Goal: Task Accomplishment & Management: Use online tool/utility

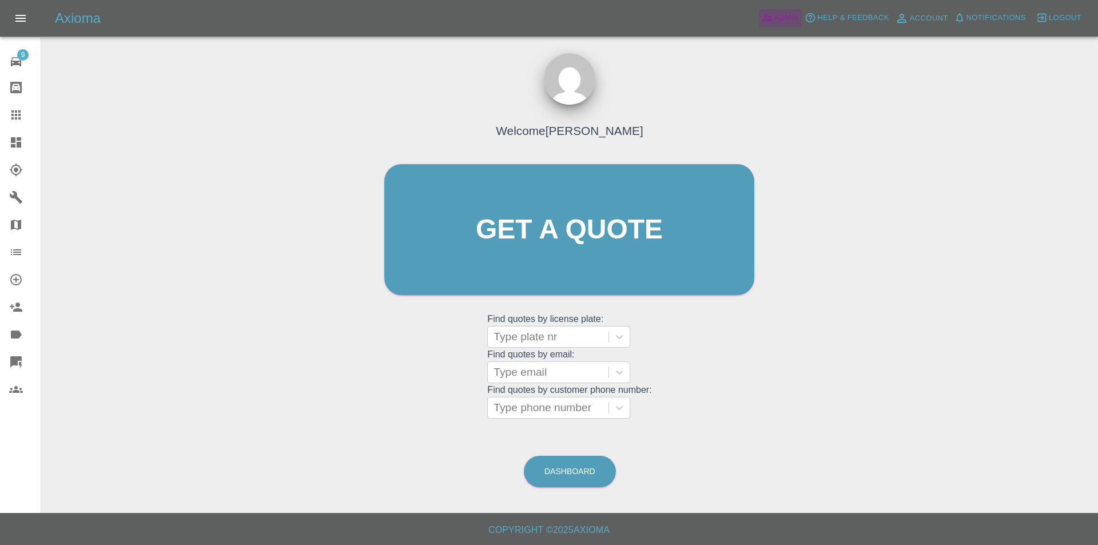
click at [779, 20] on span "Admin" at bounding box center [786, 17] width 25 height 13
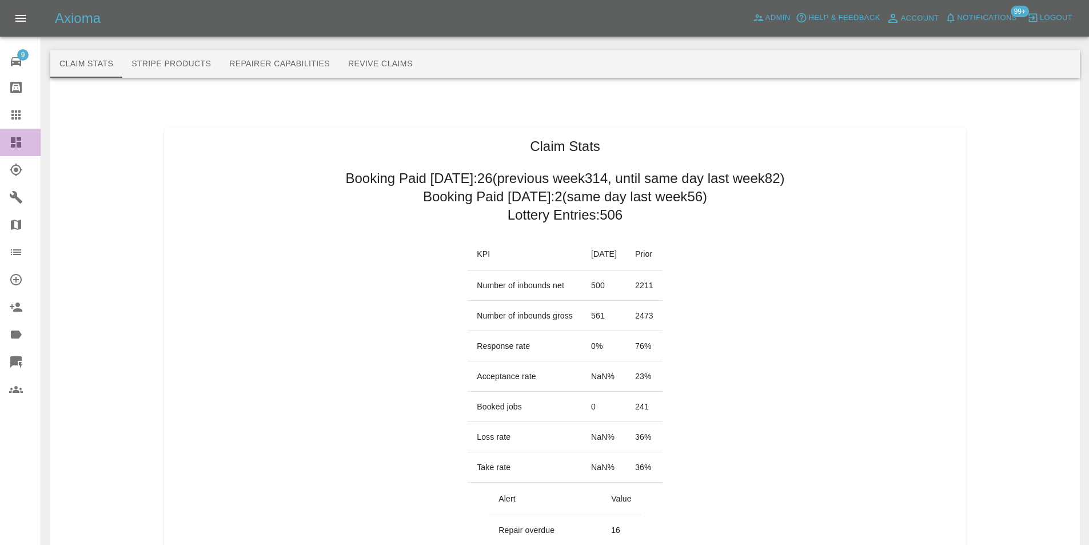
click at [13, 142] on icon at bounding box center [16, 142] width 10 height 10
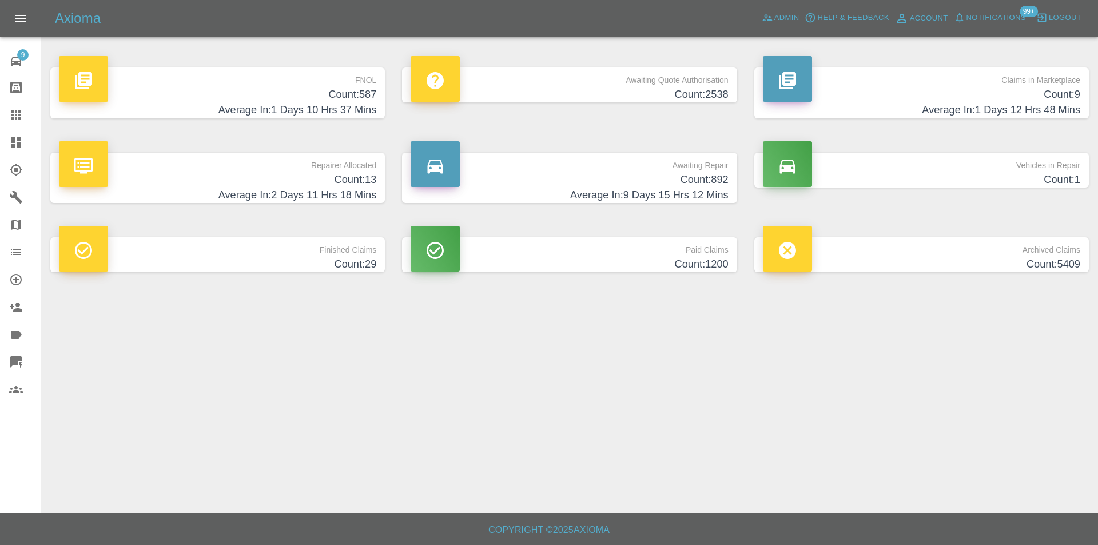
click at [341, 92] on h4 "Count: 587" at bounding box center [217, 94] width 317 height 15
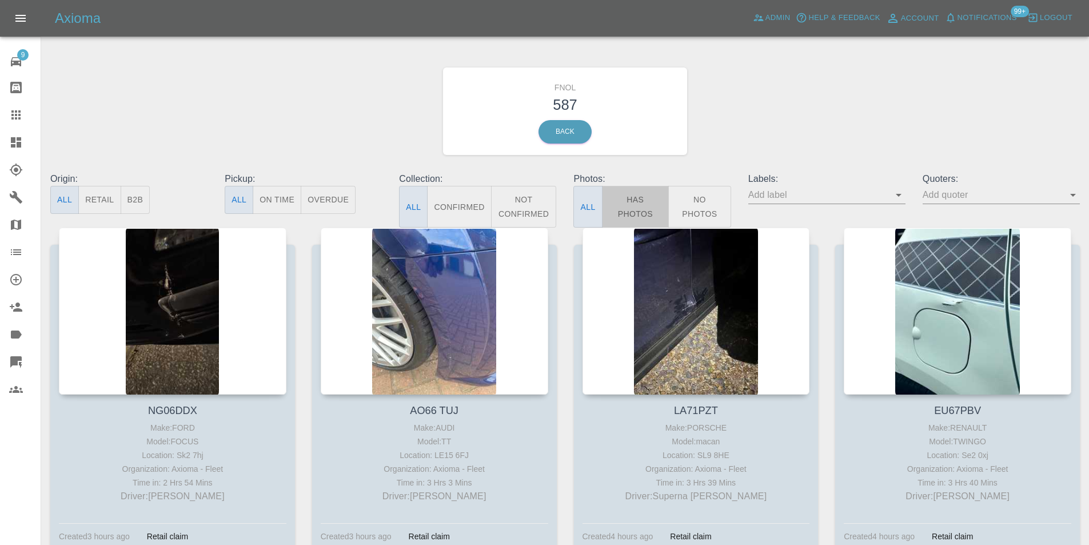
click at [633, 200] on button "Has Photos" at bounding box center [635, 207] width 67 height 42
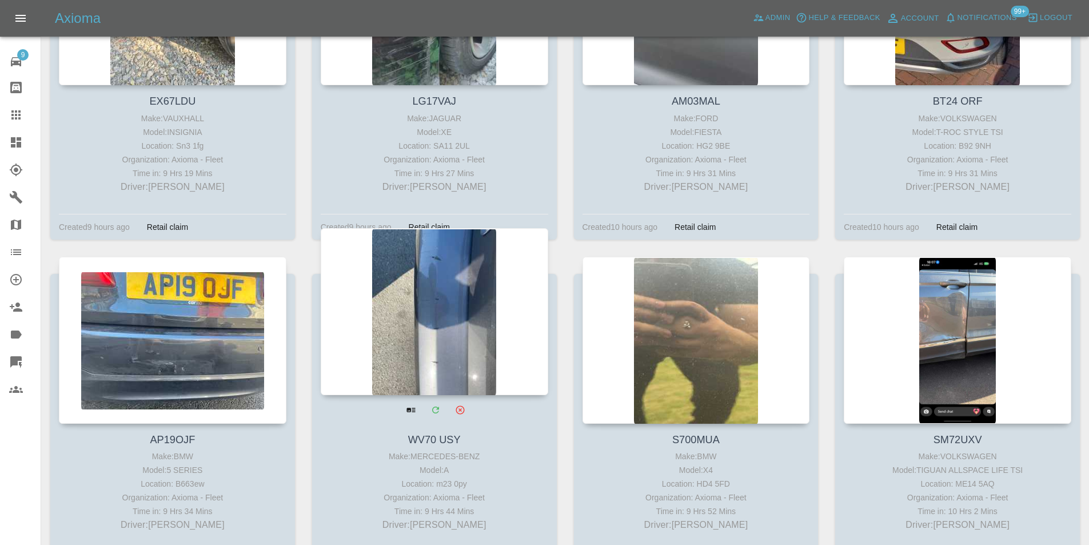
scroll to position [5833, 0]
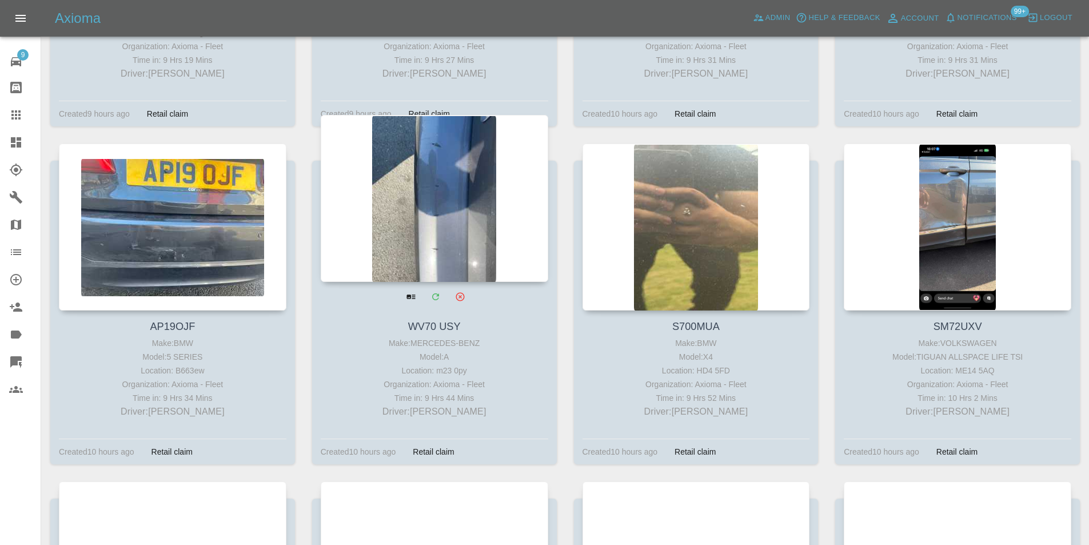
drag, startPoint x: 417, startPoint y: 188, endPoint x: 396, endPoint y: 177, distance: 24.3
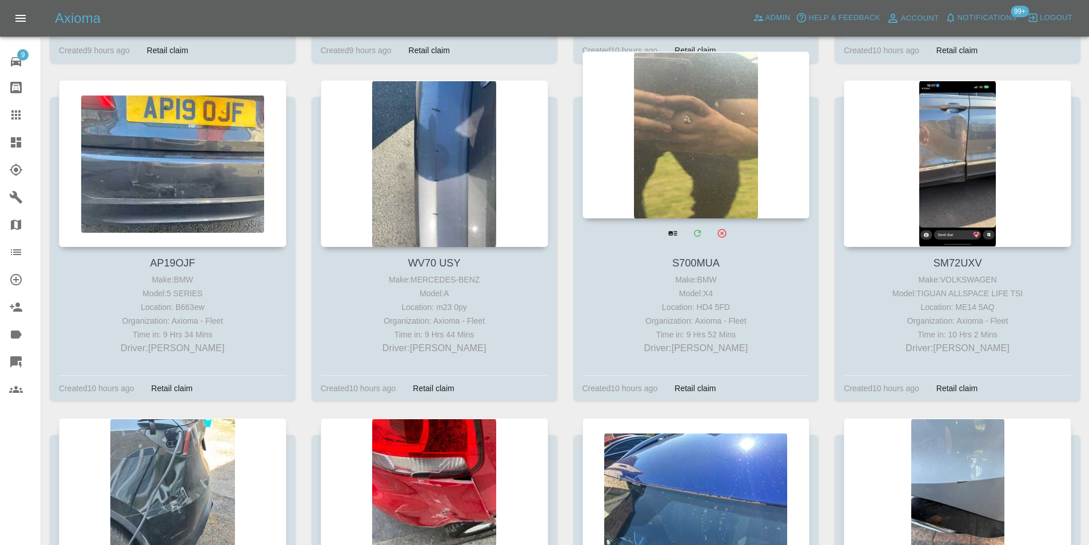
scroll to position [5890, 0]
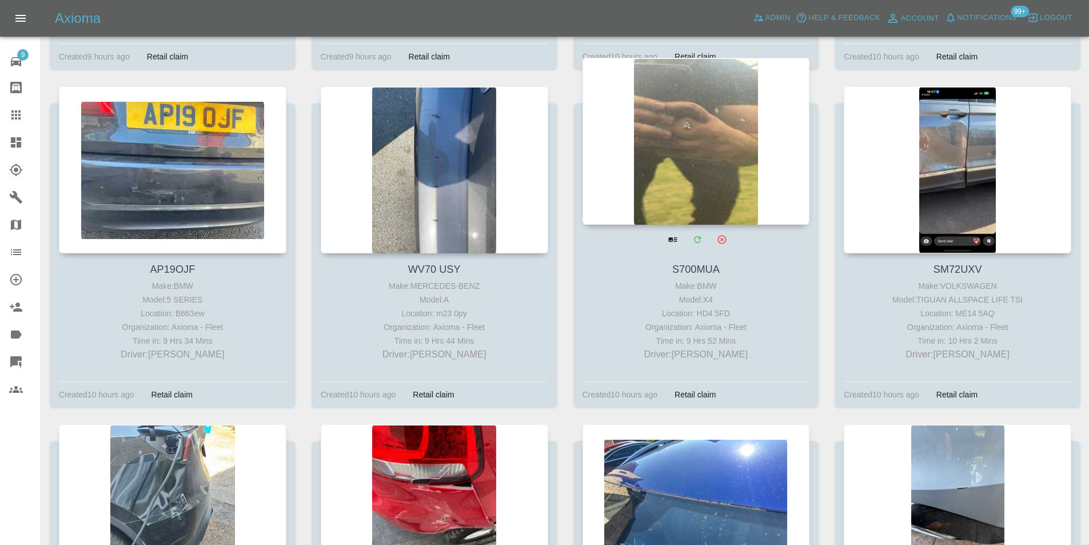
drag, startPoint x: 669, startPoint y: 113, endPoint x: 678, endPoint y: 116, distance: 9.6
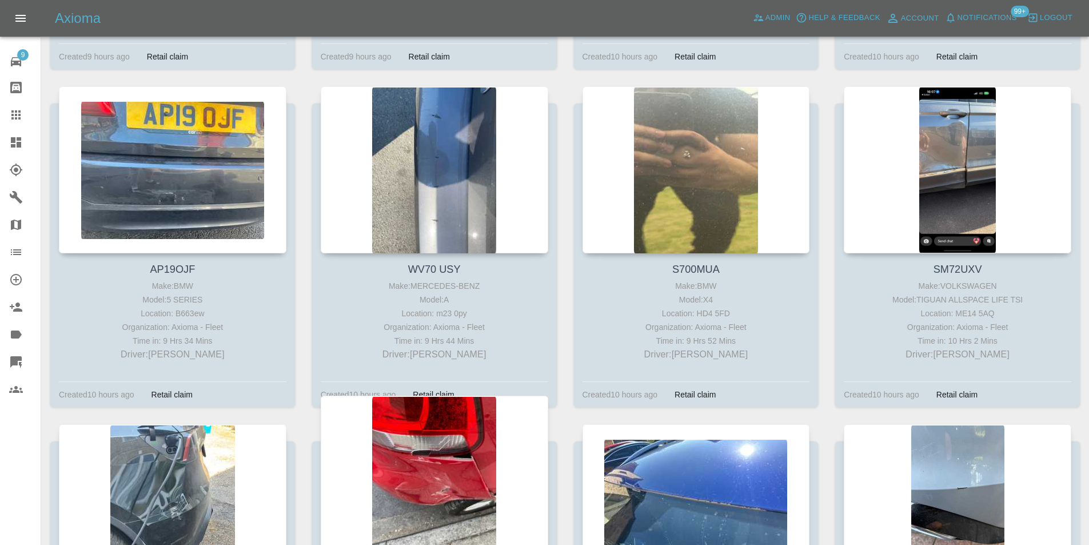
scroll to position [6176, 0]
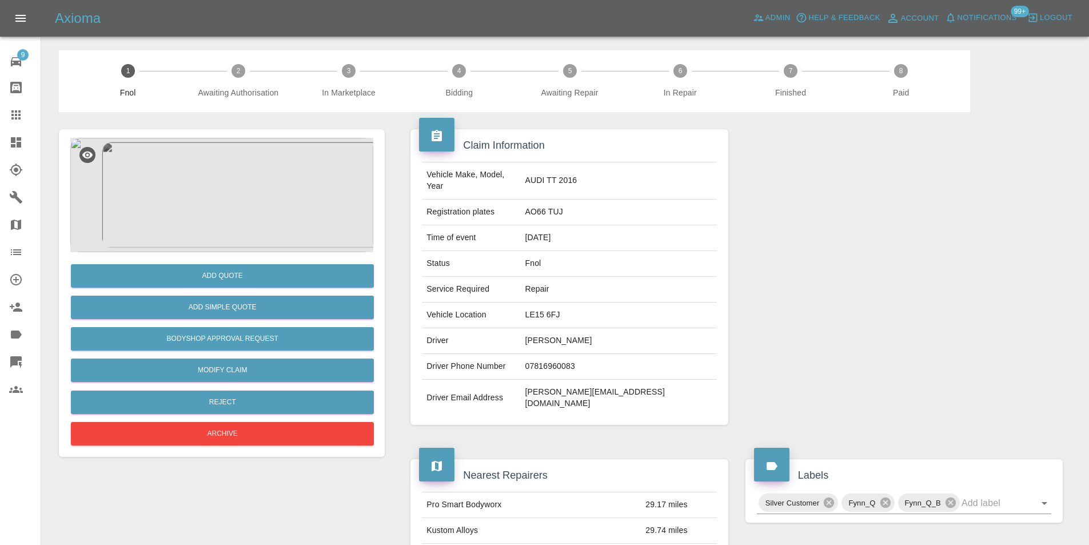
click at [216, 190] on img at bounding box center [221, 195] width 303 height 114
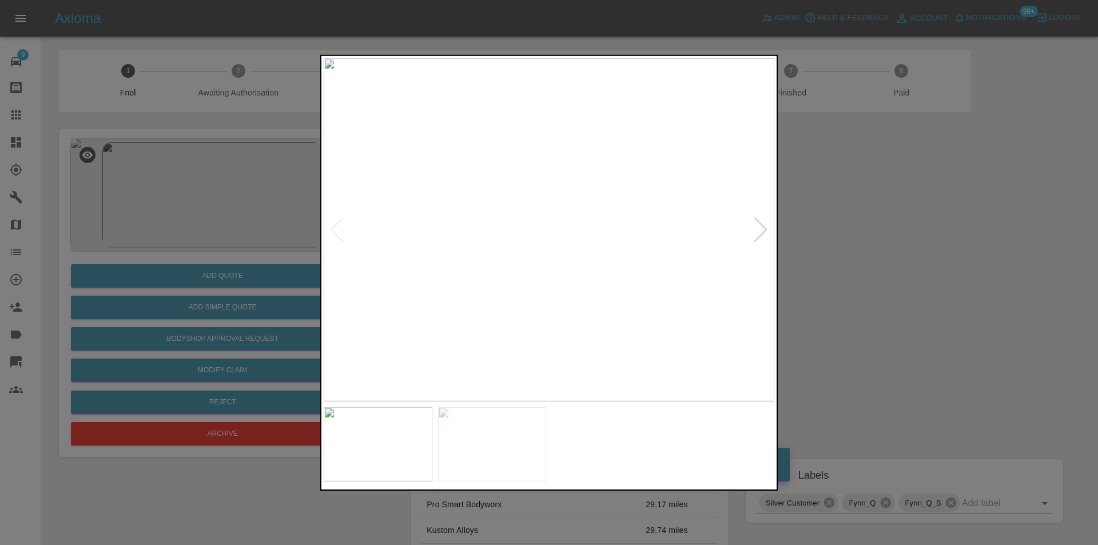
click at [758, 229] on div at bounding box center [760, 229] width 15 height 25
click at [758, 229] on img at bounding box center [549, 229] width 451 height 343
click at [339, 230] on div at bounding box center [336, 229] width 15 height 25
click at [759, 231] on div at bounding box center [760, 229] width 15 height 25
click at [337, 230] on div at bounding box center [336, 229] width 15 height 25
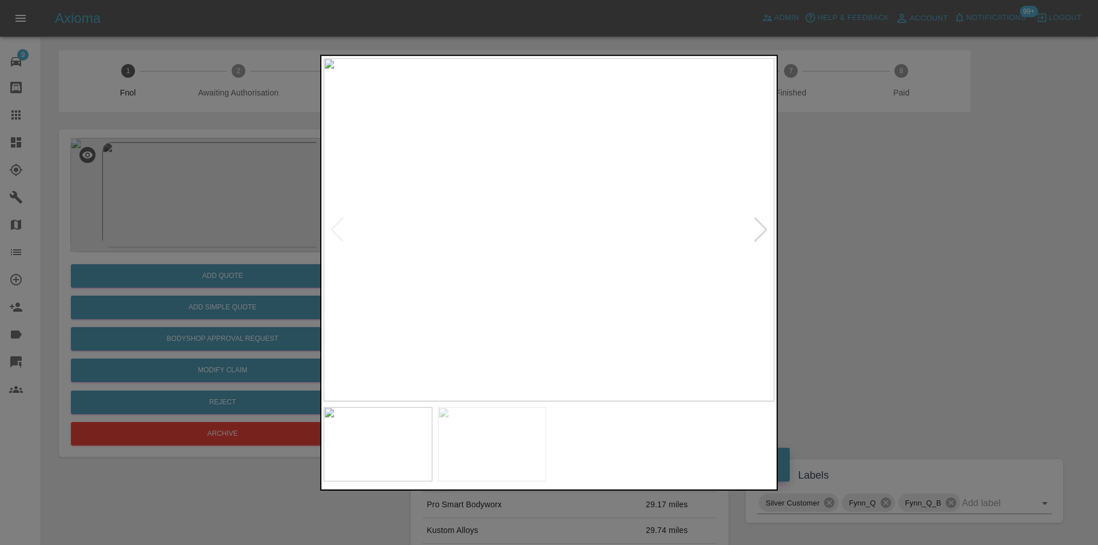
click at [607, 304] on img at bounding box center [549, 229] width 451 height 343
click at [580, 291] on img at bounding box center [376, 5] width 1352 height 1030
click at [589, 287] on img at bounding box center [376, 5] width 1352 height 1030
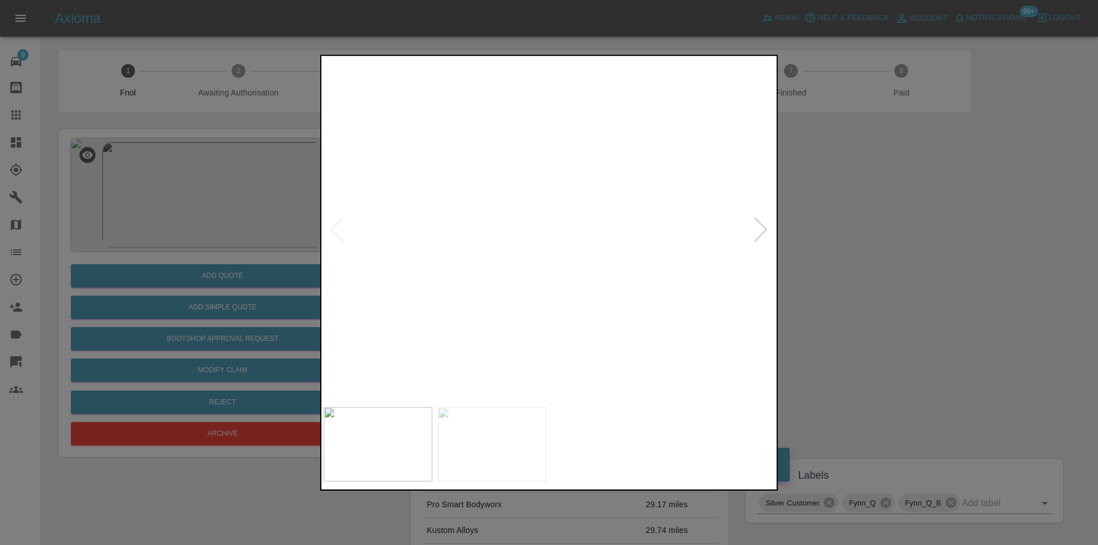
click at [856, 273] on div at bounding box center [549, 272] width 1098 height 545
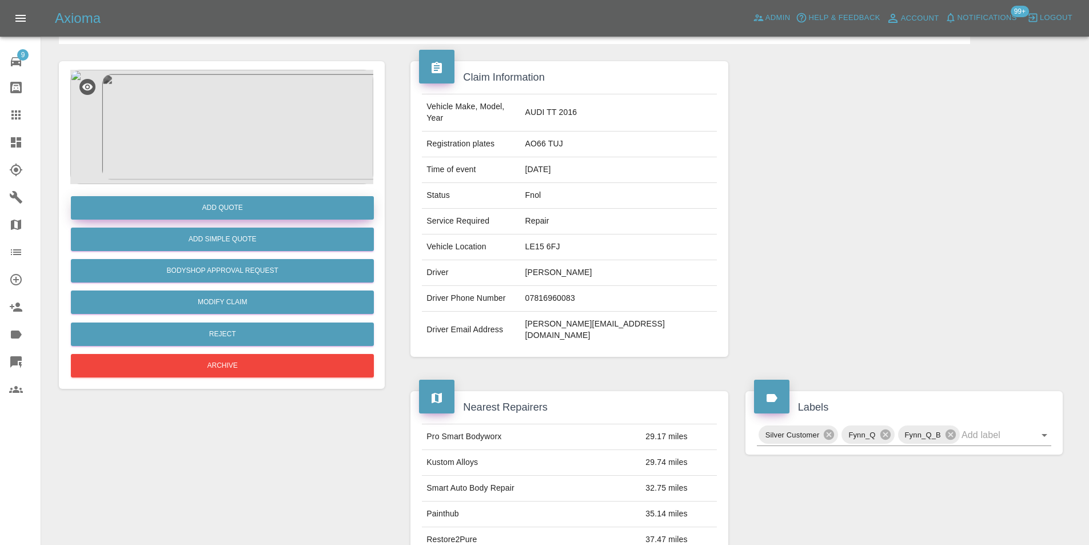
scroll to position [5, 0]
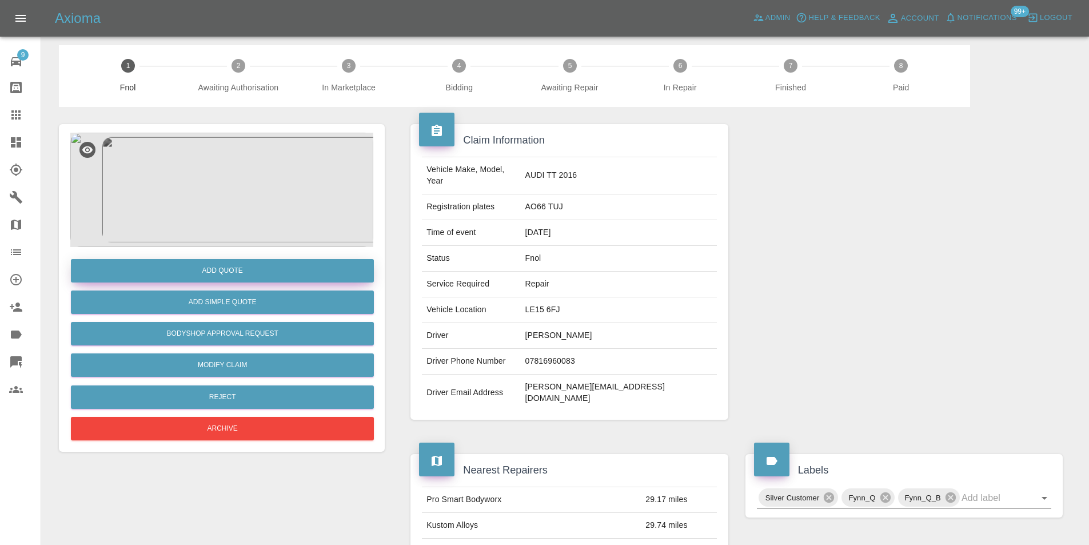
click at [226, 266] on button "Add Quote" at bounding box center [222, 270] width 303 height 23
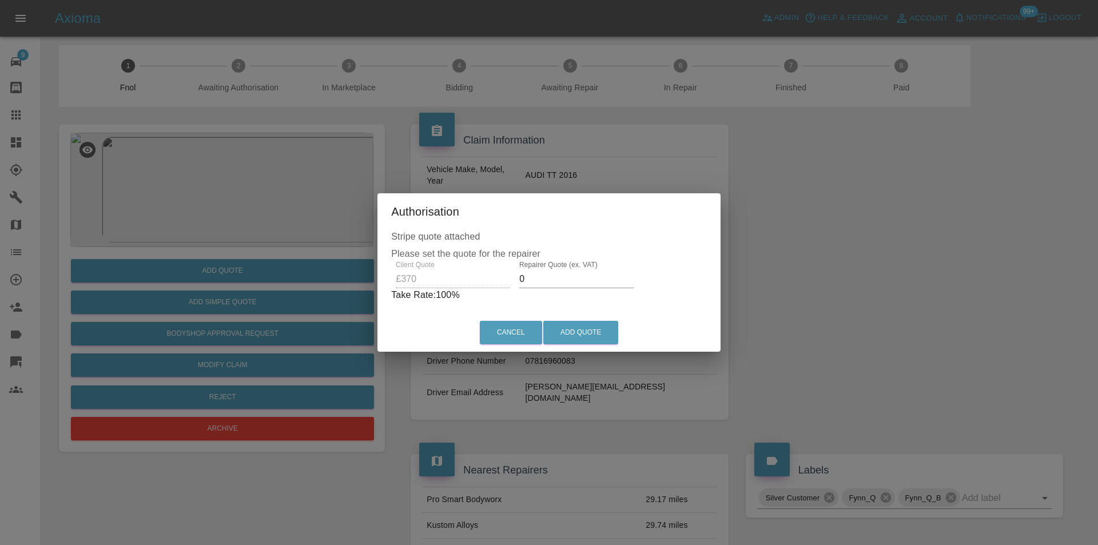
click at [533, 280] on input "0" at bounding box center [576, 279] width 114 height 18
type input "0235"
click at [578, 332] on button "Add Quote" at bounding box center [580, 332] width 75 height 23
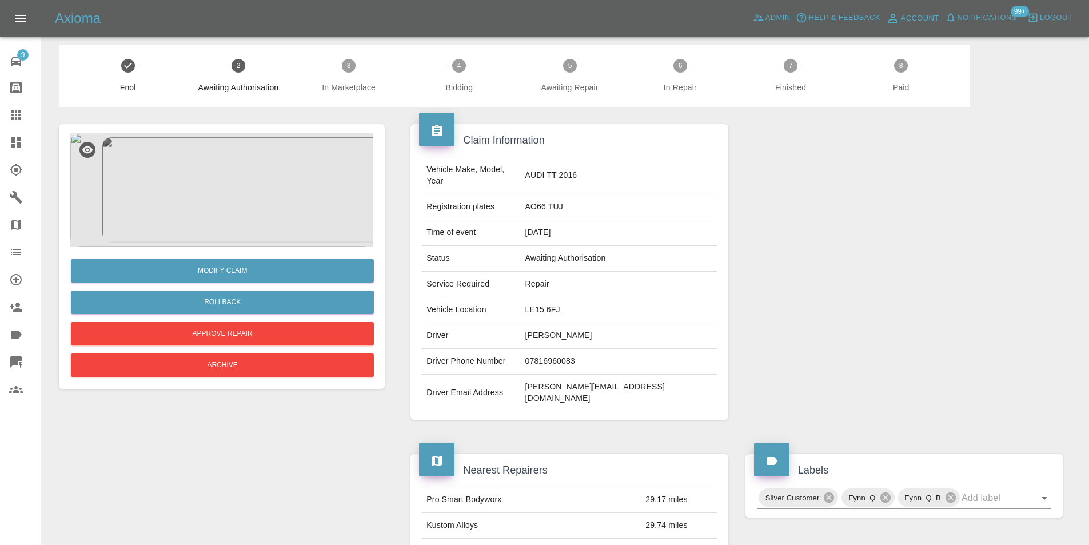
scroll to position [0, 0]
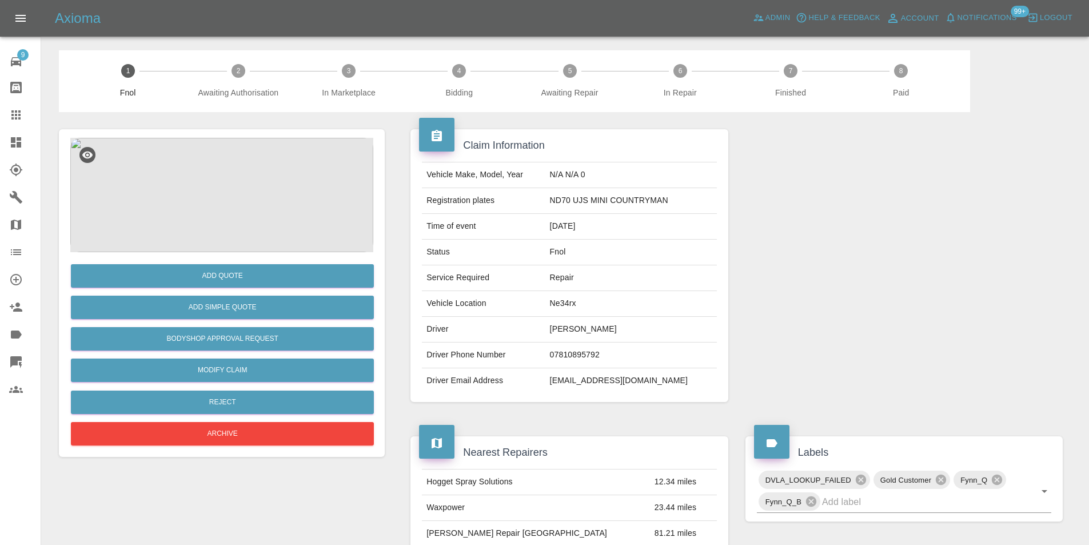
click at [207, 181] on img at bounding box center [221, 195] width 303 height 114
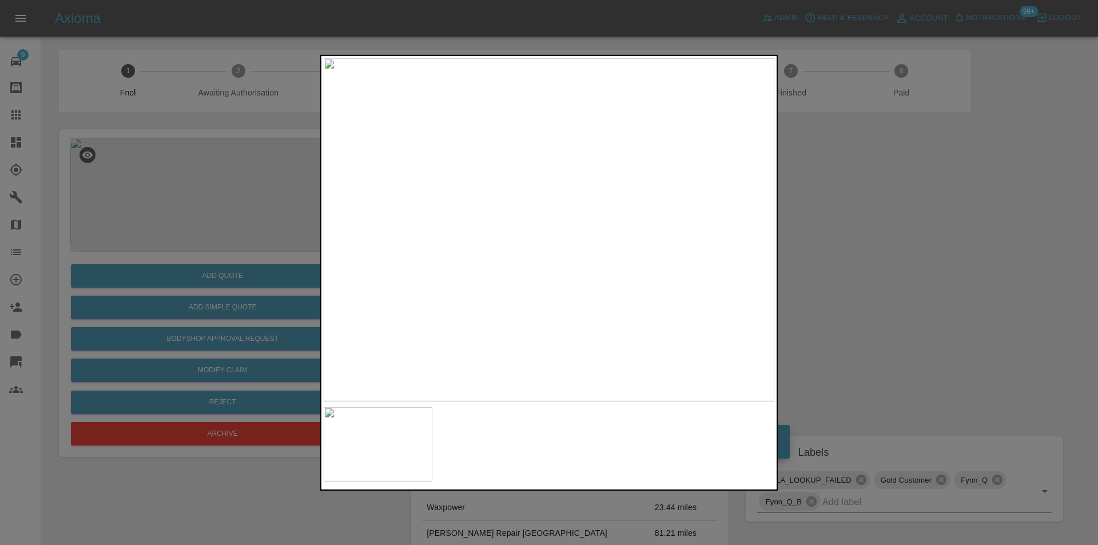
click at [924, 274] on div at bounding box center [549, 272] width 1098 height 545
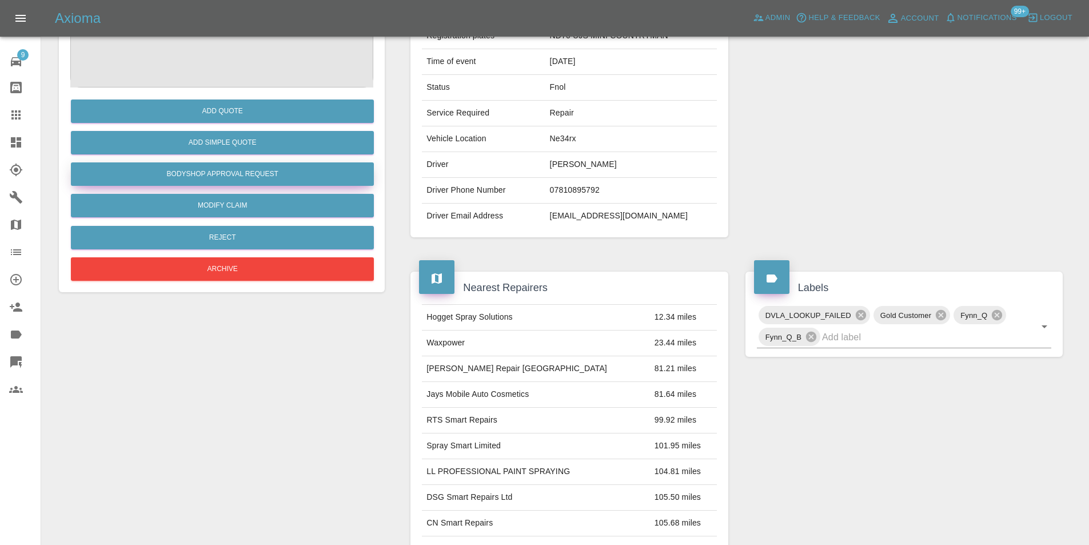
scroll to position [5, 0]
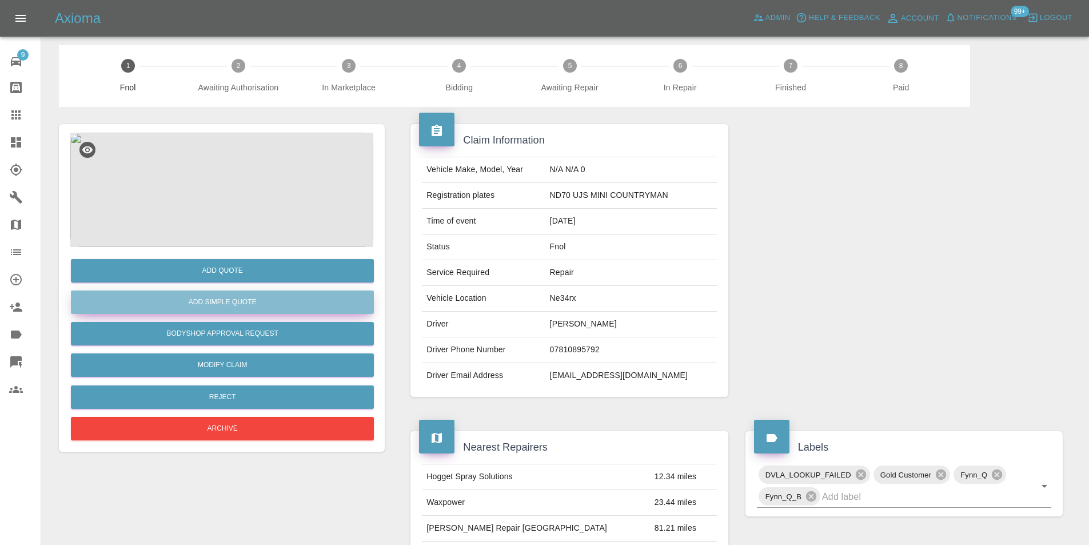
click at [237, 296] on button "Add Simple Quote" at bounding box center [222, 302] width 303 height 23
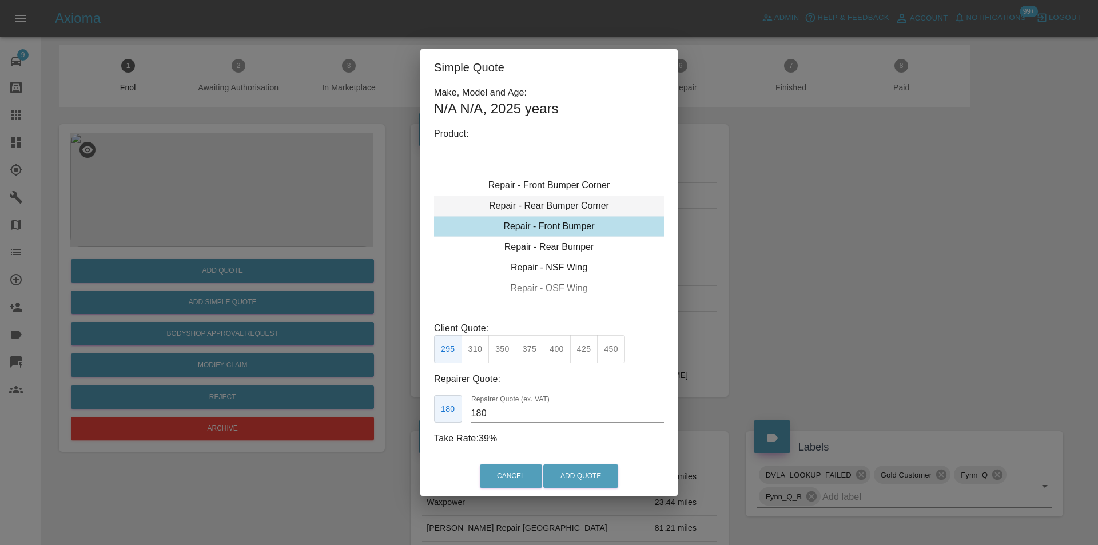
click at [569, 205] on div "Repair - Rear Bumper Corner" at bounding box center [549, 206] width 230 height 21
type input "120"
click at [588, 478] on button "Add Quote" at bounding box center [580, 475] width 75 height 23
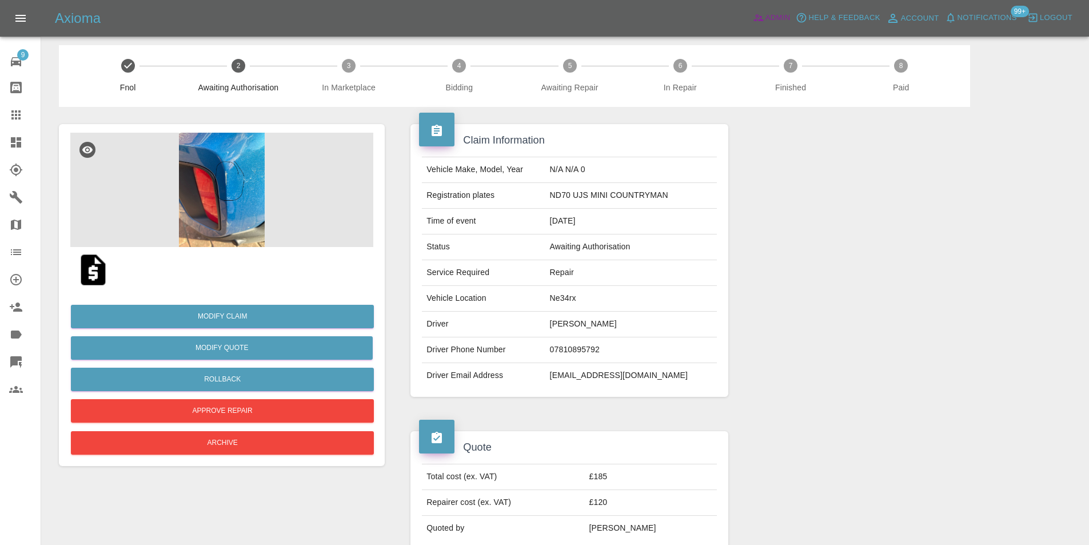
drag, startPoint x: 774, startPoint y: 19, endPoint x: 532, endPoint y: 1, distance: 242.1
click at [773, 19] on span "Admin" at bounding box center [778, 17] width 25 height 13
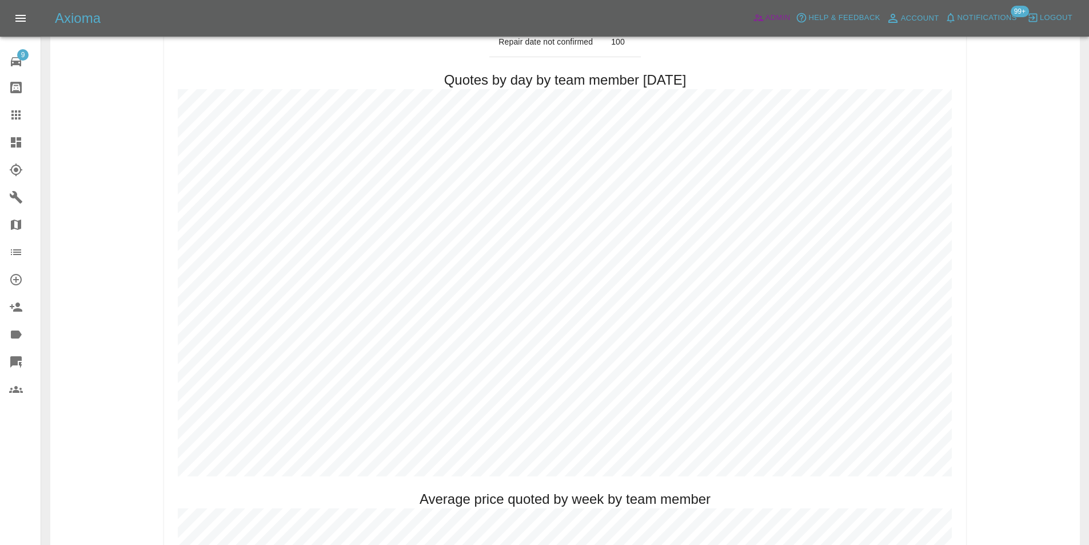
scroll to position [520, 0]
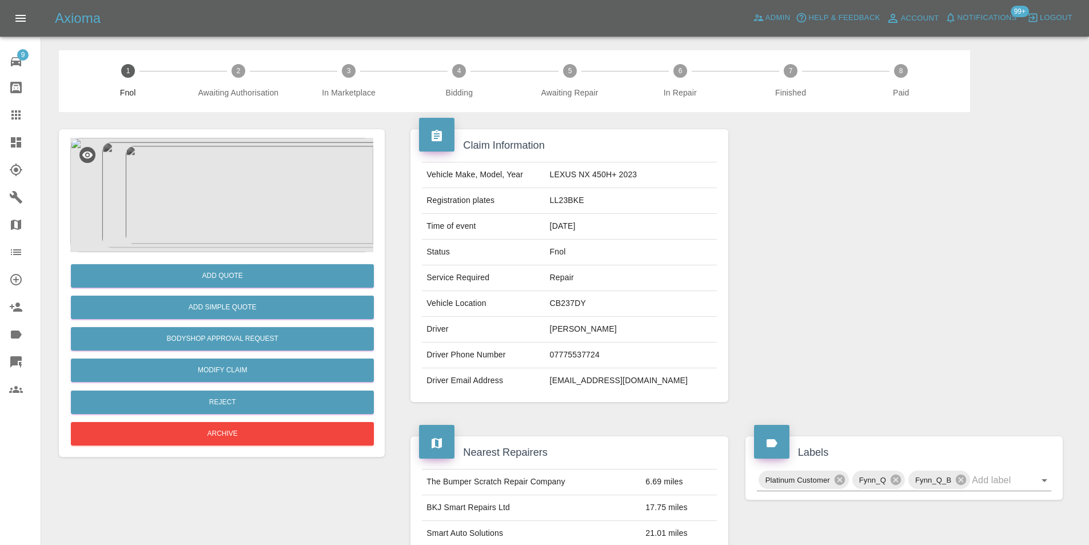
click at [234, 161] on img at bounding box center [221, 195] width 303 height 114
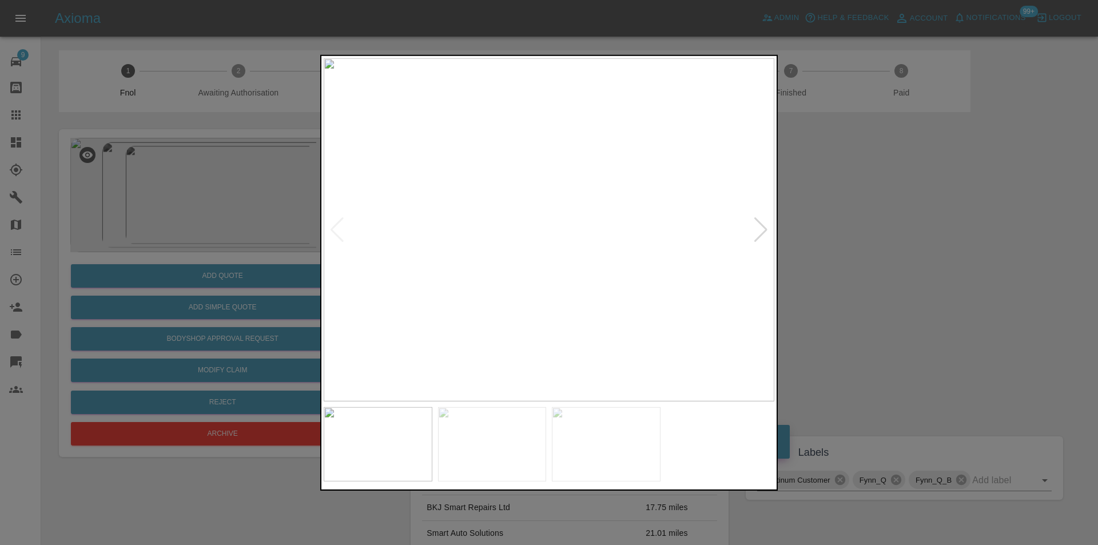
click at [760, 231] on div at bounding box center [760, 229] width 15 height 25
click at [760, 231] on img at bounding box center [549, 229] width 451 height 343
click at [861, 249] on div at bounding box center [549, 272] width 1098 height 545
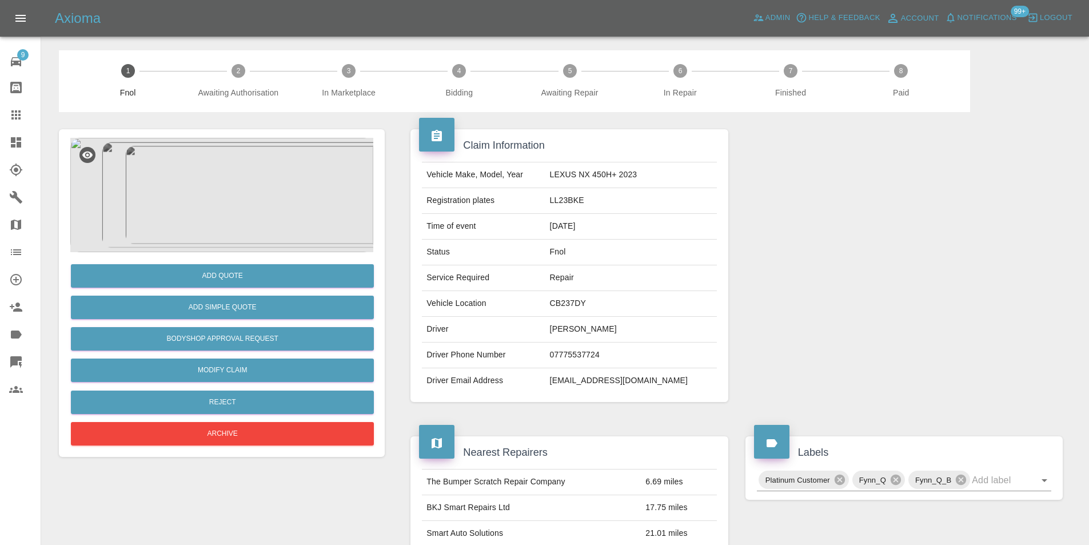
click at [227, 180] on img at bounding box center [221, 195] width 303 height 114
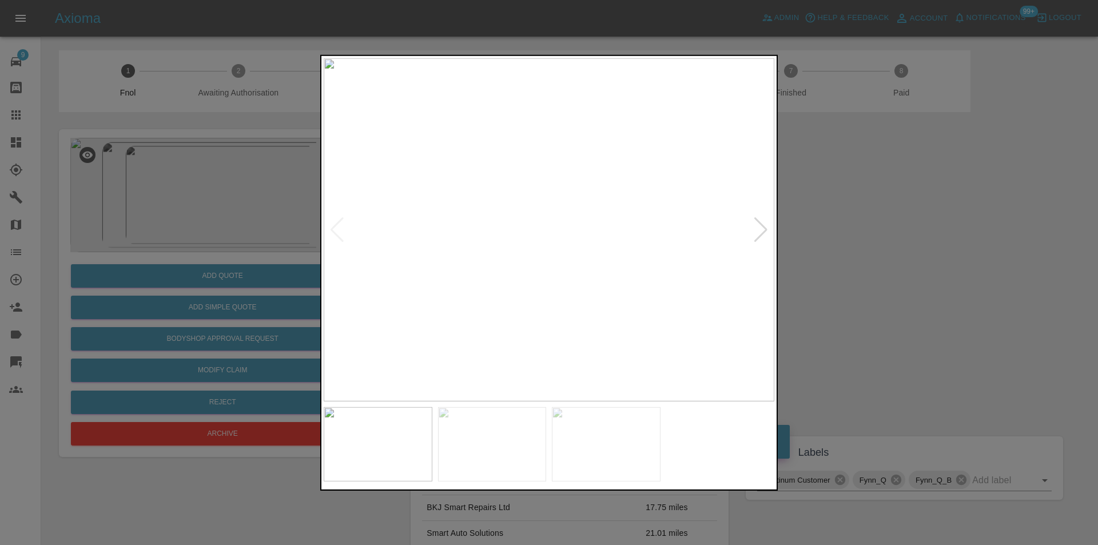
click at [762, 234] on div at bounding box center [760, 229] width 15 height 25
click at [762, 234] on img at bounding box center [549, 229] width 451 height 343
drag, startPoint x: 965, startPoint y: 258, endPoint x: 670, endPoint y: 258, distance: 294.5
click at [960, 258] on div at bounding box center [549, 272] width 1098 height 545
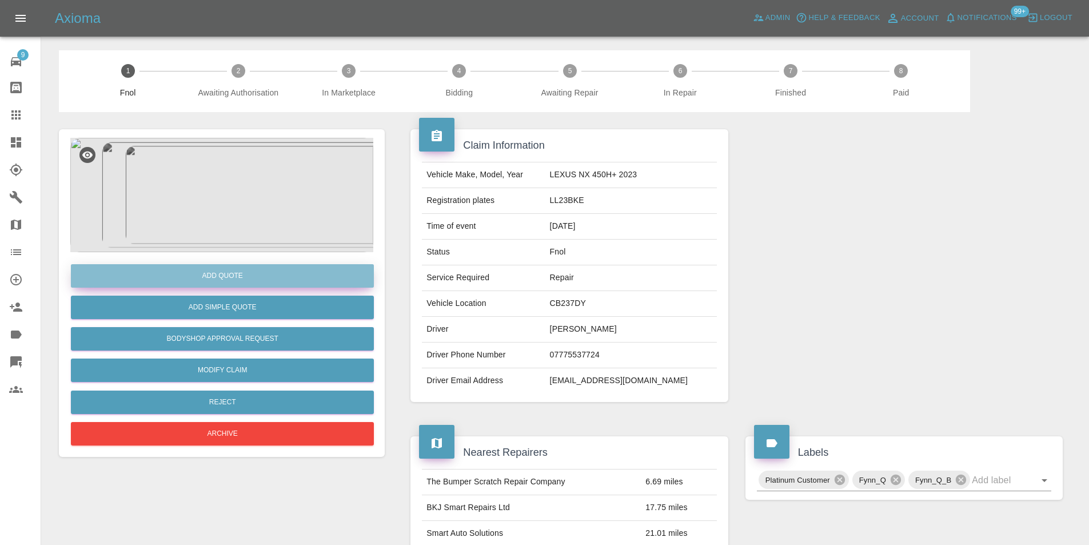
click at [236, 276] on button "Add Quote" at bounding box center [222, 275] width 303 height 23
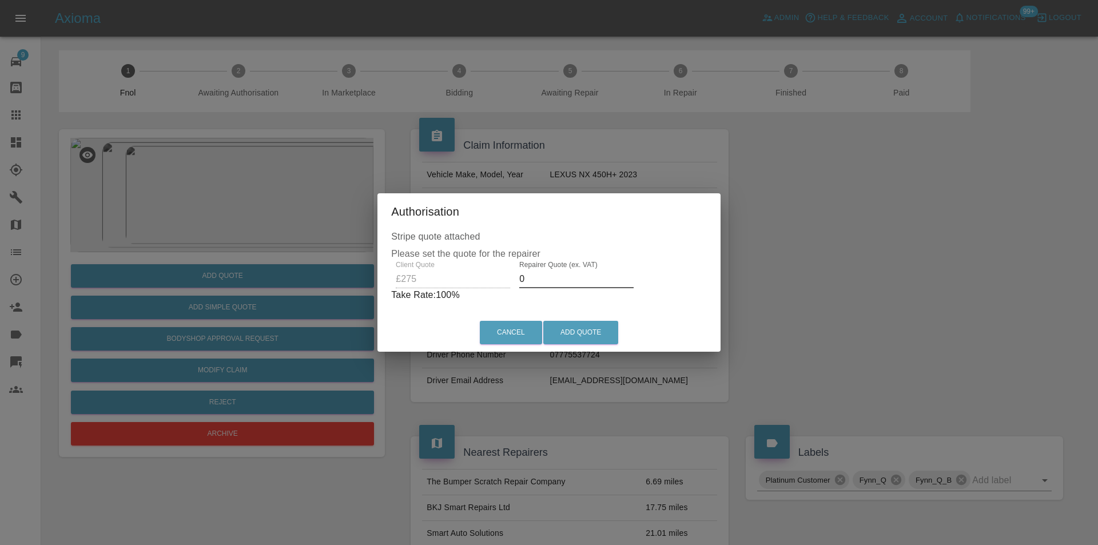
click at [544, 281] on input "0" at bounding box center [576, 279] width 114 height 18
type input "0180"
click at [568, 331] on button "Add Quote" at bounding box center [580, 332] width 75 height 23
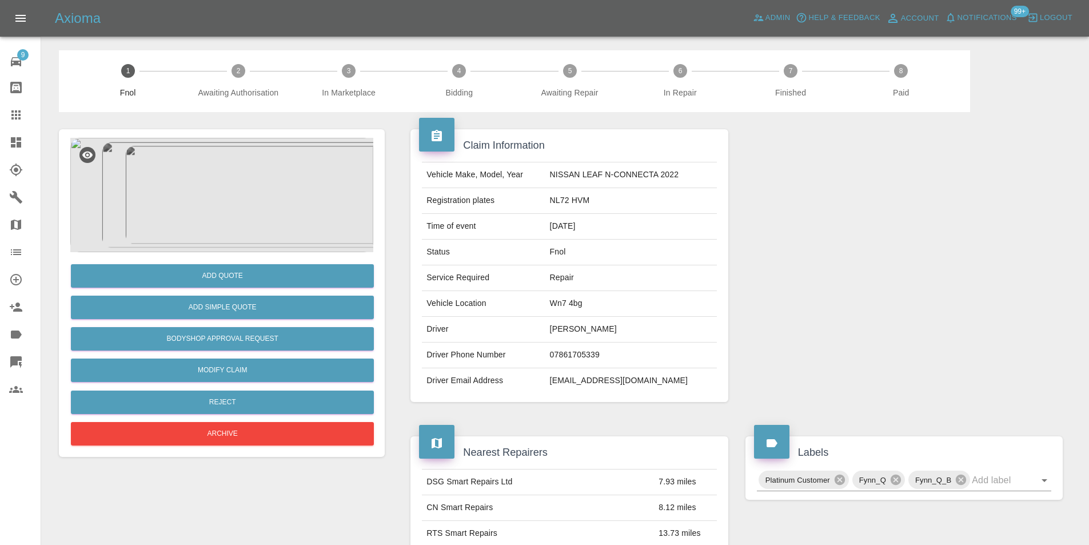
click at [243, 182] on img at bounding box center [221, 195] width 303 height 114
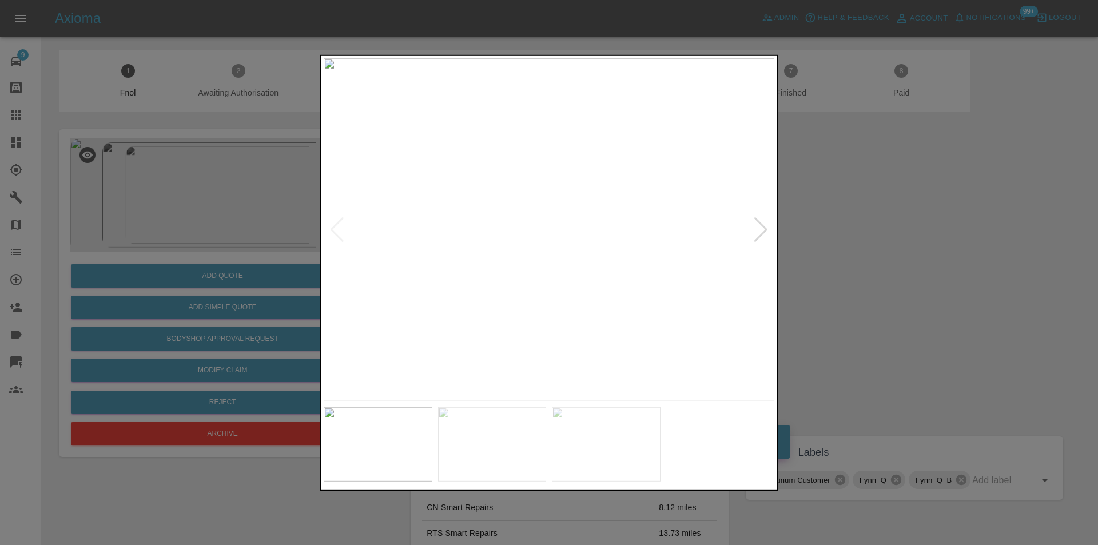
click at [761, 236] on div at bounding box center [760, 229] width 15 height 25
click at [761, 236] on img at bounding box center [549, 229] width 451 height 343
click at [331, 229] on div at bounding box center [336, 229] width 15 height 25
click at [524, 267] on img at bounding box center [549, 229] width 451 height 343
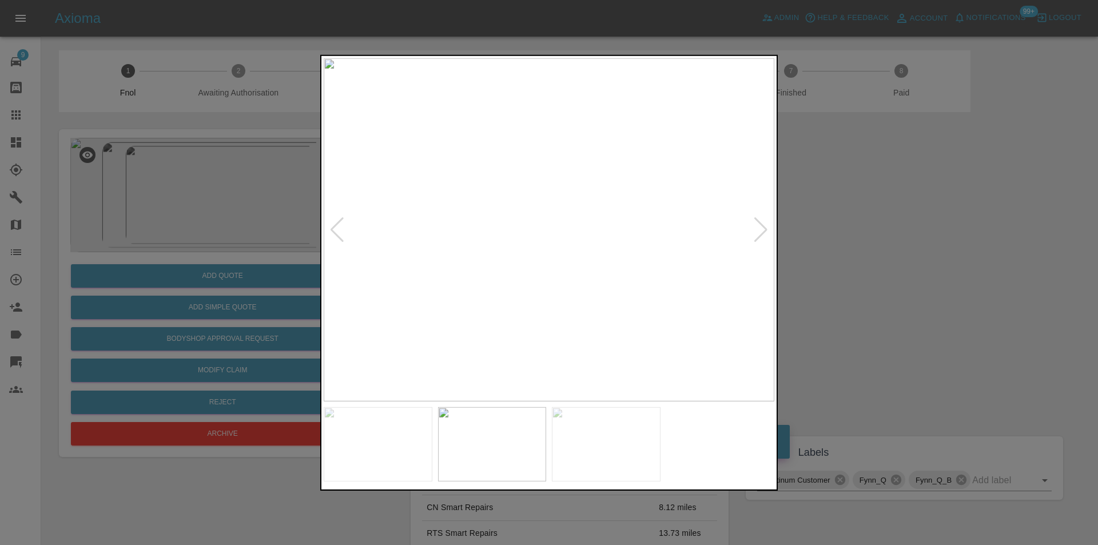
click at [524, 267] on img at bounding box center [549, 229] width 451 height 343
click at [588, 262] on img at bounding box center [625, 117] width 1352 height 1030
click at [587, 261] on img at bounding box center [625, 117] width 1352 height 1030
click at [763, 229] on div at bounding box center [760, 229] width 15 height 25
click at [763, 229] on img at bounding box center [549, 229] width 451 height 343
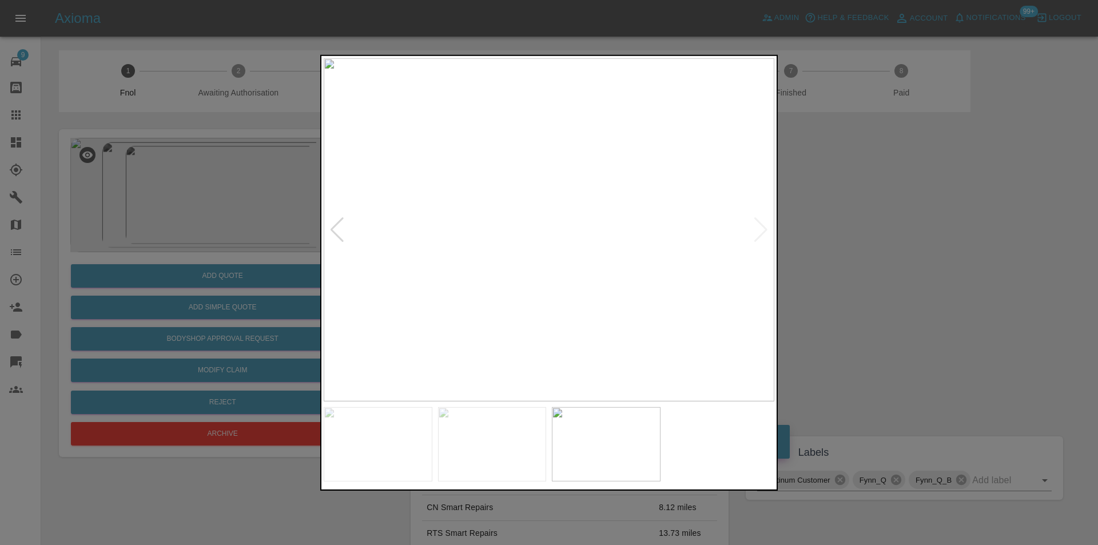
click at [932, 260] on div at bounding box center [549, 272] width 1098 height 545
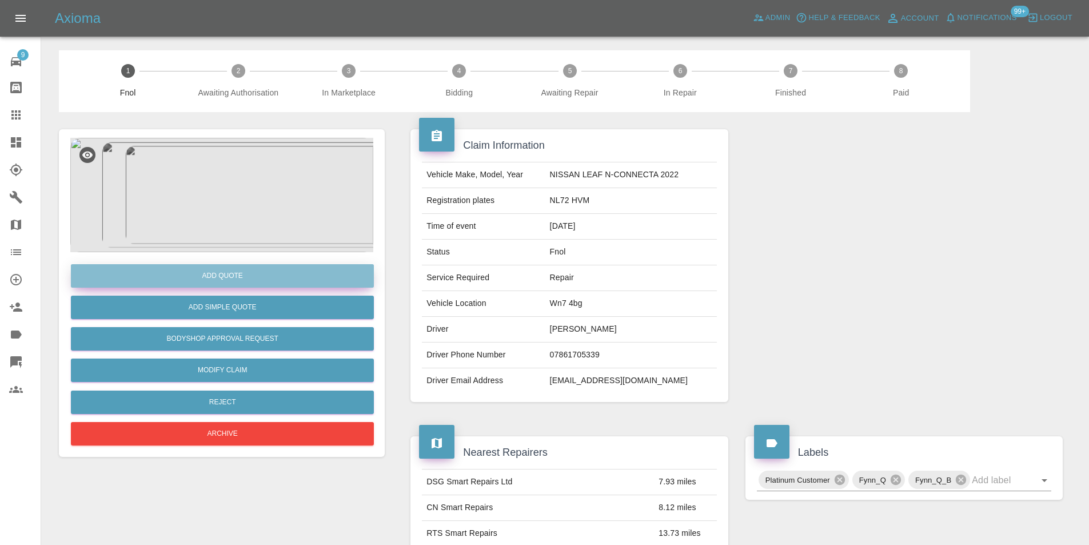
click at [254, 281] on button "Add Quote" at bounding box center [222, 275] width 303 height 23
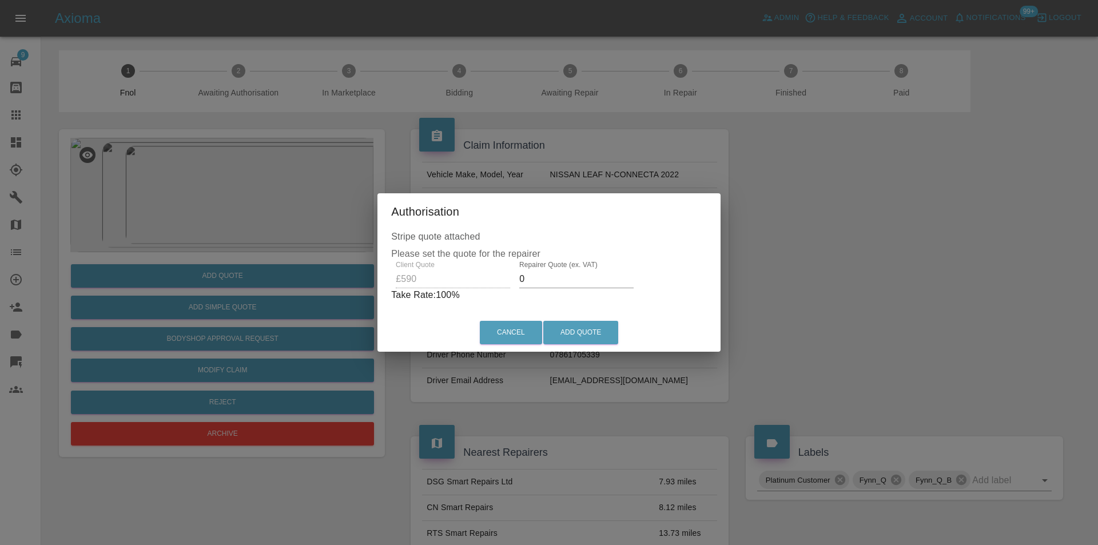
click at [556, 280] on input "0" at bounding box center [576, 279] width 114 height 18
type input "0365"
click at [574, 328] on button "Add Quote" at bounding box center [580, 332] width 75 height 23
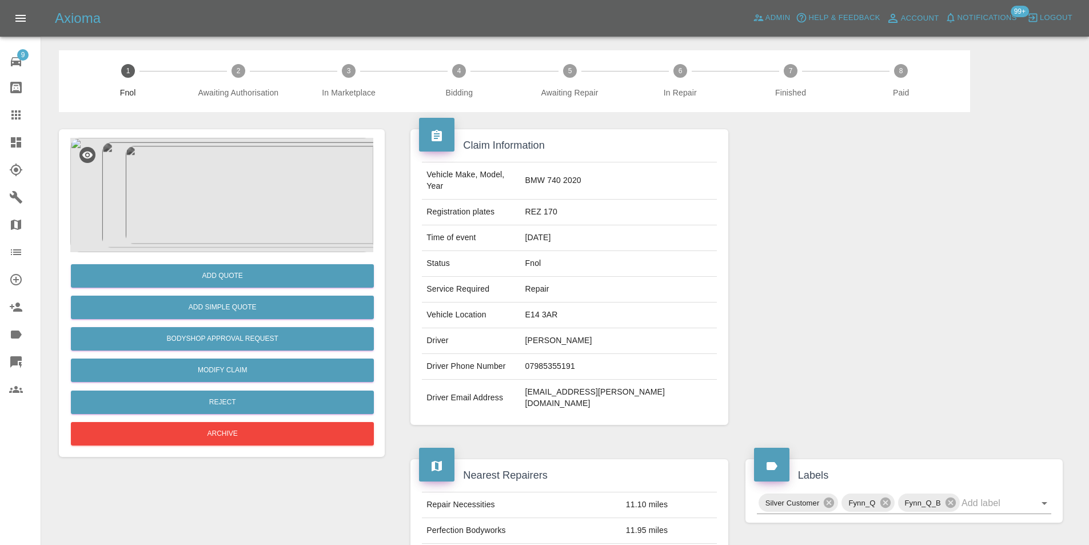
click at [229, 194] on img at bounding box center [221, 195] width 303 height 114
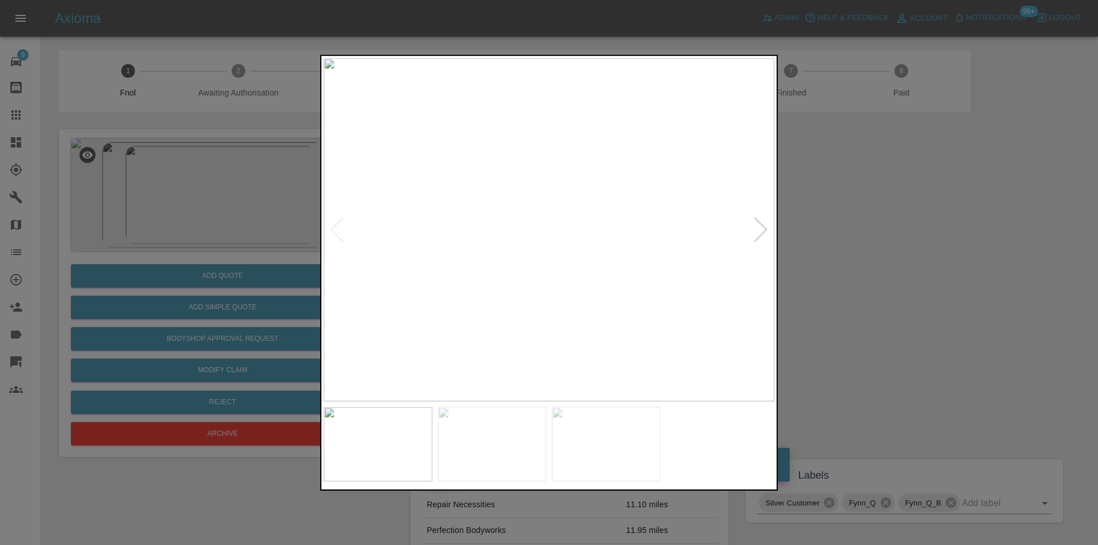
click at [761, 234] on div at bounding box center [760, 229] width 15 height 25
click at [761, 234] on img at bounding box center [549, 229] width 451 height 343
click at [345, 236] on img at bounding box center [549, 229] width 451 height 343
click at [337, 232] on div at bounding box center [336, 229] width 15 height 25
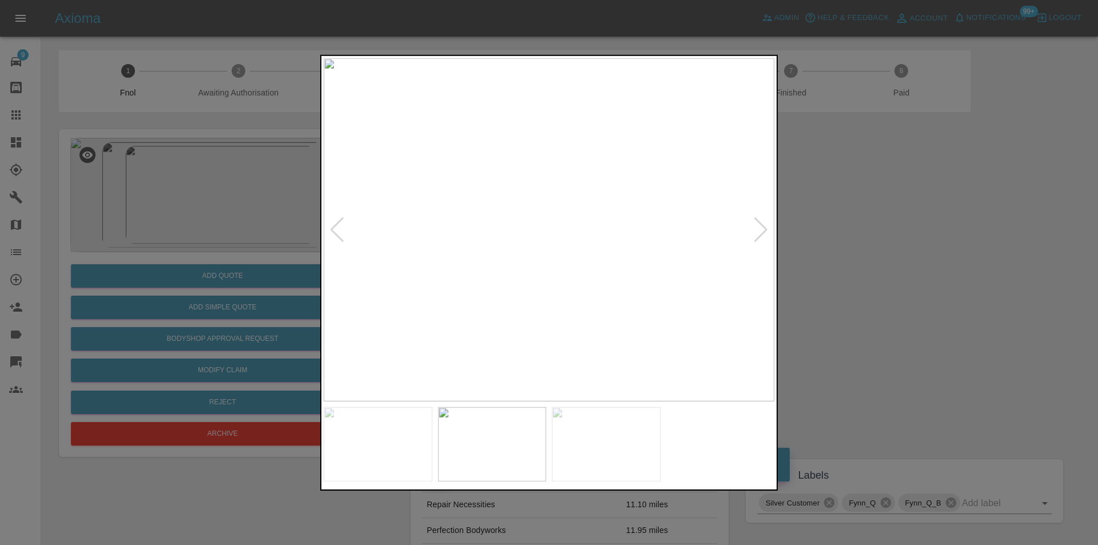
click at [337, 232] on div at bounding box center [336, 229] width 15 height 25
click at [757, 231] on div at bounding box center [760, 229] width 15 height 25
drag, startPoint x: 840, startPoint y: 232, endPoint x: 829, endPoint y: 232, distance: 11.4
click at [839, 232] on div at bounding box center [549, 272] width 1098 height 545
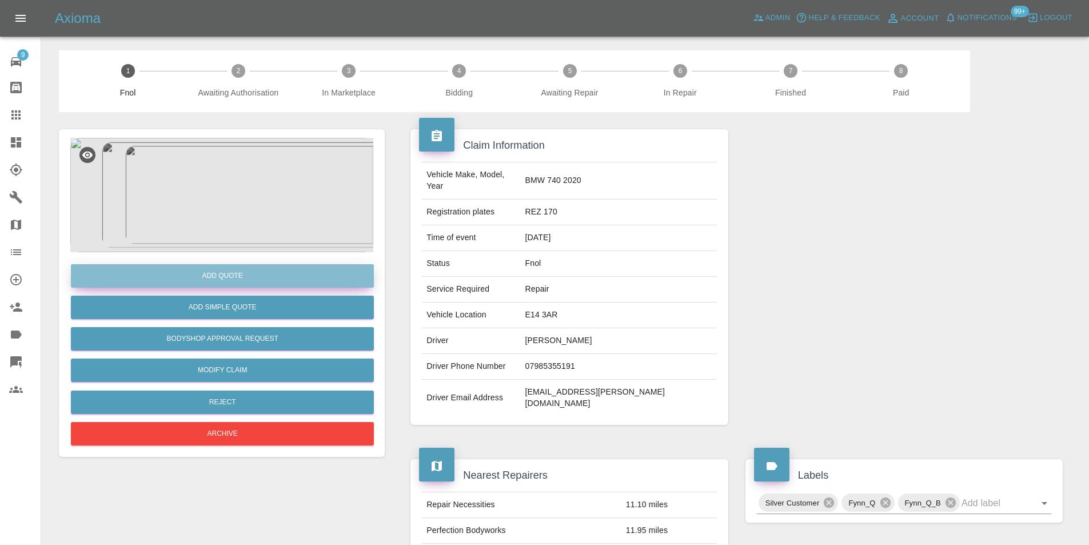
click at [260, 273] on button "Add Quote" at bounding box center [222, 275] width 303 height 23
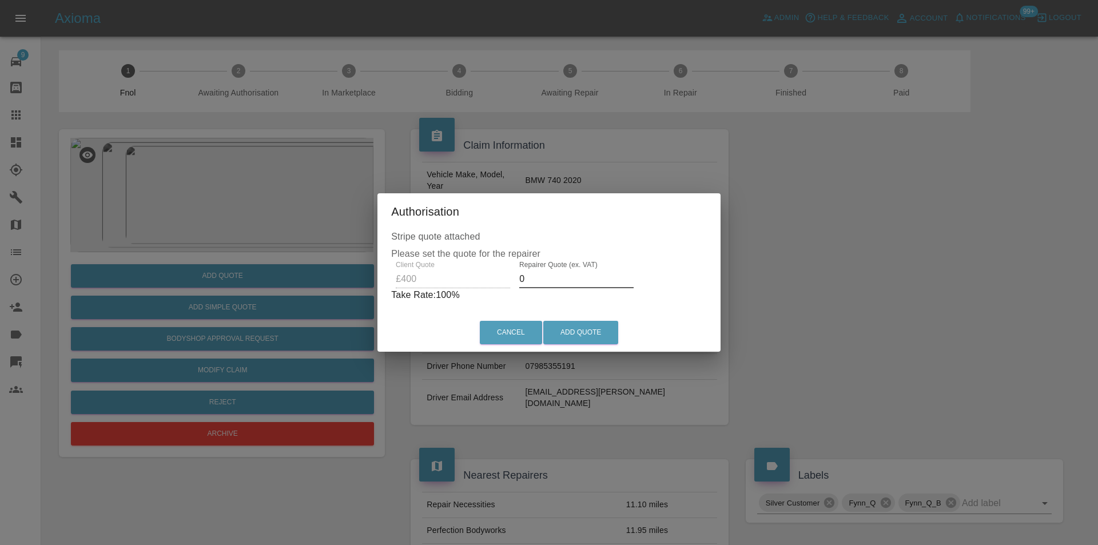
click at [552, 280] on input "0" at bounding box center [576, 279] width 114 height 18
type input "0260"
click at [574, 333] on button "Add Quote" at bounding box center [580, 332] width 75 height 23
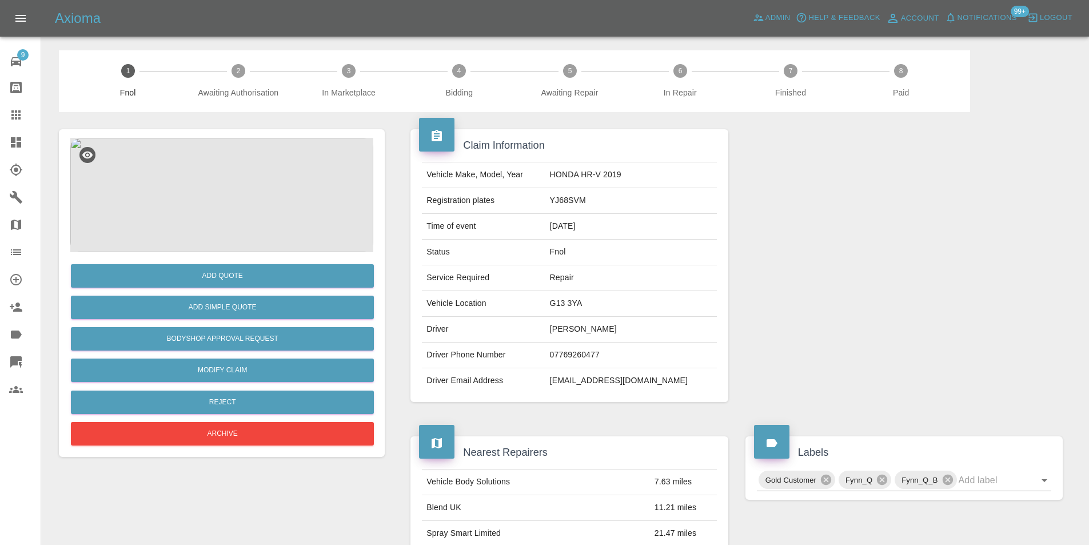
click at [257, 163] on img at bounding box center [221, 195] width 303 height 114
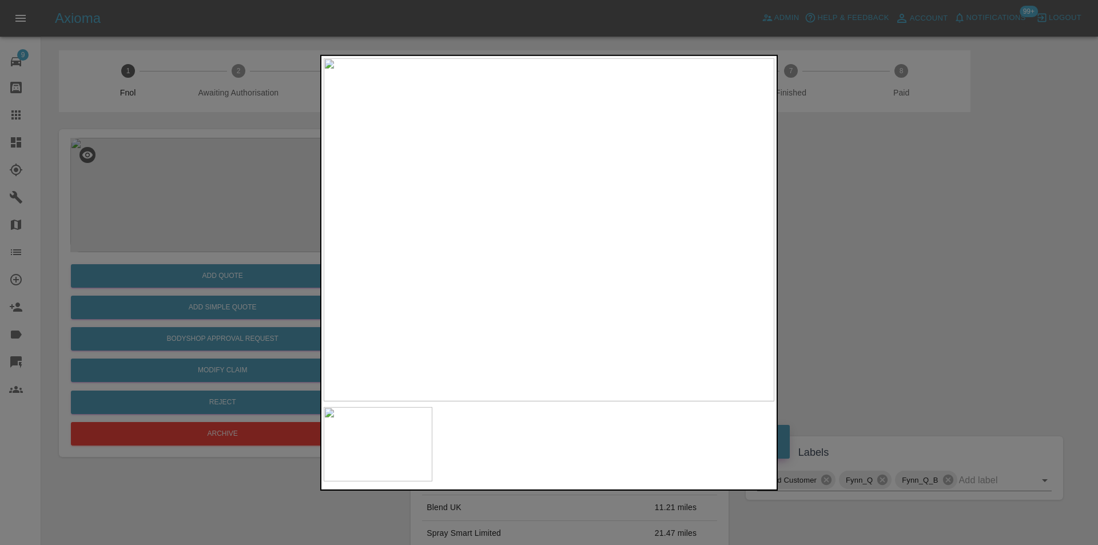
click at [836, 255] on div at bounding box center [549, 272] width 1098 height 545
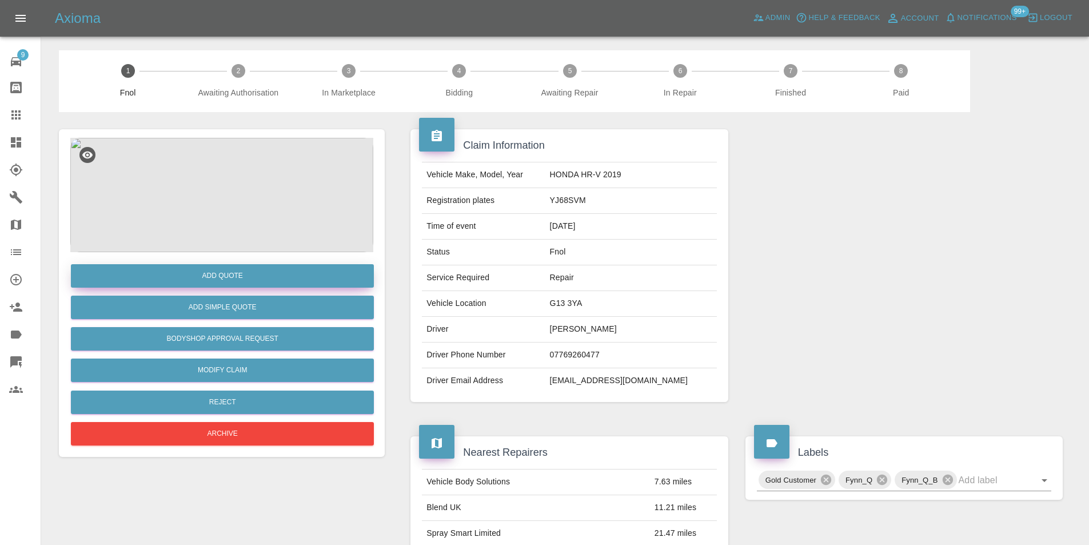
click at [226, 280] on button "Add Quote" at bounding box center [222, 275] width 303 height 23
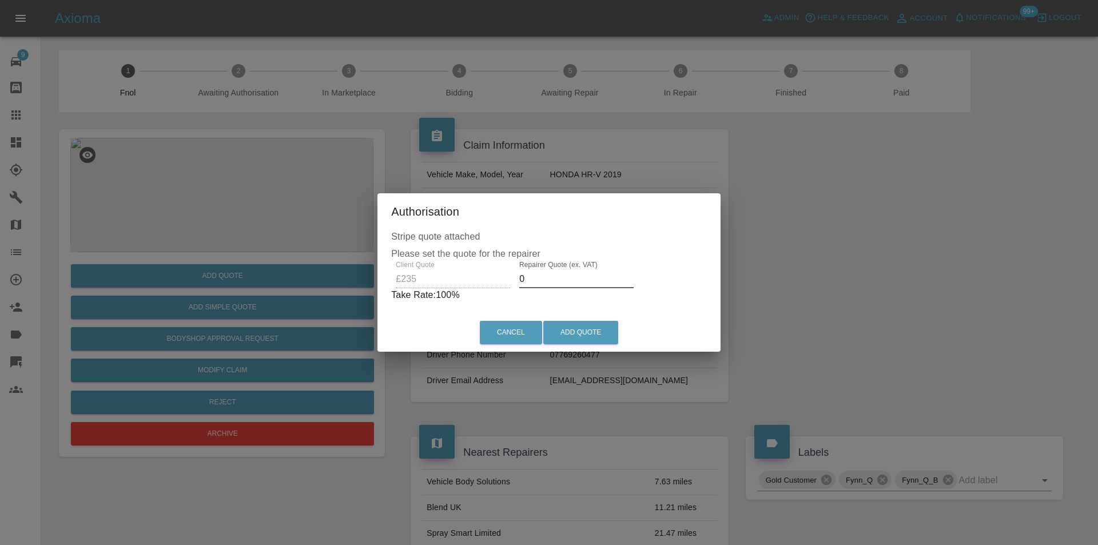
click at [558, 281] on input "0" at bounding box center [576, 279] width 114 height 18
type input "0150"
click at [584, 329] on button "Add Quote" at bounding box center [580, 332] width 75 height 23
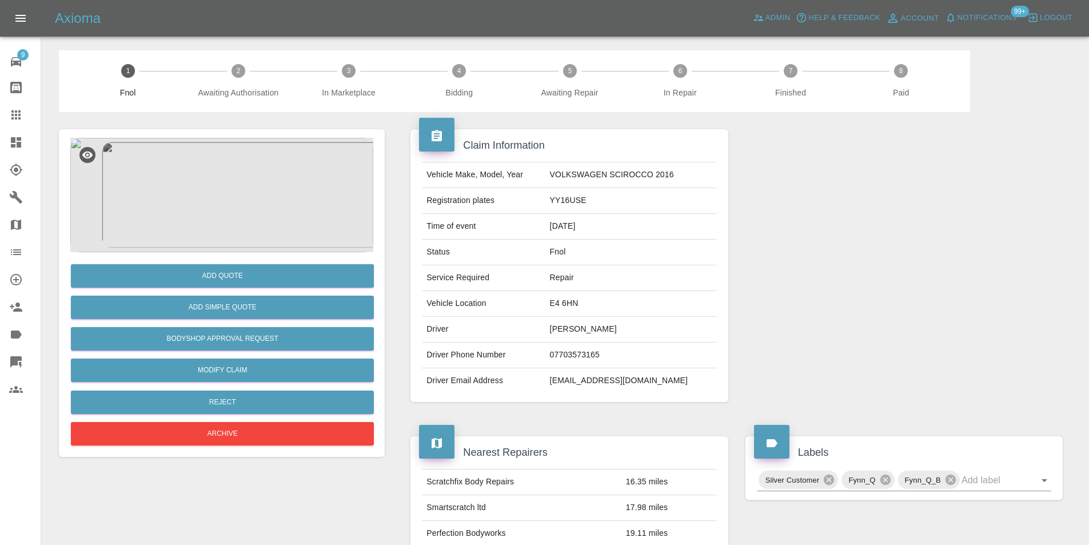
click at [200, 185] on img at bounding box center [221, 195] width 303 height 114
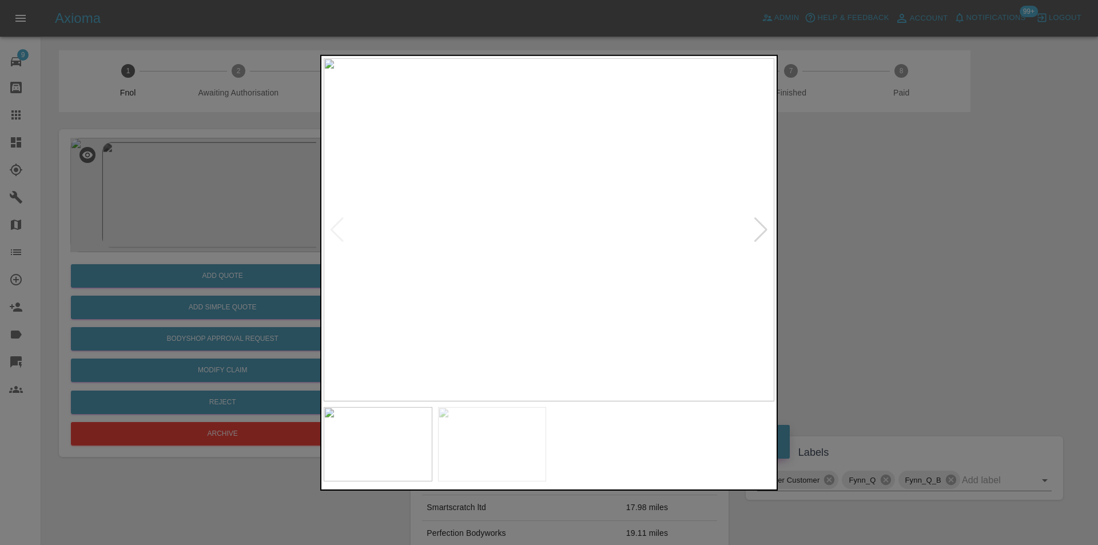
click at [761, 234] on div at bounding box center [760, 229] width 15 height 25
click at [761, 234] on img at bounding box center [549, 229] width 451 height 343
drag, startPoint x: 885, startPoint y: 232, endPoint x: 586, endPoint y: 258, distance: 300.2
click at [882, 233] on div at bounding box center [549, 272] width 1098 height 545
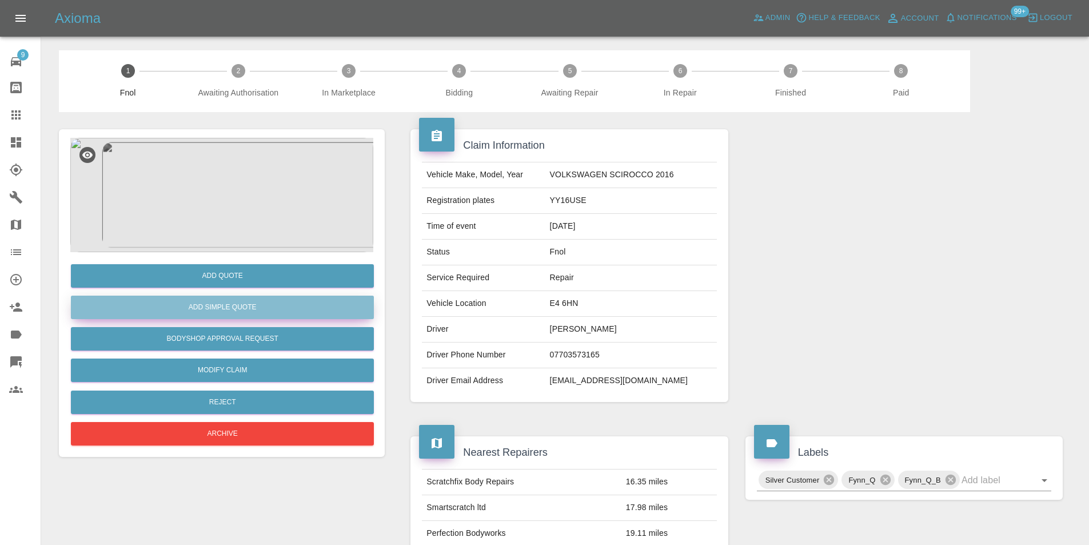
click at [273, 307] on button "Add Simple Quote" at bounding box center [222, 307] width 303 height 23
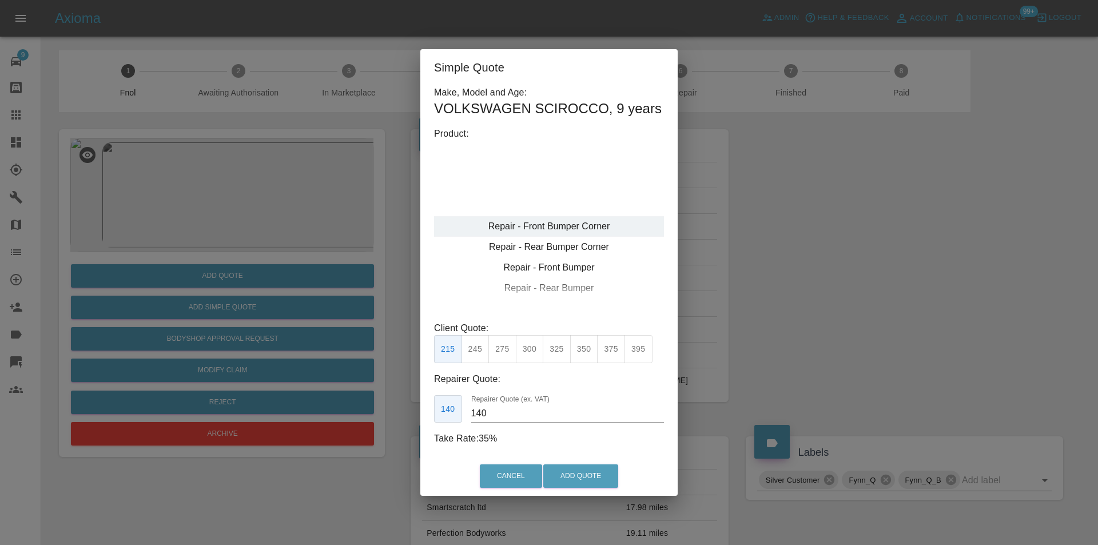
type input "120"
click at [594, 483] on button "Add Quote" at bounding box center [580, 475] width 75 height 23
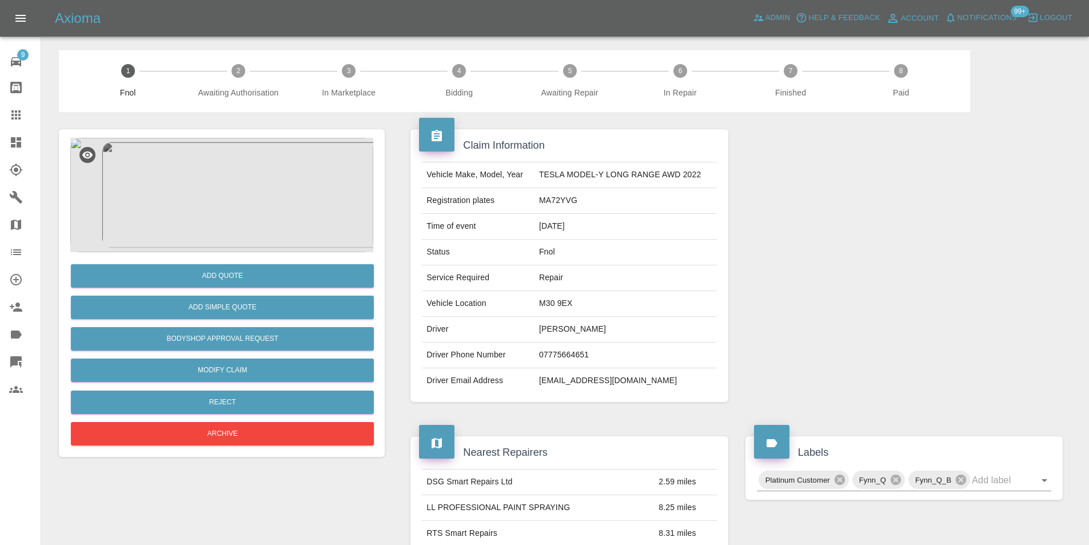
click at [256, 179] on img at bounding box center [221, 195] width 303 height 114
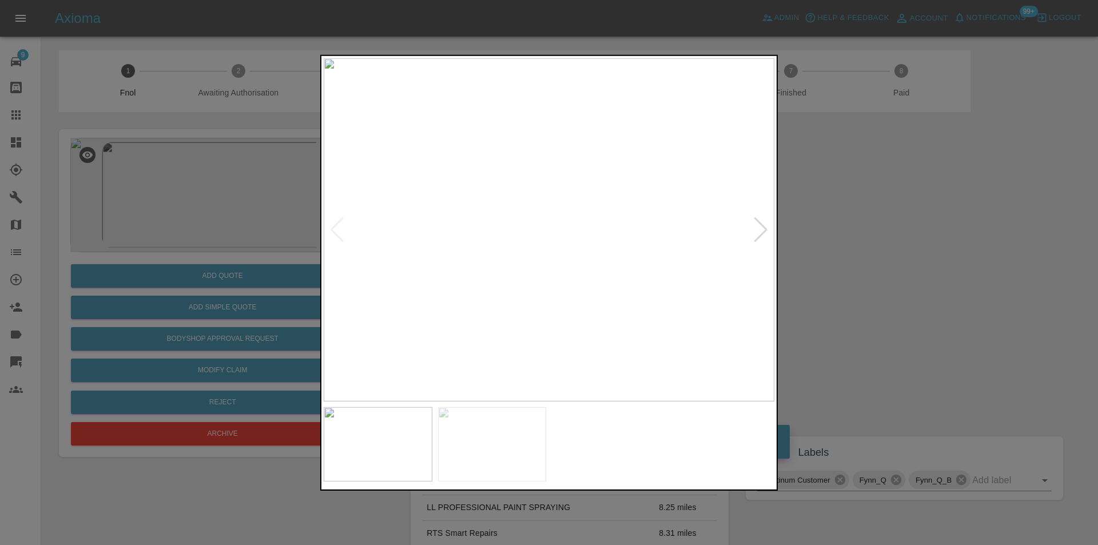
click at [761, 233] on div at bounding box center [760, 229] width 15 height 25
click at [761, 233] on img at bounding box center [549, 229] width 451 height 343
drag, startPoint x: 891, startPoint y: 242, endPoint x: 621, endPoint y: 303, distance: 276.6
click at [890, 243] on div at bounding box center [549, 272] width 1098 height 545
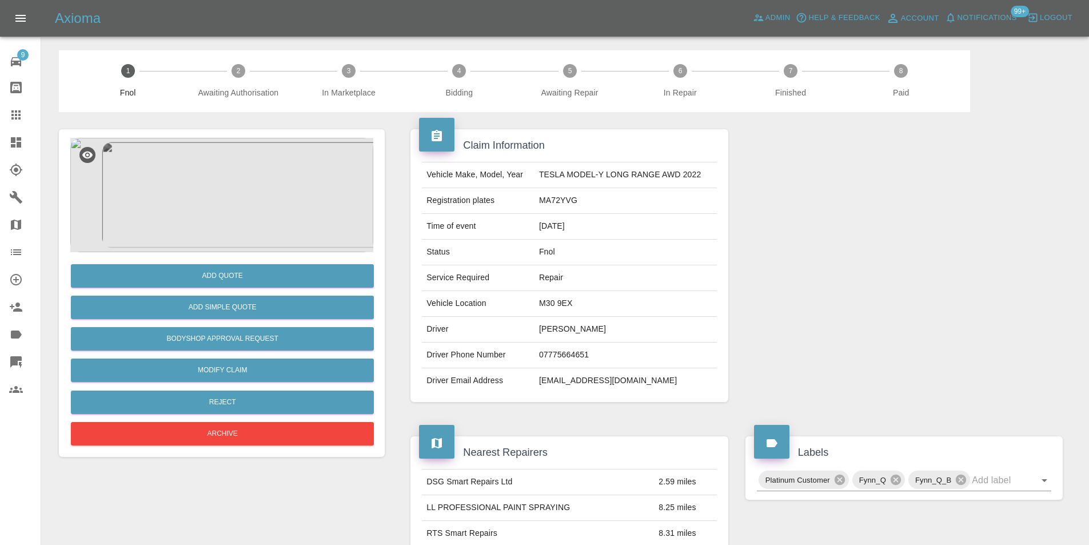
click at [238, 197] on img at bounding box center [221, 195] width 303 height 114
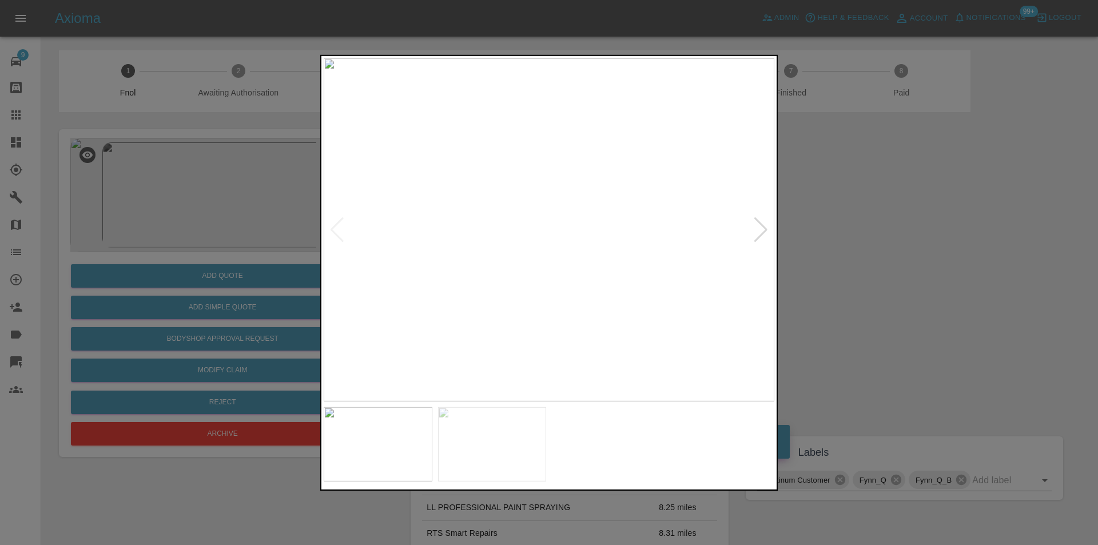
click at [562, 236] on img at bounding box center [549, 229] width 451 height 343
click at [522, 236] on img at bounding box center [510, 211] width 1352 height 1030
click at [905, 253] on div at bounding box center [549, 272] width 1098 height 545
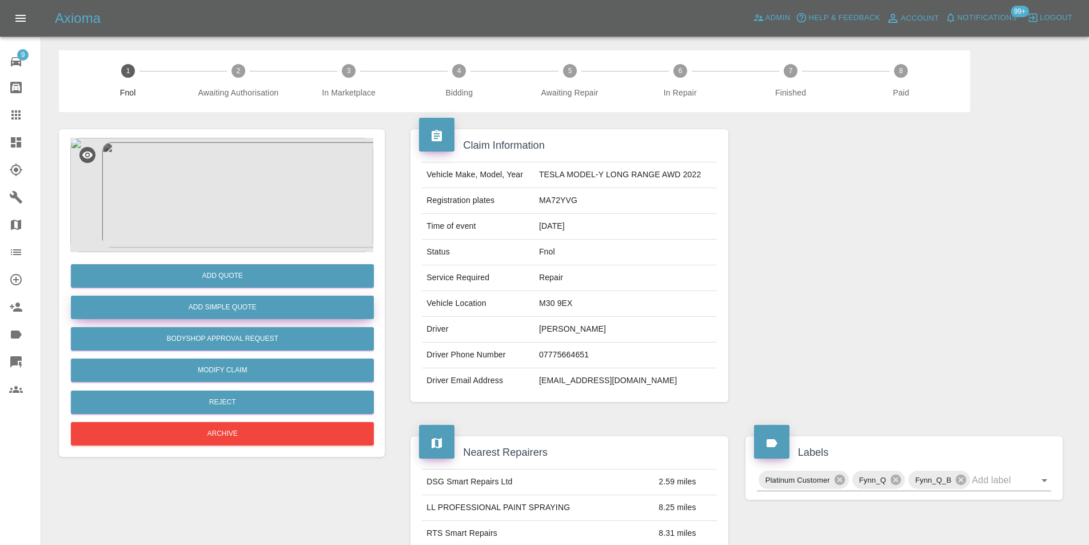
click at [275, 310] on button "Add Simple Quote" at bounding box center [222, 307] width 303 height 23
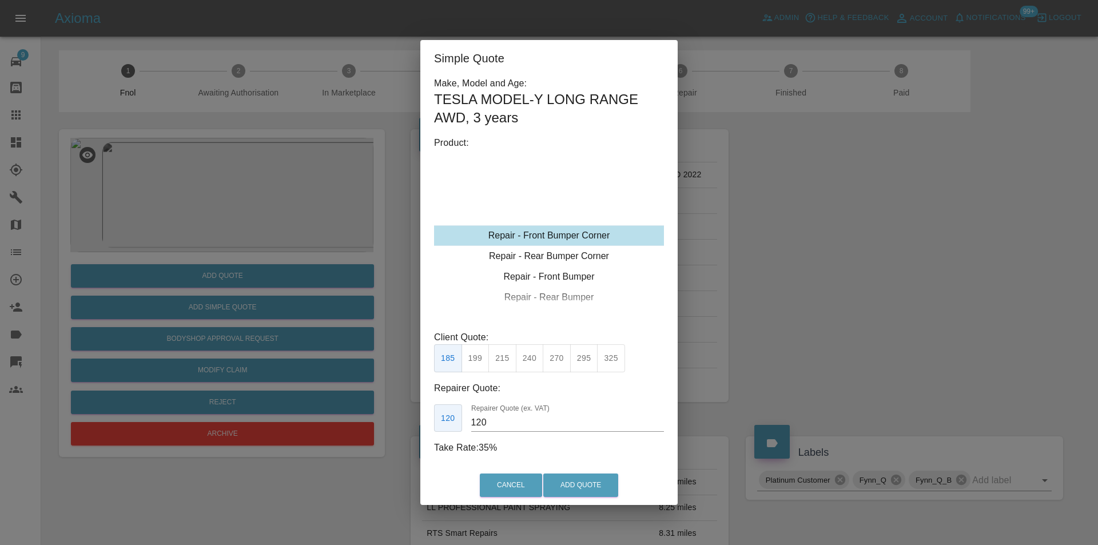
click at [504, 356] on button "215" at bounding box center [502, 358] width 28 height 28
type input "135"
drag, startPoint x: 586, startPoint y: 483, endPoint x: 599, endPoint y: 385, distance: 98.6
click at [586, 480] on button "Add Quote" at bounding box center [580, 484] width 75 height 23
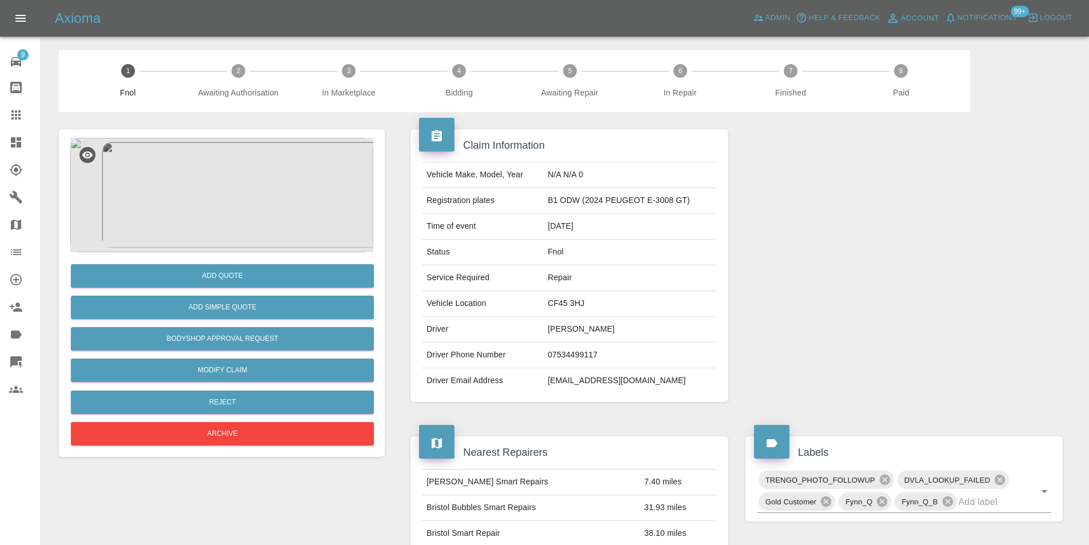
click at [231, 179] on img at bounding box center [221, 195] width 303 height 114
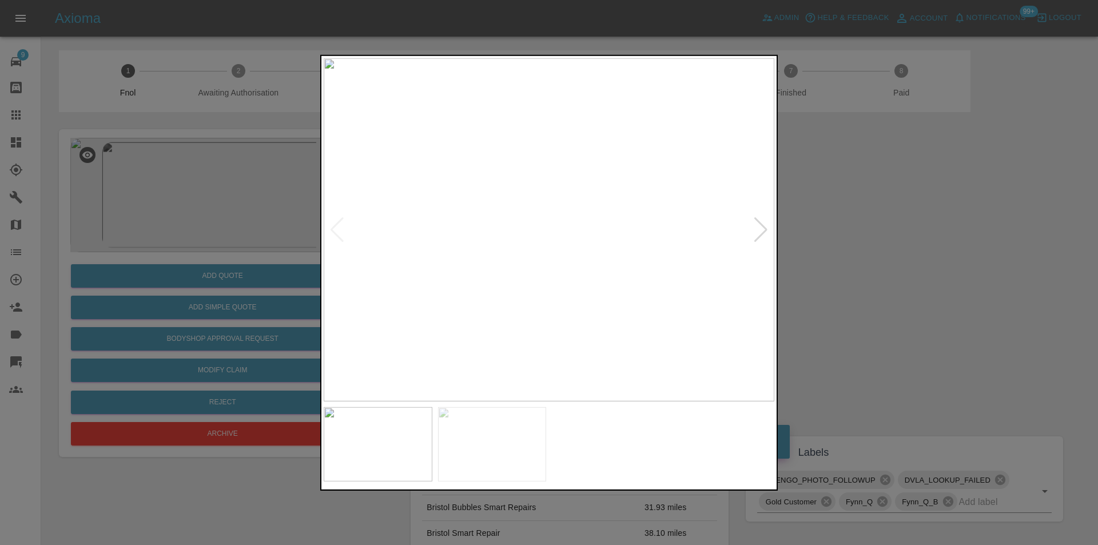
click at [764, 230] on div at bounding box center [760, 229] width 15 height 25
click at [764, 230] on img at bounding box center [549, 229] width 451 height 343
drag, startPoint x: 874, startPoint y: 249, endPoint x: 746, endPoint y: 232, distance: 129.2
click at [863, 248] on div at bounding box center [549, 272] width 1098 height 545
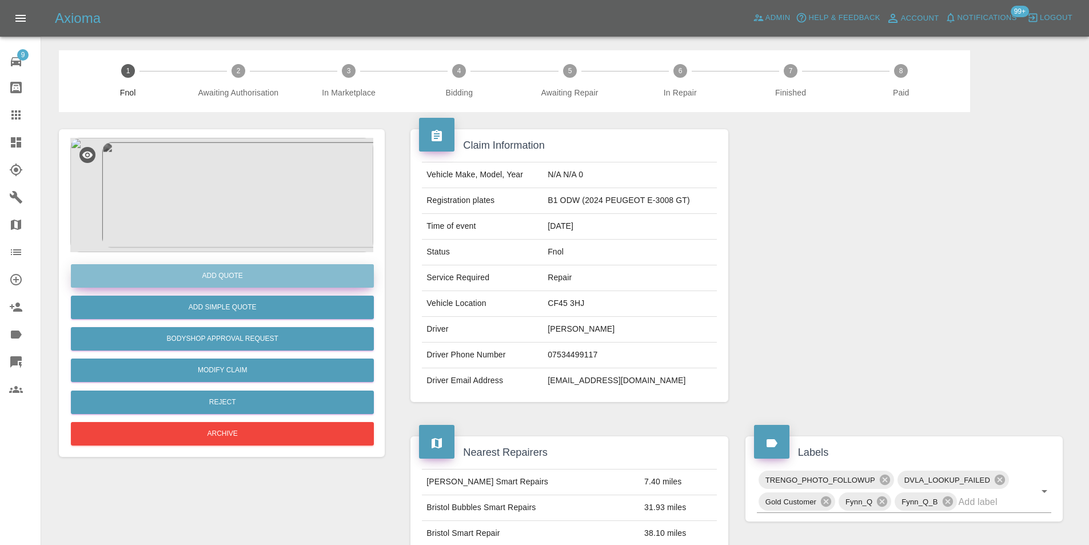
click at [238, 281] on button "Add Quote" at bounding box center [222, 275] width 303 height 23
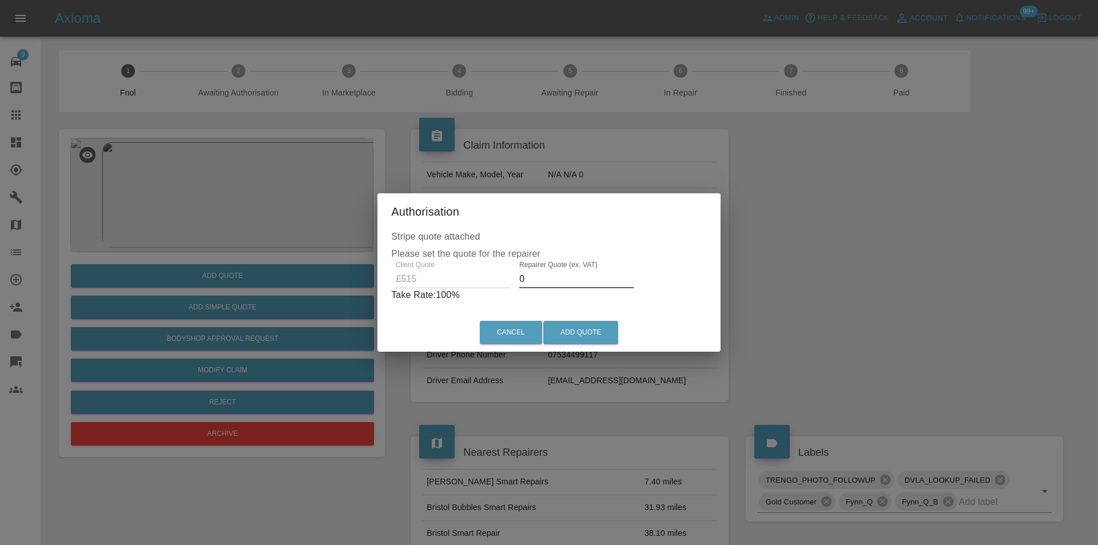
click at [558, 281] on input "0" at bounding box center [576, 279] width 114 height 18
type input "0325"
click at [595, 332] on button "Add Quote" at bounding box center [580, 332] width 75 height 23
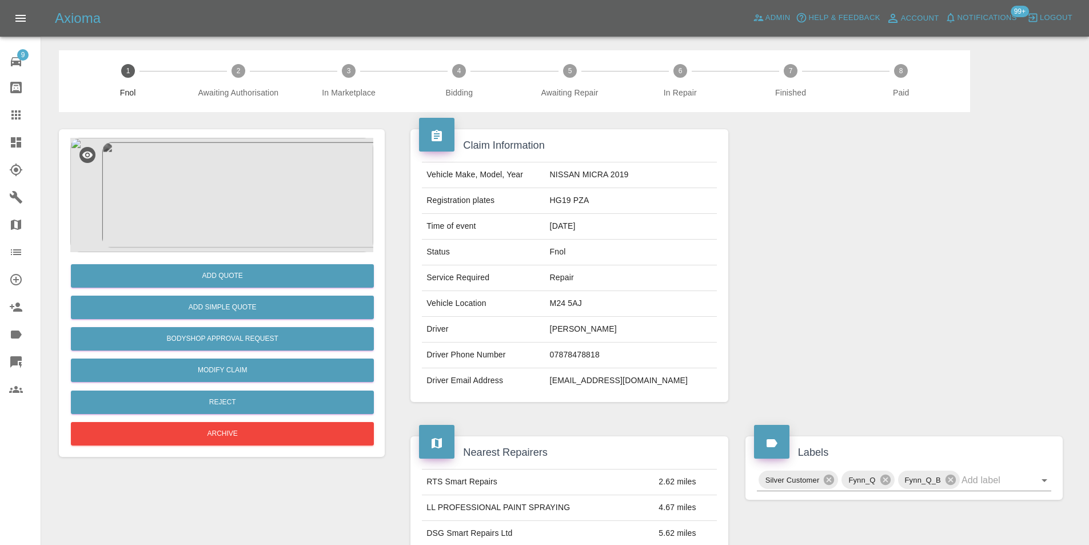
click at [237, 173] on img at bounding box center [221, 195] width 303 height 114
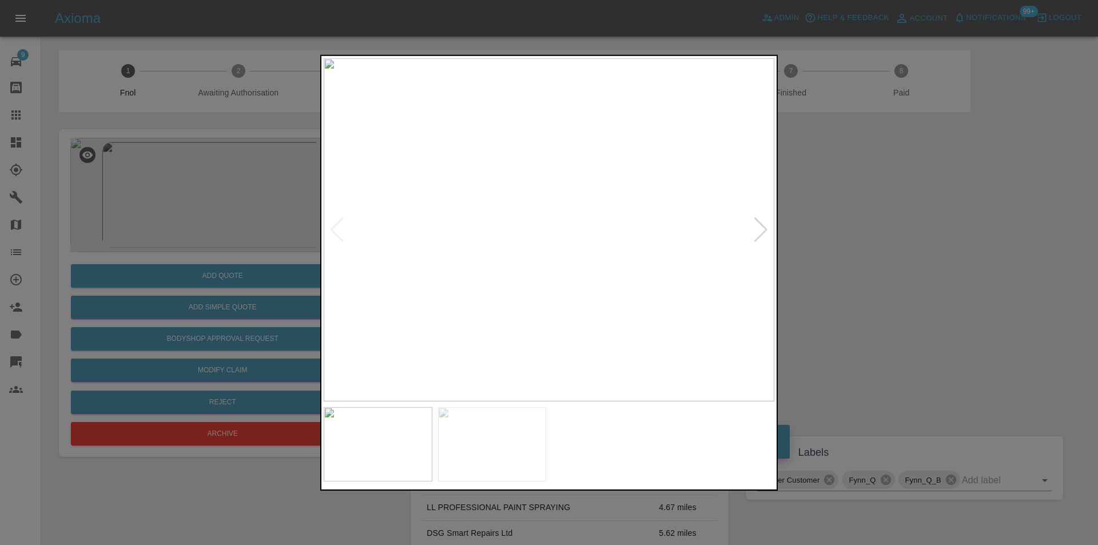
click at [754, 234] on div at bounding box center [760, 229] width 15 height 25
click at [757, 234] on img at bounding box center [549, 229] width 451 height 343
drag, startPoint x: 940, startPoint y: 271, endPoint x: 925, endPoint y: 271, distance: 14.9
click at [934, 272] on div at bounding box center [549, 272] width 1098 height 545
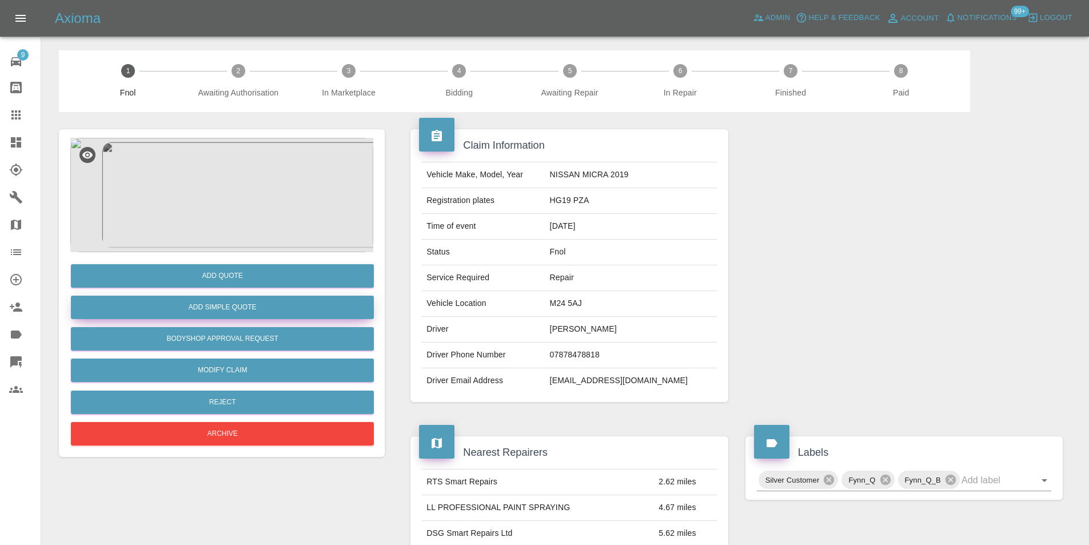
click at [210, 311] on button "Add Simple Quote" at bounding box center [222, 307] width 303 height 23
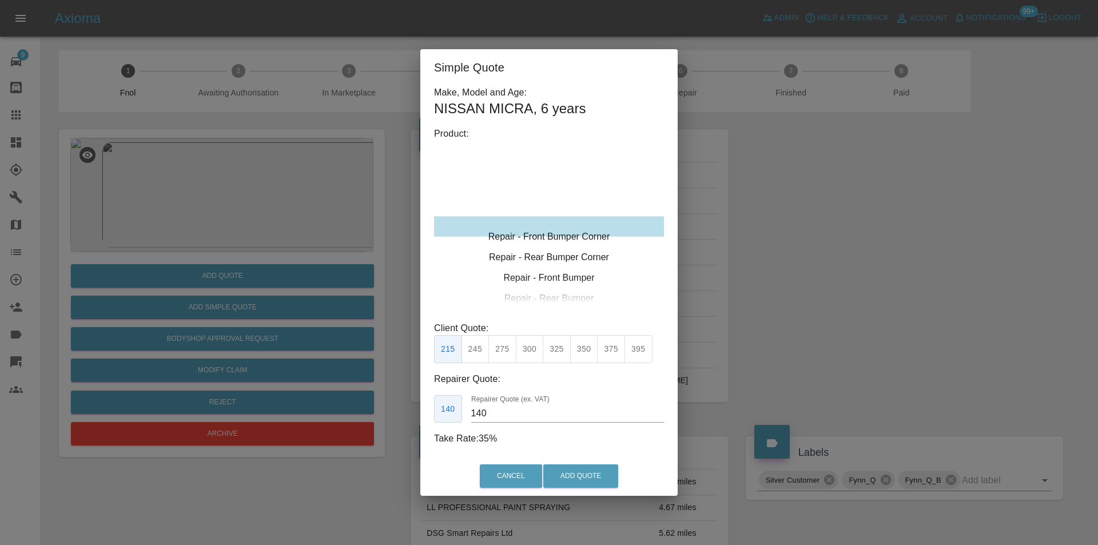
type input "120"
click at [562, 467] on div "Cancel Add Quote" at bounding box center [548, 476] width 257 height 38
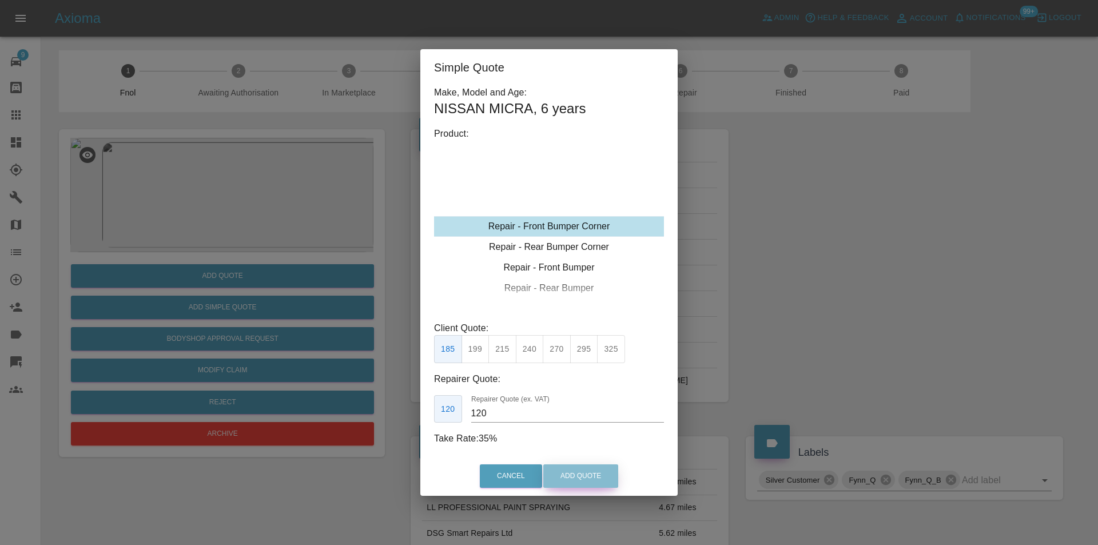
click at [562, 468] on button "Add Quote" at bounding box center [580, 475] width 75 height 23
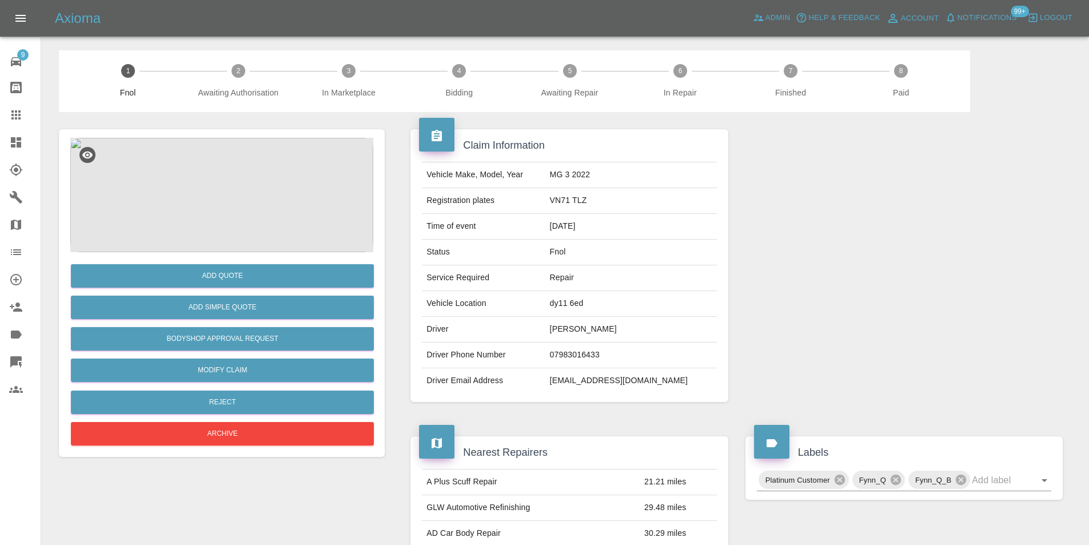
click at [229, 173] on img at bounding box center [221, 195] width 303 height 114
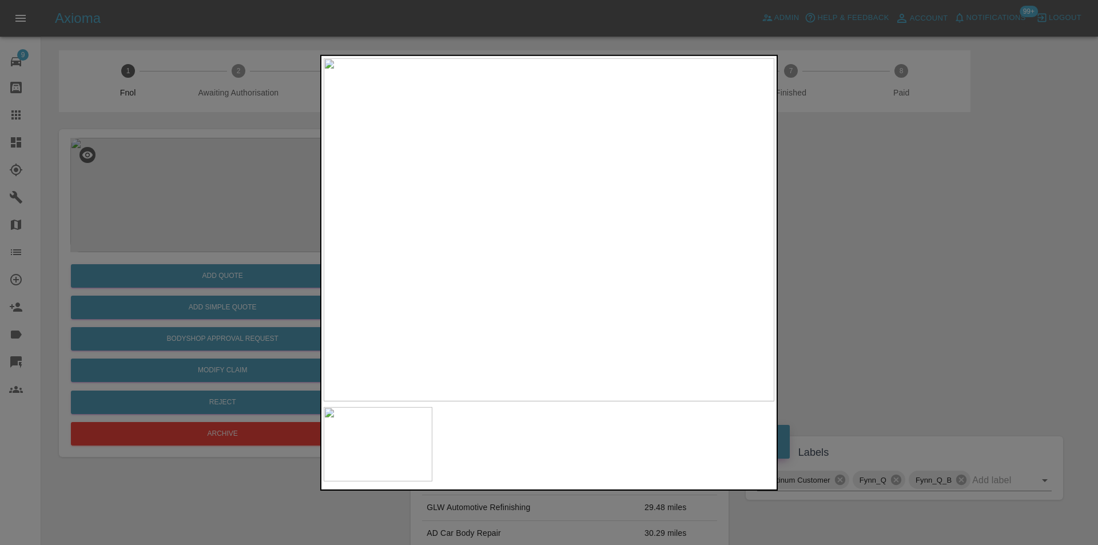
click at [767, 246] on img at bounding box center [549, 229] width 451 height 343
click at [768, 244] on img at bounding box center [549, 229] width 451 height 343
click at [700, 246] on img at bounding box center [98, 187] width 1352 height 1030
click at [701, 245] on img at bounding box center [98, 187] width 1352 height 1030
click at [922, 230] on div at bounding box center [549, 272] width 1098 height 545
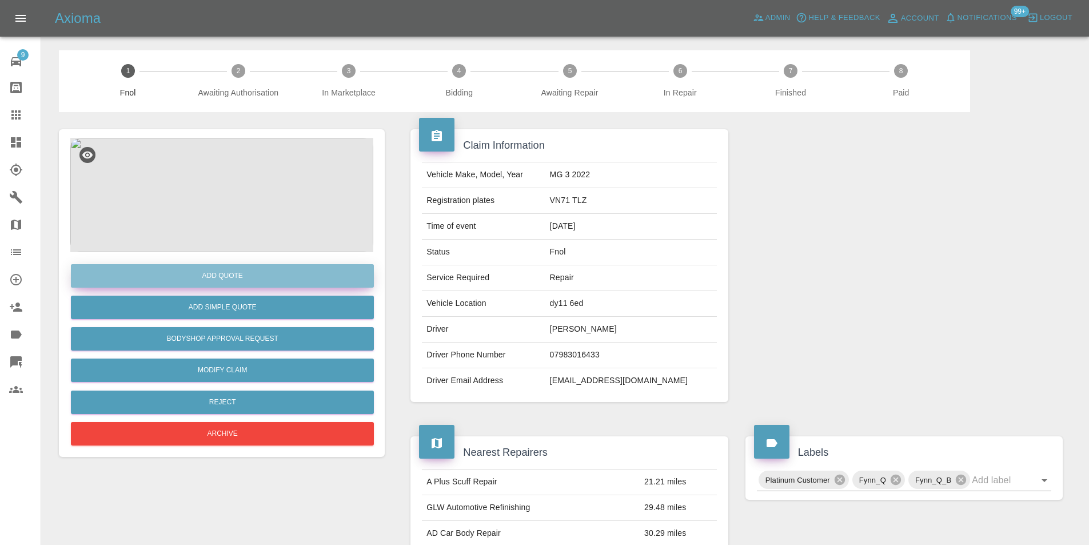
click at [217, 273] on button "Add Quote" at bounding box center [222, 275] width 303 height 23
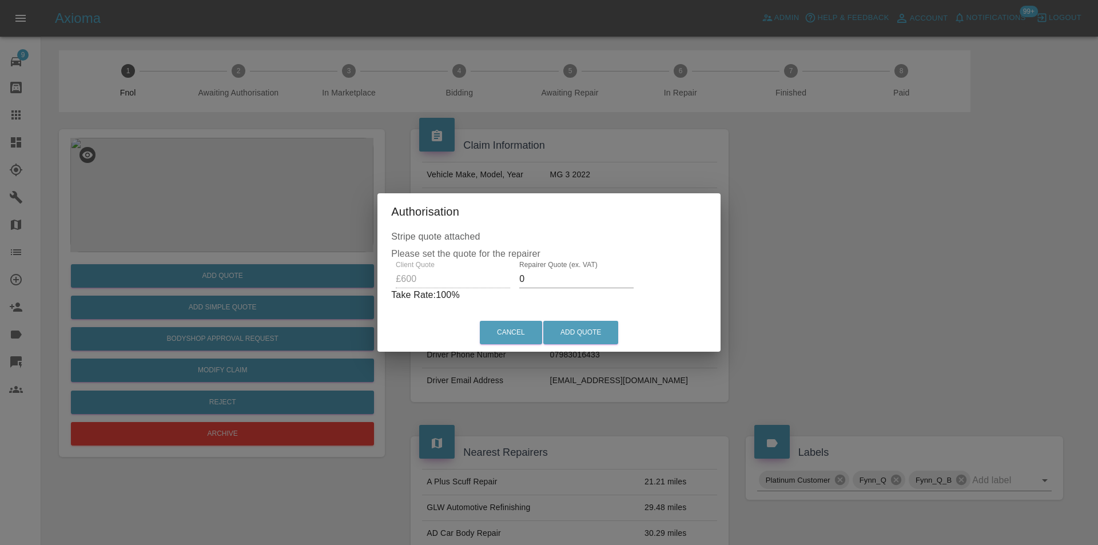
click at [542, 278] on input "0" at bounding box center [576, 279] width 114 height 18
type input "0380"
click at [581, 330] on button "Add Quote" at bounding box center [580, 332] width 75 height 23
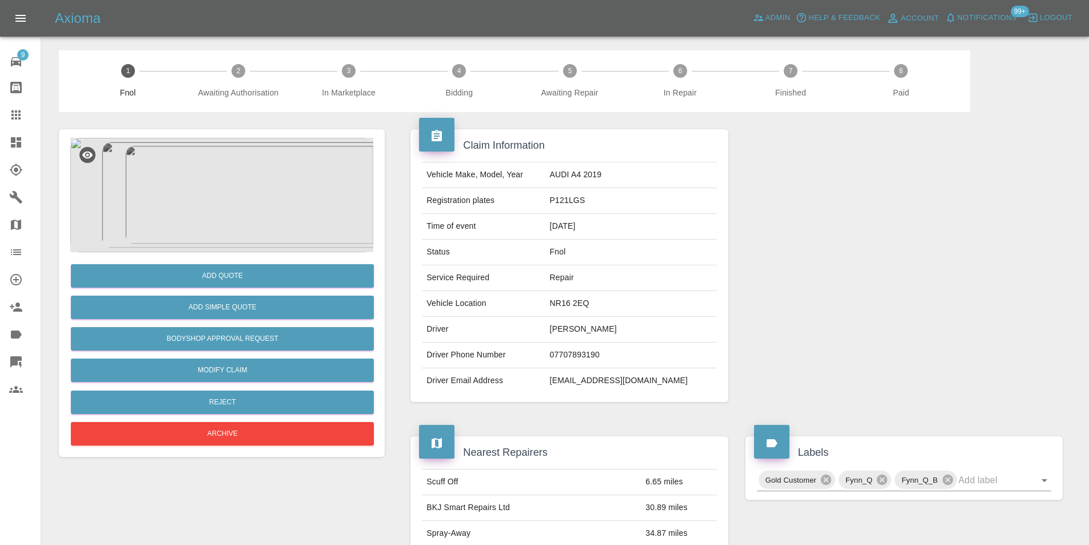
click at [244, 185] on img at bounding box center [221, 195] width 303 height 114
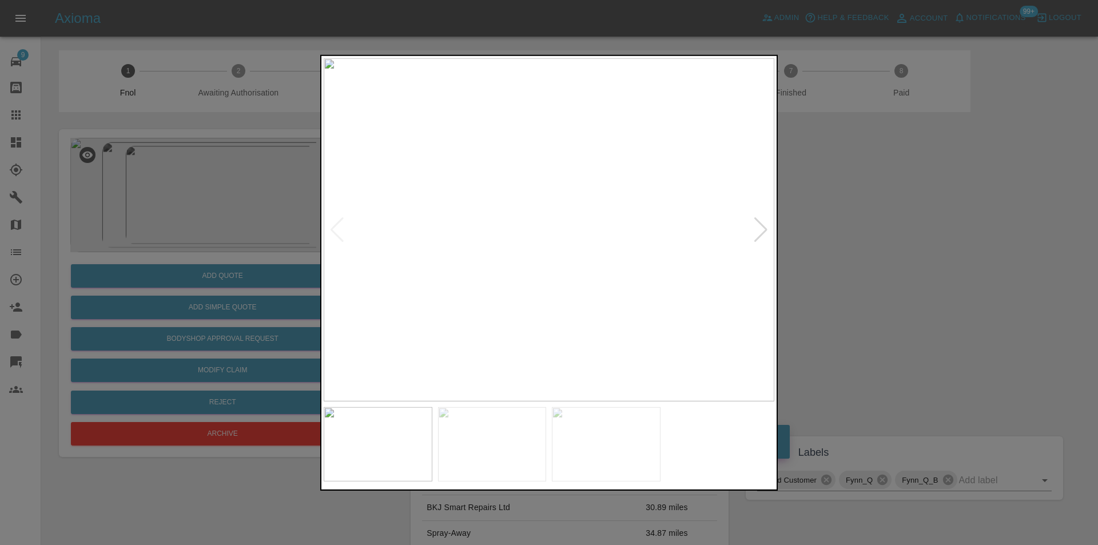
click at [758, 230] on div at bounding box center [760, 229] width 15 height 25
click at [758, 230] on img at bounding box center [549, 229] width 451 height 343
drag, startPoint x: 964, startPoint y: 261, endPoint x: 644, endPoint y: 284, distance: 320.5
click at [957, 261] on div at bounding box center [549, 272] width 1098 height 545
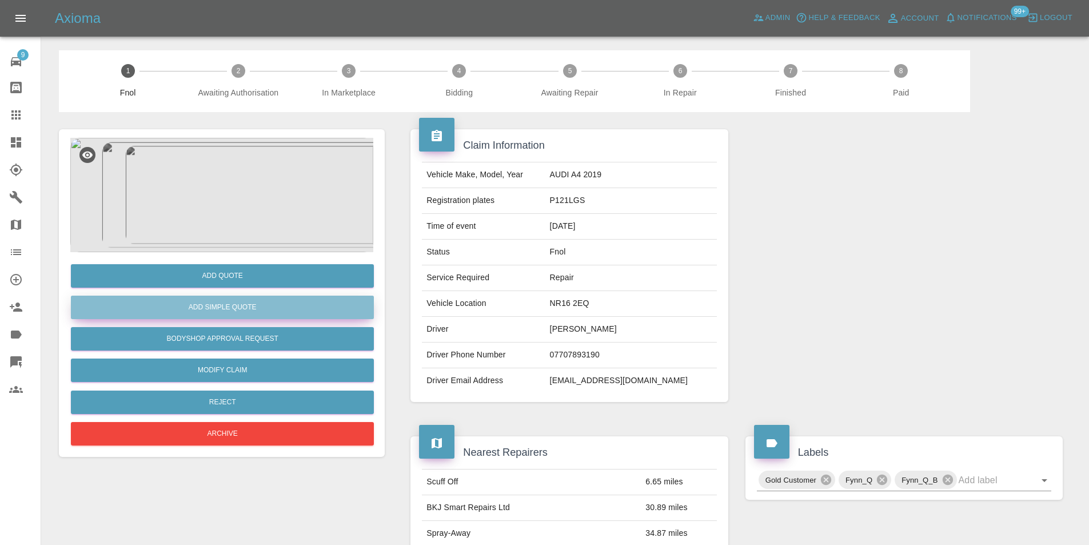
click at [233, 306] on button "Add Simple Quote" at bounding box center [222, 307] width 303 height 23
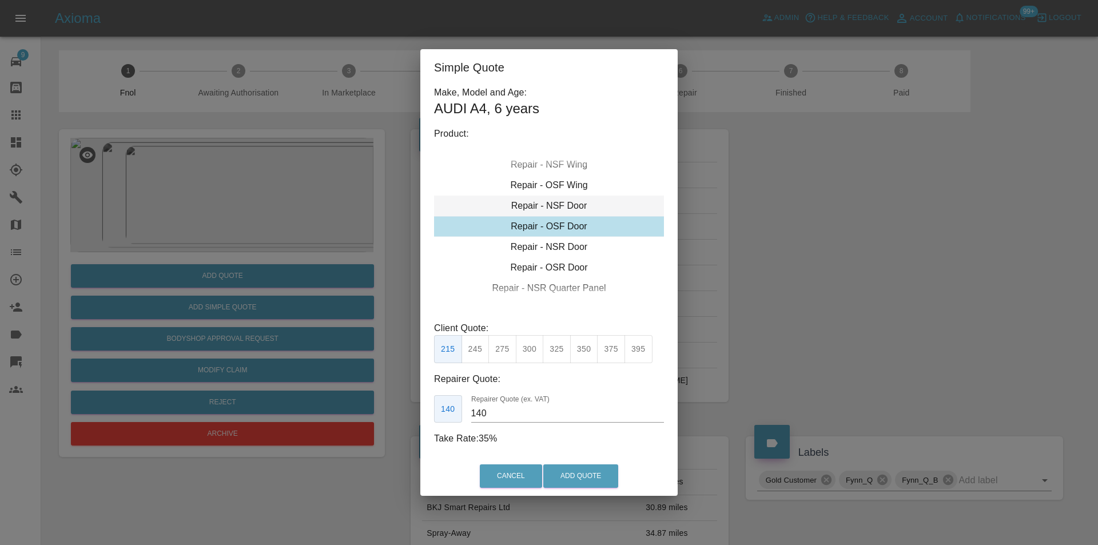
click at [577, 207] on div "Repair - NSF Door" at bounding box center [549, 206] width 230 height 21
click at [506, 341] on button "275" at bounding box center [502, 349] width 28 height 28
type input "185"
drag, startPoint x: 595, startPoint y: 468, endPoint x: 602, endPoint y: 440, distance: 28.8
click at [595, 468] on button "Add Quote" at bounding box center [580, 475] width 75 height 23
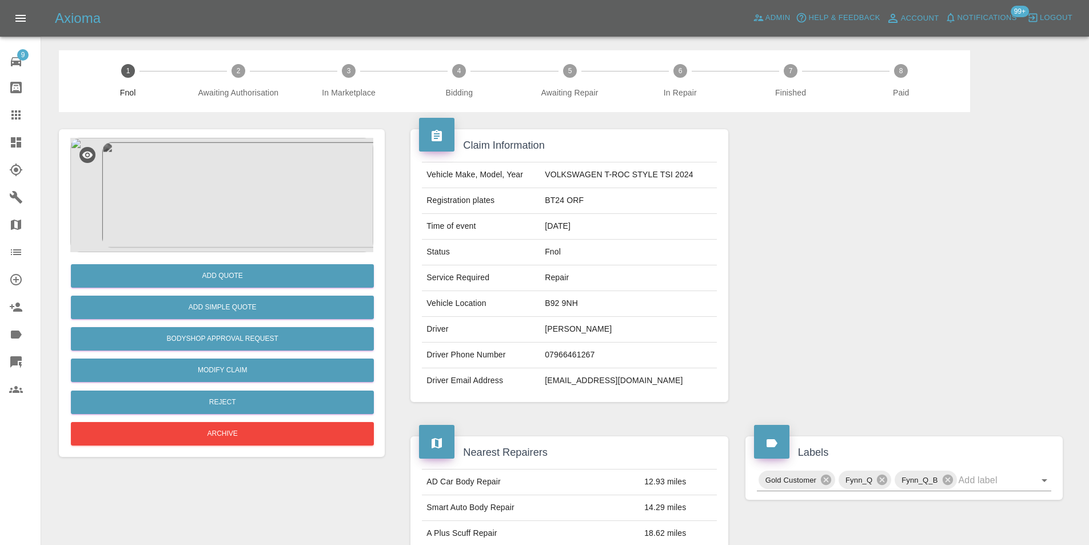
click at [246, 163] on img at bounding box center [221, 195] width 303 height 114
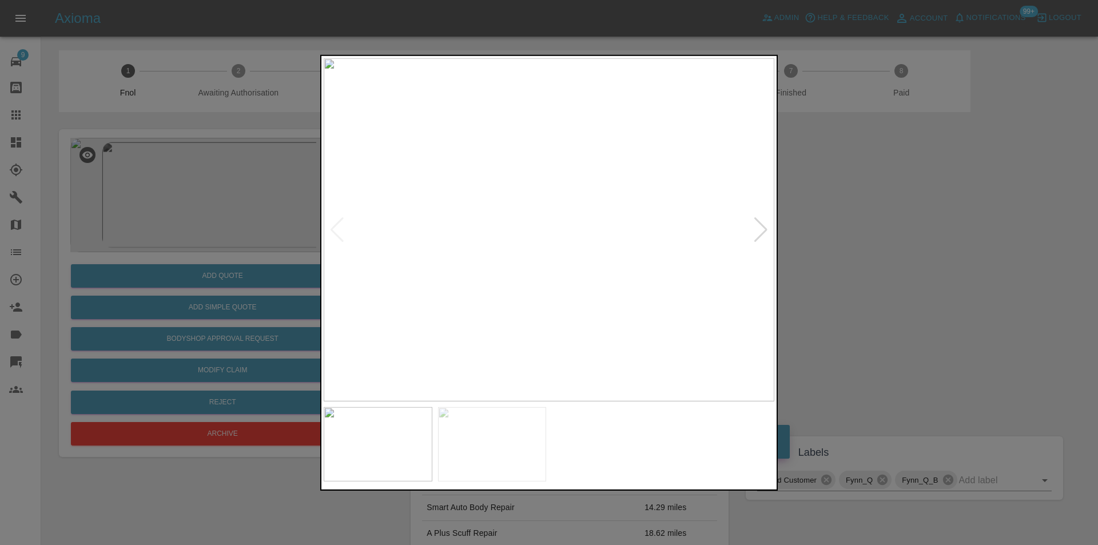
click at [761, 235] on div at bounding box center [760, 229] width 15 height 25
click at [620, 256] on img at bounding box center [549, 229] width 451 height 343
drag, startPoint x: 879, startPoint y: 238, endPoint x: 547, endPoint y: 312, distance: 340.5
click at [877, 238] on div at bounding box center [549, 272] width 1098 height 545
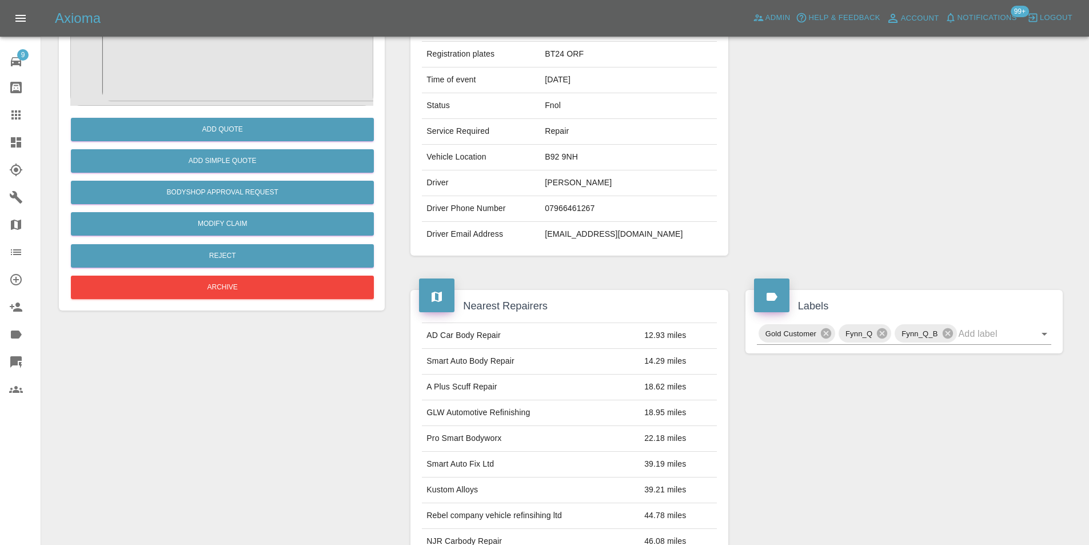
scroll to position [62, 0]
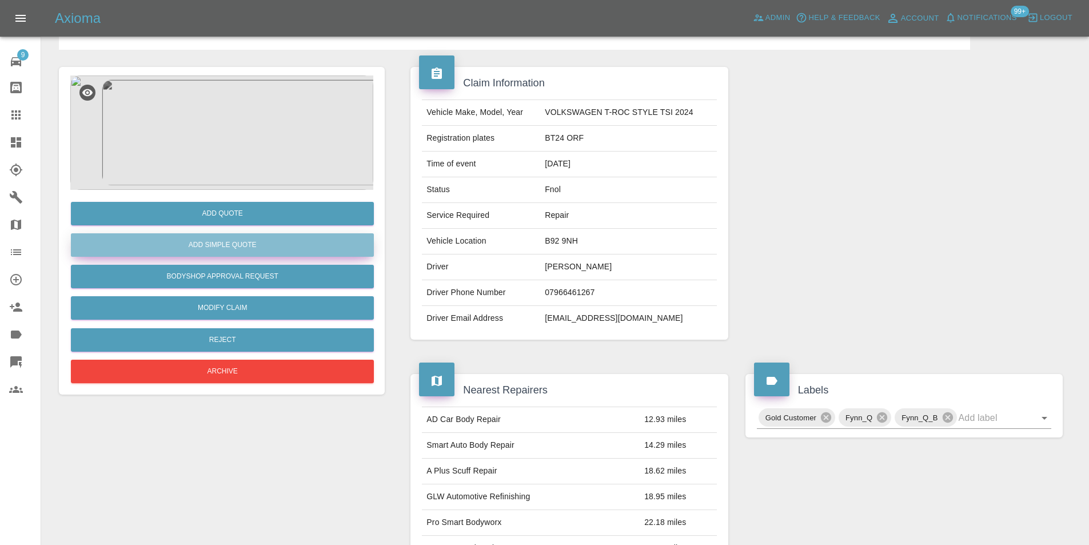
click at [251, 246] on button "Add Simple Quote" at bounding box center [222, 244] width 303 height 23
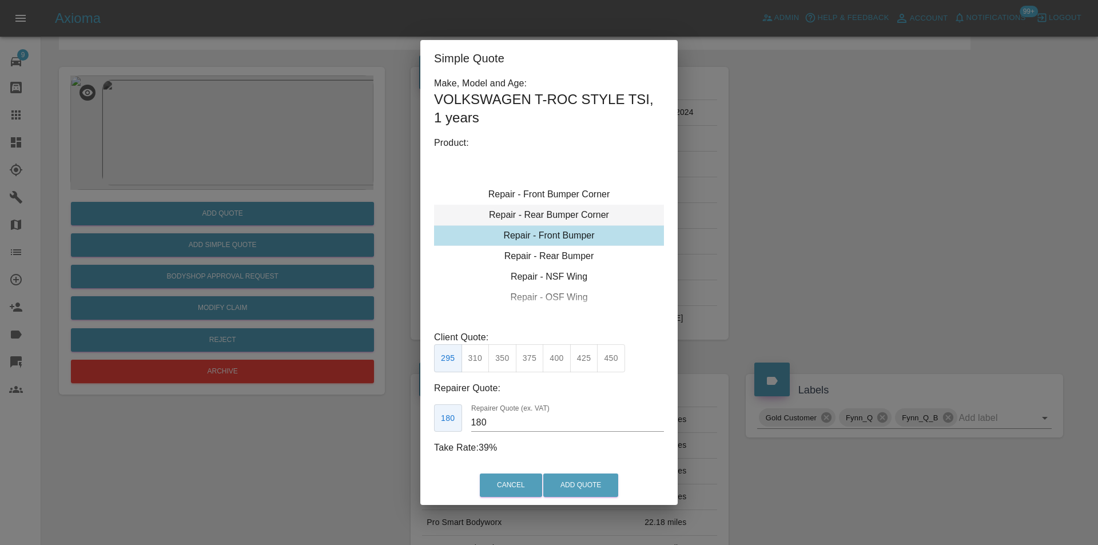
click at [575, 217] on div "Repair - Rear Bumper Corner" at bounding box center [549, 215] width 230 height 21
click at [588, 360] on button "295" at bounding box center [584, 358] width 28 height 28
type input "180"
click at [599, 477] on button "Add Quote" at bounding box center [580, 484] width 75 height 23
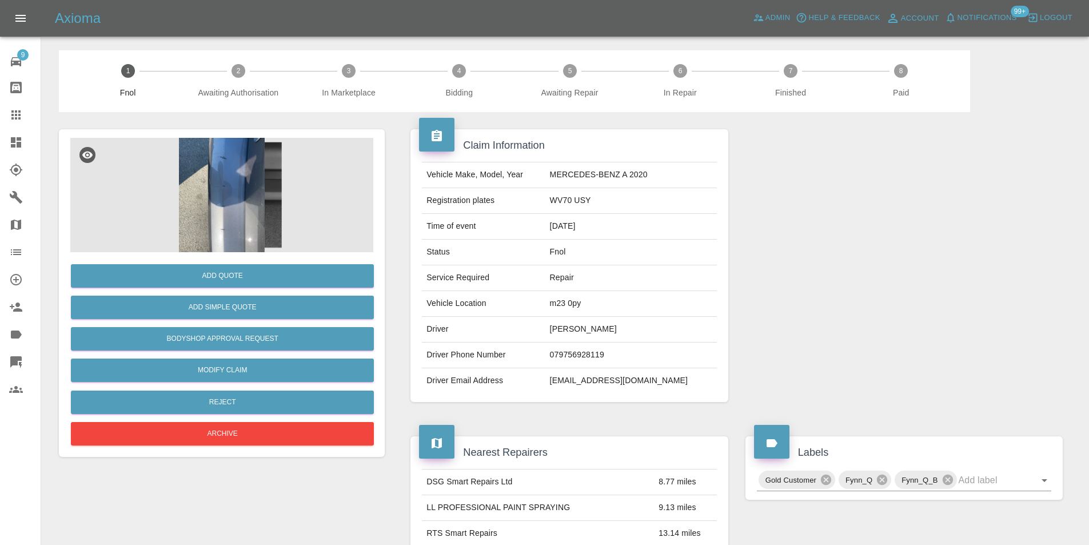
click at [238, 180] on img at bounding box center [221, 195] width 303 height 114
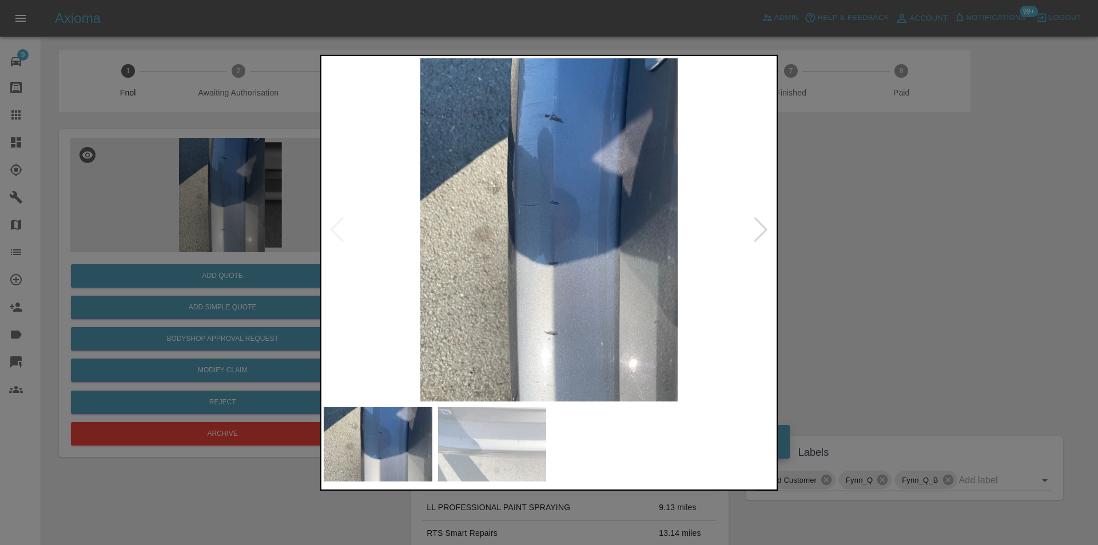
click at [759, 228] on div at bounding box center [760, 229] width 15 height 25
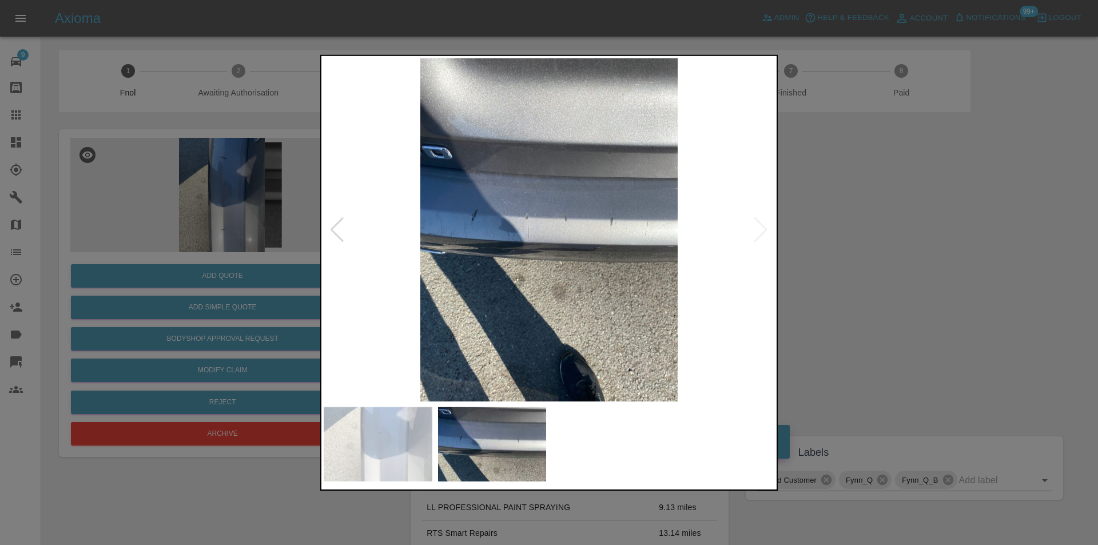
drag, startPoint x: 907, startPoint y: 227, endPoint x: 676, endPoint y: 301, distance: 242.1
click at [906, 230] on div at bounding box center [549, 272] width 1098 height 545
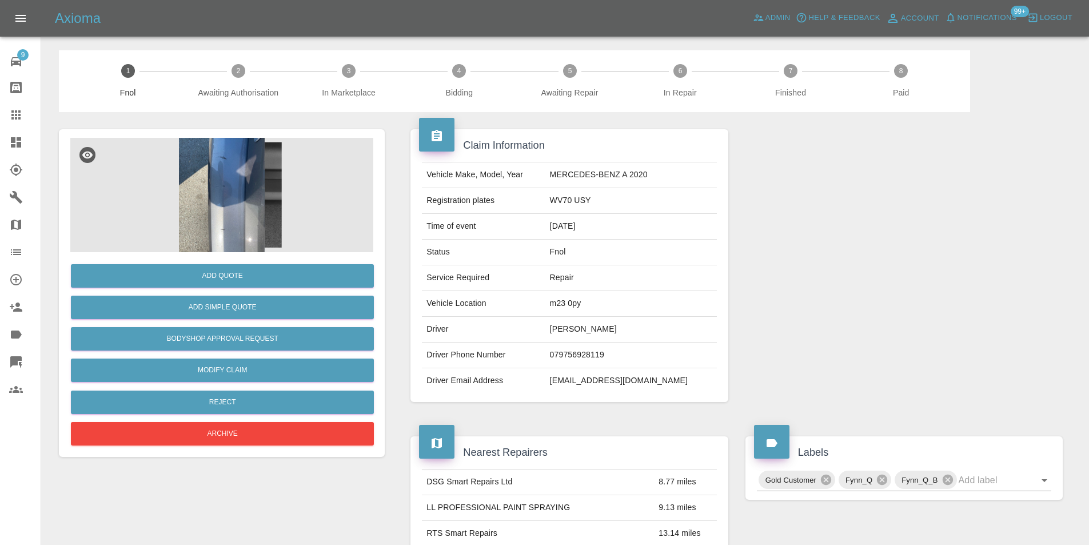
click at [229, 189] on img at bounding box center [221, 195] width 303 height 114
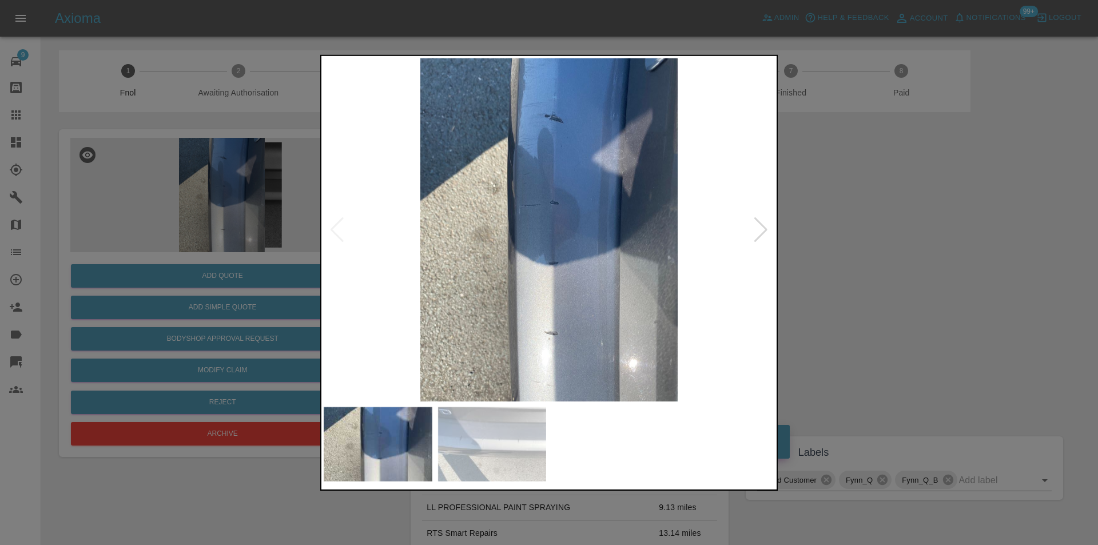
click at [762, 237] on div at bounding box center [760, 229] width 15 height 25
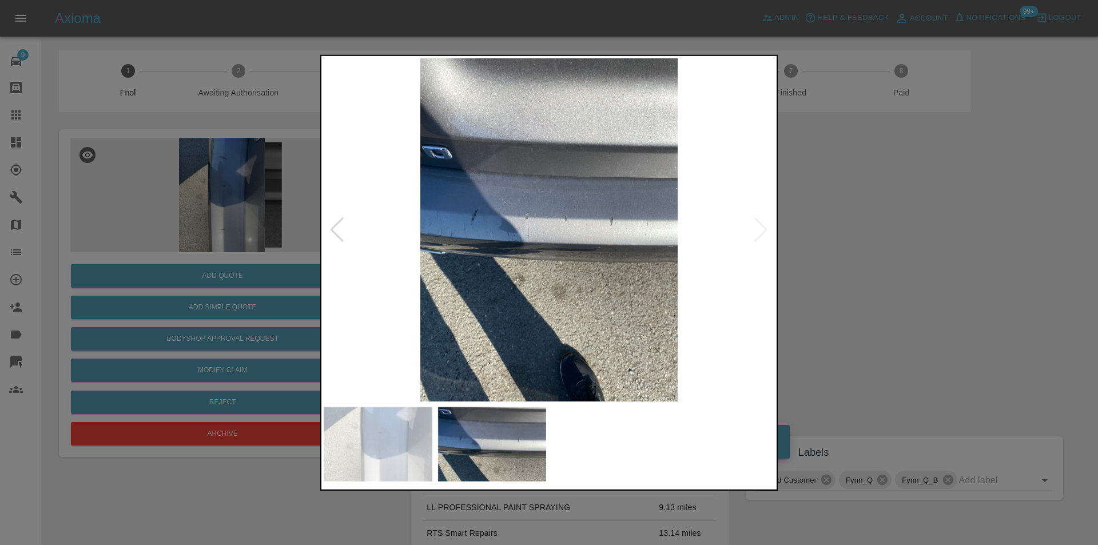
click at [761, 236] on img at bounding box center [549, 229] width 451 height 343
click at [841, 256] on div at bounding box center [549, 272] width 1098 height 545
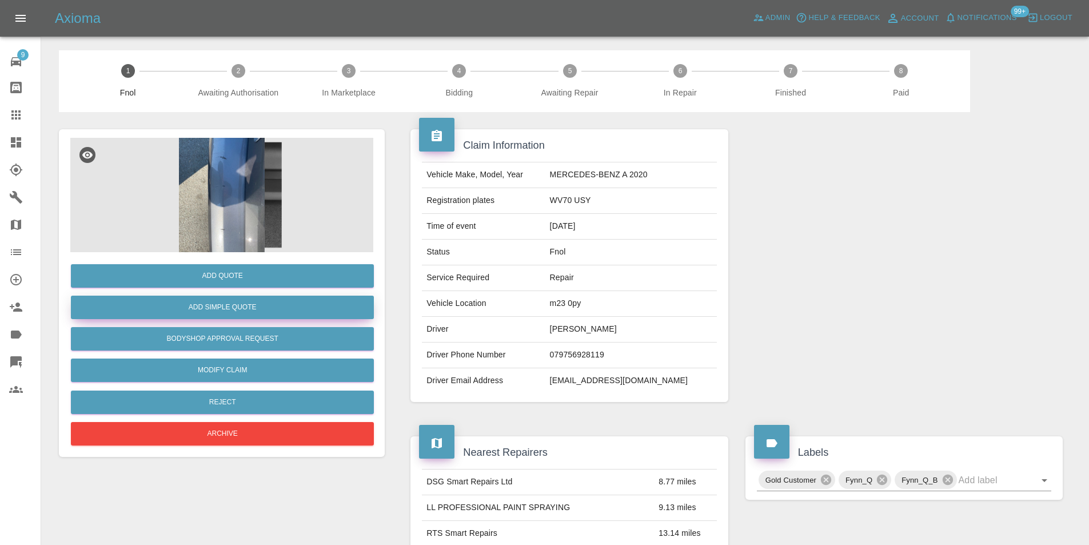
click at [216, 313] on button "Add Simple Quote" at bounding box center [222, 307] width 303 height 23
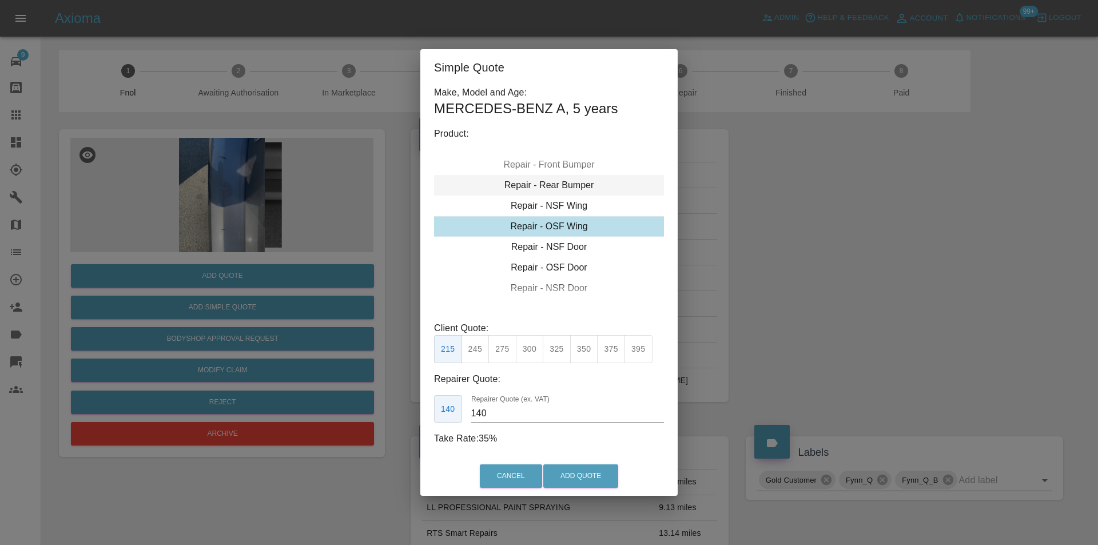
click at [570, 186] on div "Repair - Rear Bumper" at bounding box center [549, 185] width 230 height 21
drag, startPoint x: 498, startPoint y: 351, endPoint x: 531, endPoint y: 387, distance: 48.6
click at [499, 352] on button "350" at bounding box center [502, 349] width 28 height 28
type input "210"
click at [569, 481] on button "Add Quote" at bounding box center [580, 475] width 75 height 23
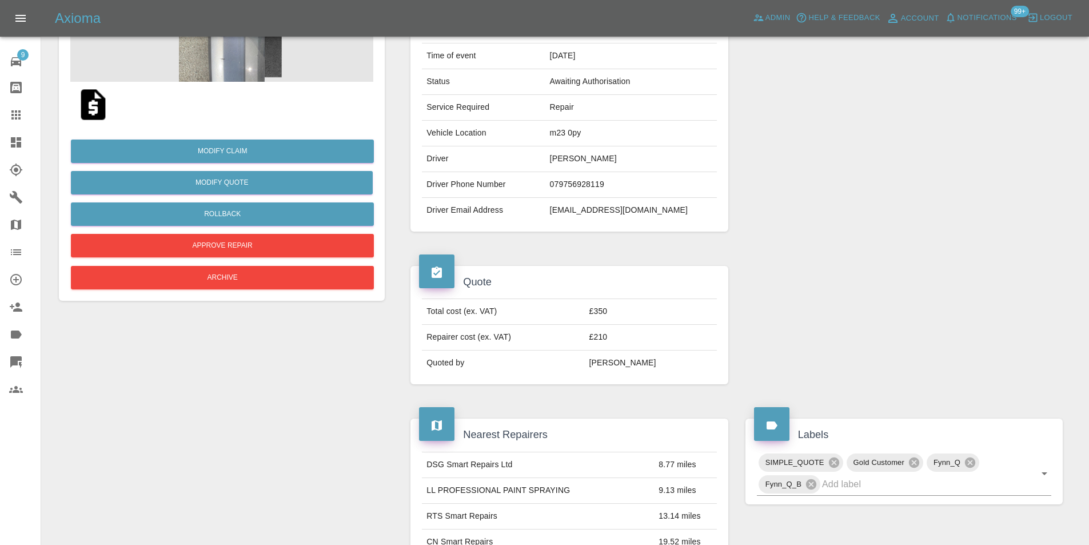
scroll to position [172, 0]
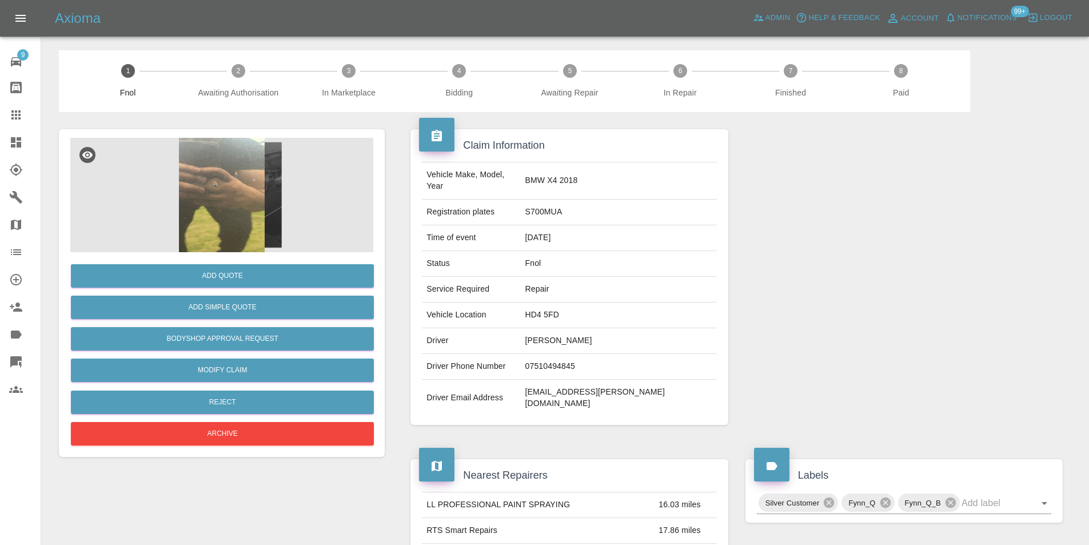
click at [218, 154] on img at bounding box center [221, 195] width 303 height 114
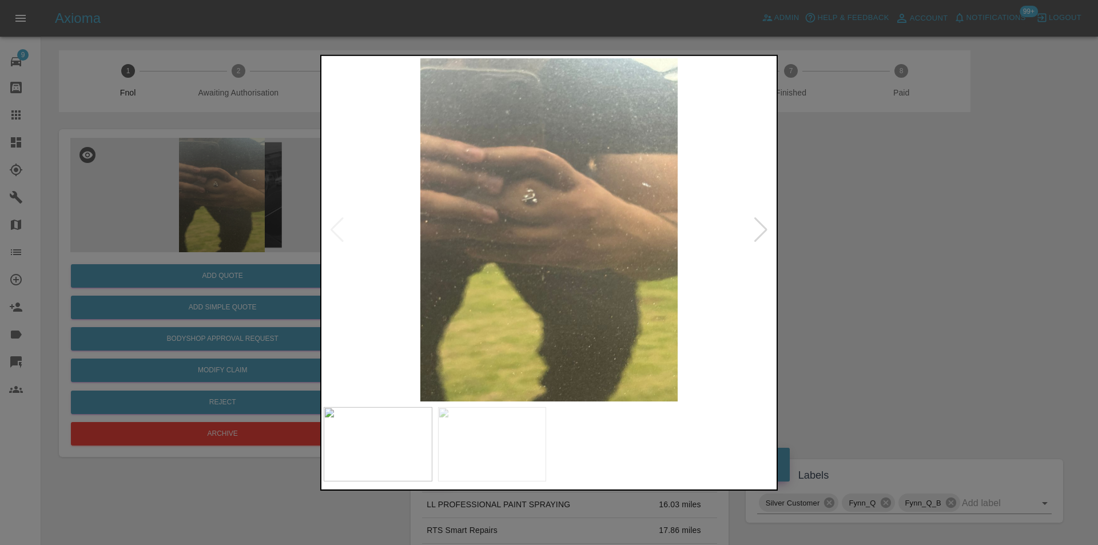
click at [756, 226] on div at bounding box center [760, 229] width 15 height 25
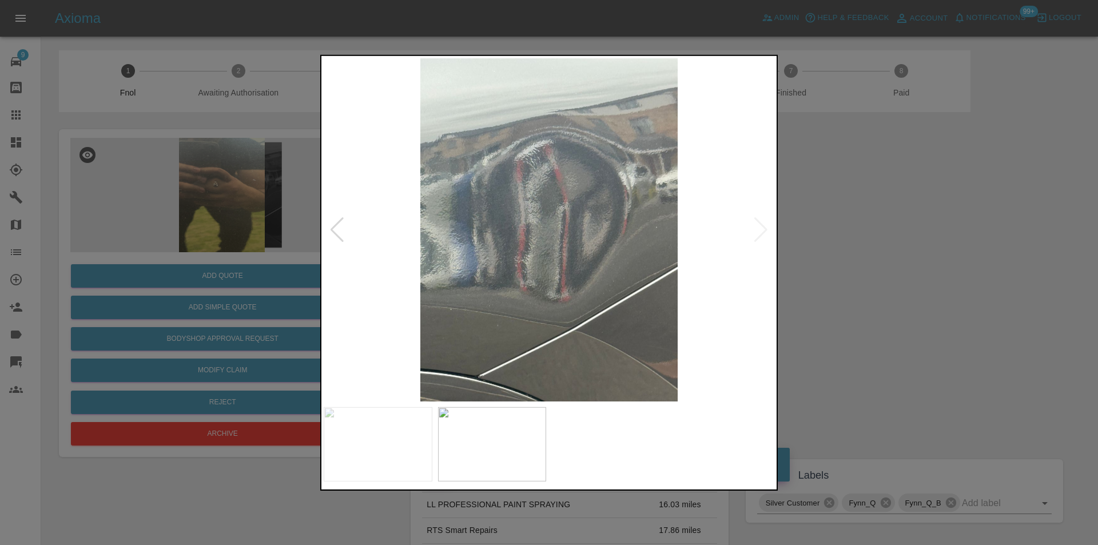
click at [762, 228] on img at bounding box center [549, 229] width 451 height 343
click at [337, 226] on div at bounding box center [336, 229] width 15 height 25
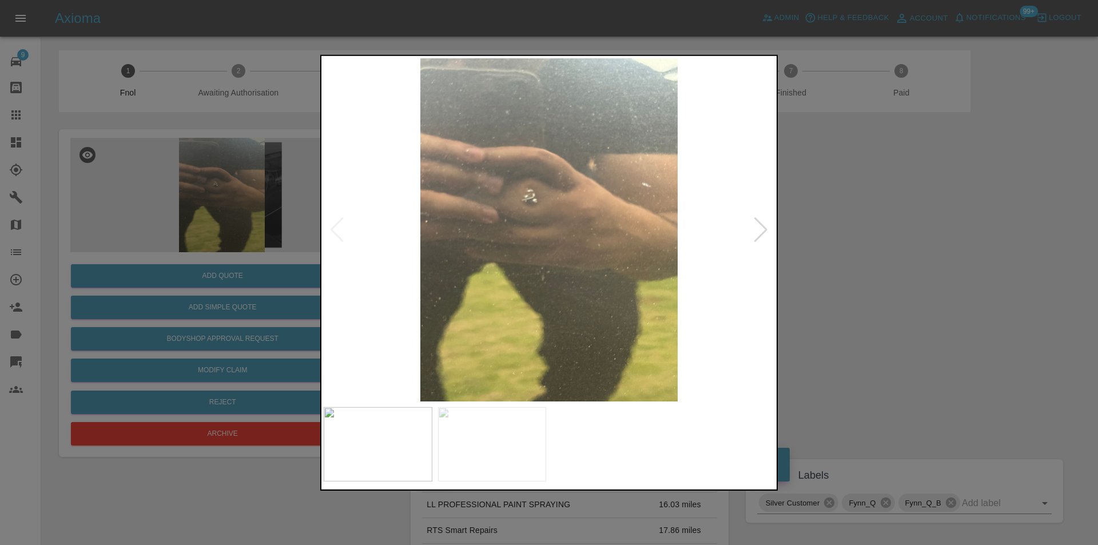
click at [337, 226] on img at bounding box center [549, 229] width 451 height 343
click at [763, 229] on div at bounding box center [760, 229] width 15 height 25
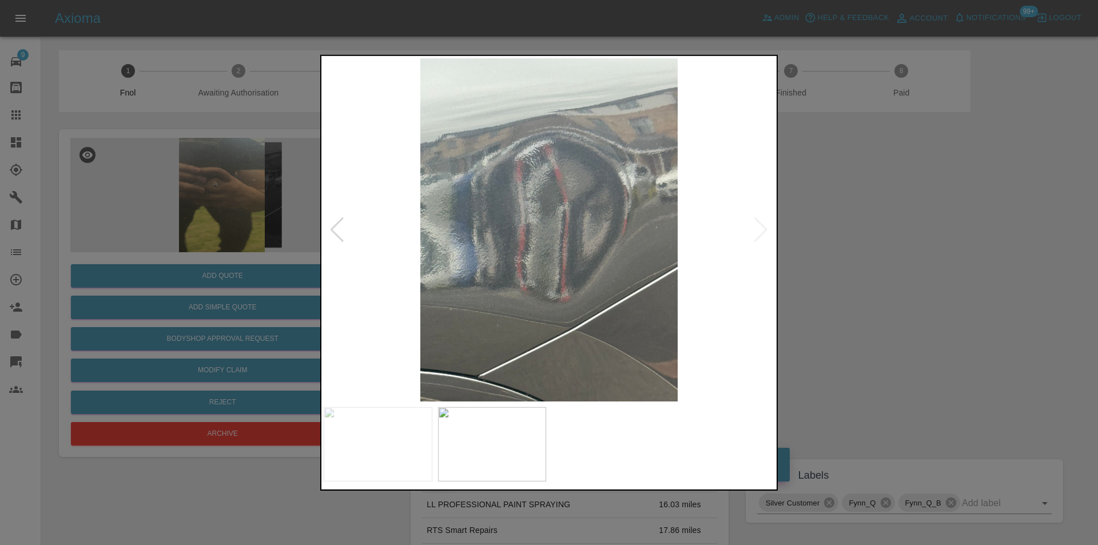
drag, startPoint x: 934, startPoint y: 221, endPoint x: 749, endPoint y: 102, distance: 221.0
click at [935, 222] on div at bounding box center [549, 272] width 1098 height 545
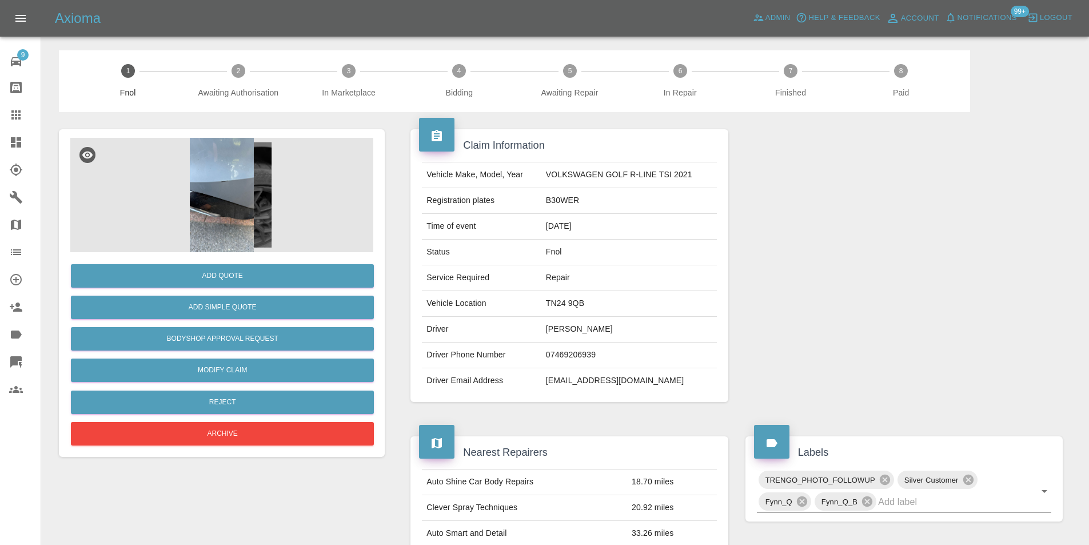
click at [231, 153] on img at bounding box center [221, 195] width 303 height 114
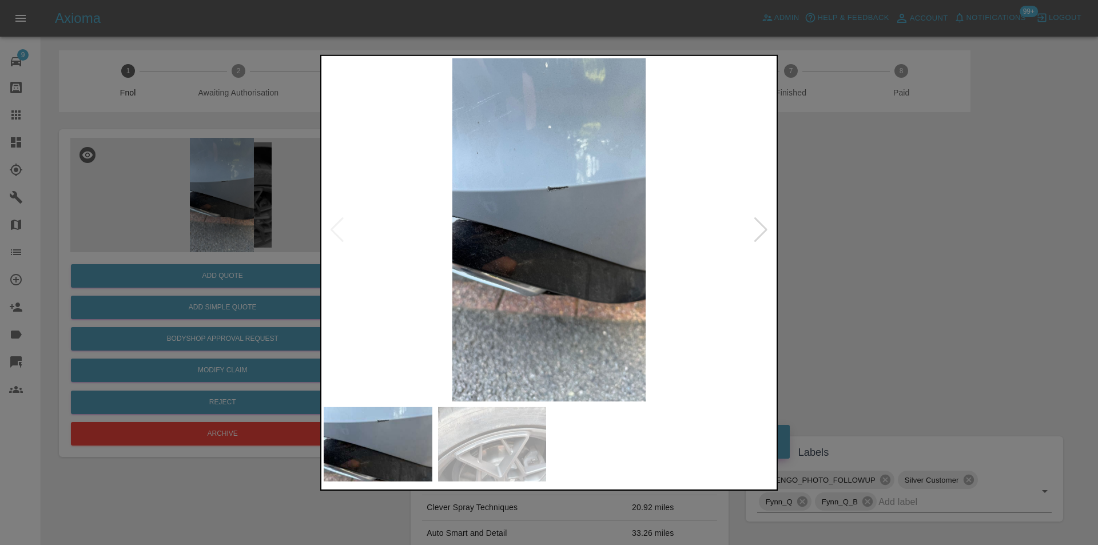
click at [762, 228] on div at bounding box center [760, 229] width 15 height 25
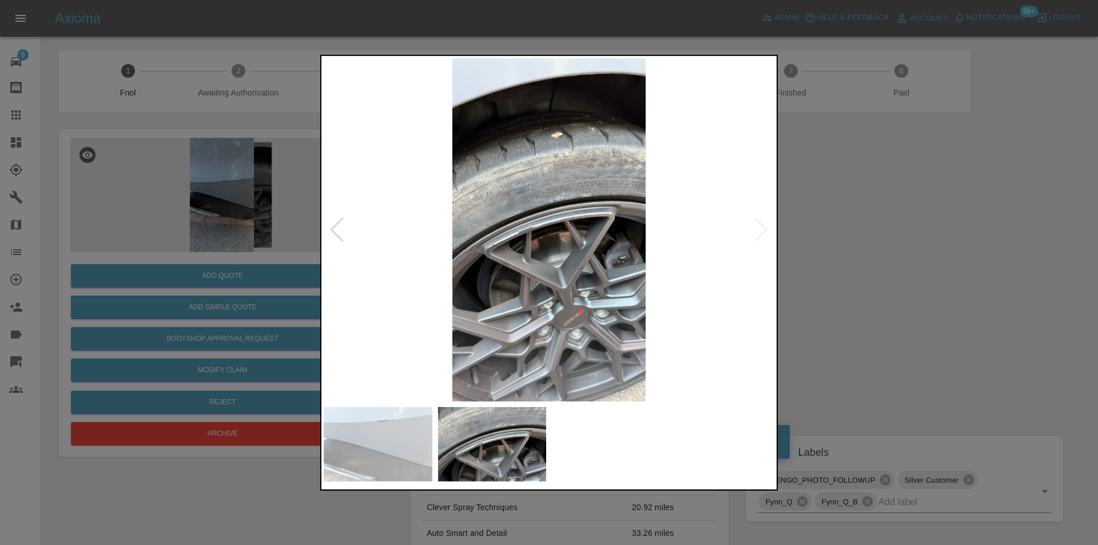
click at [762, 228] on img at bounding box center [549, 229] width 451 height 343
drag, startPoint x: 910, startPoint y: 251, endPoint x: 323, endPoint y: 273, distance: 587.7
click at [908, 251] on div at bounding box center [549, 272] width 1098 height 545
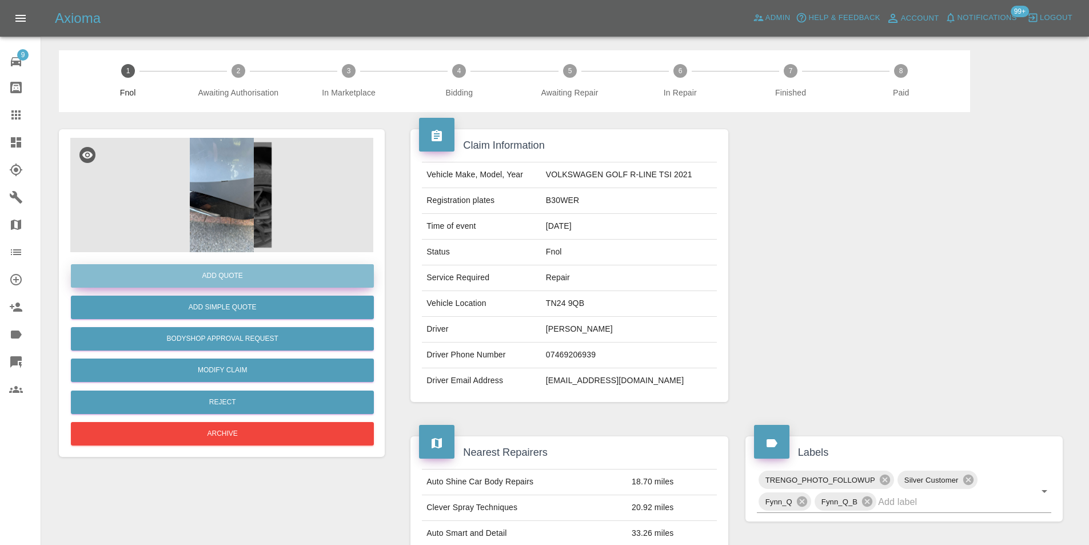
click at [218, 276] on button "Add Quote" at bounding box center [222, 275] width 303 height 23
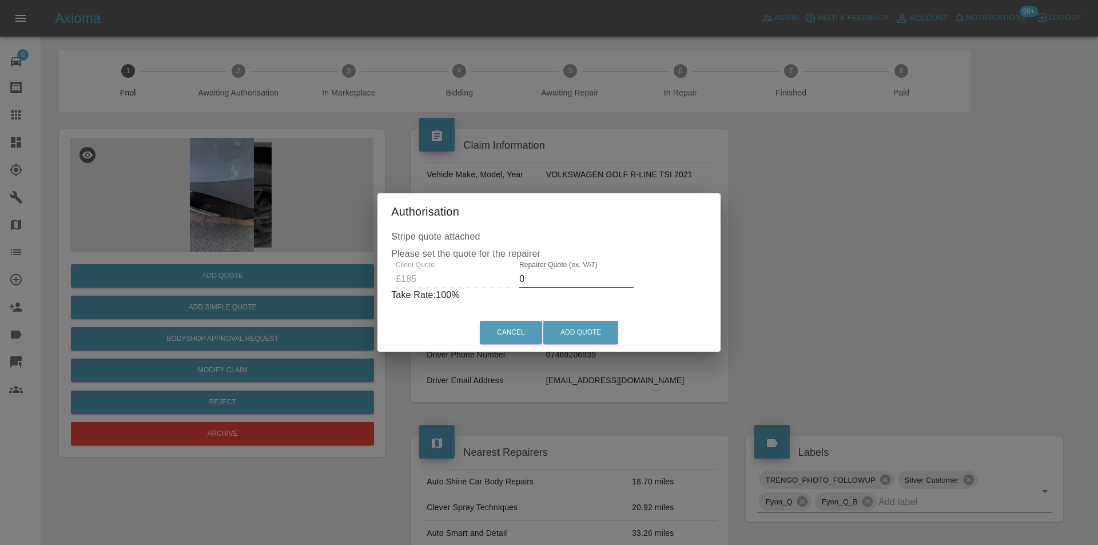
click at [544, 277] on input "0" at bounding box center [576, 279] width 114 height 18
type input "0120"
click at [596, 335] on button "Add Quote" at bounding box center [580, 332] width 75 height 23
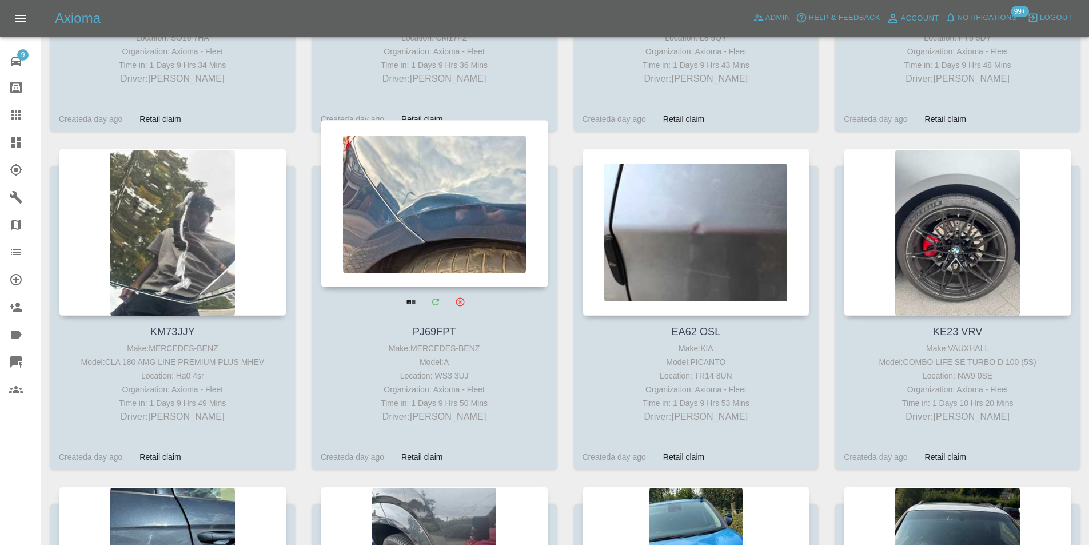
scroll to position [22245, 0]
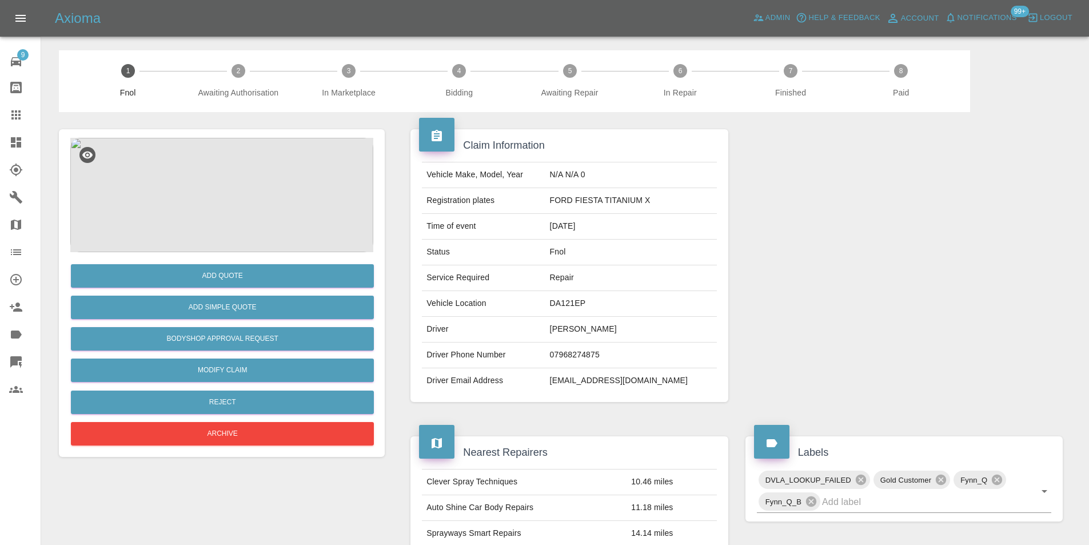
click at [235, 182] on img at bounding box center [221, 195] width 303 height 114
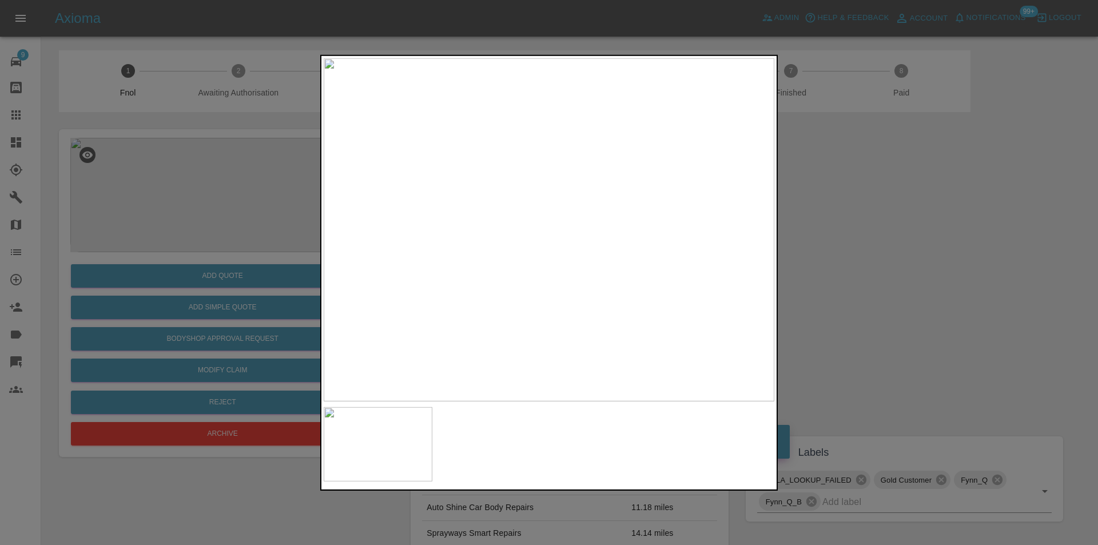
click at [861, 216] on div at bounding box center [549, 272] width 1098 height 545
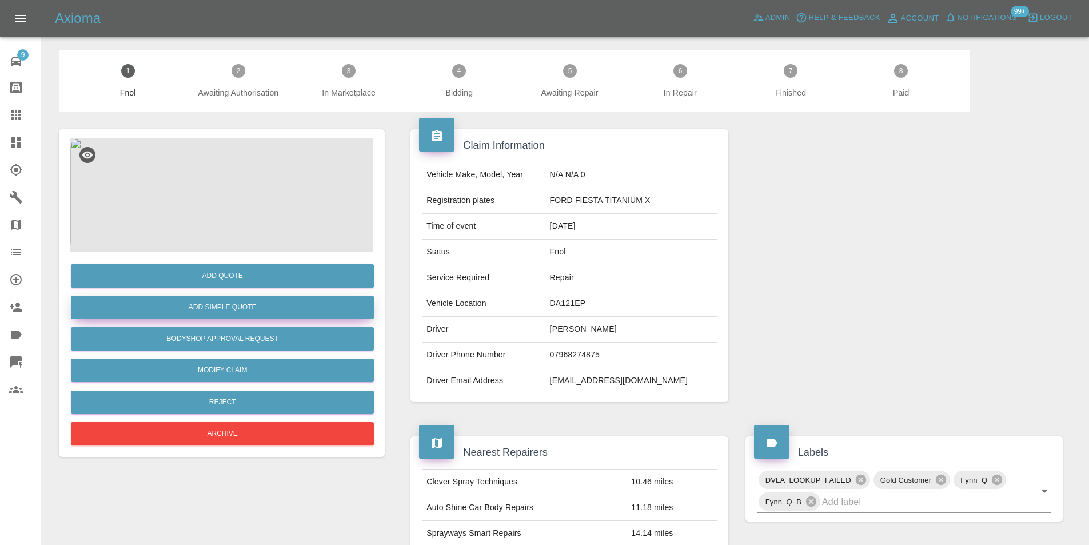
click at [222, 306] on button "Add Simple Quote" at bounding box center [222, 307] width 303 height 23
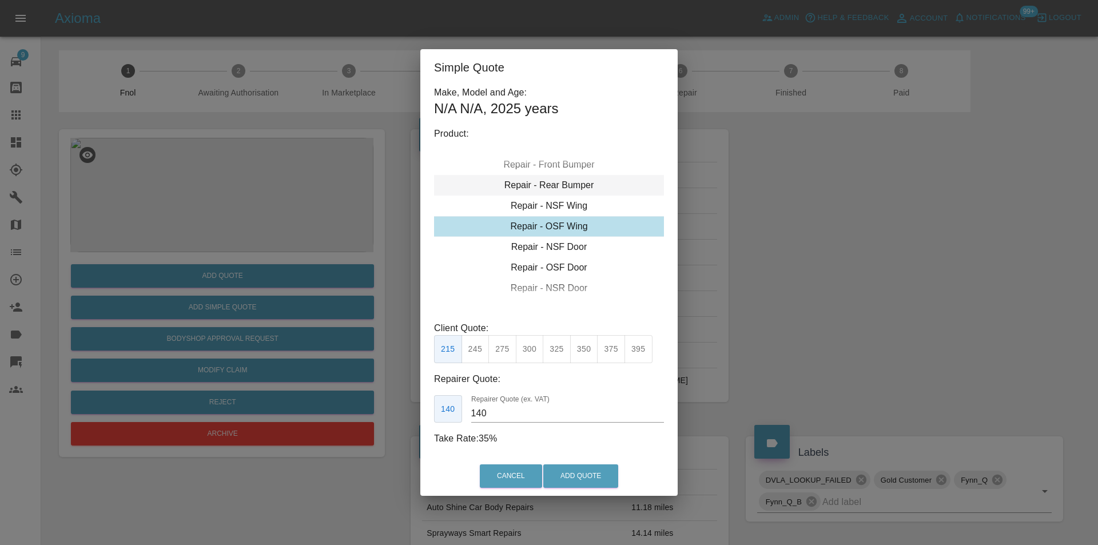
click at [568, 181] on div "Repair - Rear Bumper" at bounding box center [549, 185] width 230 height 21
click at [499, 352] on button "350" at bounding box center [502, 349] width 28 height 28
type input "210"
click at [570, 478] on button "Add Quote" at bounding box center [580, 475] width 75 height 23
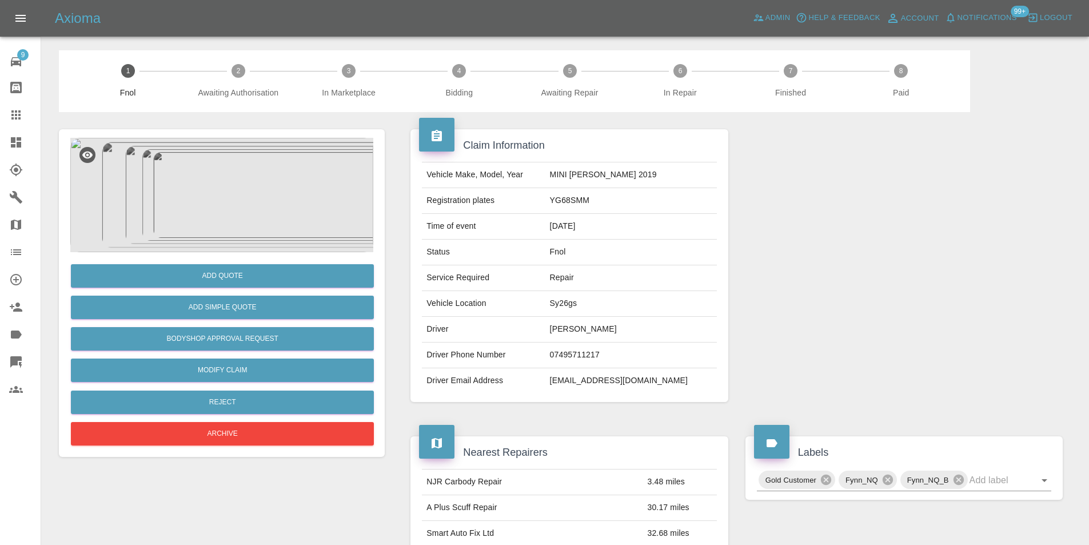
click at [230, 184] on img at bounding box center [221, 195] width 303 height 114
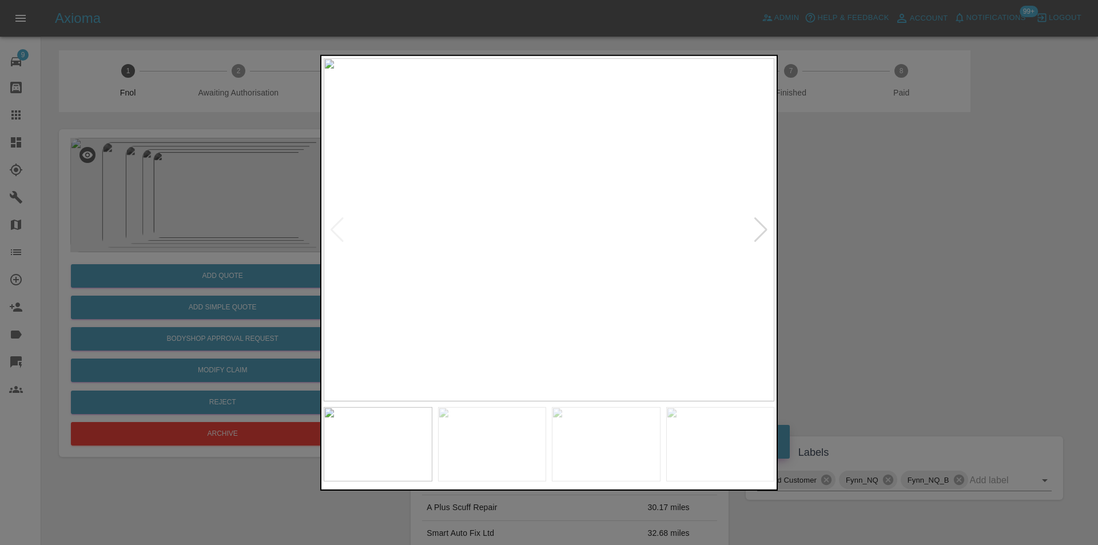
click at [762, 234] on div at bounding box center [760, 229] width 15 height 25
drag, startPoint x: 909, startPoint y: 238, endPoint x: 814, endPoint y: 140, distance: 137.1
click at [904, 226] on div at bounding box center [549, 272] width 1098 height 545
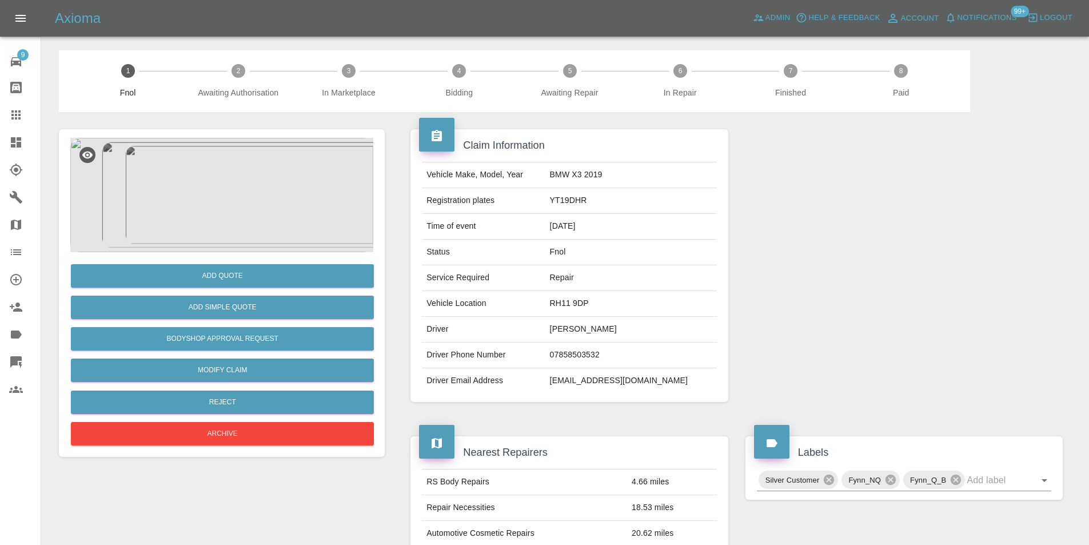
click at [230, 172] on img at bounding box center [221, 195] width 303 height 114
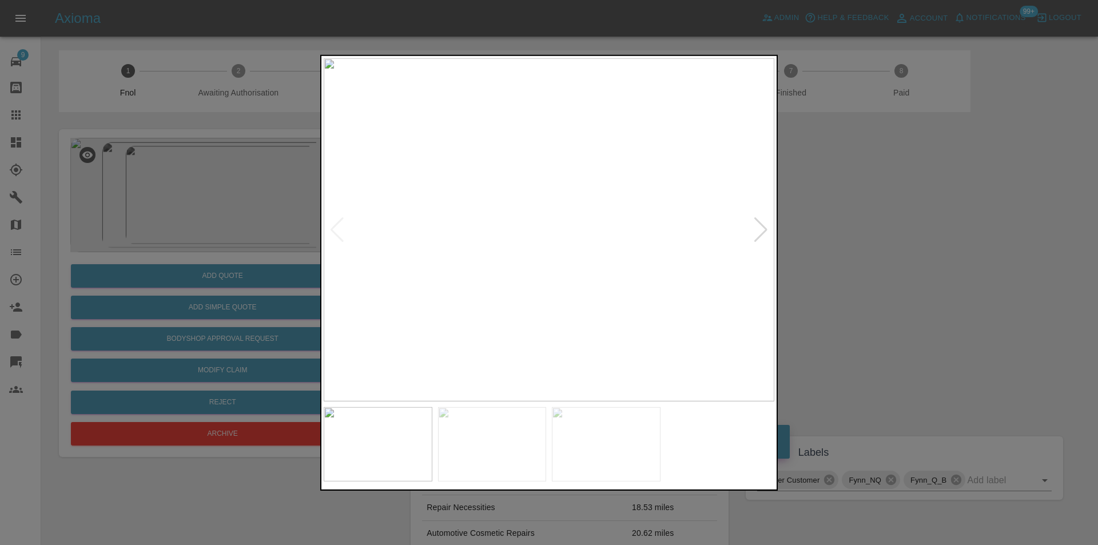
click at [757, 231] on div at bounding box center [760, 229] width 15 height 25
drag, startPoint x: 958, startPoint y: 236, endPoint x: 679, endPoint y: 50, distance: 335.6
click at [958, 236] on div at bounding box center [549, 272] width 1098 height 545
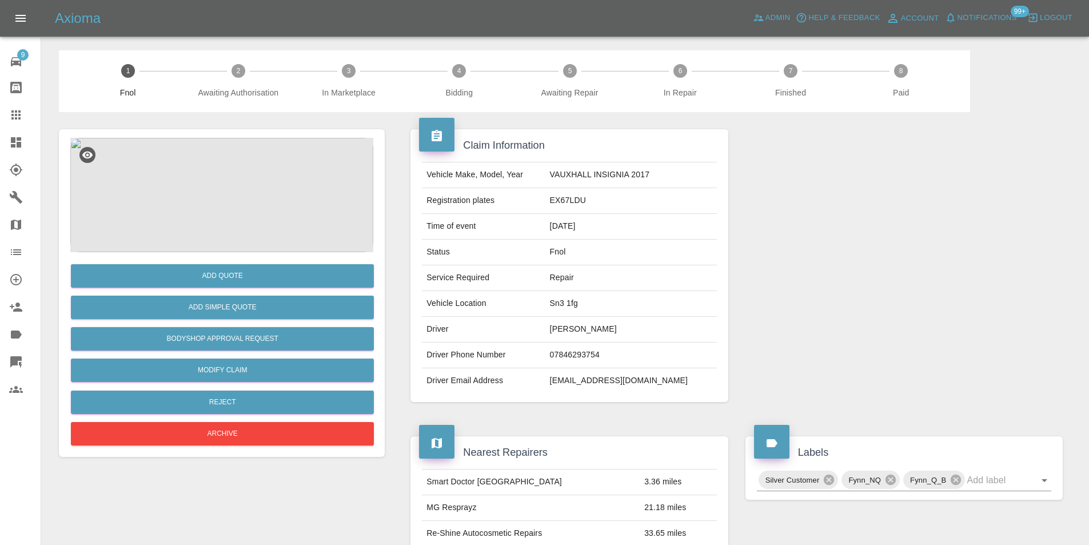
click at [228, 180] on img at bounding box center [221, 195] width 303 height 114
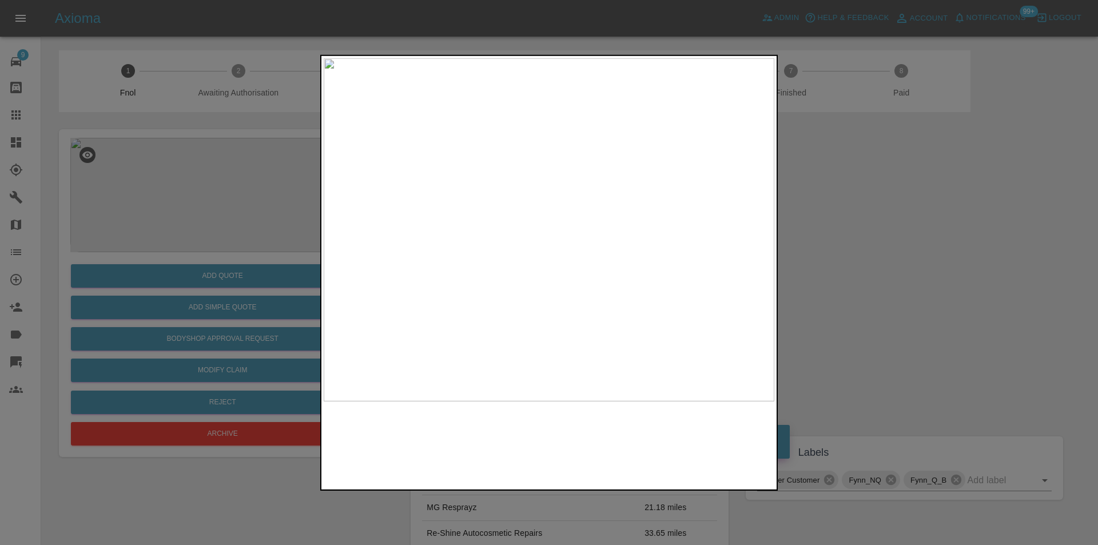
click at [570, 218] on img at bounding box center [549, 229] width 451 height 343
click at [535, 209] on img at bounding box center [487, 265] width 1352 height 1030
click at [534, 208] on img at bounding box center [487, 265] width 1352 height 1030
click at [950, 220] on div at bounding box center [549, 272] width 1098 height 545
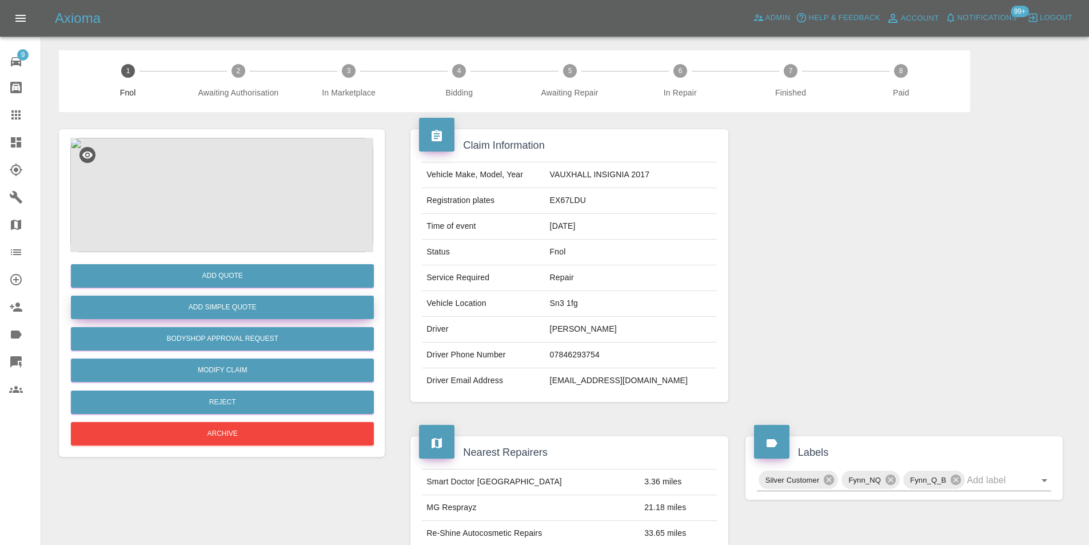
click at [257, 312] on button "Add Simple Quote" at bounding box center [222, 307] width 303 height 23
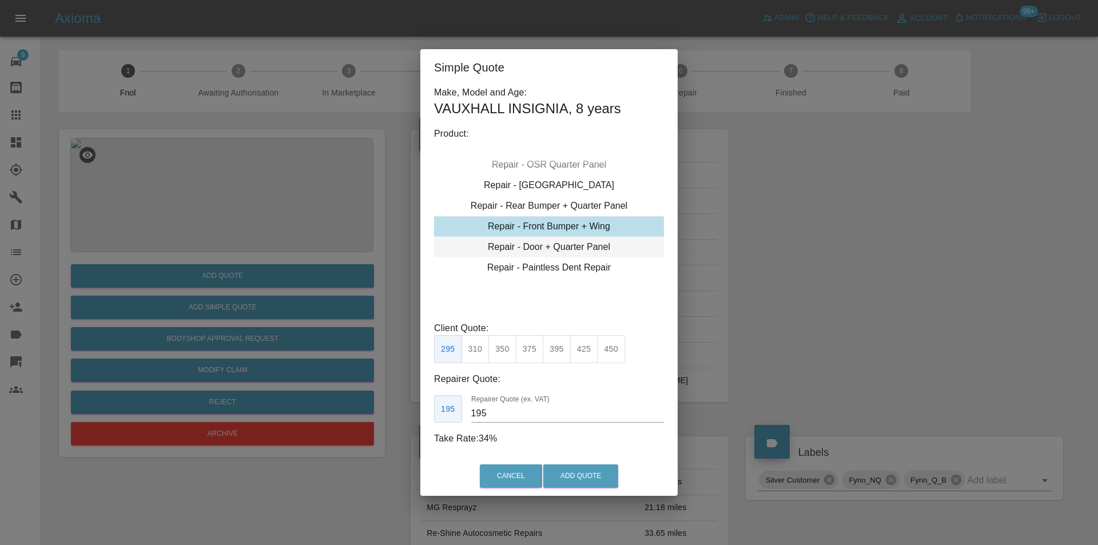
click at [562, 243] on div "Repair - Door + Quarter Panel" at bounding box center [549, 247] width 230 height 21
click at [583, 353] on button "450" at bounding box center [584, 349] width 28 height 28
click at [551, 351] on button "425" at bounding box center [557, 349] width 28 height 28
type input "260"
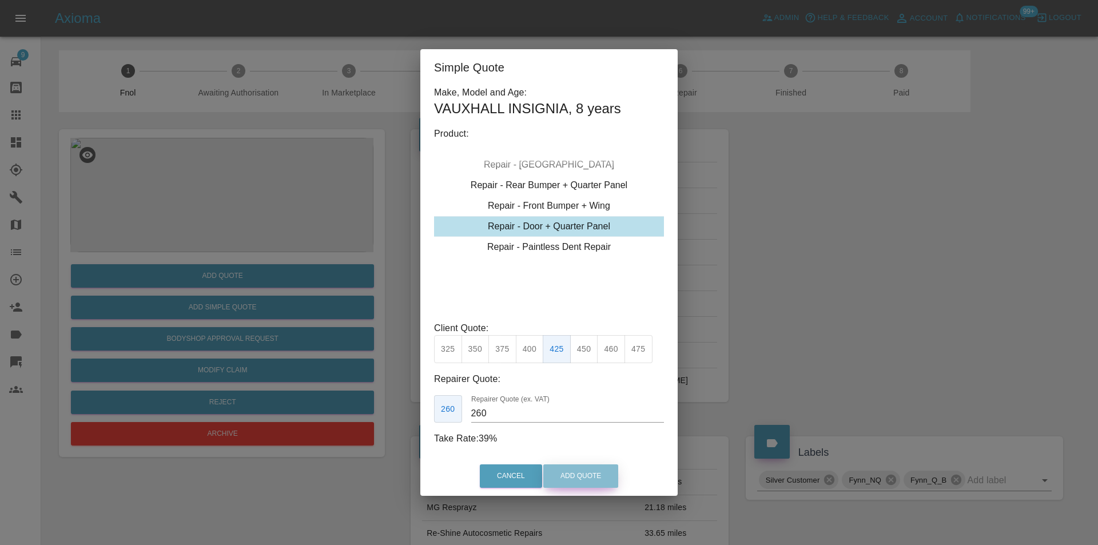
click at [585, 477] on button "Add Quote" at bounding box center [580, 475] width 75 height 23
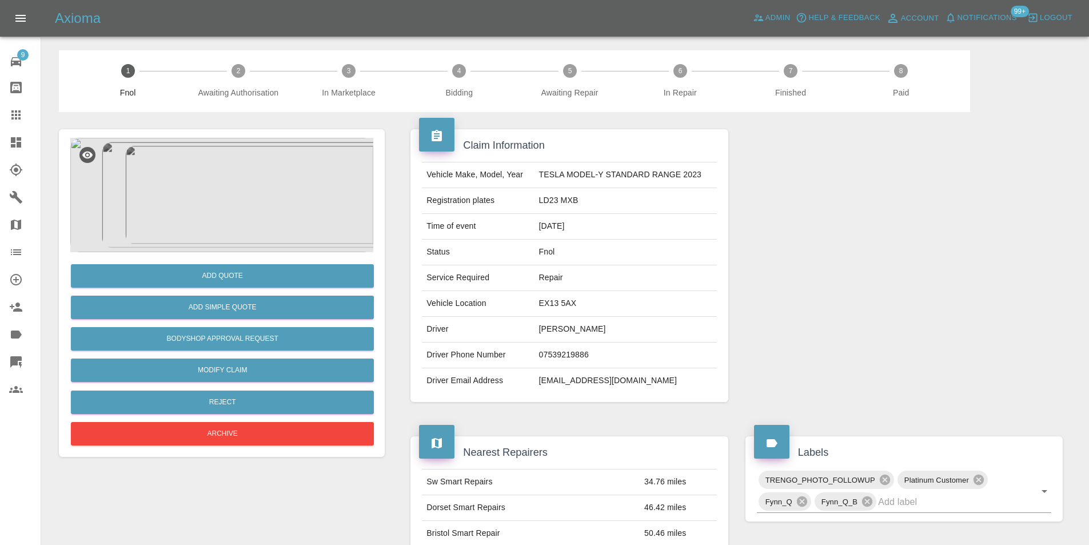
click at [261, 181] on img at bounding box center [221, 195] width 303 height 114
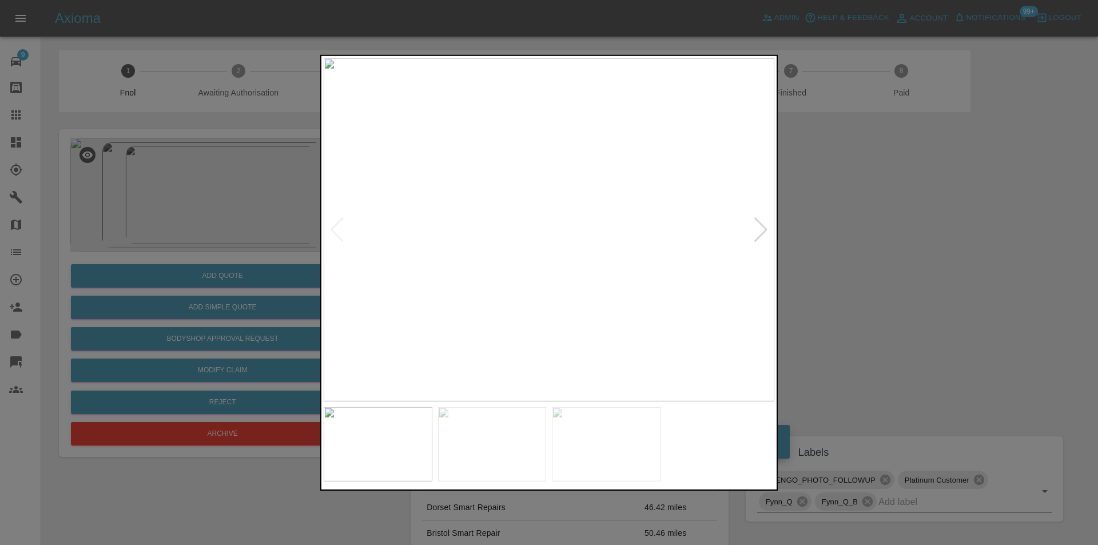
click at [756, 225] on div at bounding box center [760, 229] width 15 height 25
click at [858, 281] on div at bounding box center [549, 272] width 1098 height 545
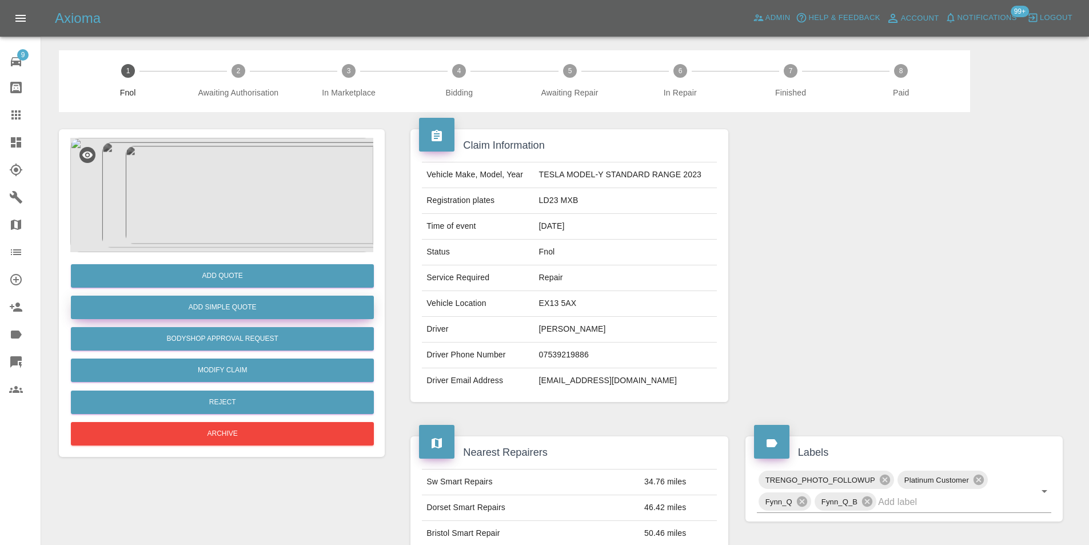
click at [223, 296] on button "Add Simple Quote" at bounding box center [222, 307] width 303 height 23
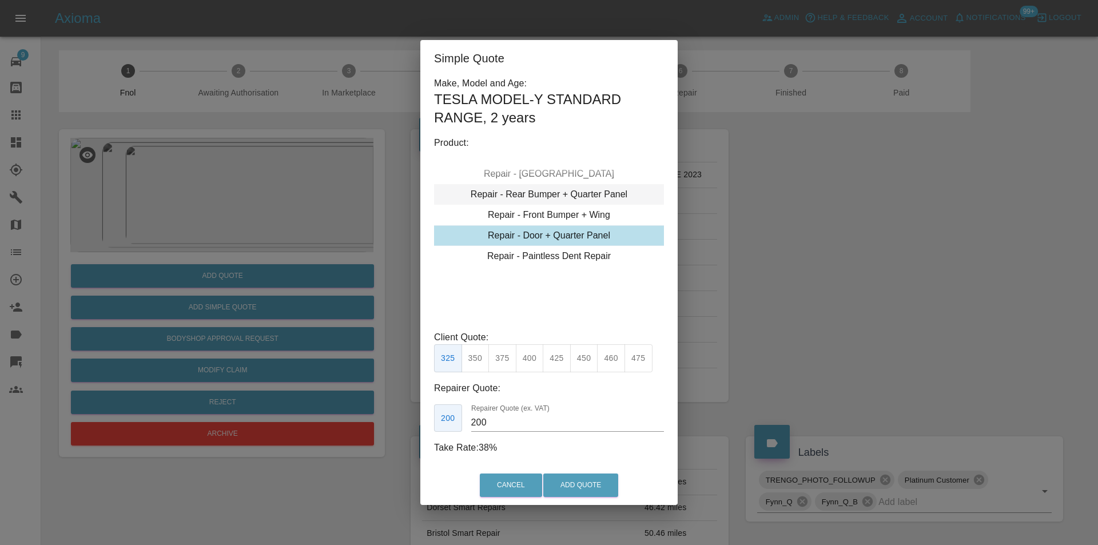
click at [582, 189] on div "Repair - Rear Bumper + Quarter Panel" at bounding box center [549, 194] width 230 height 21
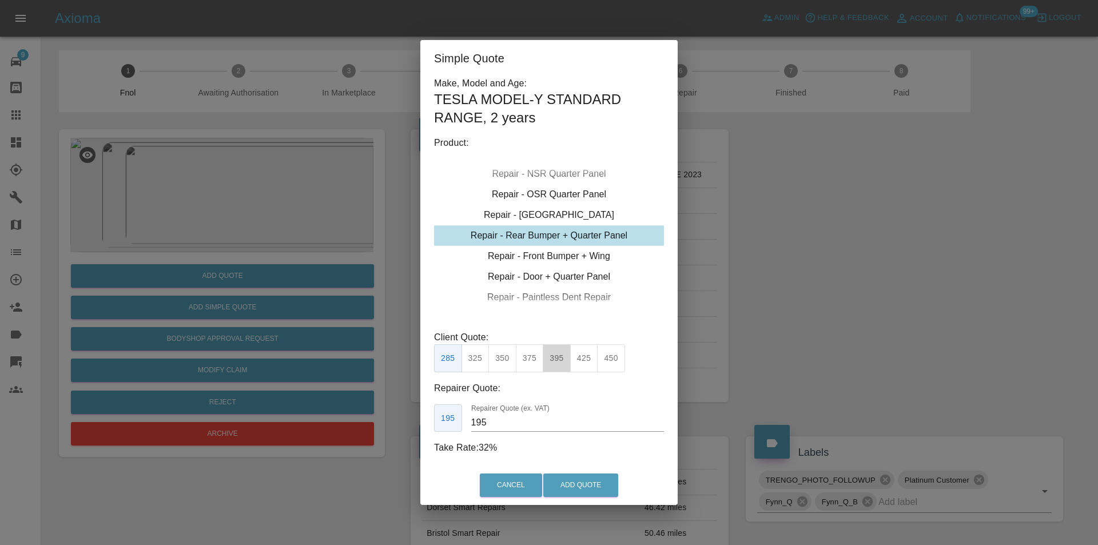
drag, startPoint x: 552, startPoint y: 360, endPoint x: 591, endPoint y: 440, distance: 88.2
click at [552, 361] on button "395" at bounding box center [557, 358] width 28 height 28
type input "250"
click at [591, 480] on button "Add Quote" at bounding box center [580, 484] width 75 height 23
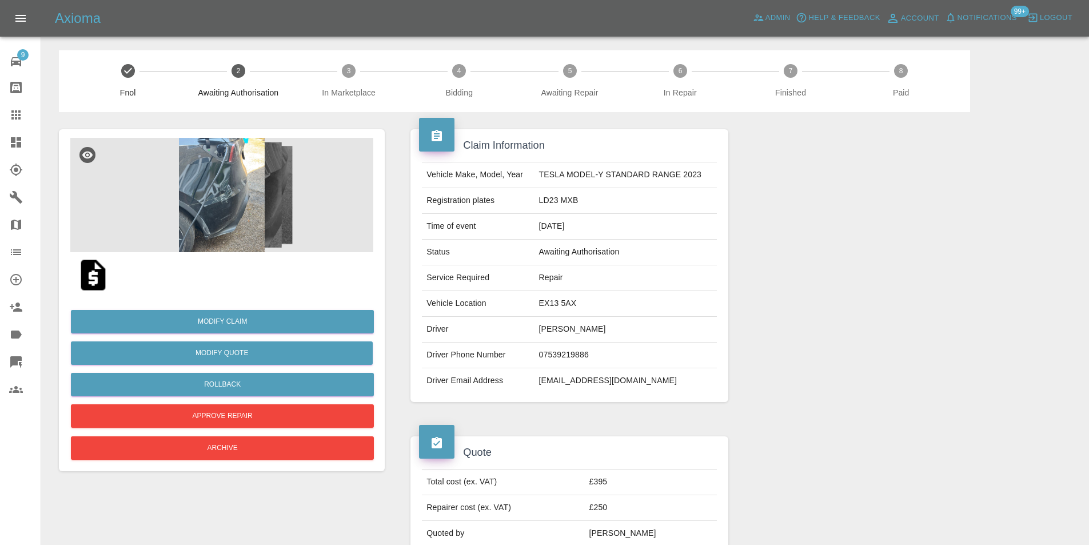
click at [202, 203] on img at bounding box center [221, 195] width 303 height 114
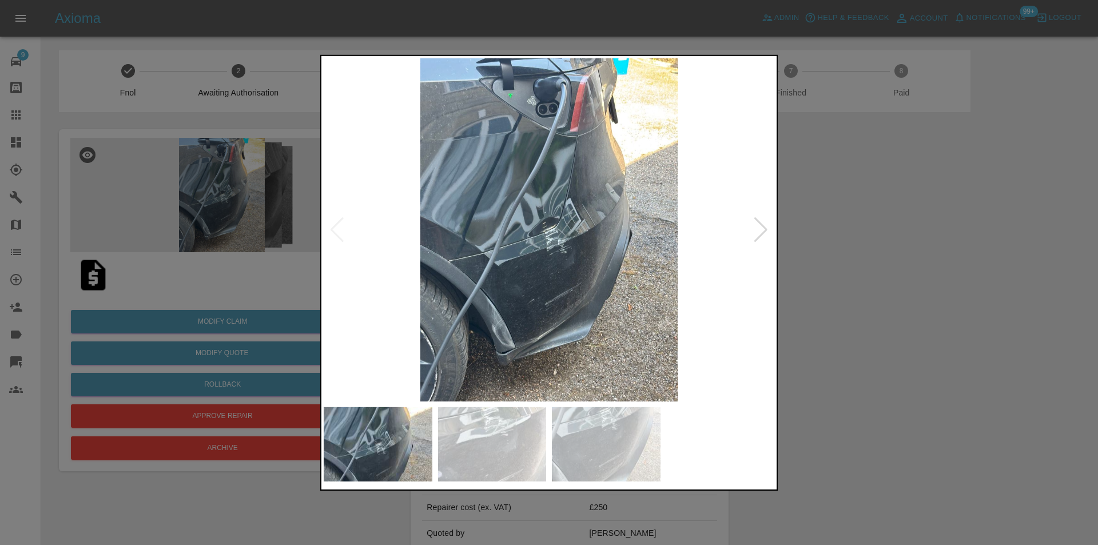
click at [866, 290] on div at bounding box center [549, 272] width 1098 height 545
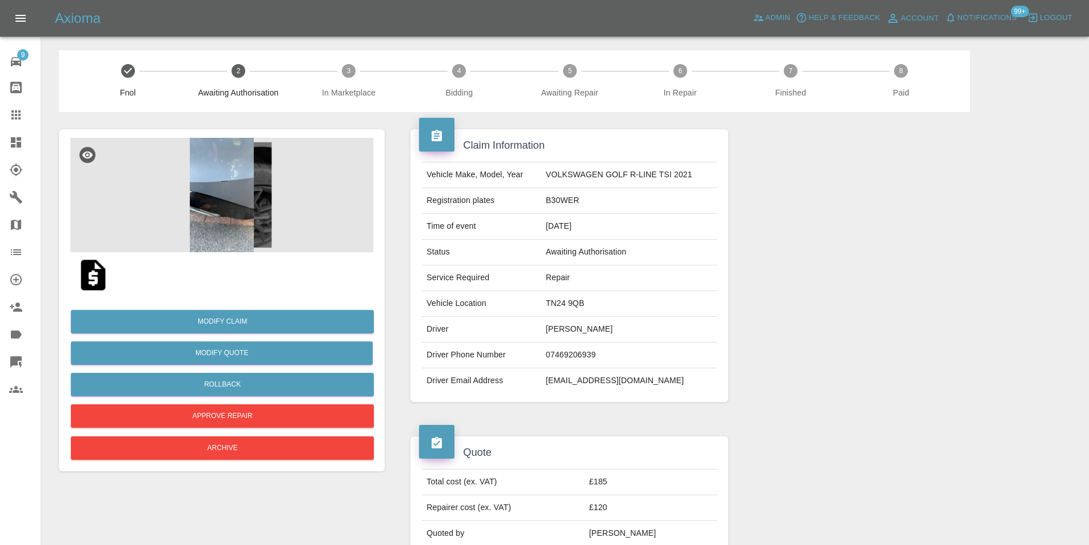
click at [216, 176] on img at bounding box center [221, 195] width 303 height 114
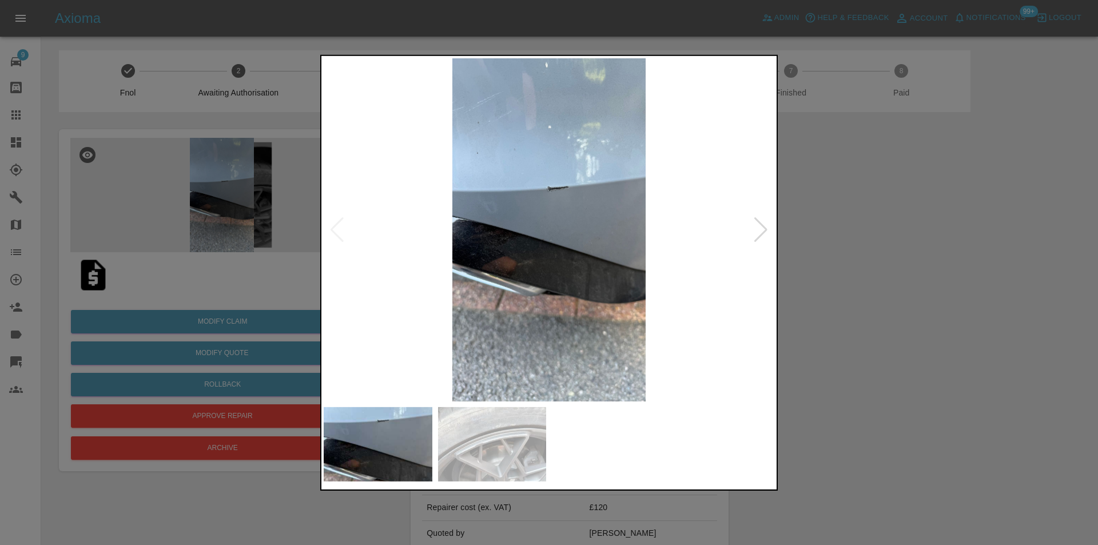
click at [876, 297] on div at bounding box center [549, 272] width 1098 height 545
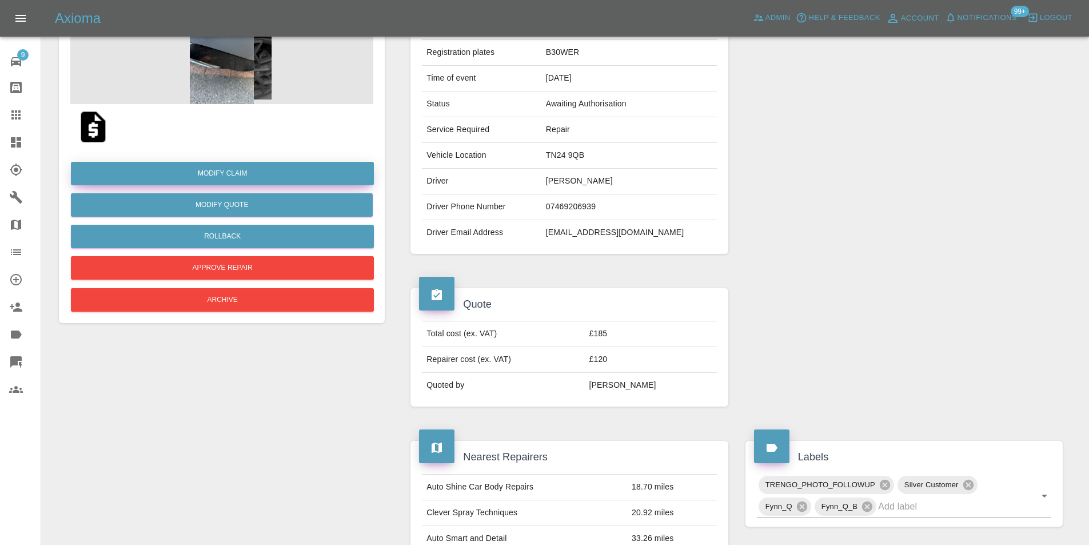
scroll to position [46, 0]
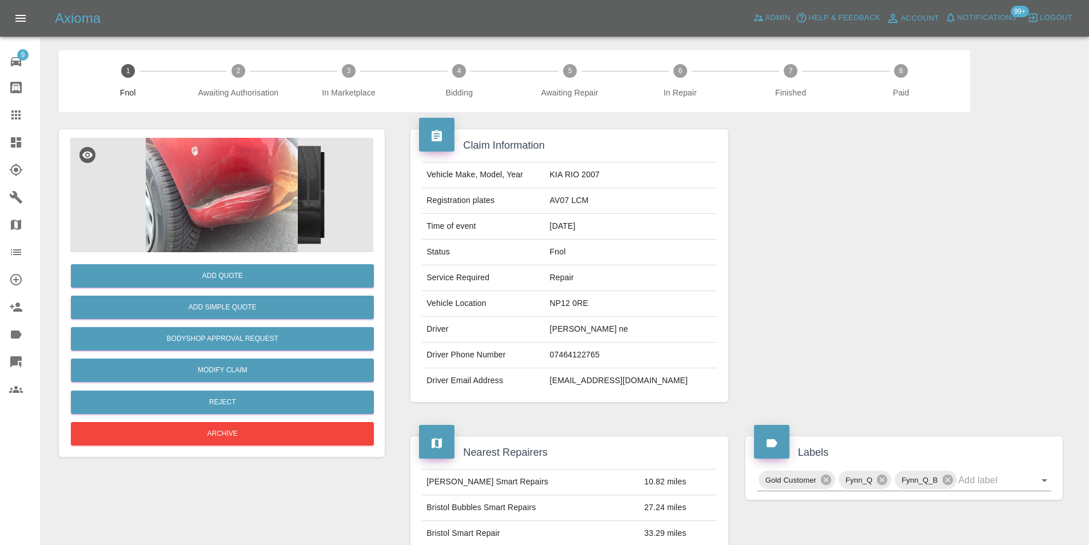
click at [193, 177] on img at bounding box center [221, 195] width 303 height 114
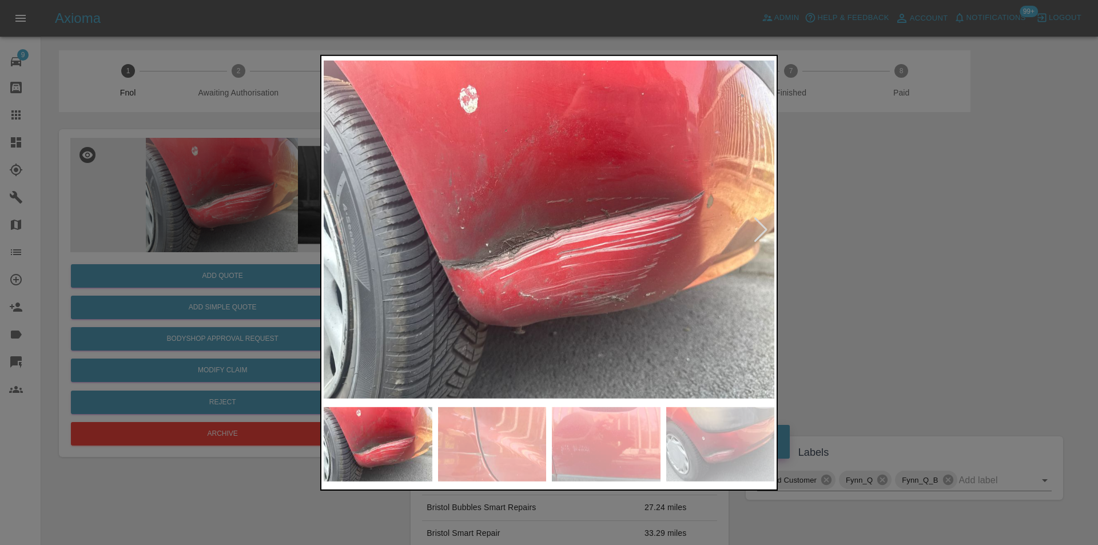
click at [761, 235] on div at bounding box center [760, 229] width 15 height 25
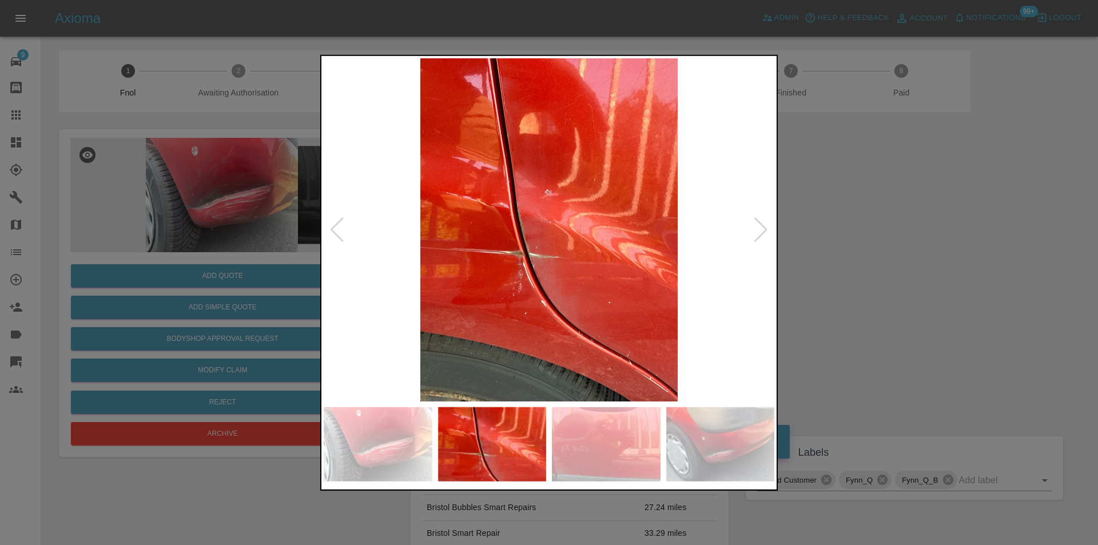
click at [761, 235] on div at bounding box center [760, 229] width 15 height 25
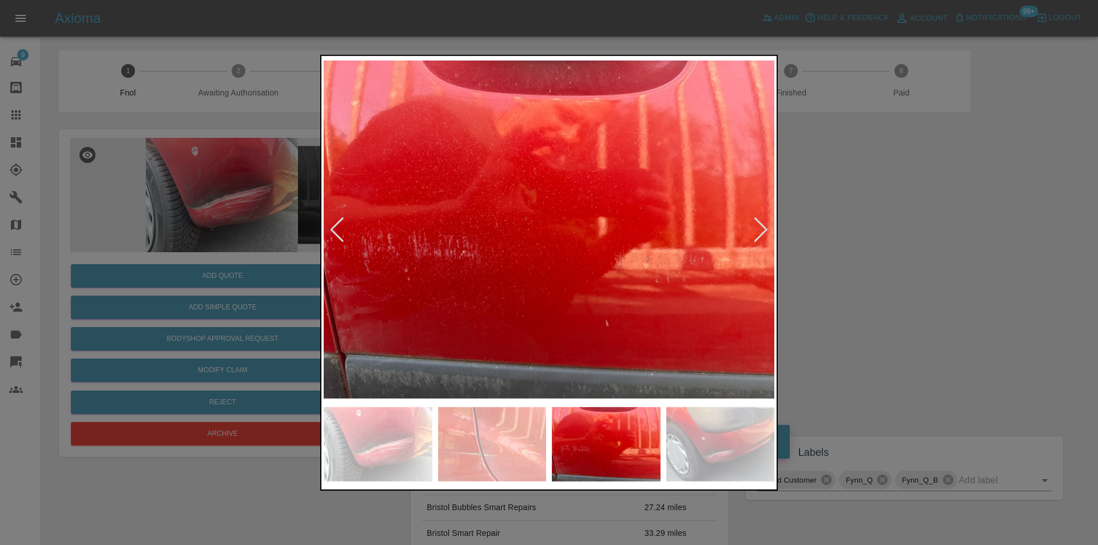
click at [761, 235] on div at bounding box center [760, 229] width 15 height 25
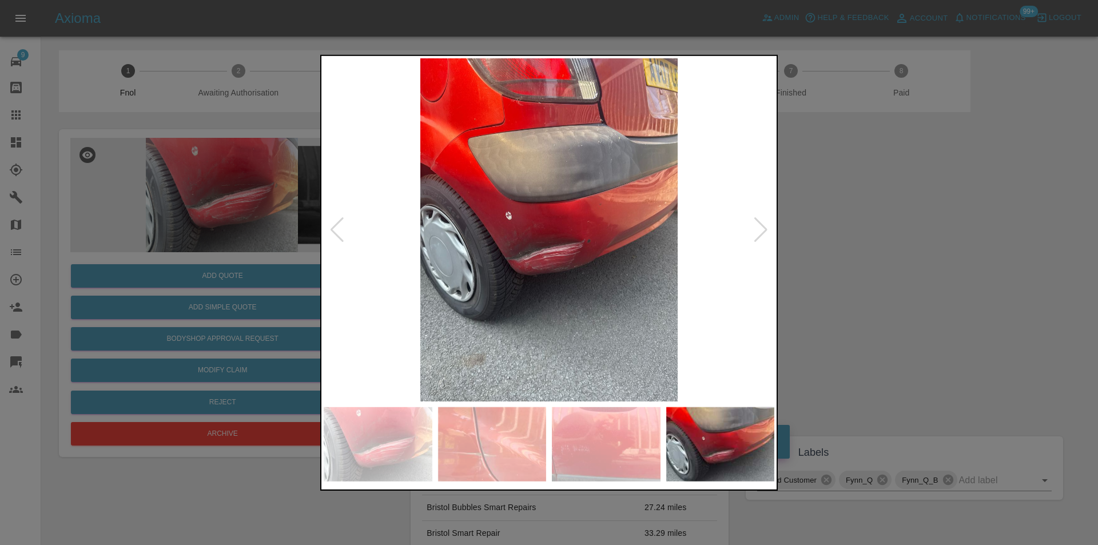
drag, startPoint x: 874, startPoint y: 245, endPoint x: 744, endPoint y: 156, distance: 157.8
click at [873, 244] on div at bounding box center [549, 272] width 1098 height 545
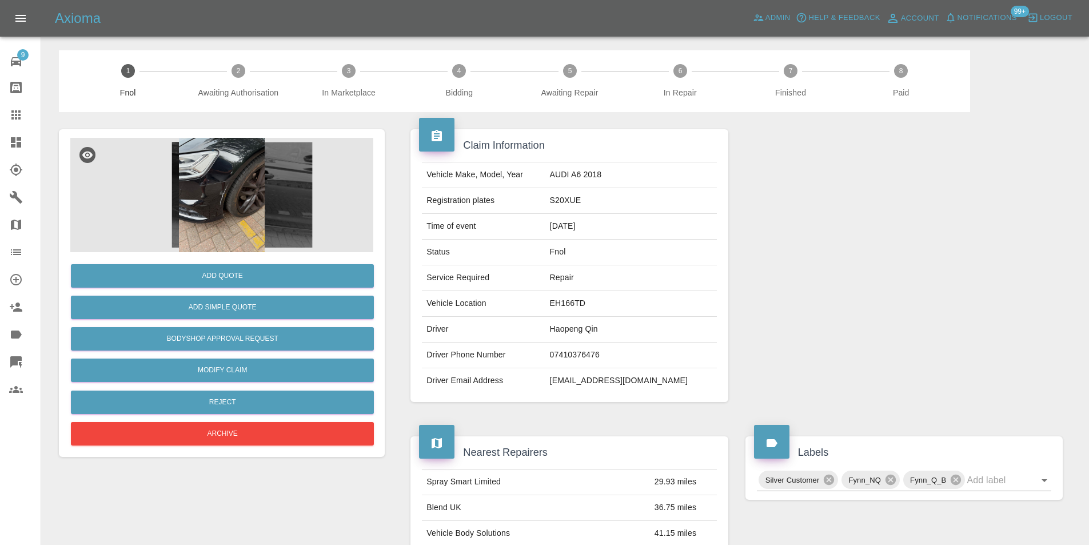
click at [221, 181] on img at bounding box center [221, 195] width 303 height 114
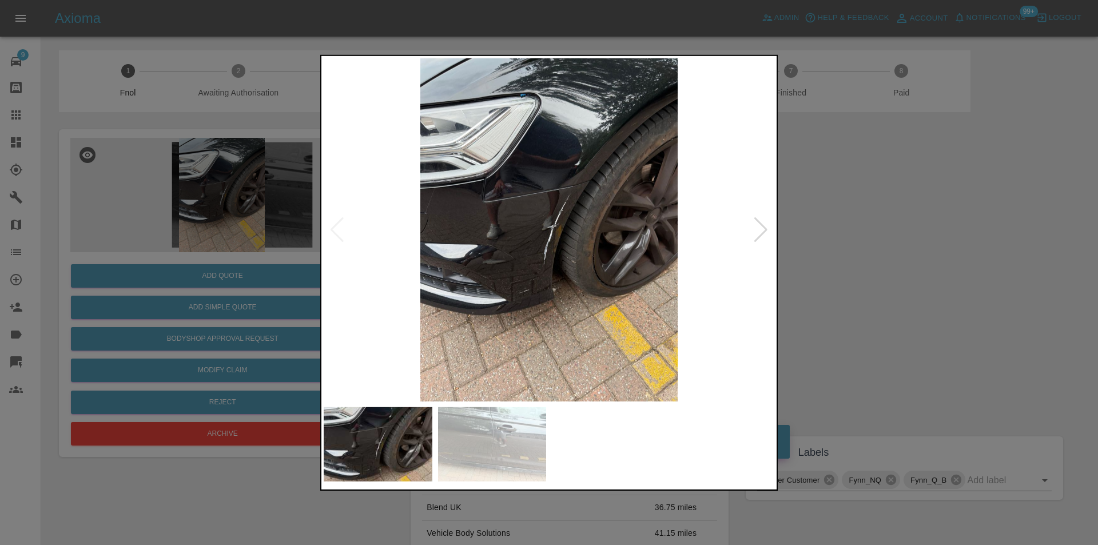
click at [761, 232] on div at bounding box center [760, 229] width 15 height 25
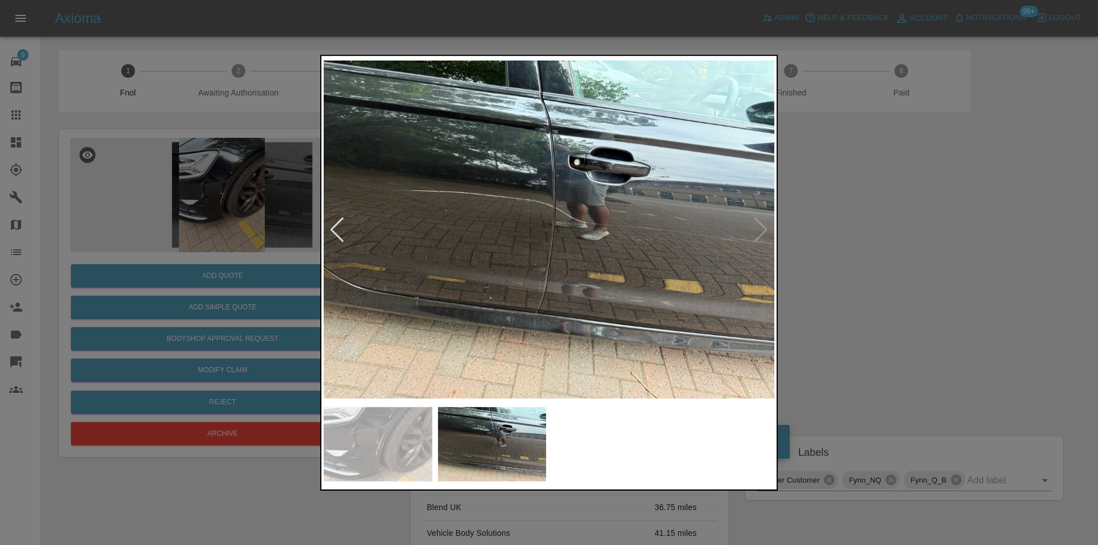
click at [539, 228] on img at bounding box center [549, 229] width 451 height 343
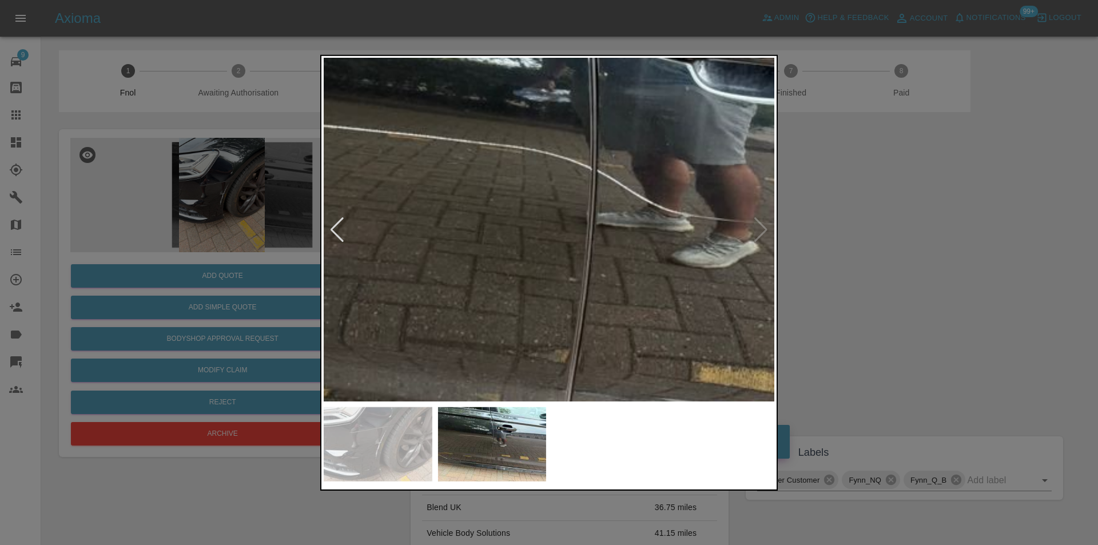
click at [539, 228] on img at bounding box center [578, 235] width 1352 height 1030
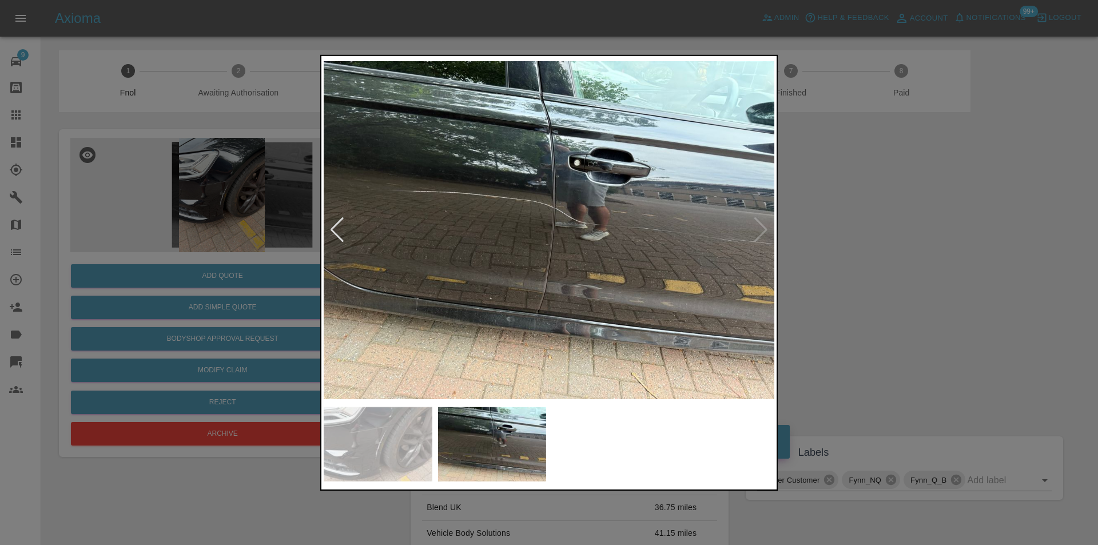
drag, startPoint x: 865, startPoint y: 239, endPoint x: 823, endPoint y: 233, distance: 42.2
click at [863, 239] on div at bounding box center [549, 272] width 1098 height 545
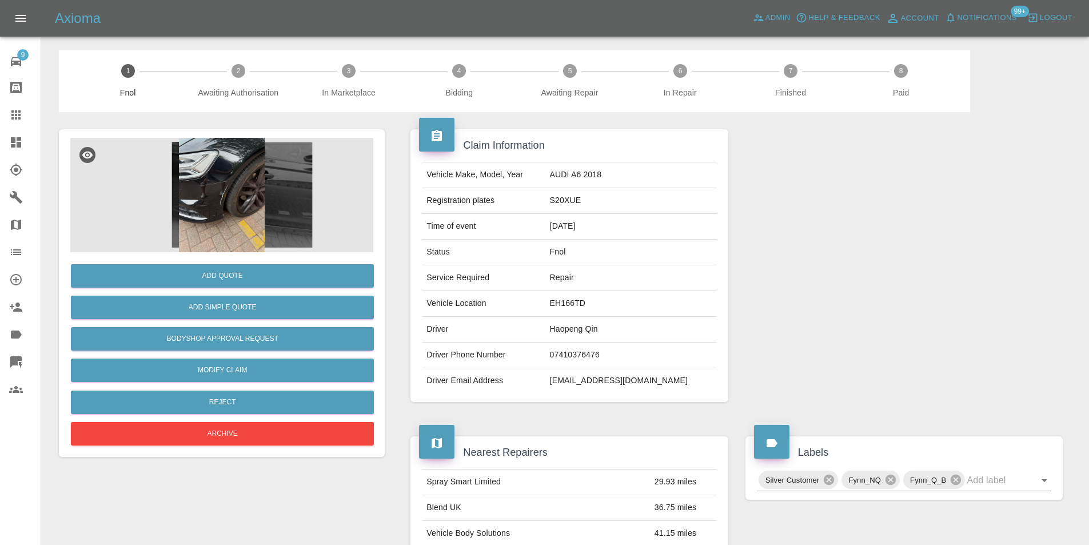
click at [267, 168] on img at bounding box center [221, 195] width 303 height 114
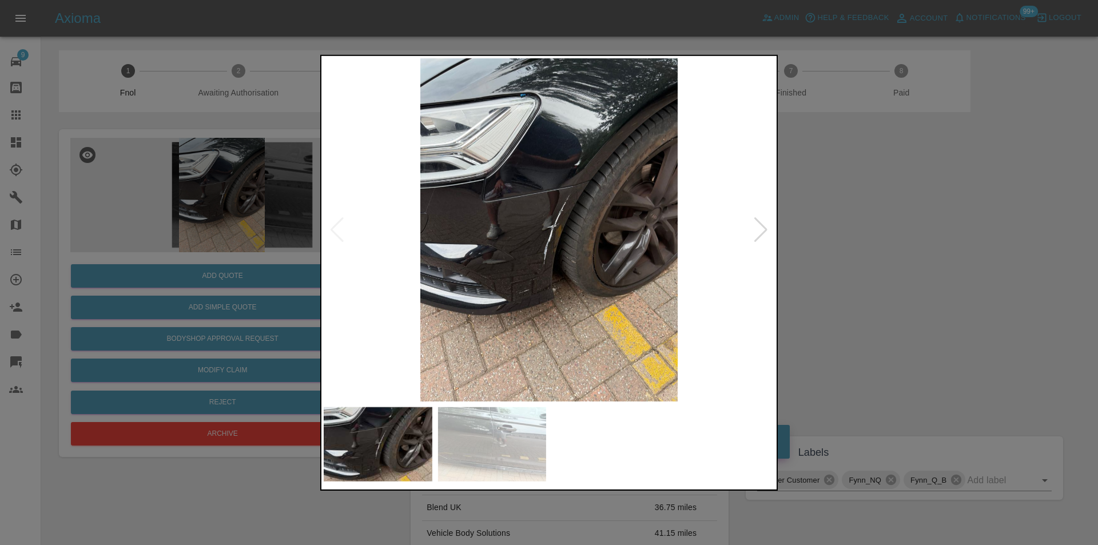
click at [550, 216] on img at bounding box center [549, 229] width 451 height 343
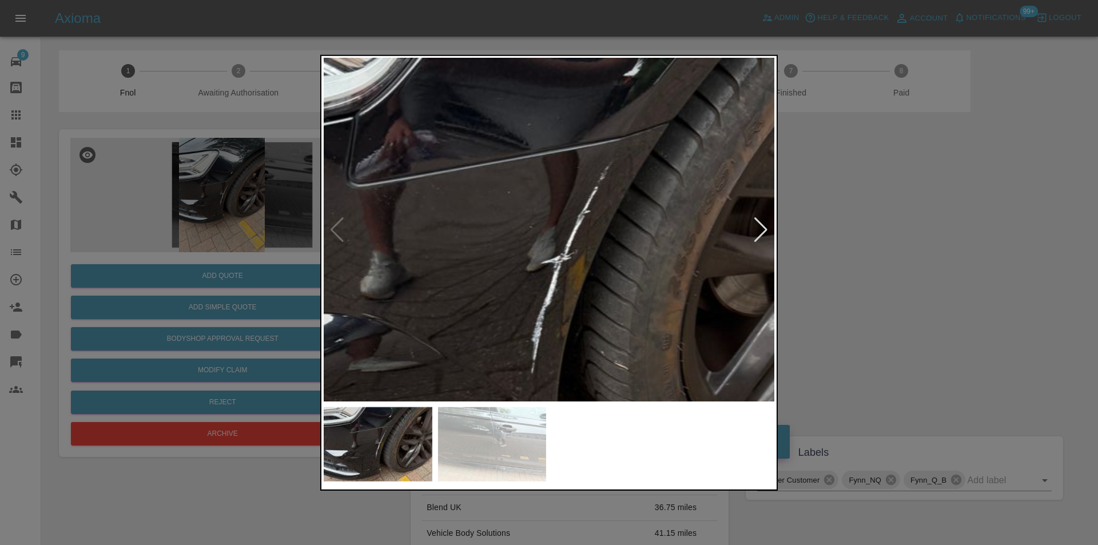
click at [550, 216] on img at bounding box center [547, 270] width 1352 height 1030
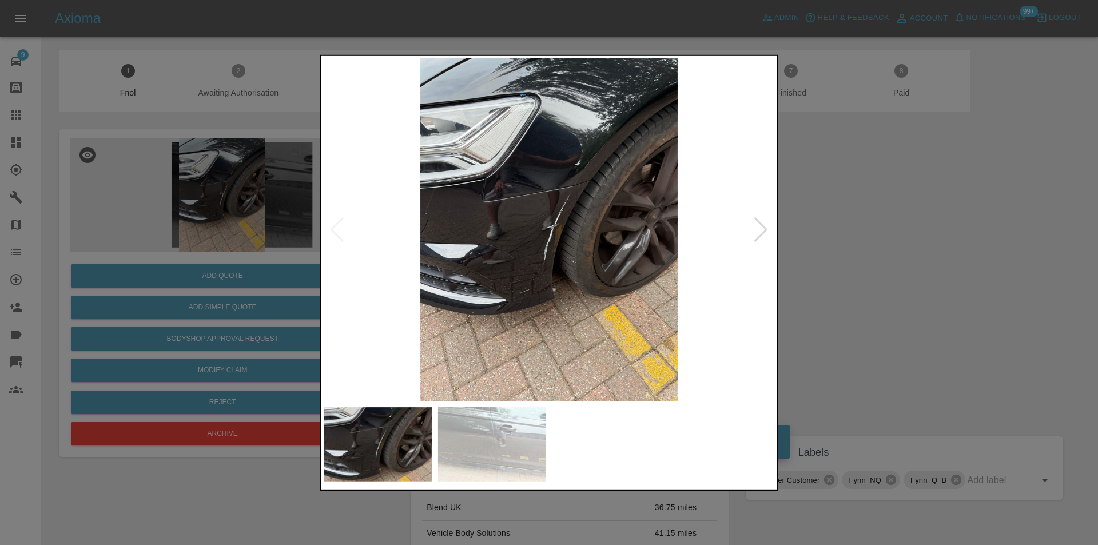
click at [762, 224] on div at bounding box center [760, 229] width 15 height 25
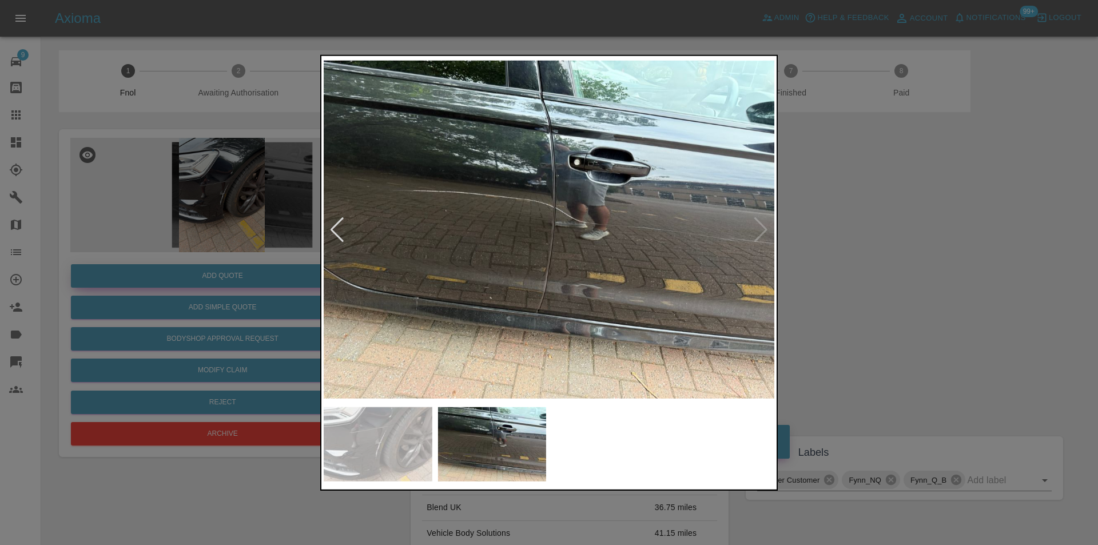
click at [232, 265] on div at bounding box center [549, 272] width 1098 height 545
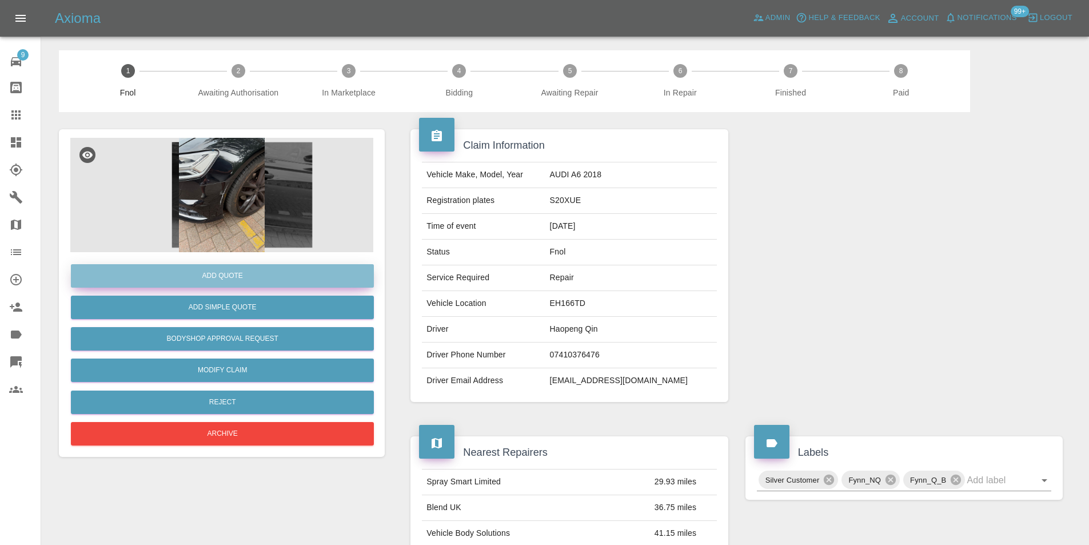
click at [222, 277] on button "Add Quote" at bounding box center [222, 275] width 303 height 23
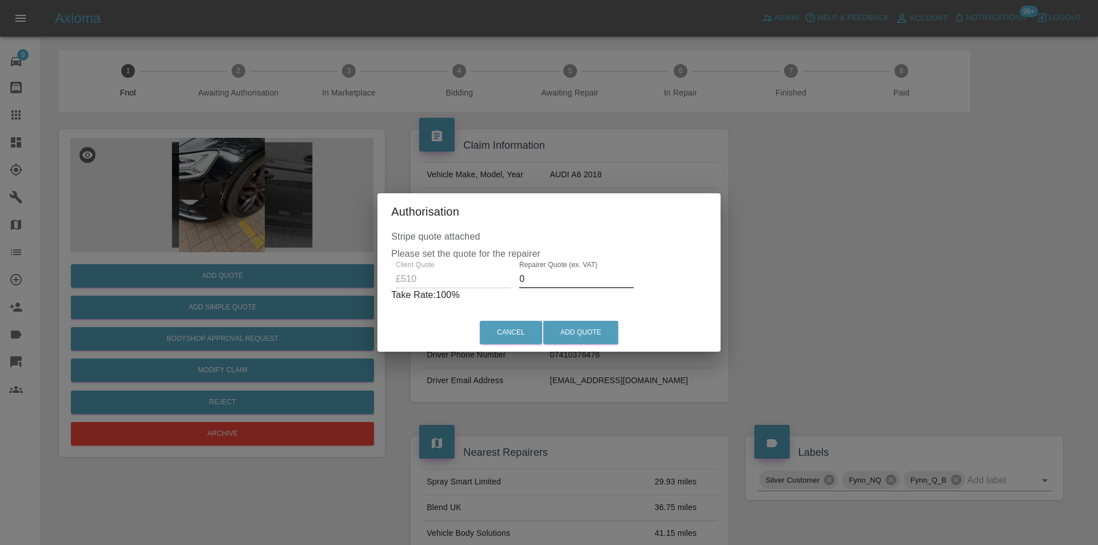
click at [545, 280] on input "0" at bounding box center [576, 279] width 114 height 18
type input "0325"
click at [564, 331] on button "Add Quote" at bounding box center [580, 332] width 75 height 23
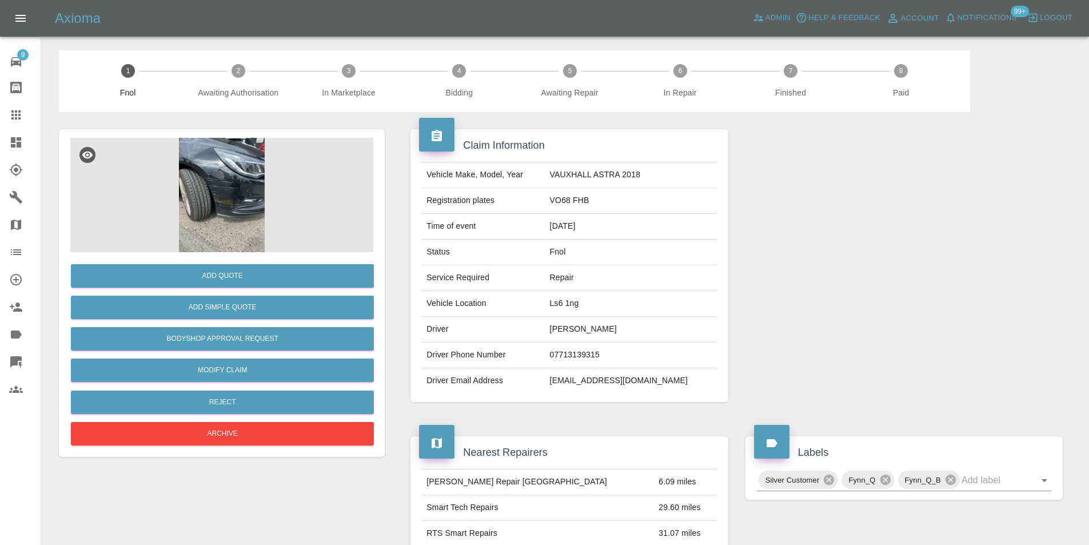
click at [241, 182] on img at bounding box center [221, 195] width 303 height 114
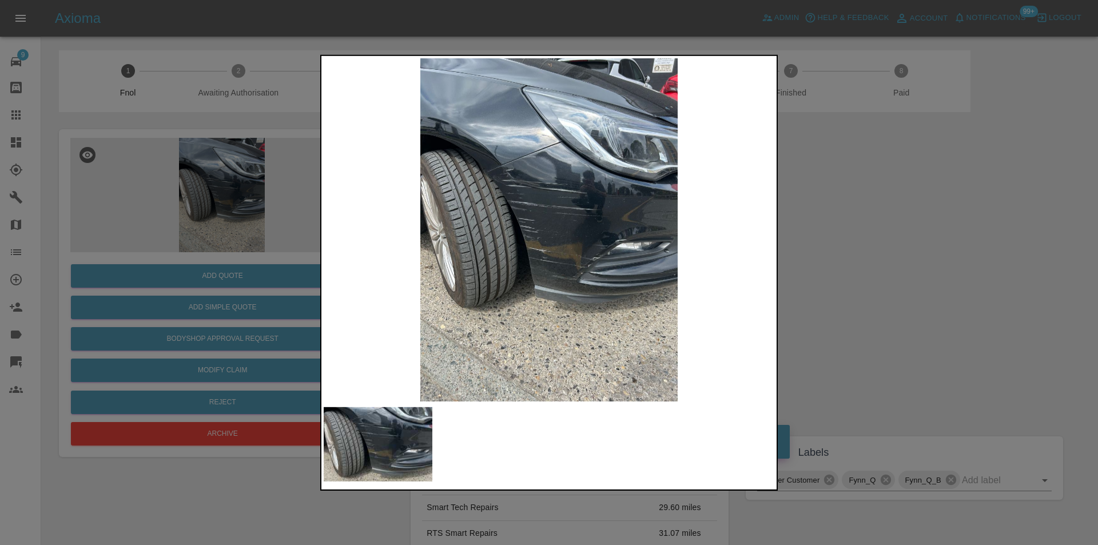
click at [506, 177] on img at bounding box center [549, 229] width 451 height 343
click at [506, 176] on img at bounding box center [549, 229] width 451 height 343
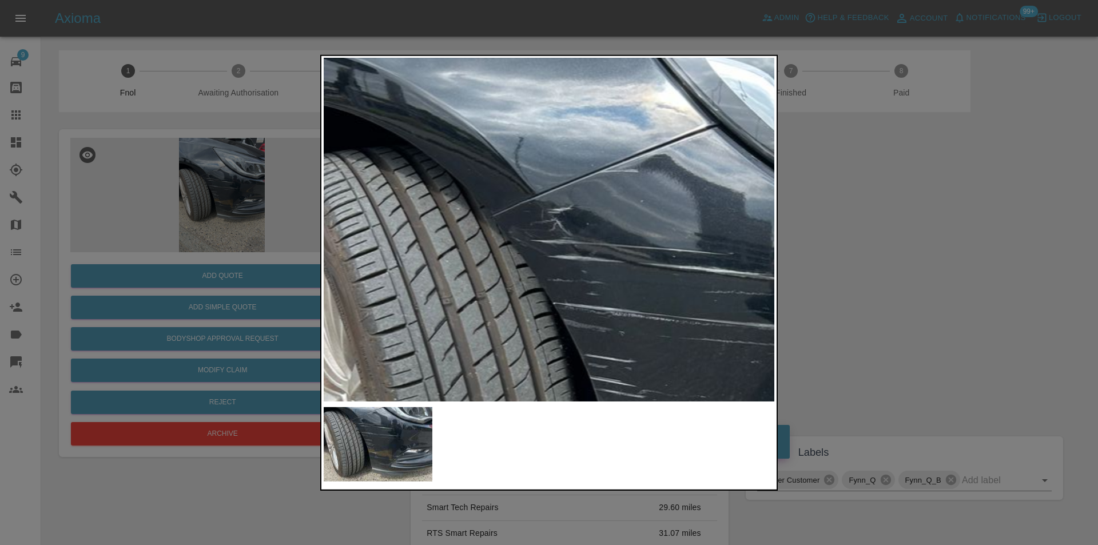
click at [506, 176] on img at bounding box center [678, 390] width 1352 height 1030
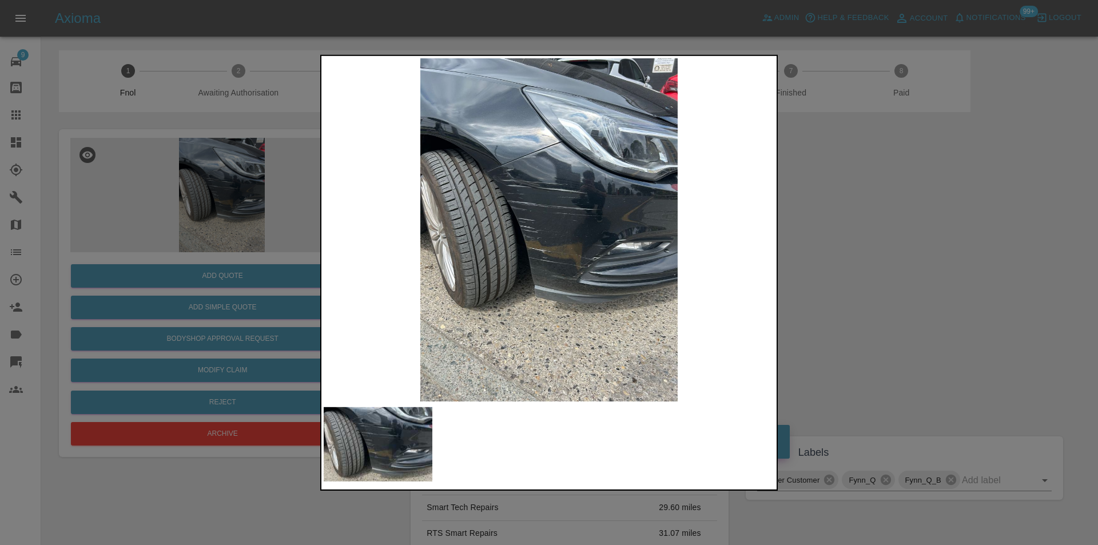
click at [956, 233] on div at bounding box center [549, 272] width 1098 height 545
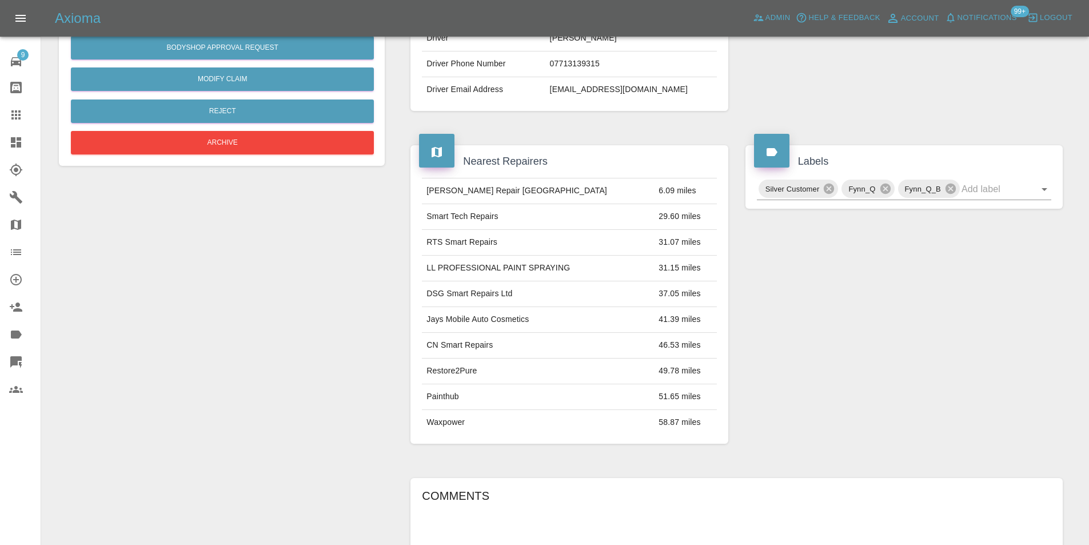
scroll to position [5, 0]
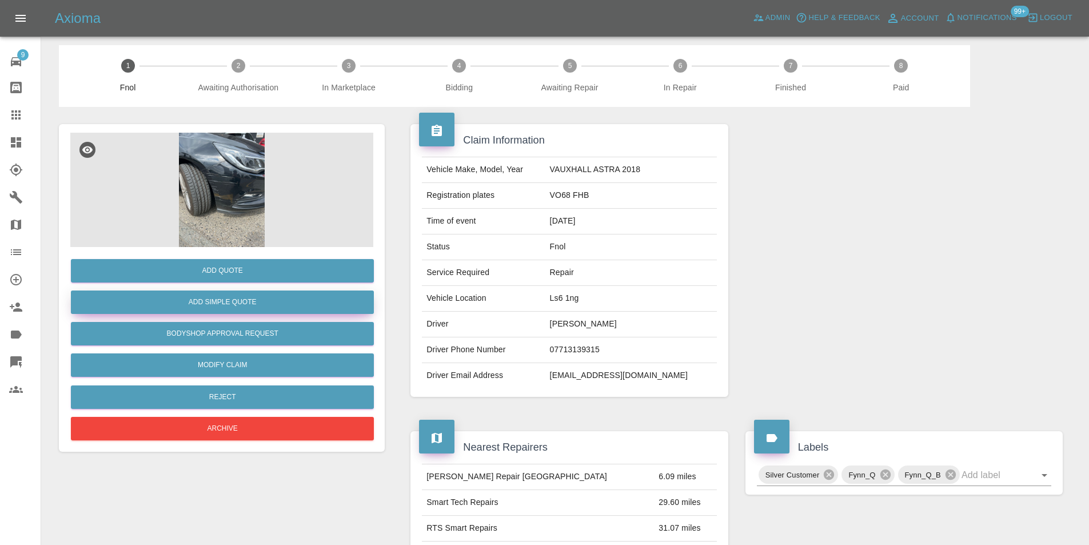
click at [245, 307] on button "Add Simple Quote" at bounding box center [222, 302] width 303 height 23
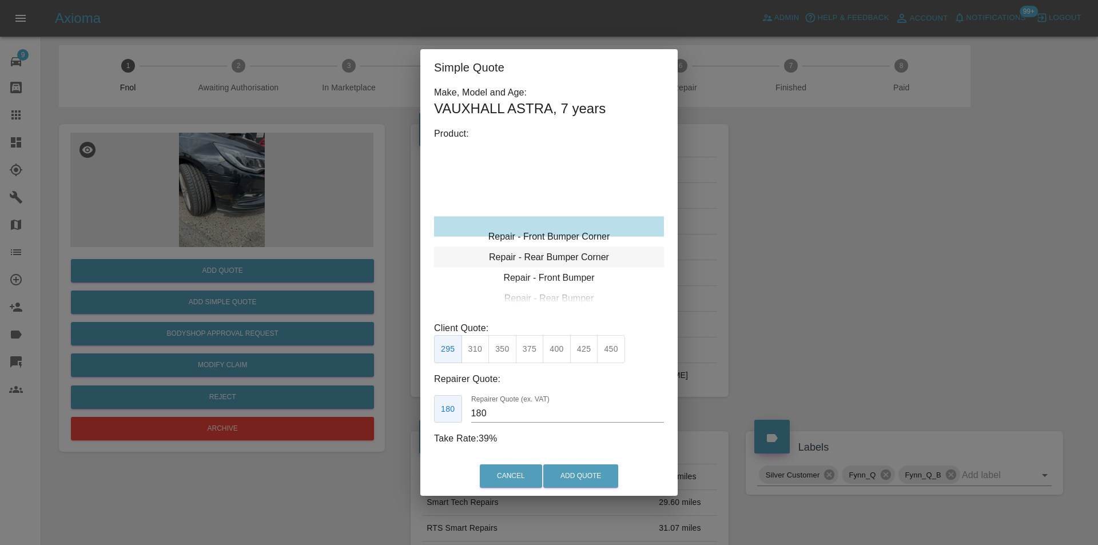
type input "120"
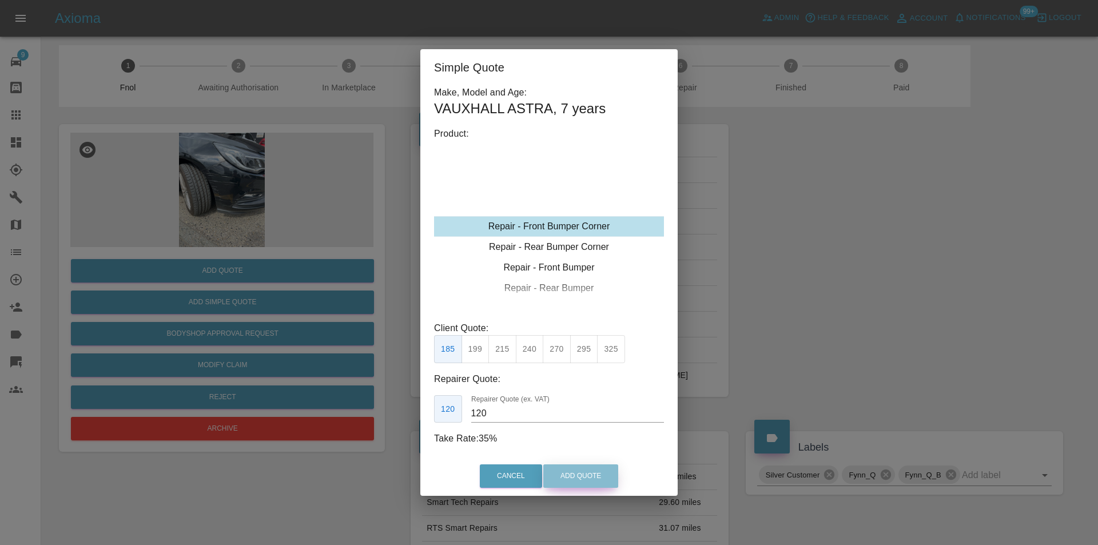
click at [568, 473] on button "Add Quote" at bounding box center [580, 475] width 75 height 23
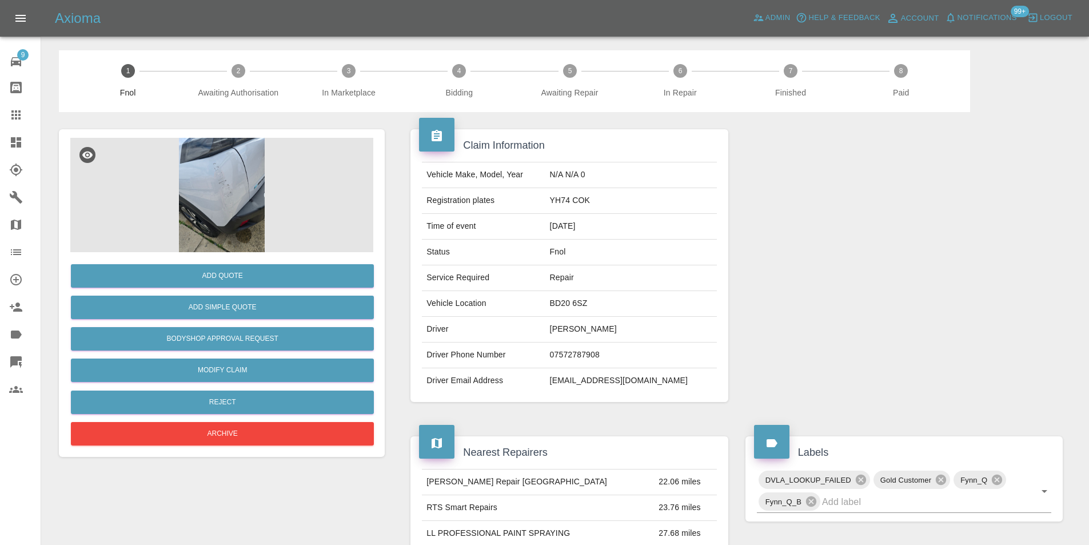
click at [230, 166] on img at bounding box center [221, 195] width 303 height 114
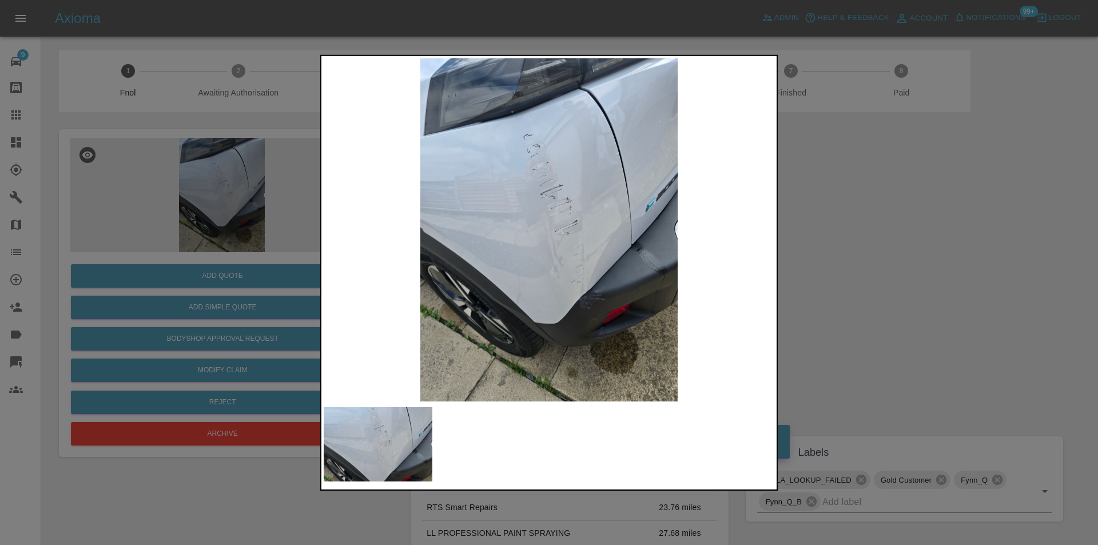
click at [561, 148] on img at bounding box center [549, 229] width 451 height 343
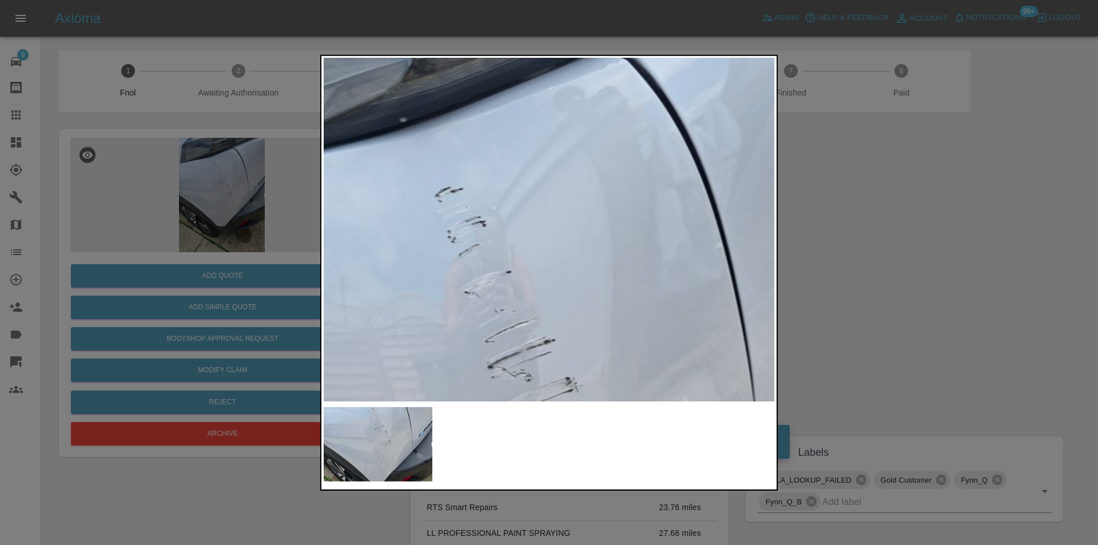
click at [560, 148] on img at bounding box center [513, 474] width 1352 height 1030
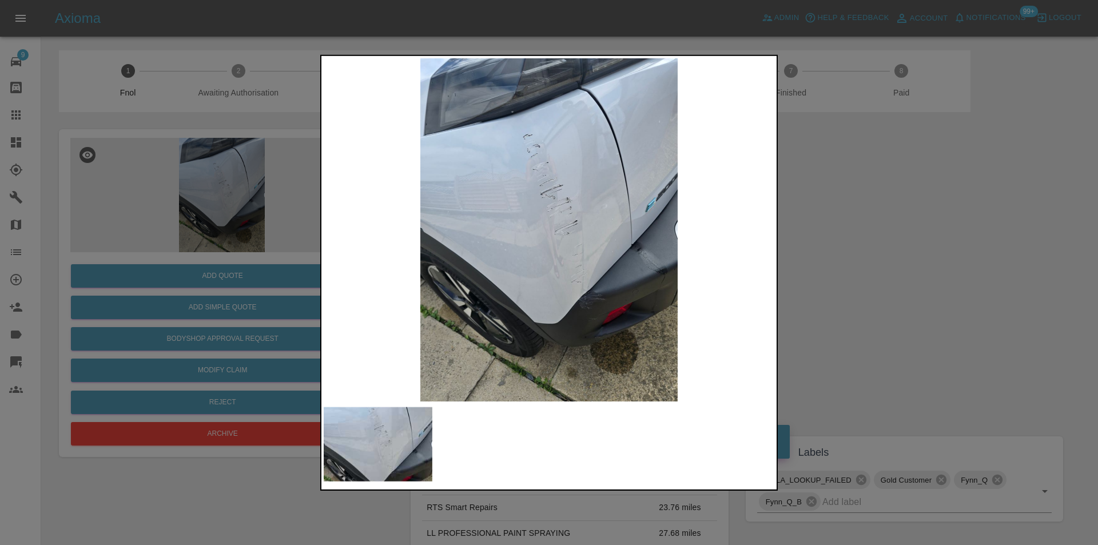
click at [822, 214] on div at bounding box center [549, 272] width 1098 height 545
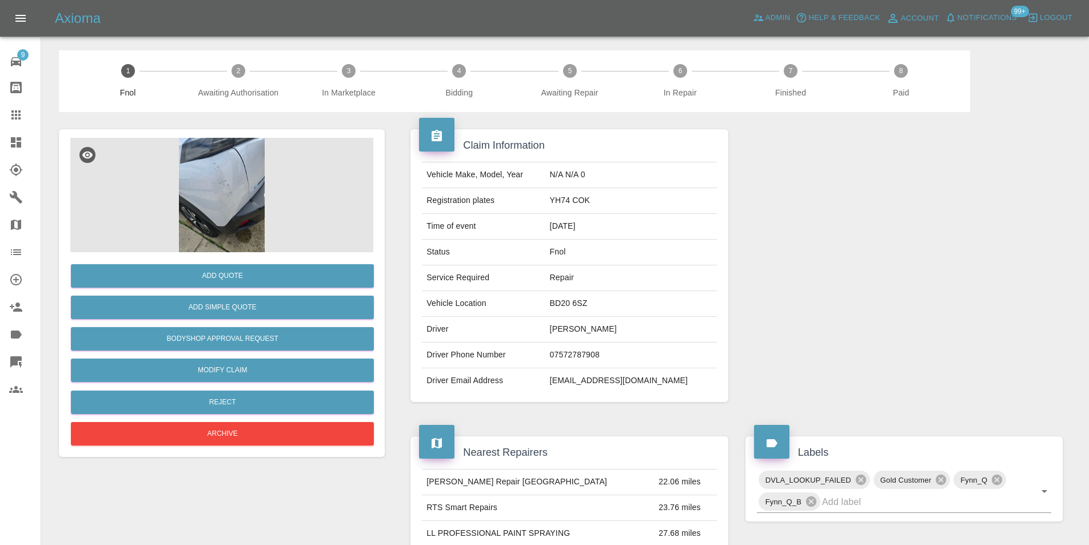
click at [211, 183] on img at bounding box center [221, 195] width 303 height 114
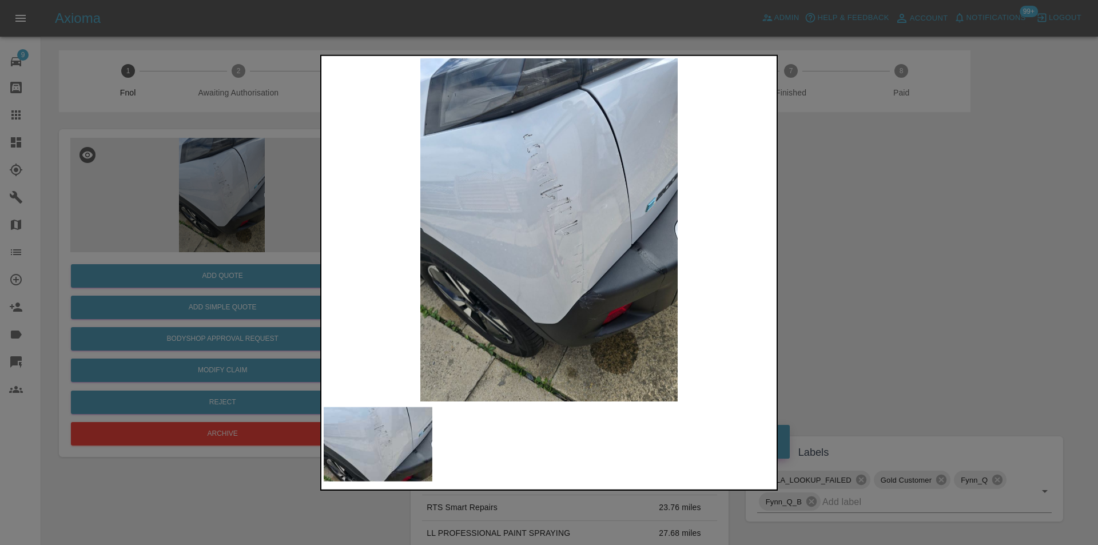
click at [823, 284] on div at bounding box center [549, 272] width 1098 height 545
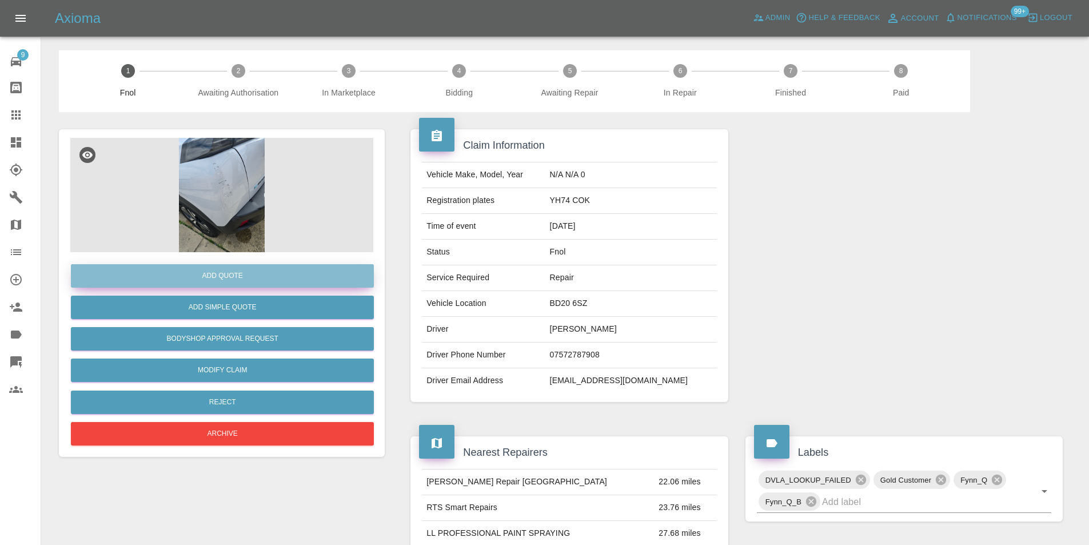
click at [270, 277] on button "Add Quote" at bounding box center [222, 275] width 303 height 23
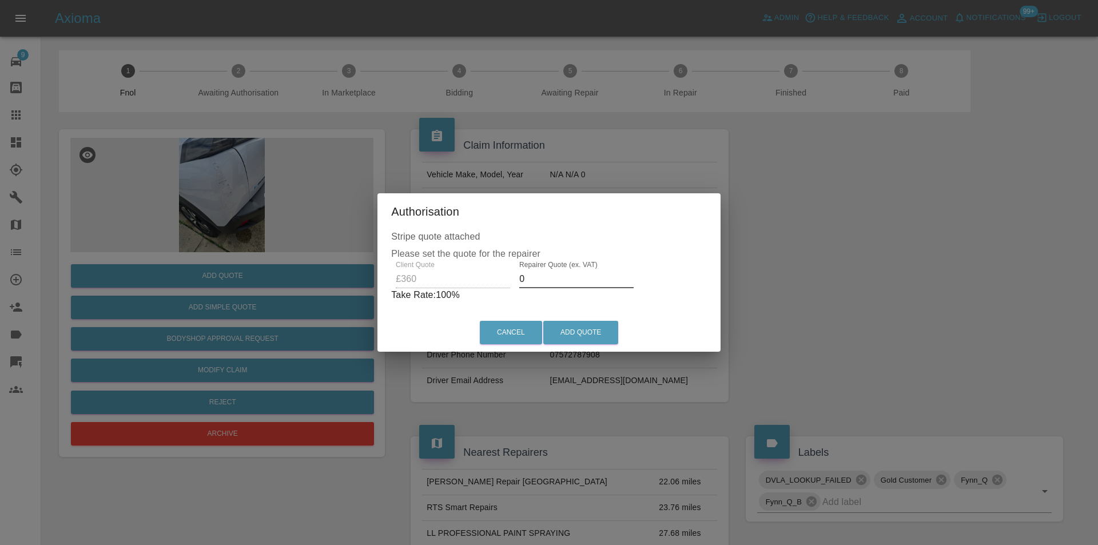
click at [557, 286] on input "0" at bounding box center [576, 279] width 114 height 18
type input "0230"
click at [570, 324] on button "Add Quote" at bounding box center [580, 332] width 75 height 23
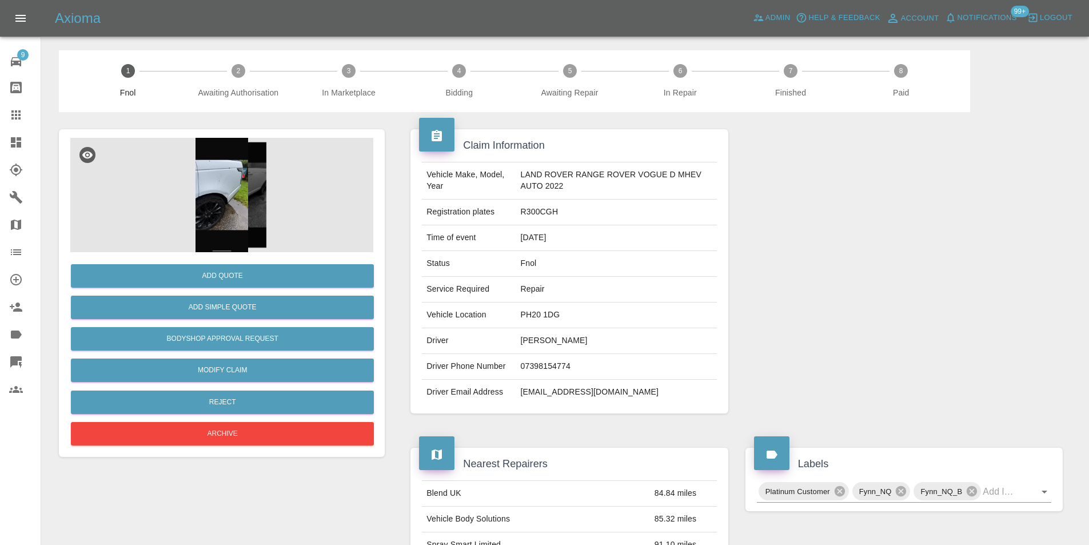
click at [234, 178] on img at bounding box center [221, 195] width 303 height 114
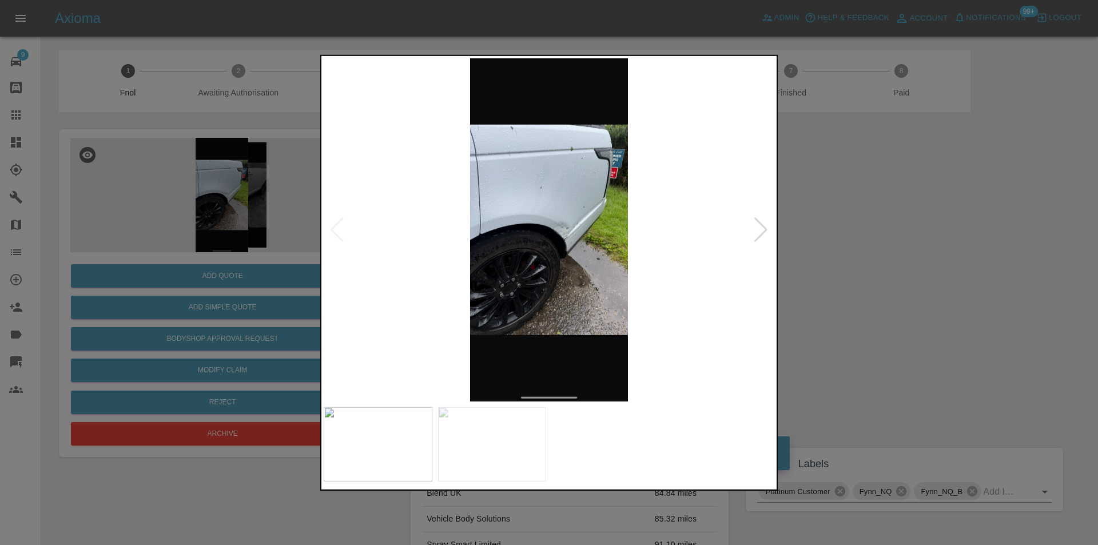
click at [755, 232] on div at bounding box center [760, 229] width 15 height 25
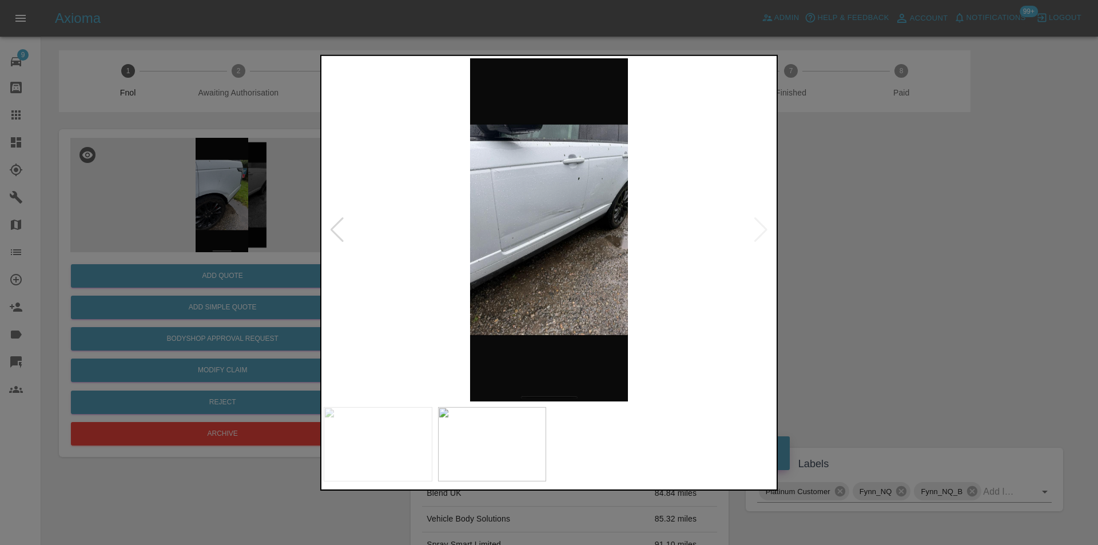
click at [755, 232] on img at bounding box center [549, 229] width 451 height 343
click at [898, 225] on div at bounding box center [549, 272] width 1098 height 545
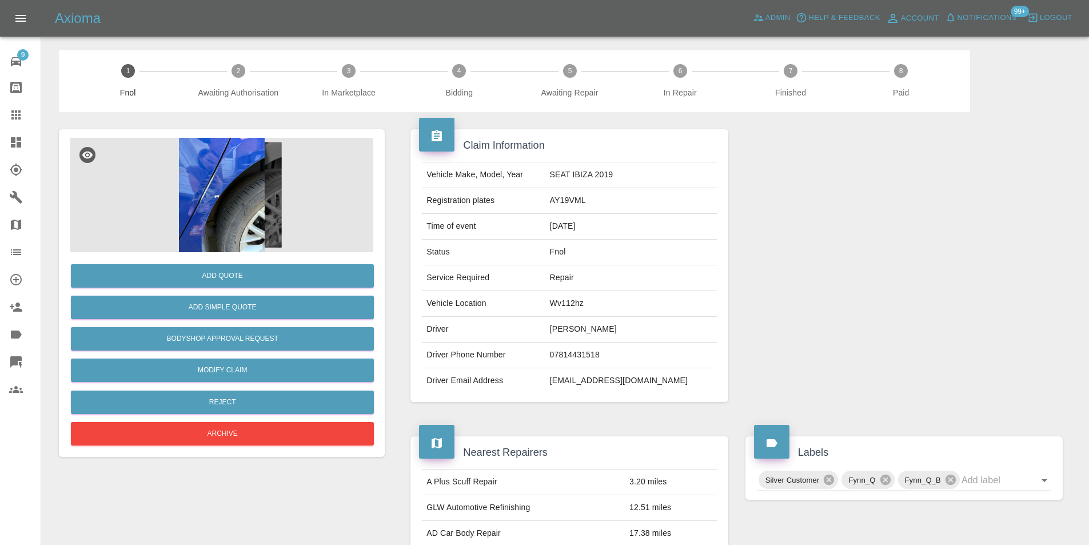
click at [224, 170] on img at bounding box center [221, 195] width 303 height 114
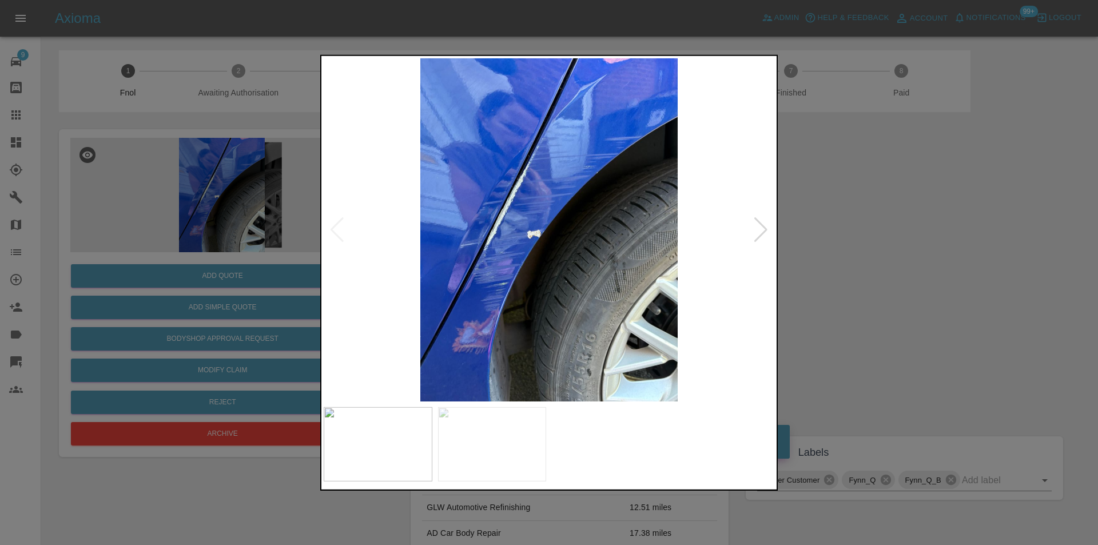
click at [754, 228] on div at bounding box center [760, 229] width 15 height 25
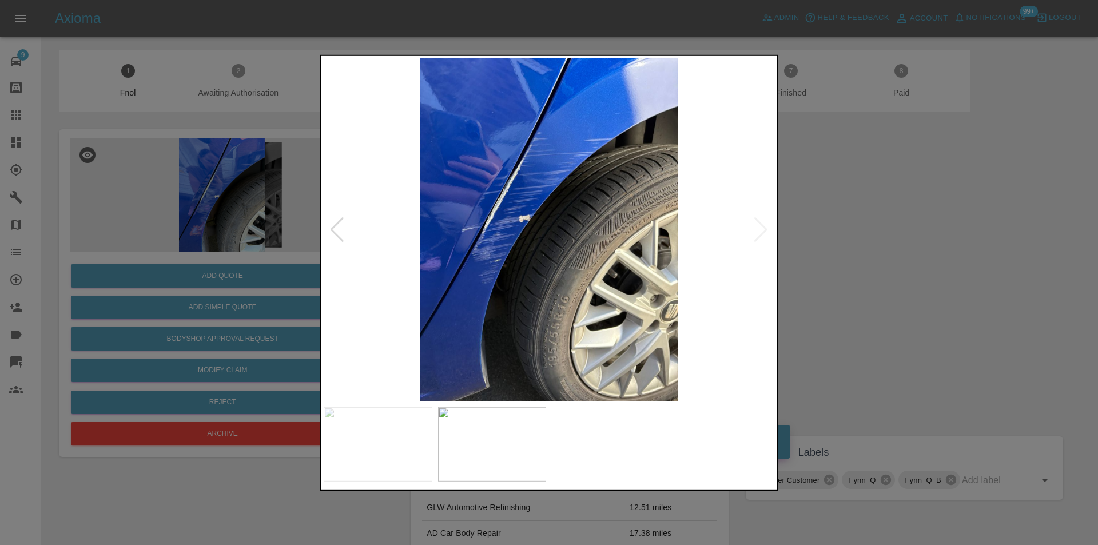
drag, startPoint x: 948, startPoint y: 253, endPoint x: 939, endPoint y: 253, distance: 8.6
click at [948, 253] on div at bounding box center [549, 272] width 1098 height 545
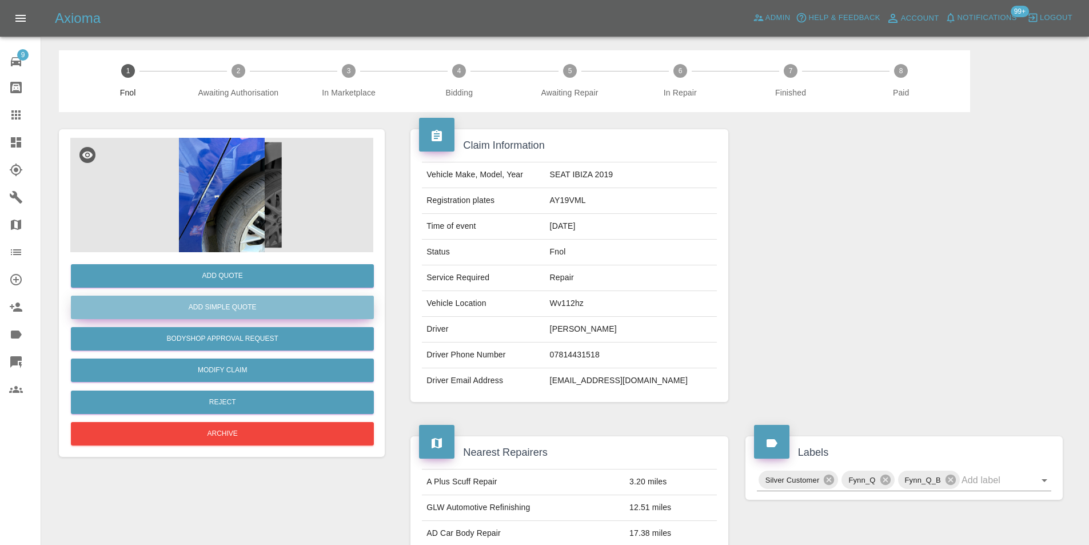
click at [253, 306] on button "Add Simple Quote" at bounding box center [222, 307] width 303 height 23
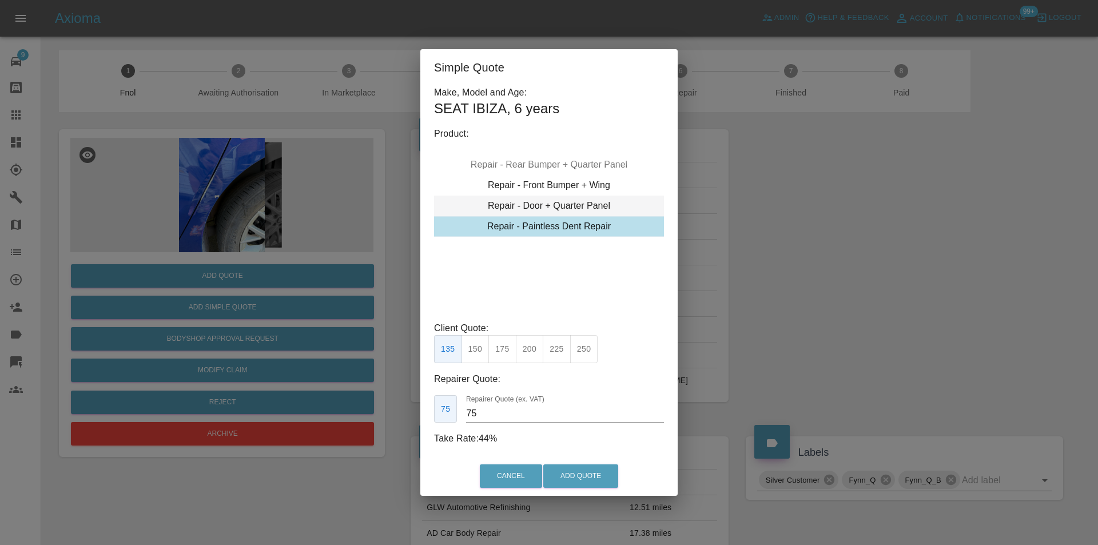
click at [586, 201] on div "Repair - Door + Quarter Panel" at bounding box center [549, 206] width 230 height 21
drag, startPoint x: 527, startPoint y: 349, endPoint x: 537, endPoint y: 361, distance: 15.0
click at [527, 350] on button "400" at bounding box center [530, 349] width 28 height 28
type input "250"
drag, startPoint x: 584, startPoint y: 467, endPoint x: 586, endPoint y: 473, distance: 6.0
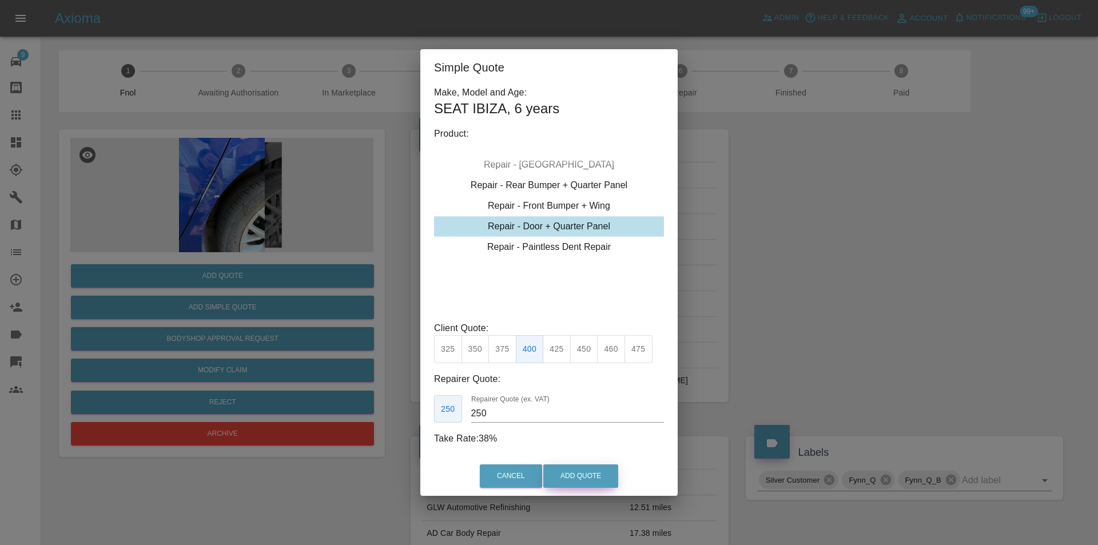
click at [584, 469] on button "Add Quote" at bounding box center [580, 475] width 75 height 23
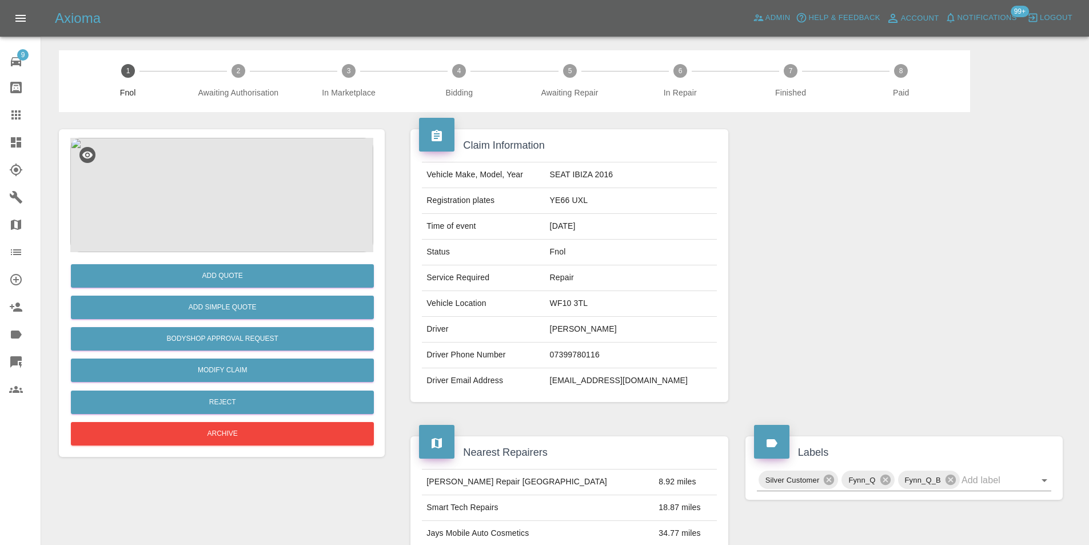
click at [249, 183] on img at bounding box center [221, 195] width 303 height 114
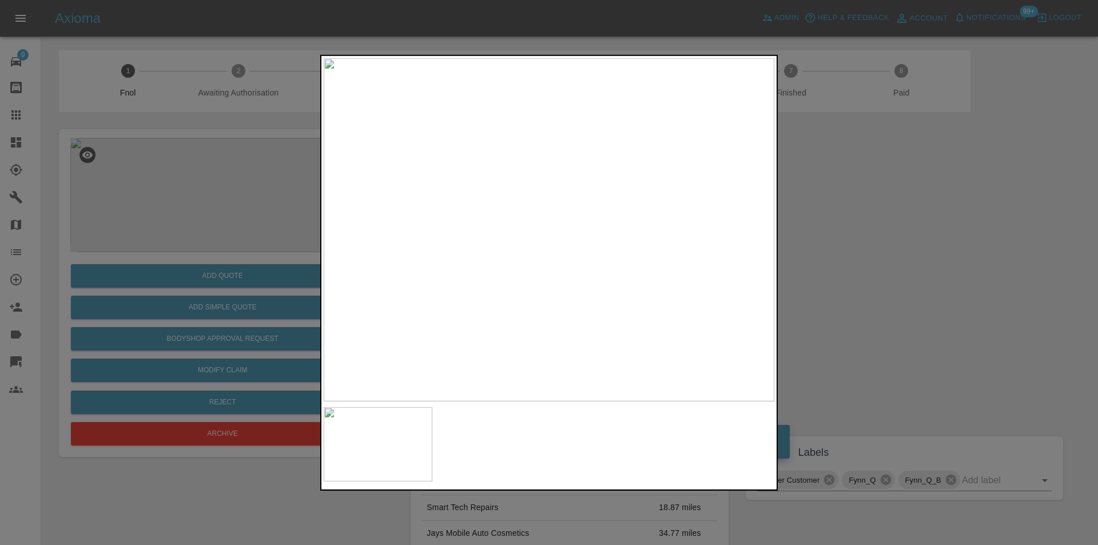
click at [883, 285] on div at bounding box center [549, 272] width 1098 height 545
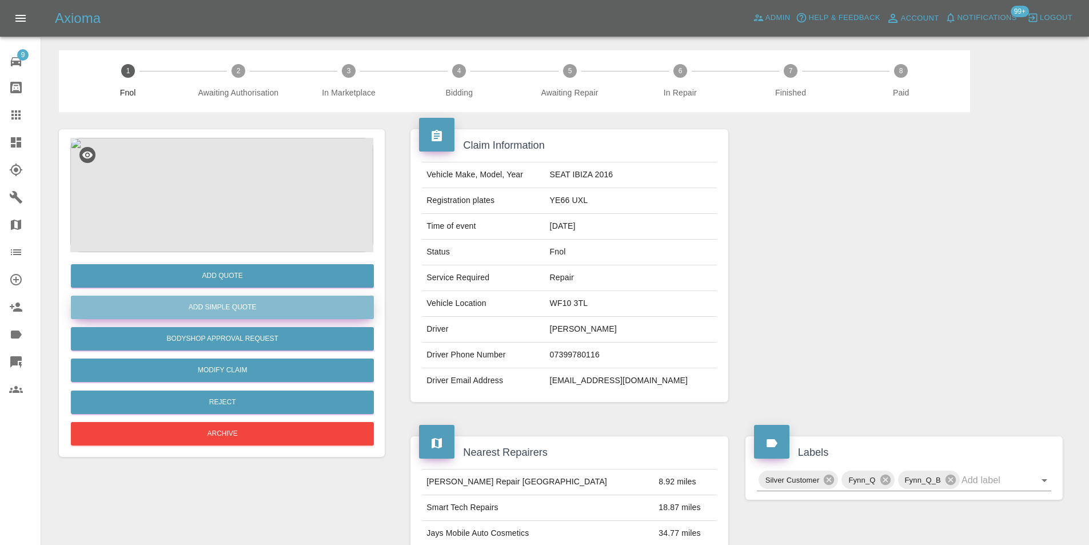
click at [227, 307] on button "Add Simple Quote" at bounding box center [222, 307] width 303 height 23
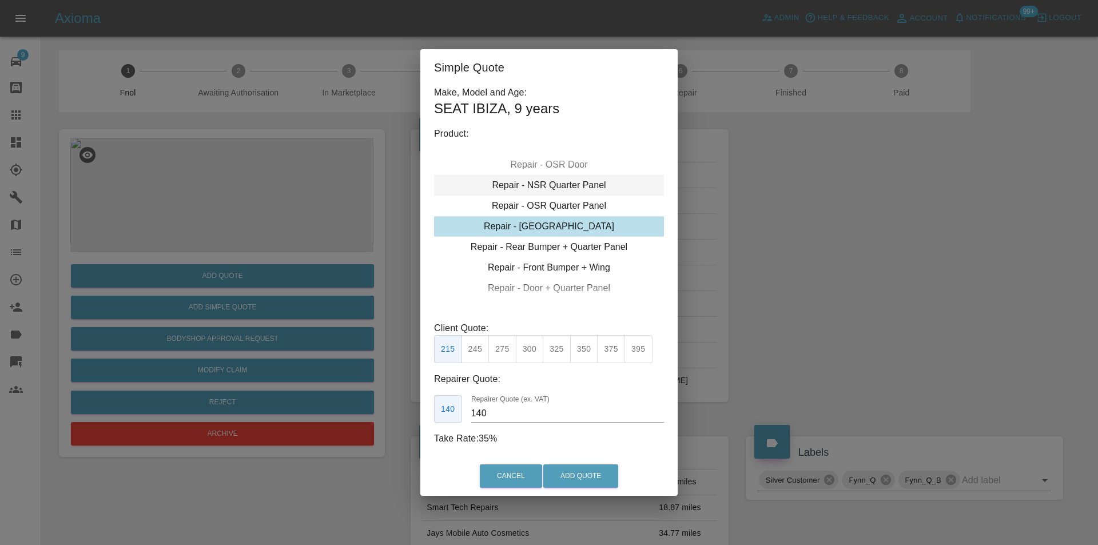
click at [575, 188] on div "Repair - NSR Quarter Panel" at bounding box center [549, 185] width 230 height 21
click at [583, 352] on button "350" at bounding box center [584, 349] width 28 height 28
type input "230"
click at [586, 468] on button "Add Quote" at bounding box center [580, 475] width 75 height 23
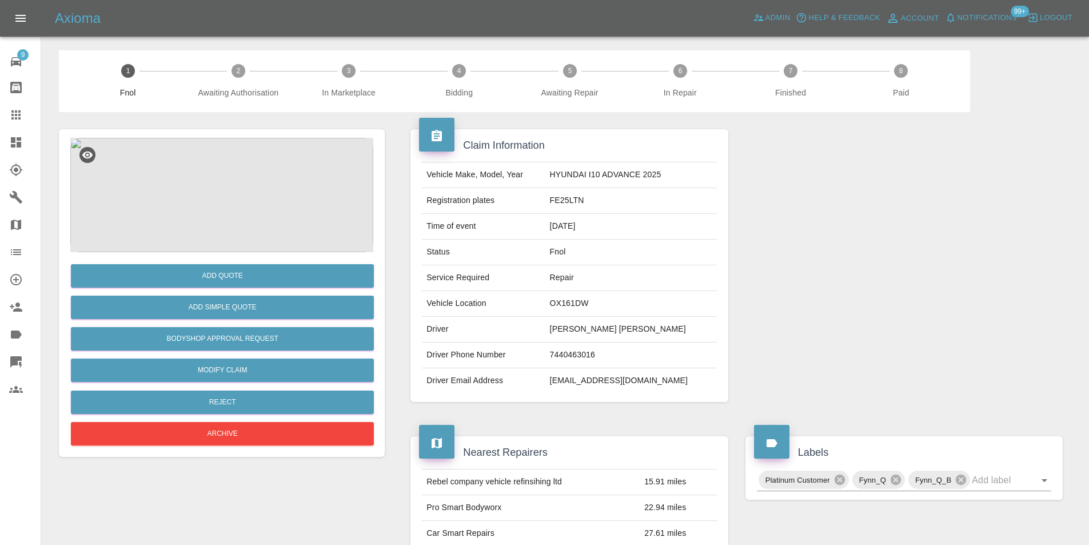
click at [220, 194] on img at bounding box center [221, 195] width 303 height 114
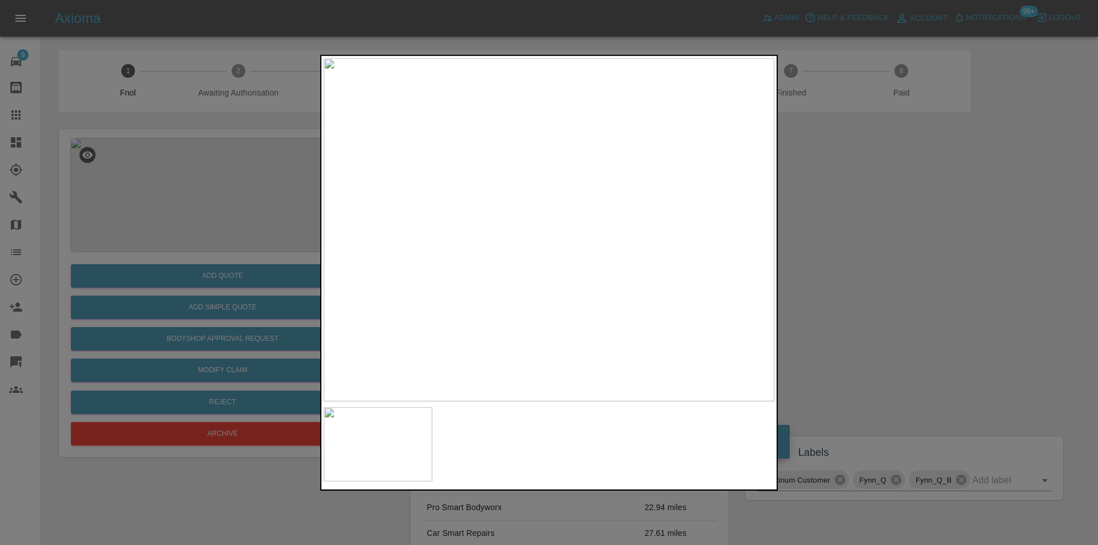
click at [845, 244] on div at bounding box center [549, 272] width 1098 height 545
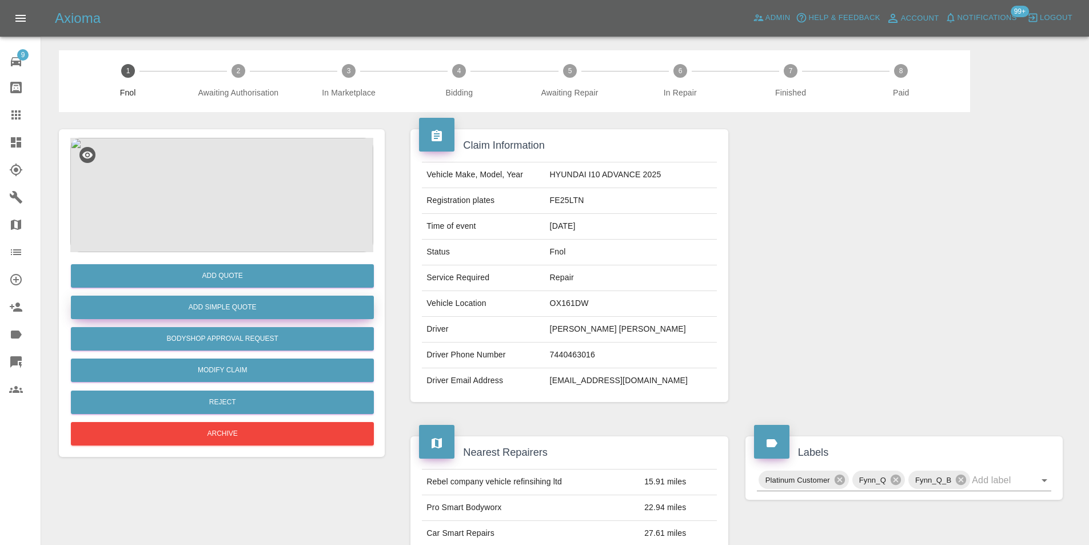
click at [248, 306] on button "Add Simple Quote" at bounding box center [222, 307] width 303 height 23
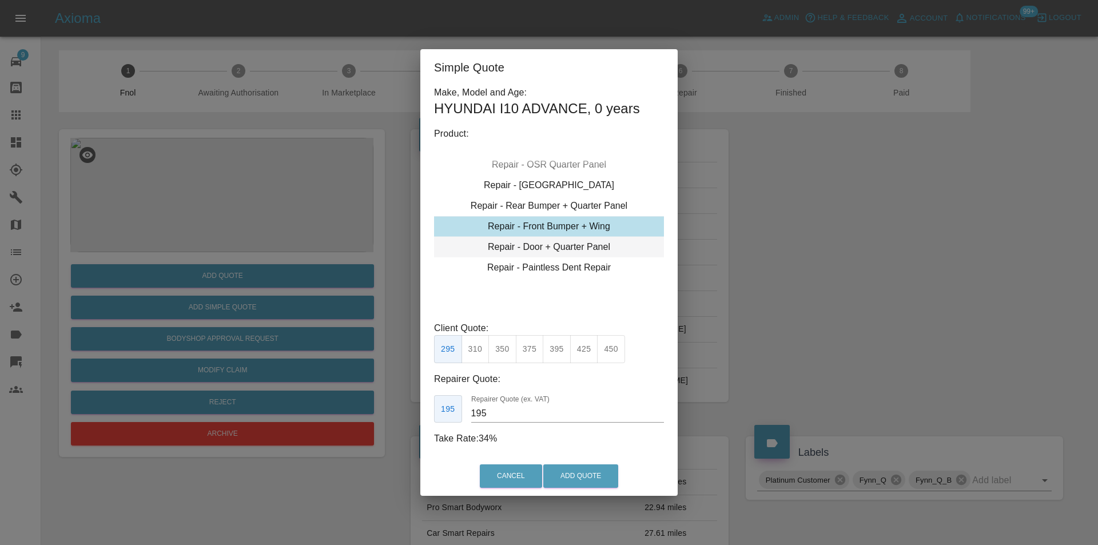
click at [584, 246] on div "Repair - Door + Quarter Panel" at bounding box center [549, 247] width 230 height 21
click at [528, 352] on button "400" at bounding box center [530, 349] width 28 height 28
drag, startPoint x: 554, startPoint y: 353, endPoint x: 575, endPoint y: 416, distance: 66.2
click at [554, 352] on button "425" at bounding box center [557, 349] width 28 height 28
type input "260"
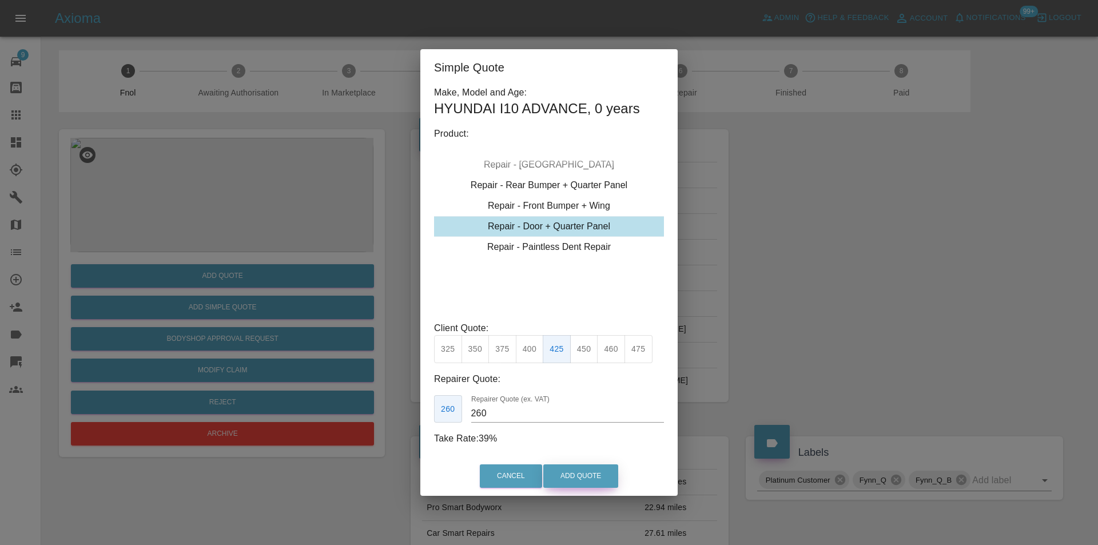
click at [587, 471] on button "Add Quote" at bounding box center [580, 475] width 75 height 23
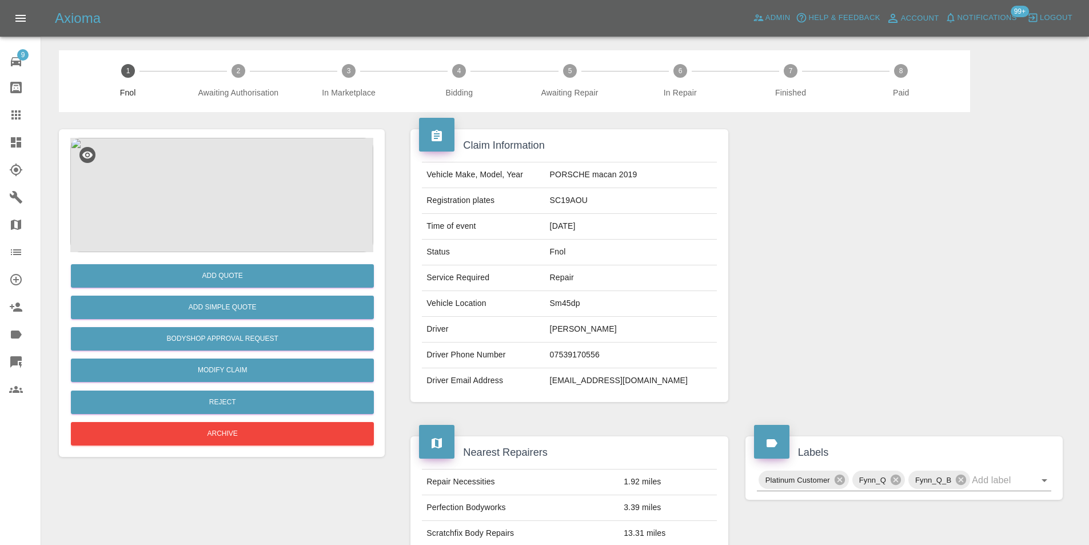
click at [246, 170] on img at bounding box center [221, 195] width 303 height 114
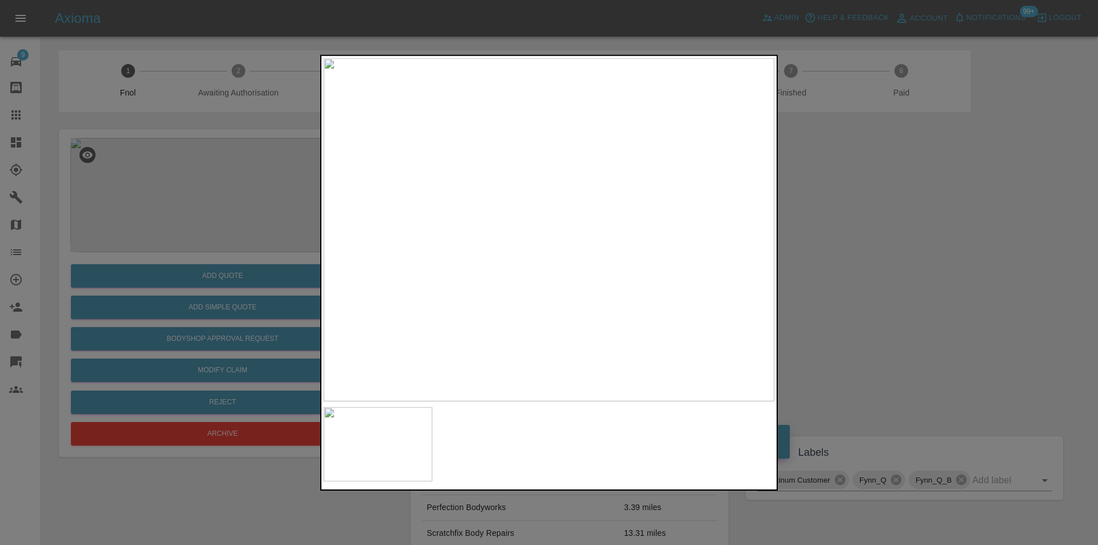
click at [952, 265] on div at bounding box center [549, 272] width 1098 height 545
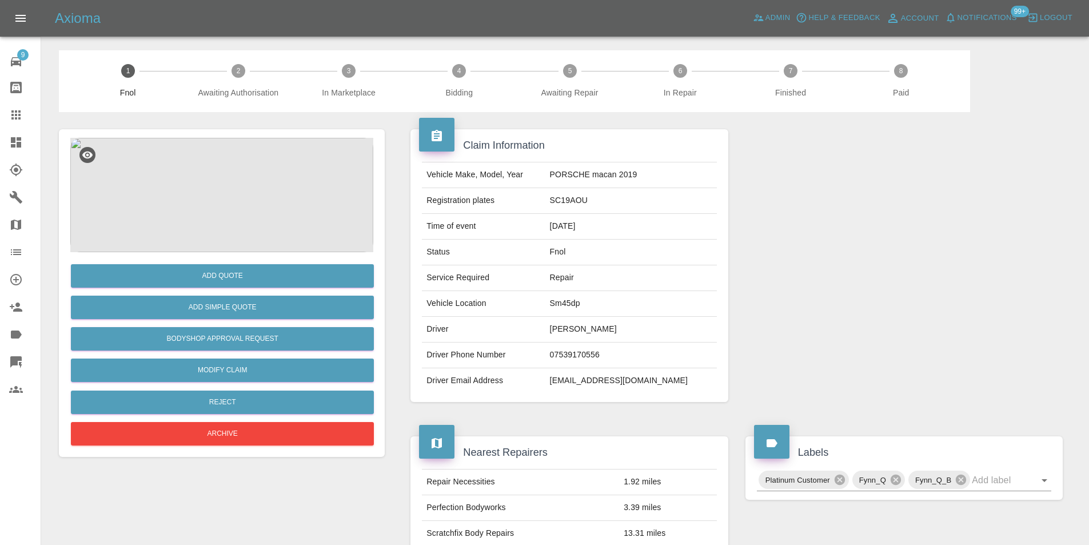
drag, startPoint x: 845, startPoint y: 291, endPoint x: 628, endPoint y: 286, distance: 216.8
click at [841, 290] on div at bounding box center [904, 265] width 335 height 307
click at [212, 304] on button "Add Simple Quote" at bounding box center [222, 307] width 303 height 23
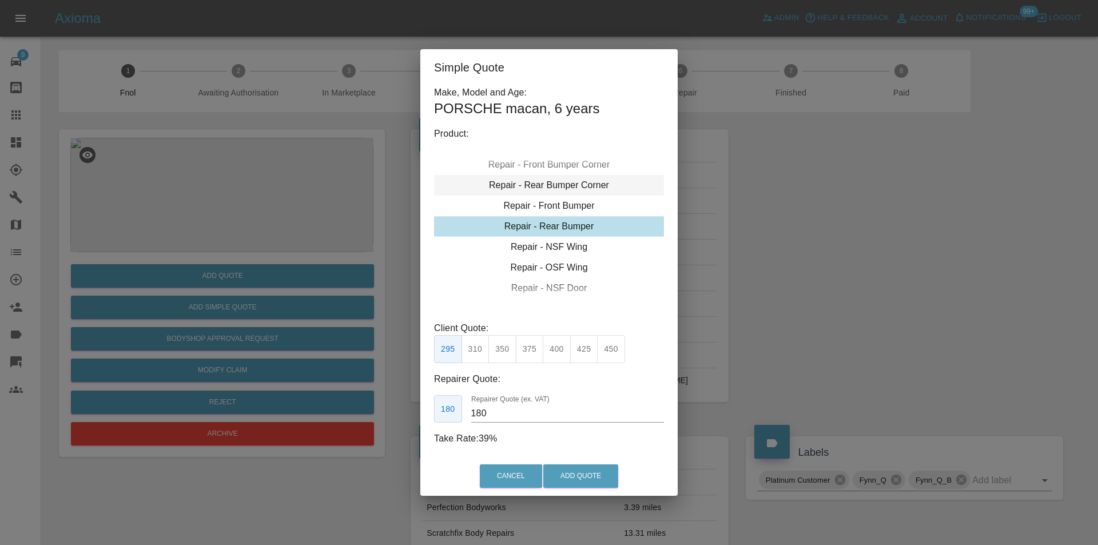
click at [581, 189] on div "Repair - Rear Bumper Corner" at bounding box center [549, 185] width 230 height 21
type input "120"
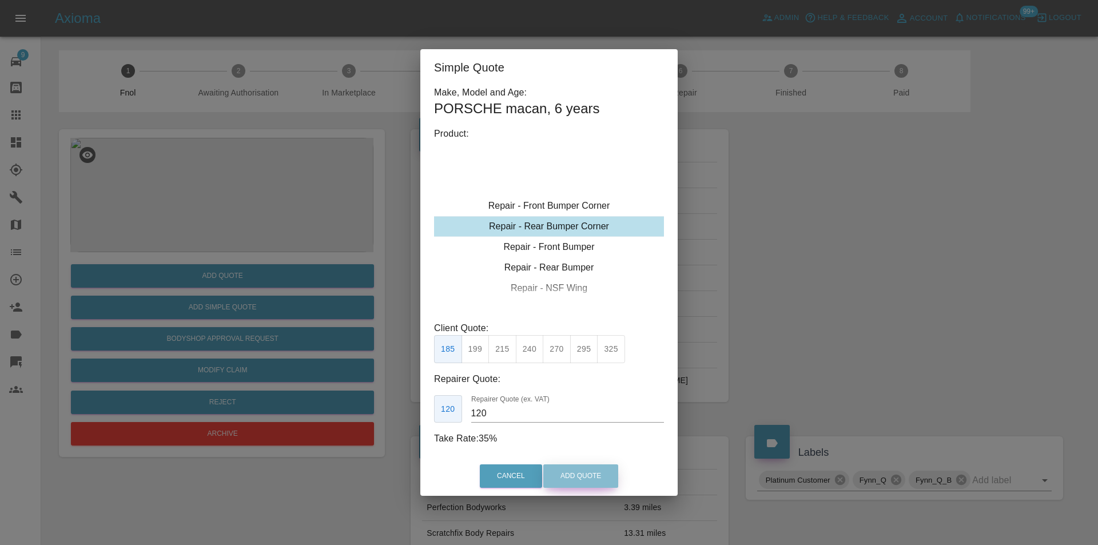
click at [576, 476] on button "Add Quote" at bounding box center [580, 475] width 75 height 23
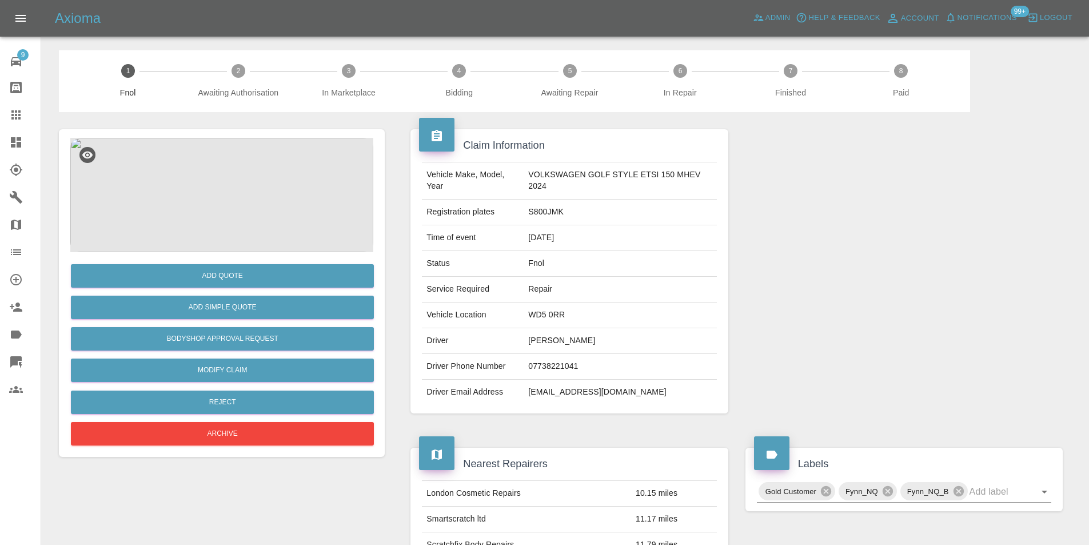
click at [220, 157] on img at bounding box center [221, 195] width 303 height 114
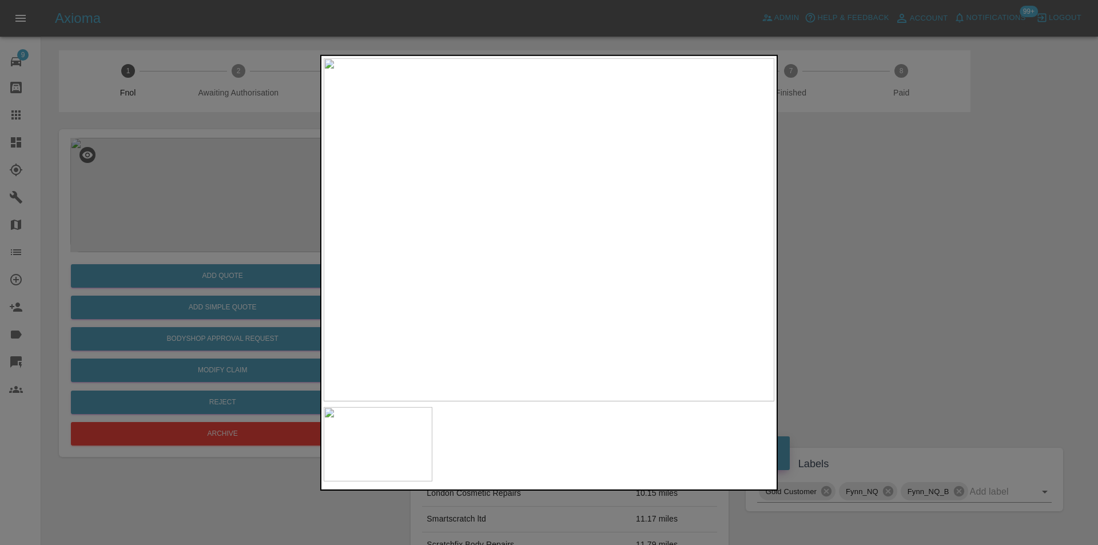
click at [910, 236] on div at bounding box center [549, 272] width 1098 height 545
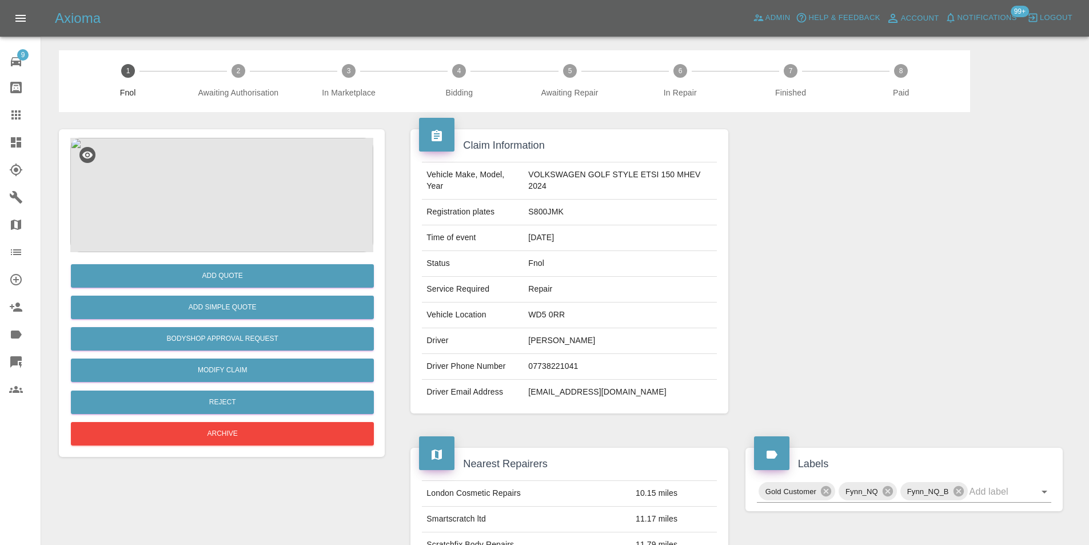
click at [242, 165] on img at bounding box center [221, 195] width 303 height 114
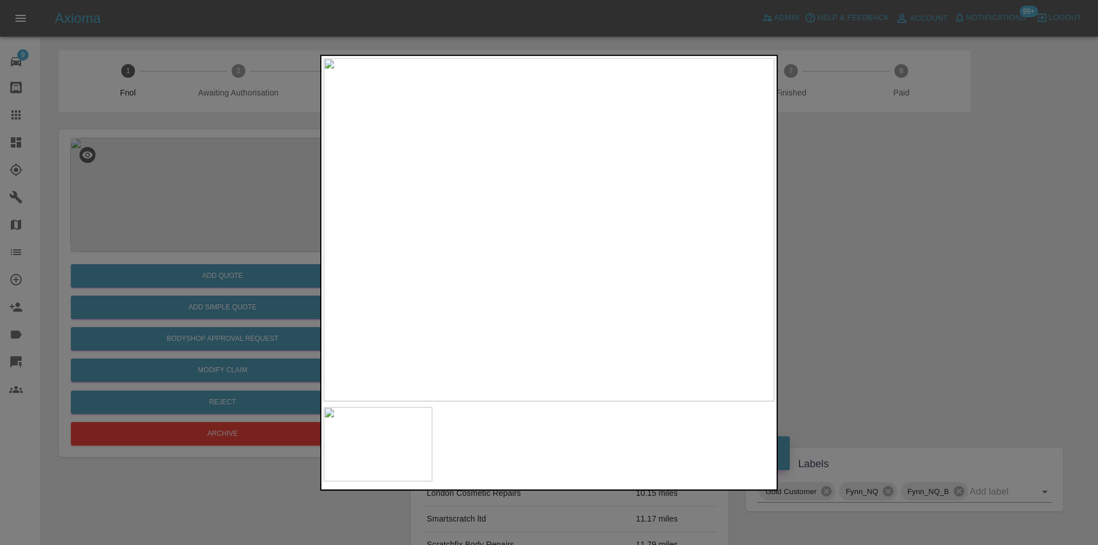
click at [926, 290] on div at bounding box center [549, 272] width 1098 height 545
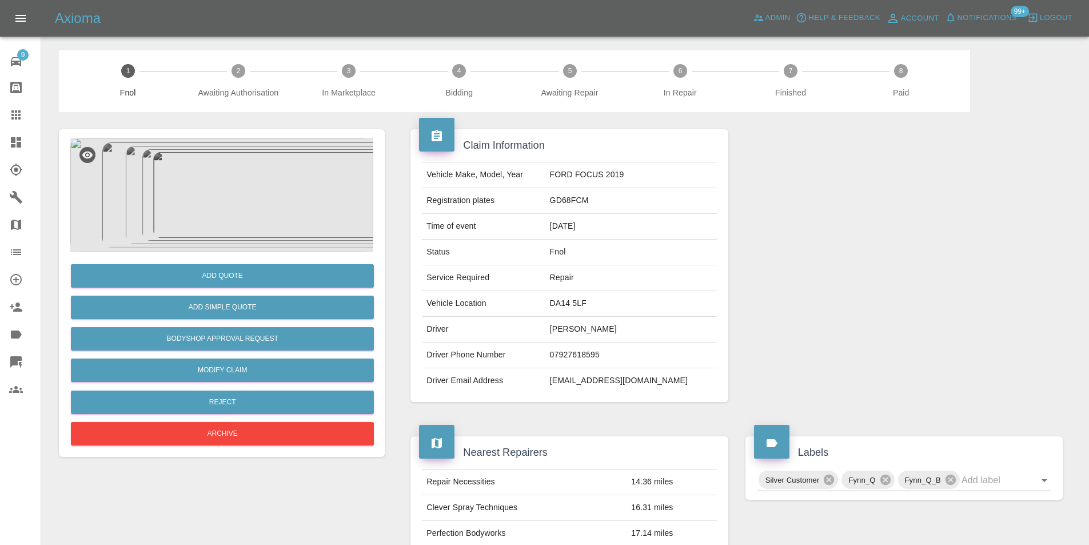
click at [254, 189] on img at bounding box center [221, 195] width 303 height 114
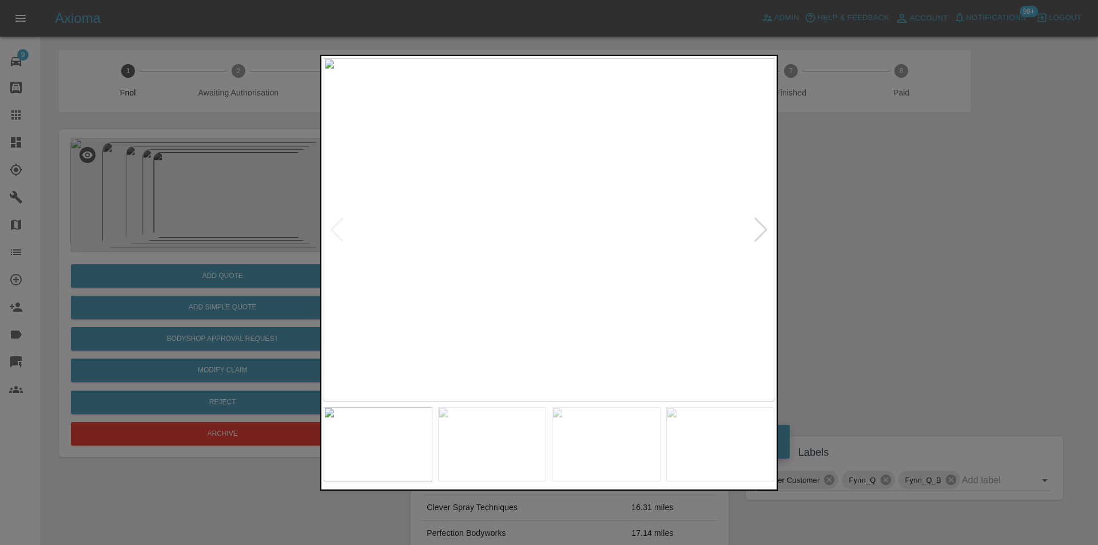
click at [762, 227] on div at bounding box center [760, 229] width 15 height 25
click at [762, 228] on div at bounding box center [760, 229] width 15 height 25
click at [872, 237] on div at bounding box center [549, 272] width 1098 height 545
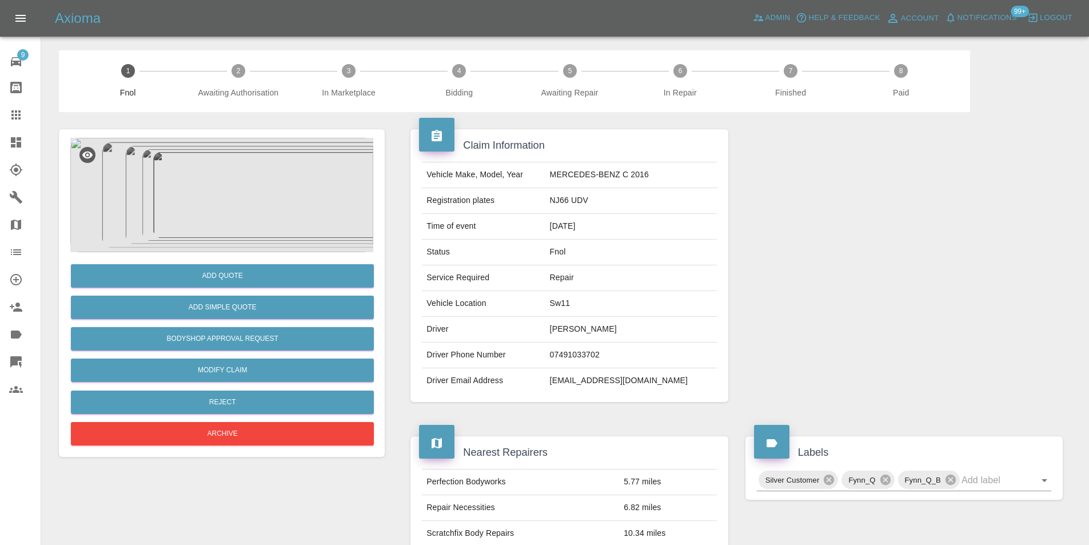
click at [234, 187] on img at bounding box center [221, 195] width 303 height 114
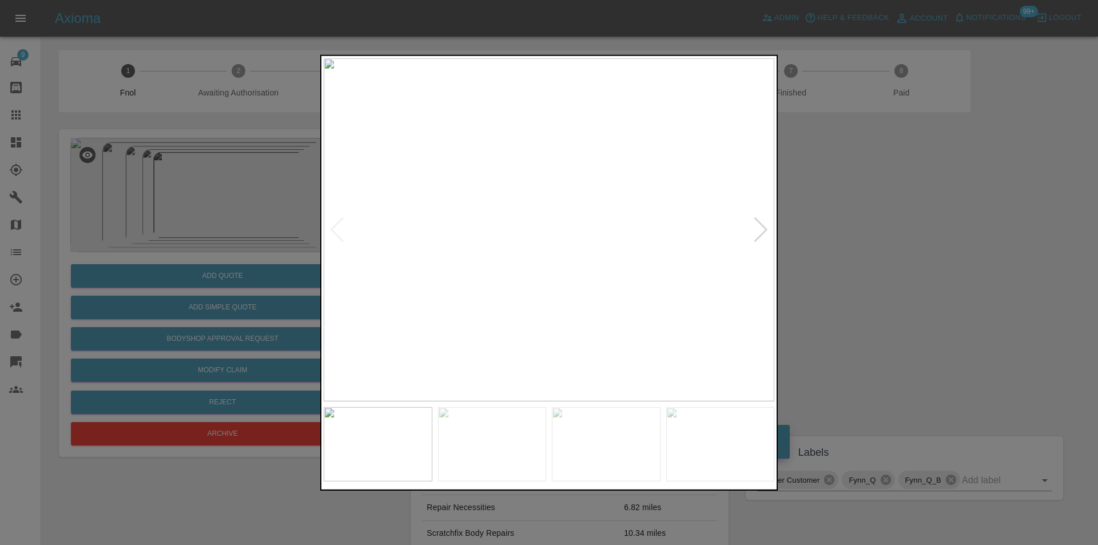
click at [761, 230] on div at bounding box center [760, 229] width 15 height 25
drag, startPoint x: 919, startPoint y: 257, endPoint x: 851, endPoint y: 176, distance: 105.1
click at [918, 257] on div at bounding box center [549, 272] width 1098 height 545
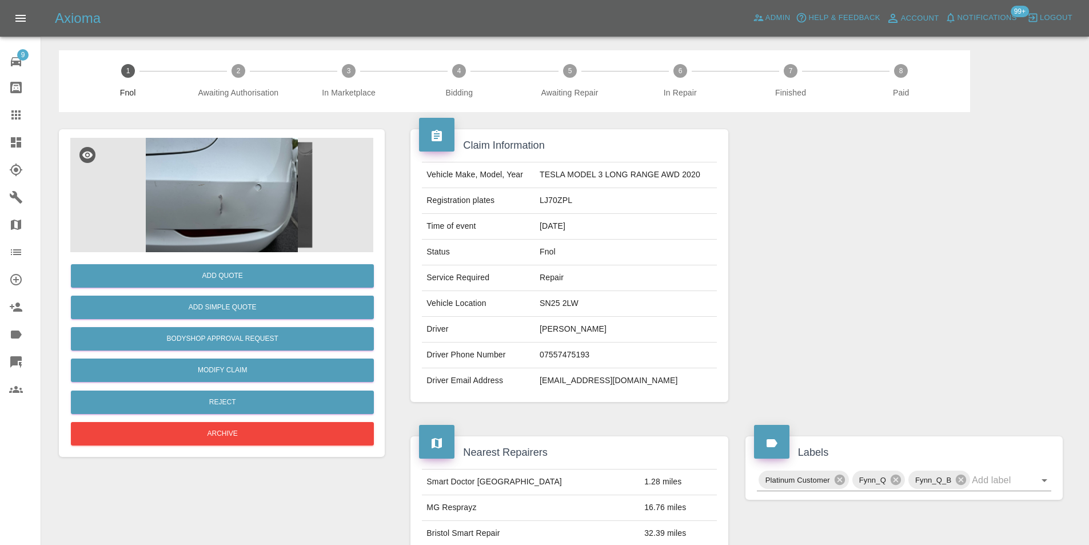
click at [224, 184] on img at bounding box center [221, 195] width 303 height 114
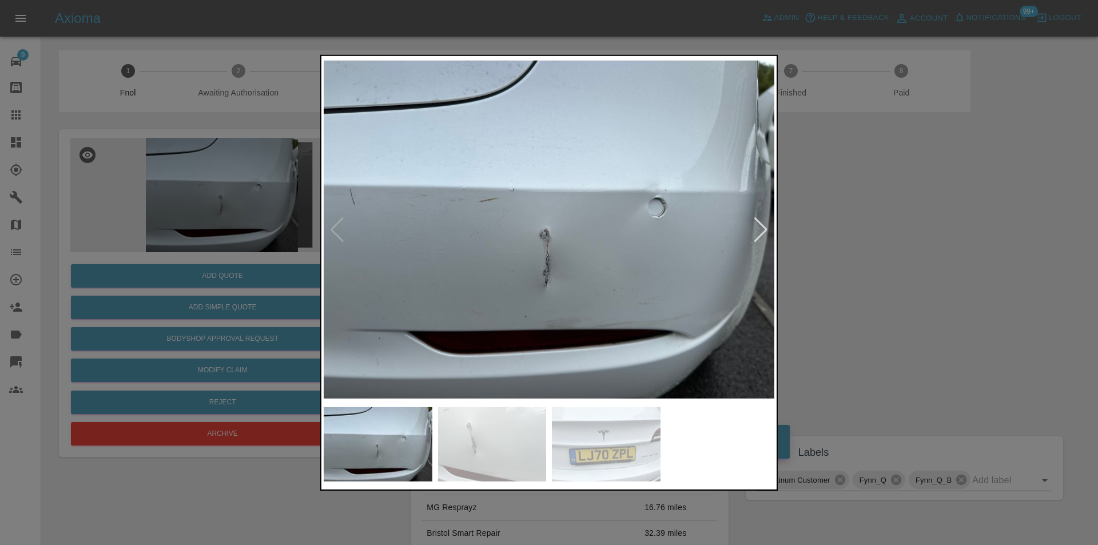
click at [766, 228] on div at bounding box center [760, 229] width 15 height 25
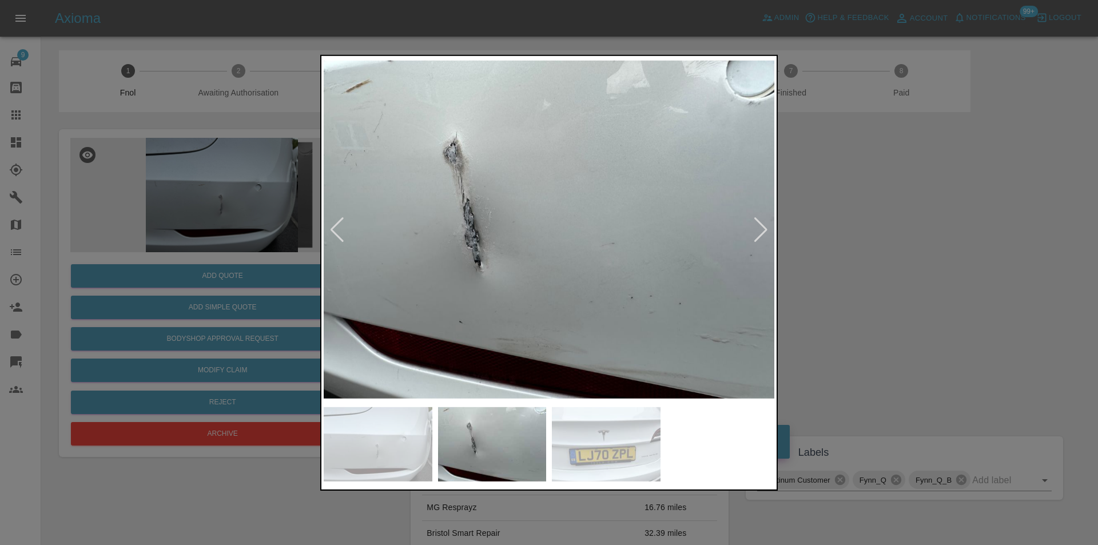
click at [766, 228] on div at bounding box center [760, 229] width 15 height 25
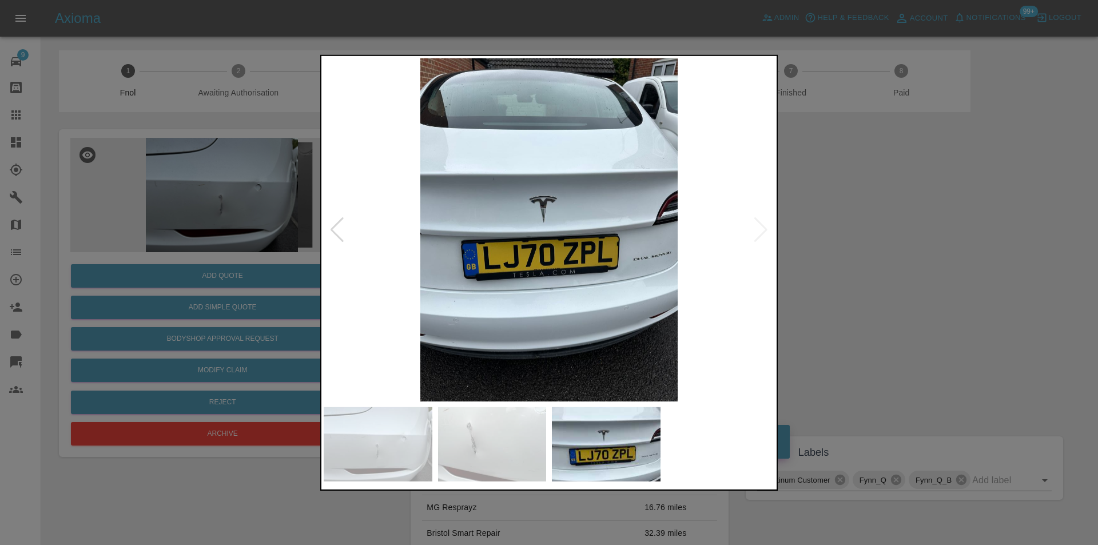
click at [766, 228] on img at bounding box center [549, 229] width 451 height 343
drag, startPoint x: 900, startPoint y: 254, endPoint x: 623, endPoint y: 299, distance: 279.9
click at [900, 255] on div at bounding box center [549, 272] width 1098 height 545
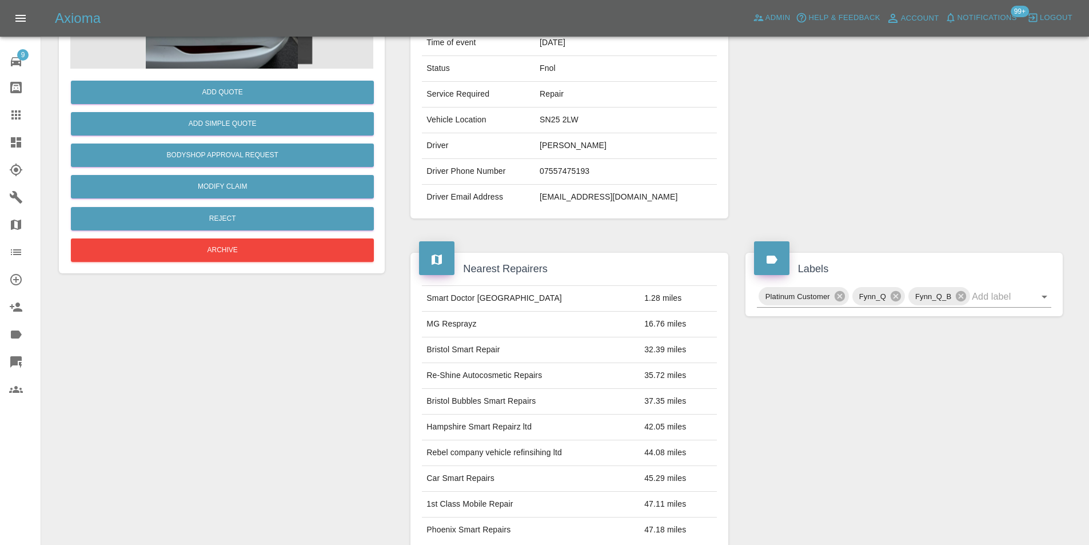
scroll to position [57, 0]
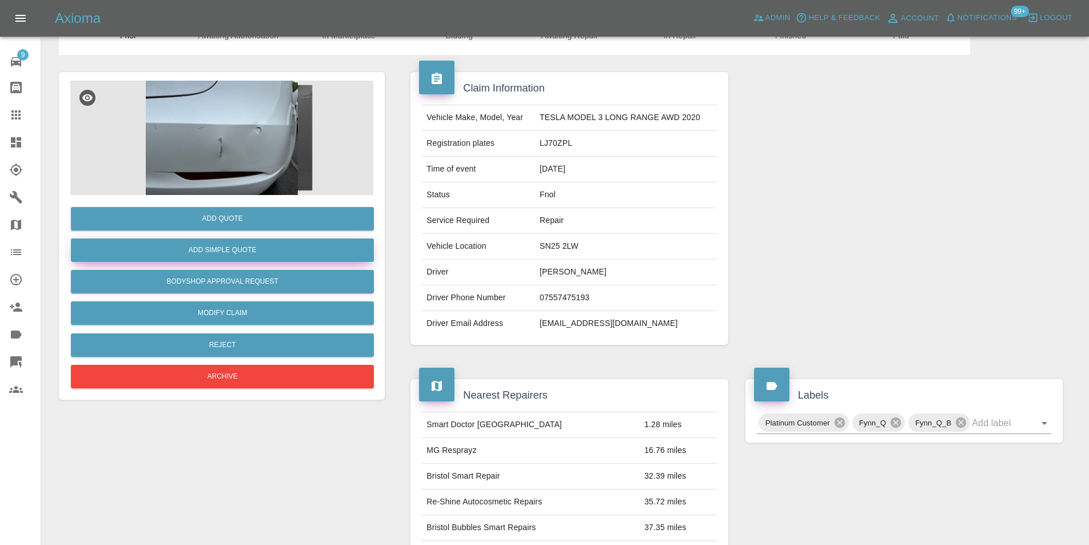
click at [232, 245] on button "Add Simple Quote" at bounding box center [222, 249] width 303 height 23
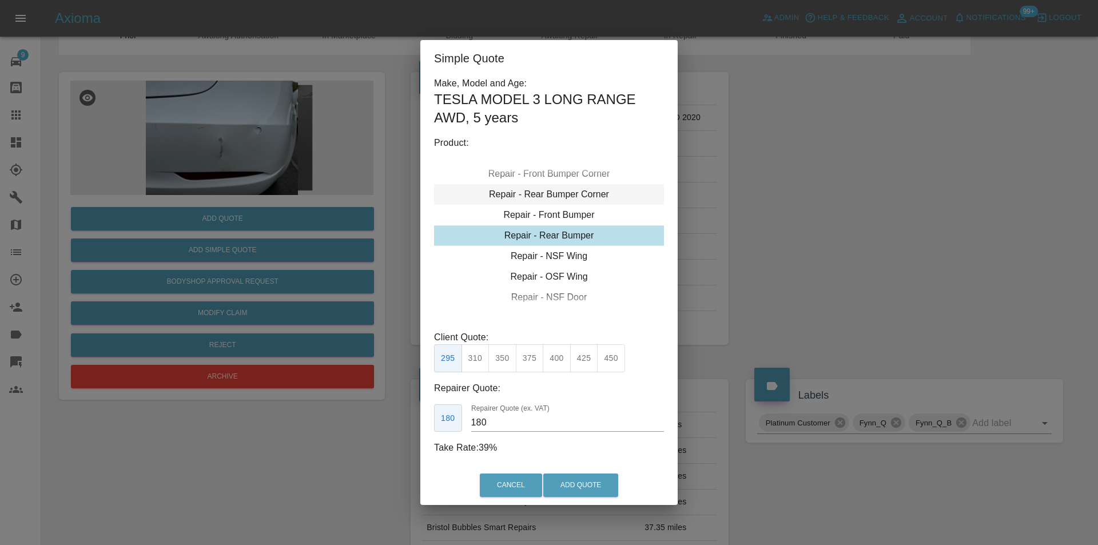
click at [573, 192] on div "Repair - Rear Bumper Corner" at bounding box center [549, 194] width 230 height 21
click at [555, 354] on button "270" at bounding box center [557, 358] width 28 height 28
type input "165"
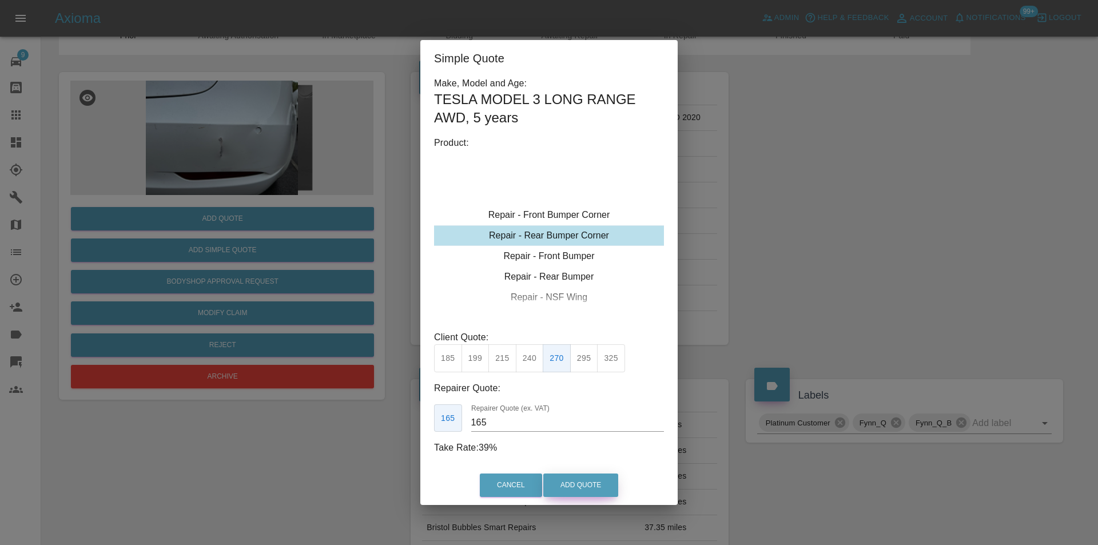
click at [590, 481] on button "Add Quote" at bounding box center [580, 484] width 75 height 23
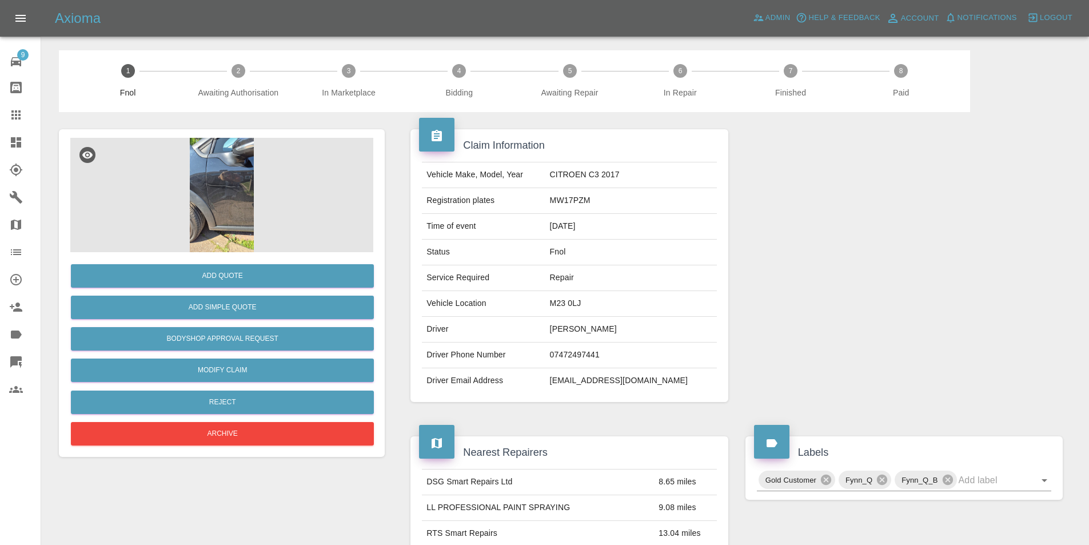
click at [241, 183] on img at bounding box center [221, 195] width 303 height 114
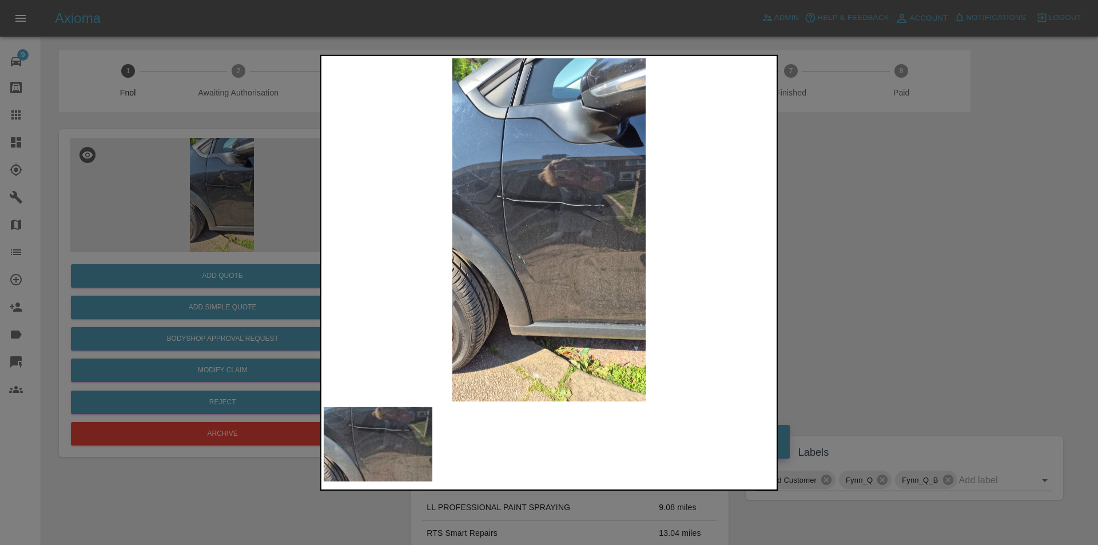
drag, startPoint x: 876, startPoint y: 256, endPoint x: 513, endPoint y: 254, distance: 363.1
click at [875, 256] on div at bounding box center [549, 272] width 1098 height 545
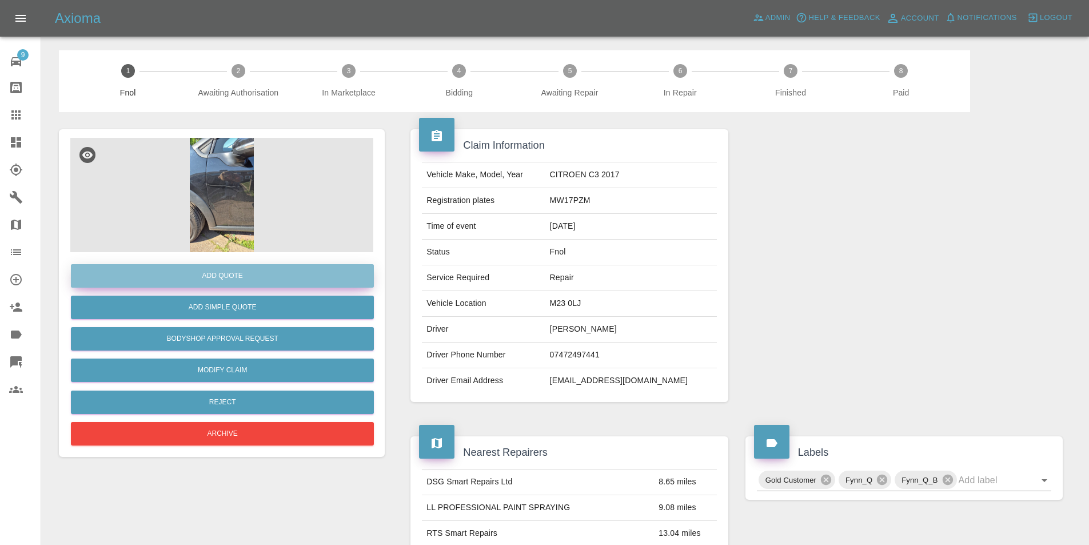
click at [232, 274] on button "Add Quote" at bounding box center [222, 275] width 303 height 23
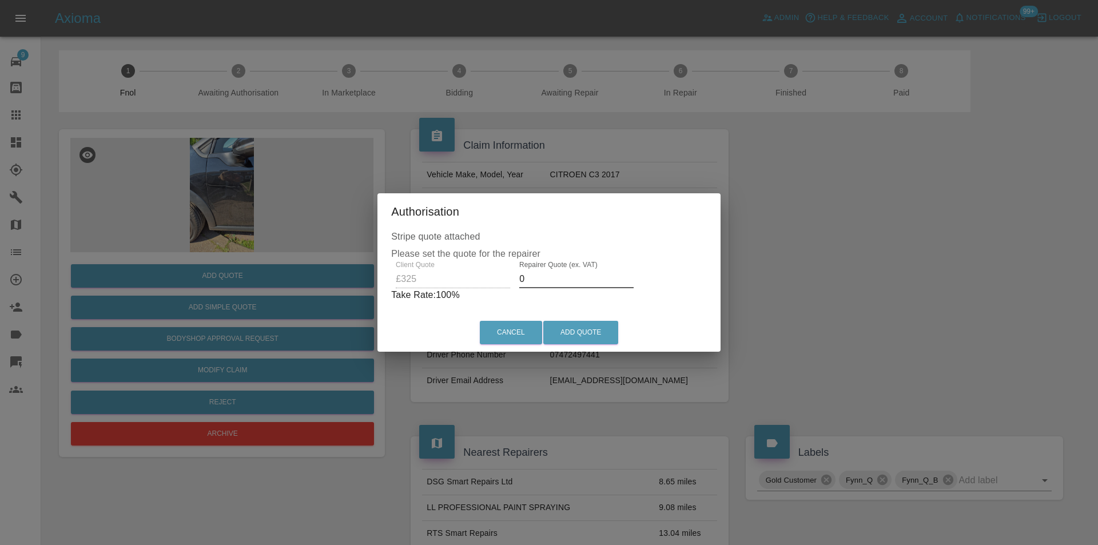
click at [542, 280] on input "0" at bounding box center [576, 279] width 114 height 18
type input "0210"
click at [561, 325] on button "Add Quote" at bounding box center [580, 332] width 75 height 23
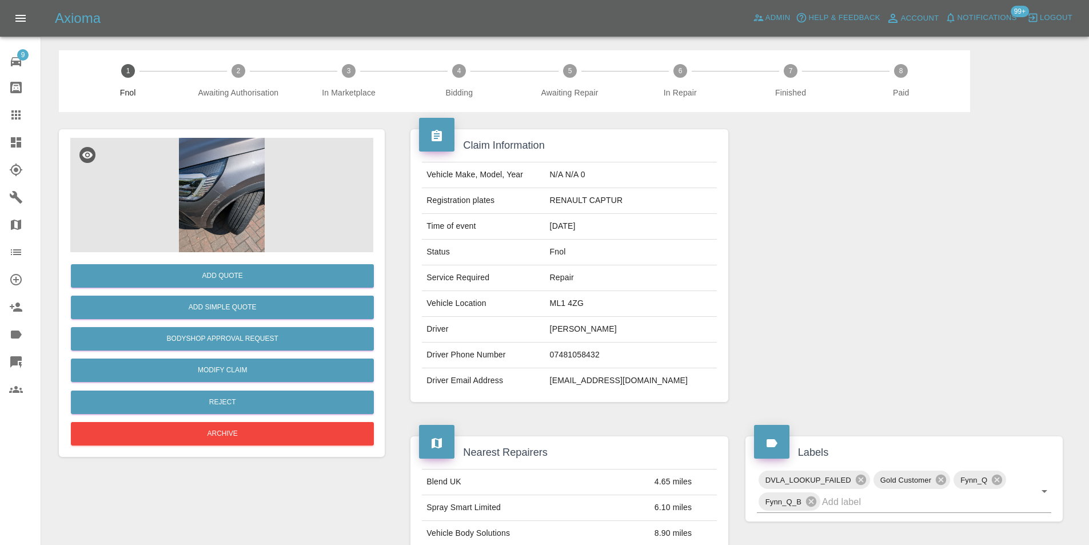
click at [218, 205] on img at bounding box center [221, 195] width 303 height 114
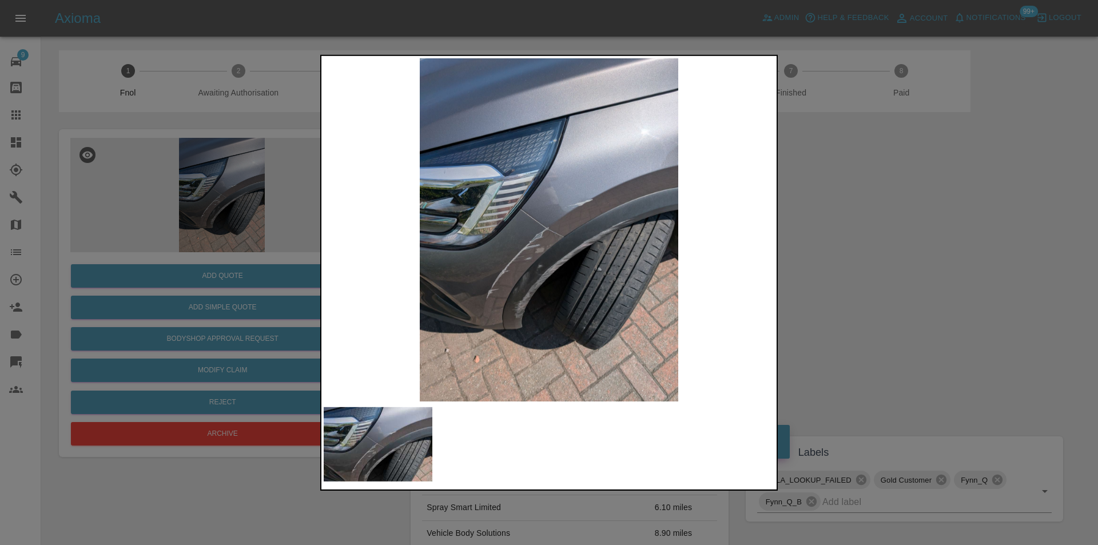
drag, startPoint x: 858, startPoint y: 224, endPoint x: 687, endPoint y: 223, distance: 171.0
click at [859, 224] on div at bounding box center [549, 272] width 1098 height 545
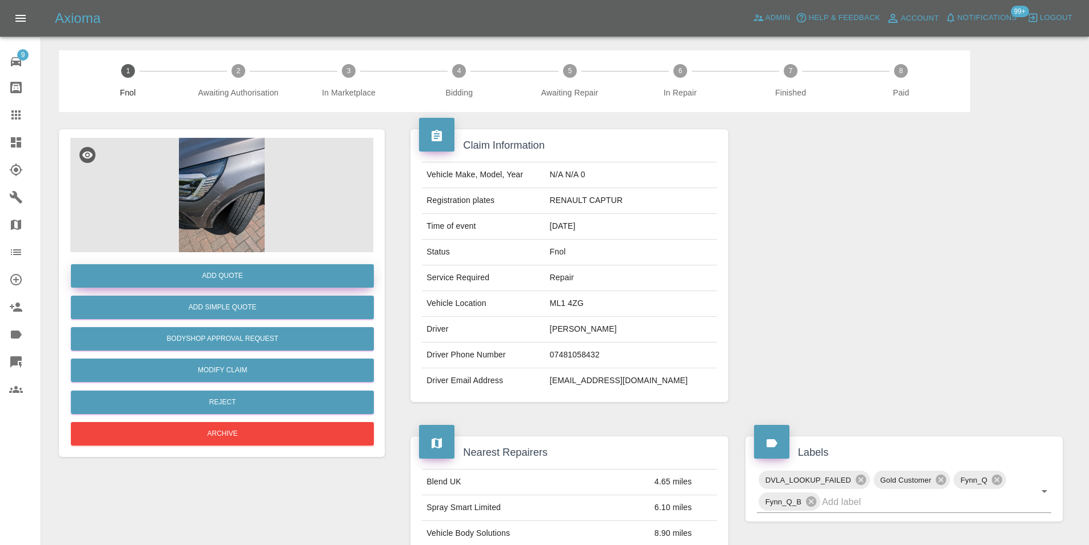
click at [242, 274] on button "Add Quote" at bounding box center [222, 275] width 303 height 23
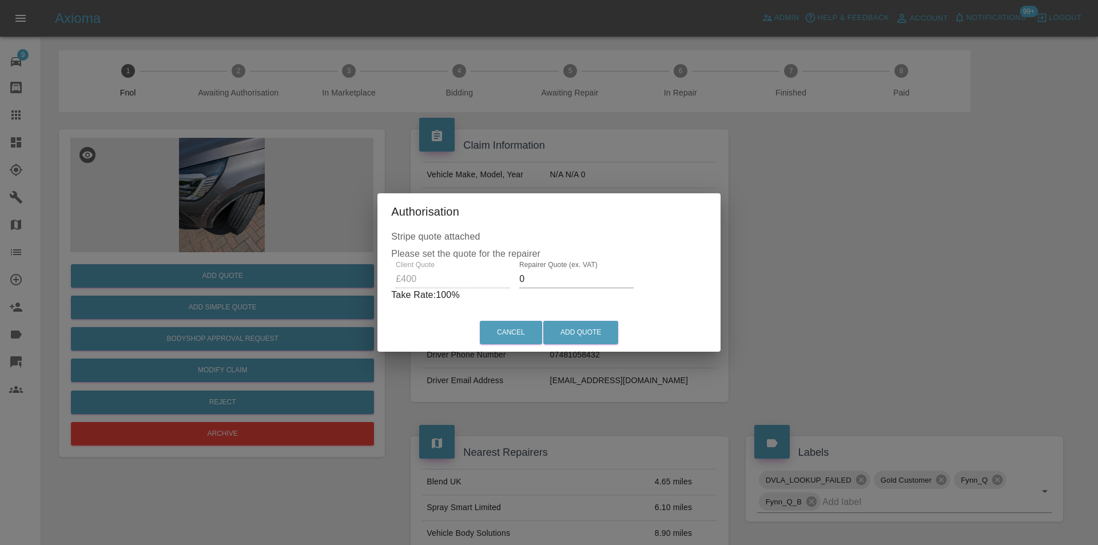
click at [555, 277] on input "0" at bounding box center [576, 279] width 114 height 18
type input "0260"
click at [566, 324] on button "Add Quote" at bounding box center [580, 332] width 75 height 23
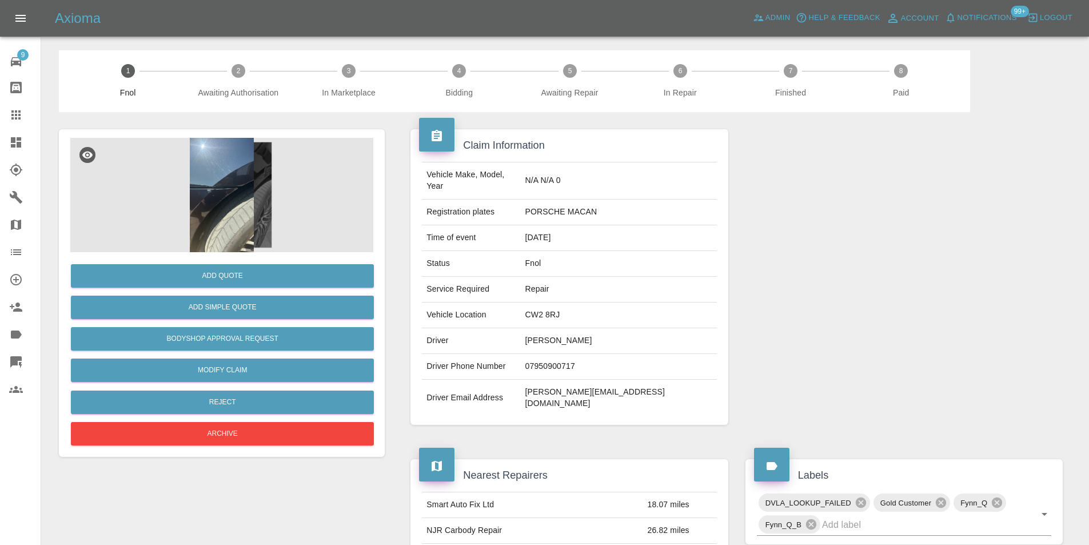
click at [211, 178] on img at bounding box center [221, 195] width 303 height 114
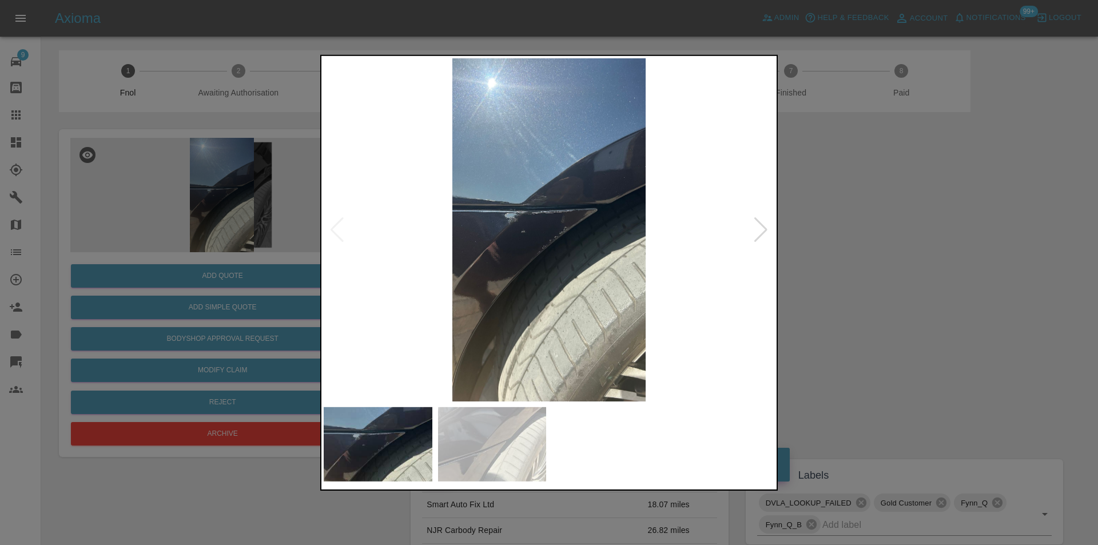
click at [758, 230] on div at bounding box center [760, 229] width 15 height 25
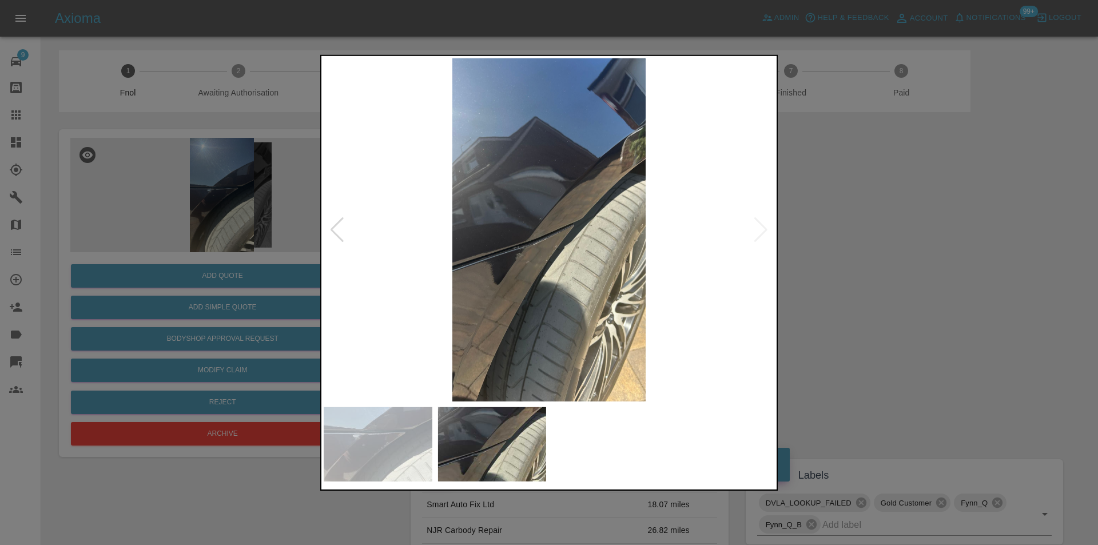
click at [758, 230] on img at bounding box center [549, 229] width 451 height 343
click at [335, 236] on div at bounding box center [336, 229] width 15 height 25
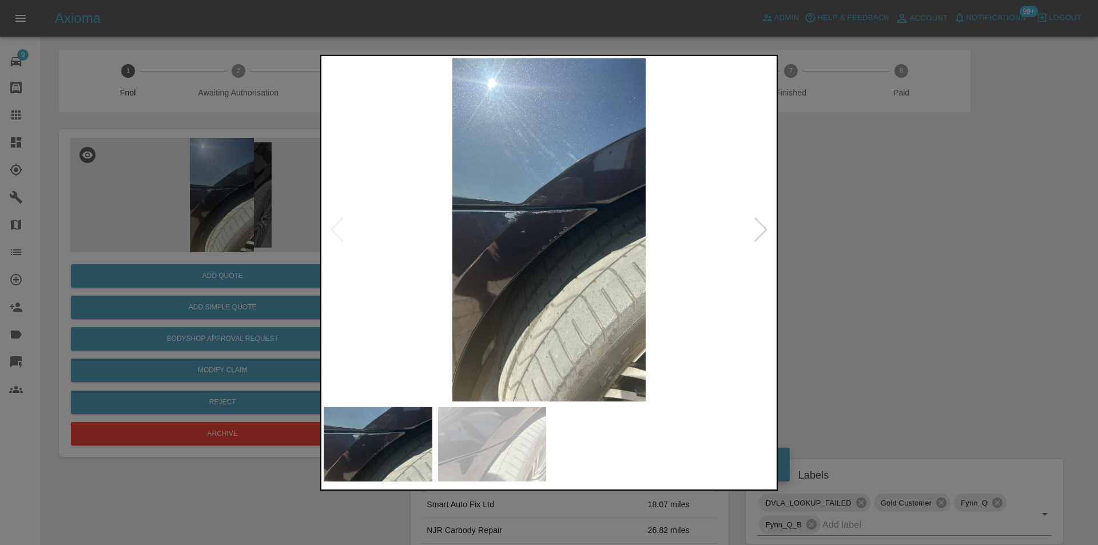
click at [520, 221] on img at bounding box center [549, 229] width 451 height 343
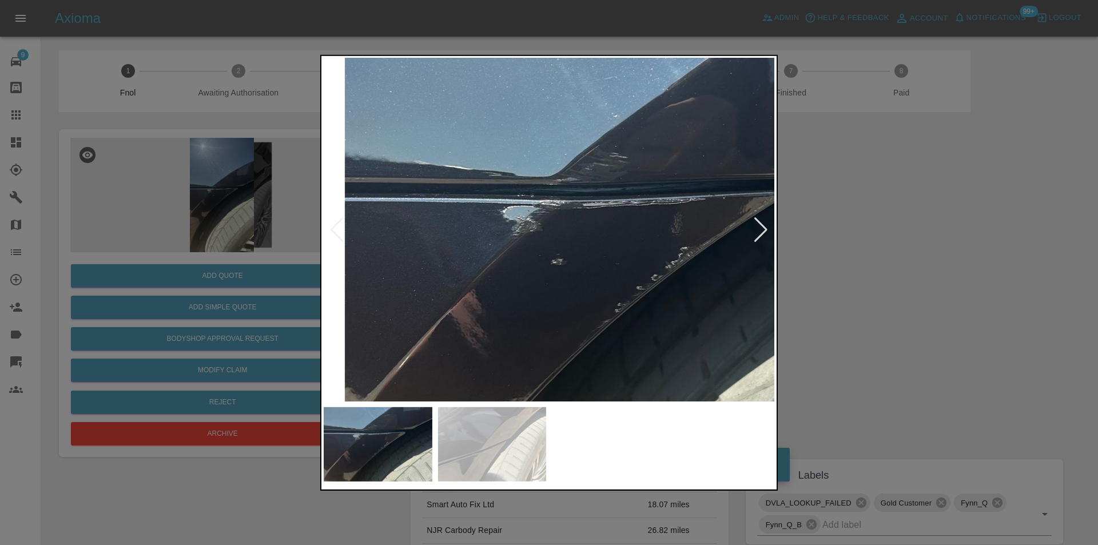
click at [520, 221] on img at bounding box center [635, 256] width 1352 height 1030
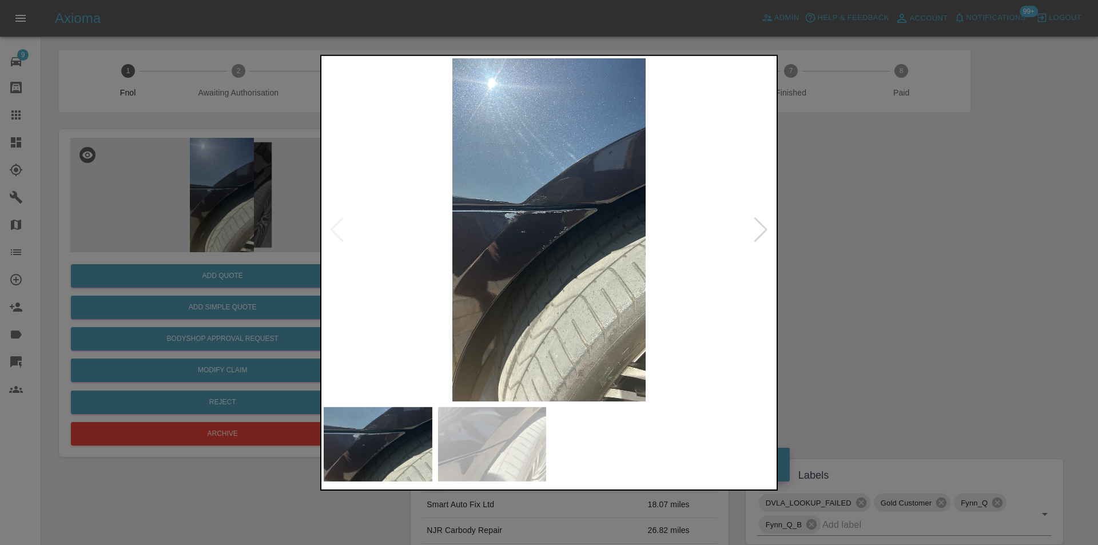
click at [768, 230] on div at bounding box center [760, 229] width 15 height 25
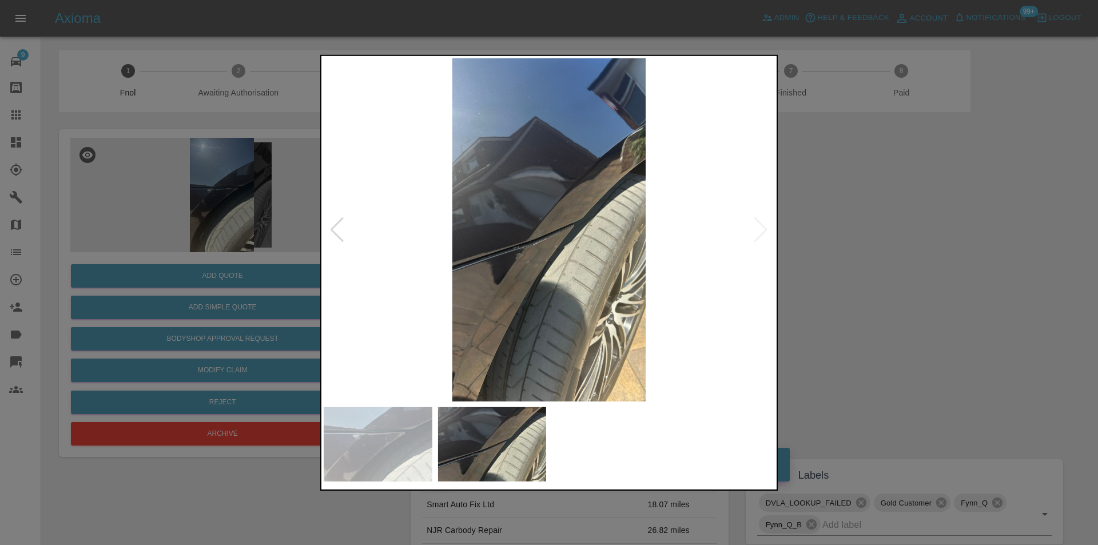
click at [813, 325] on div at bounding box center [549, 272] width 1098 height 545
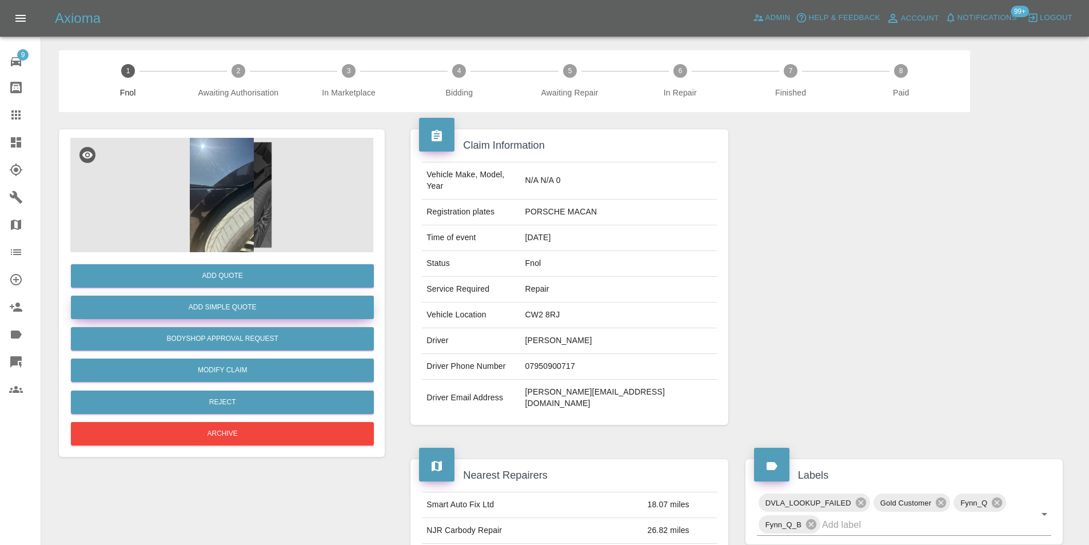
click at [252, 312] on button "Add Simple Quote" at bounding box center [222, 307] width 303 height 23
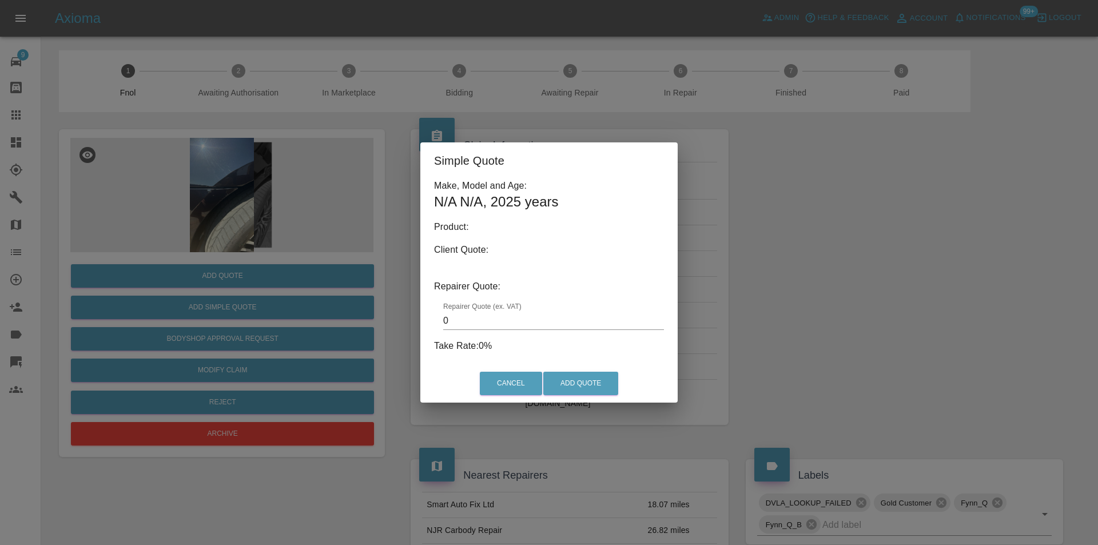
type input "140"
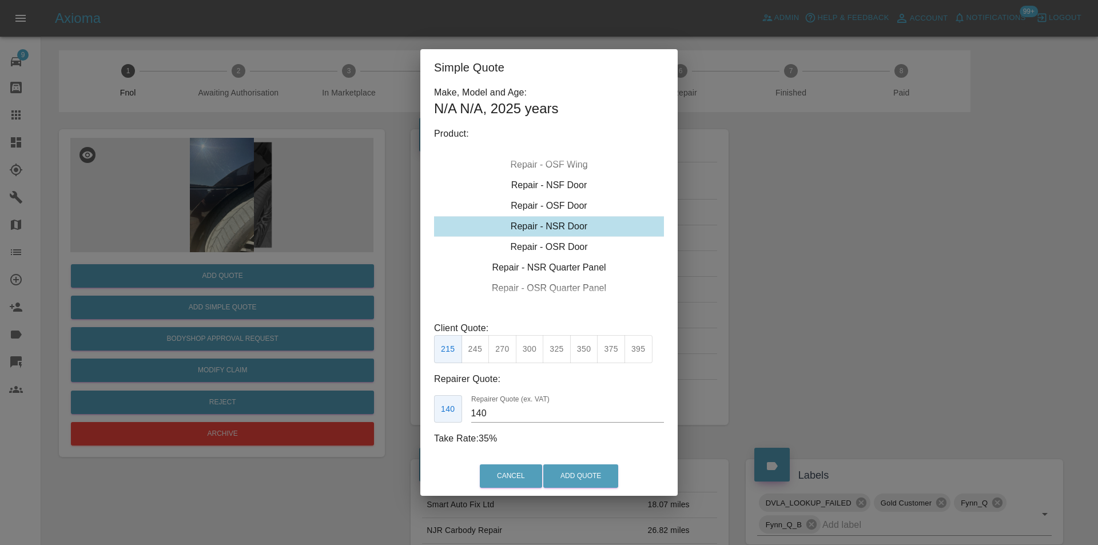
drag, startPoint x: 905, startPoint y: 209, endPoint x: 764, endPoint y: 245, distance: 145.8
click at [905, 210] on div "Simple Quote Make, Model and Age: N/A N/A , 2025 years Product: Repair - Front …" at bounding box center [549, 272] width 1098 height 545
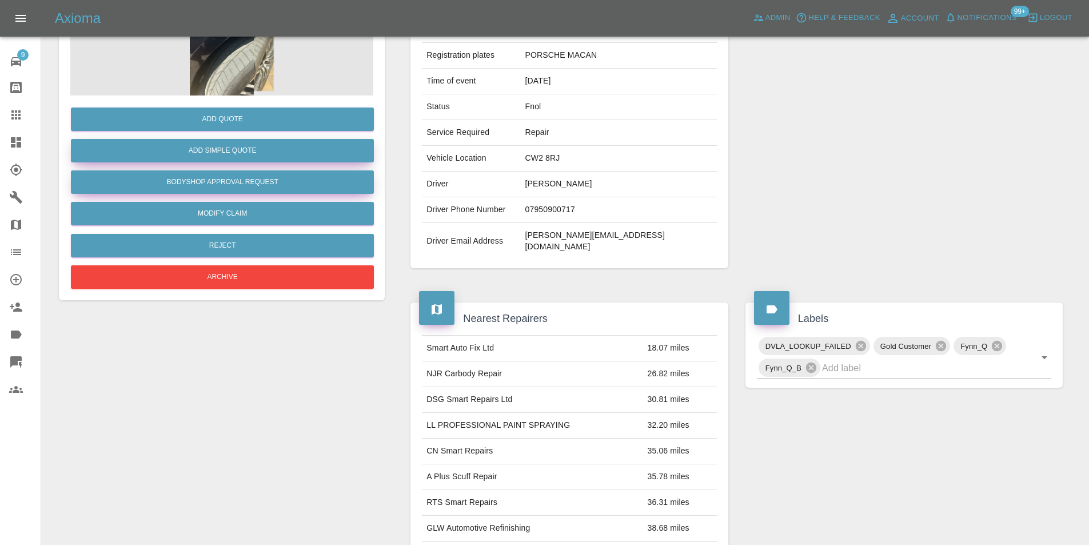
scroll to position [57, 0]
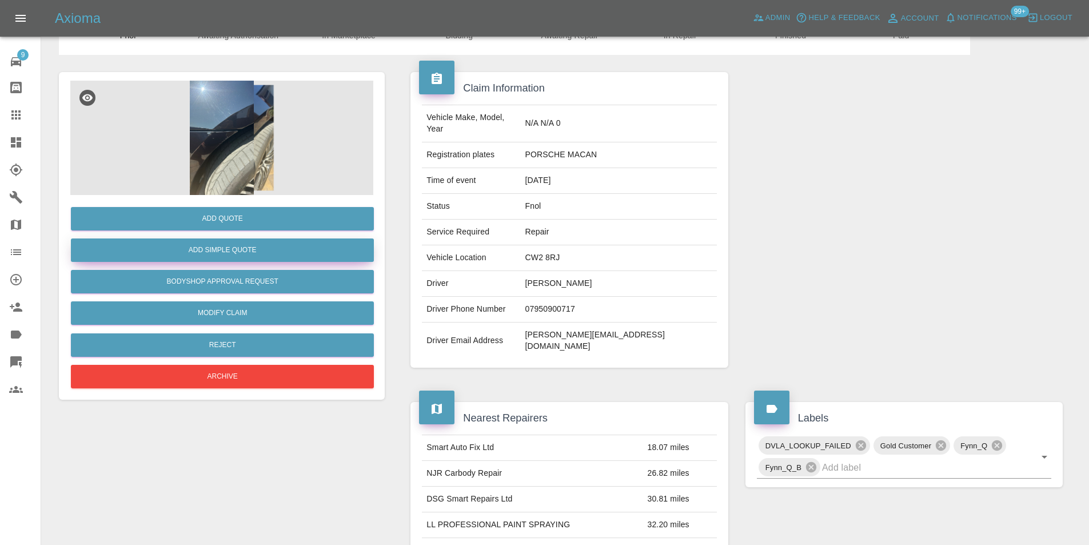
click at [241, 251] on button "Add Simple Quote" at bounding box center [222, 249] width 303 height 23
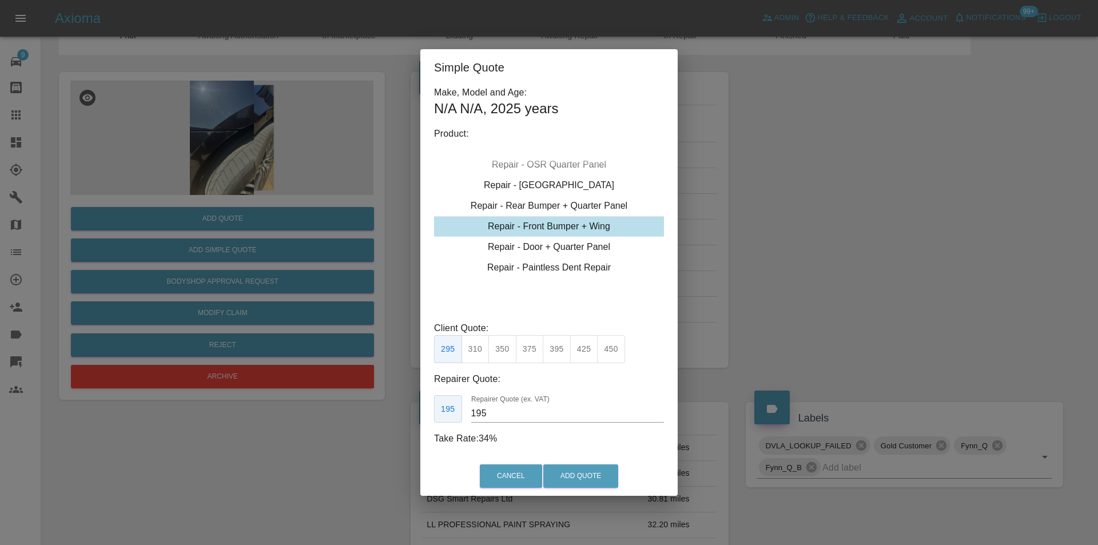
click at [581, 226] on div "Repair - Front Bumper + Wing" at bounding box center [549, 226] width 230 height 21
click at [481, 351] on button "310" at bounding box center [475, 349] width 28 height 28
type input "200"
click at [563, 472] on button "Add Quote" at bounding box center [580, 475] width 75 height 23
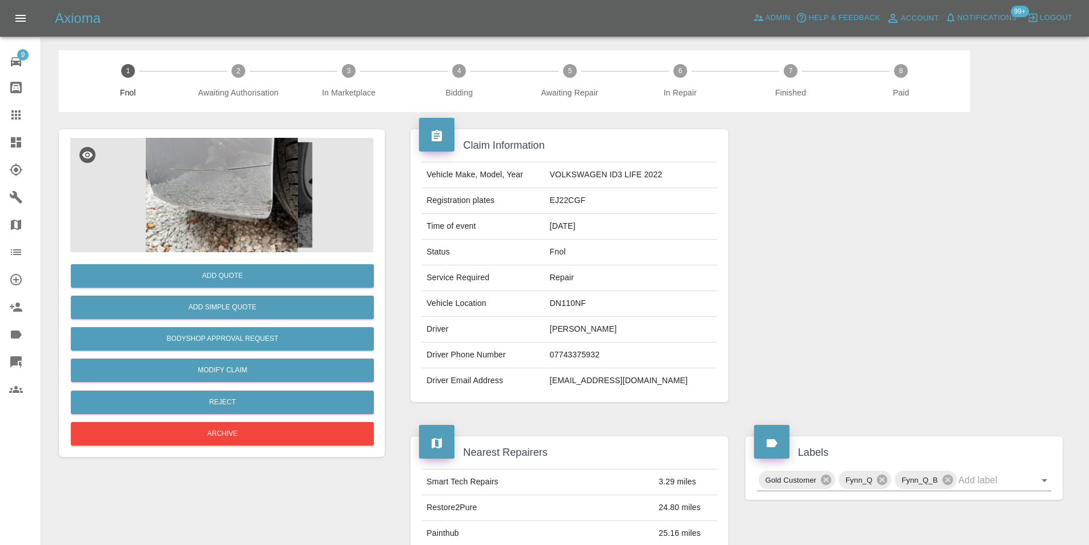
click at [237, 187] on img at bounding box center [221, 195] width 303 height 114
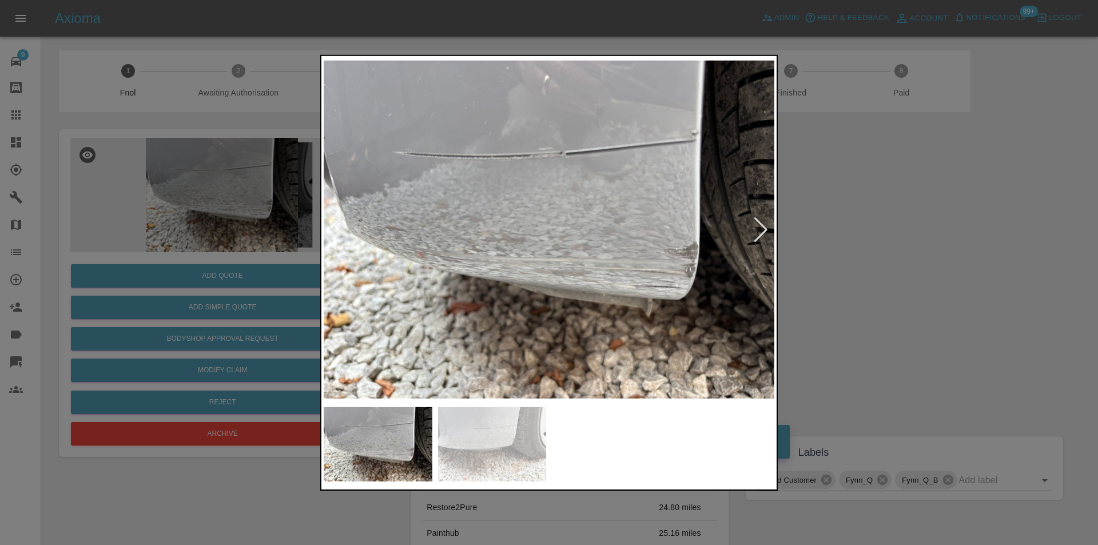
click at [757, 230] on div at bounding box center [760, 229] width 15 height 25
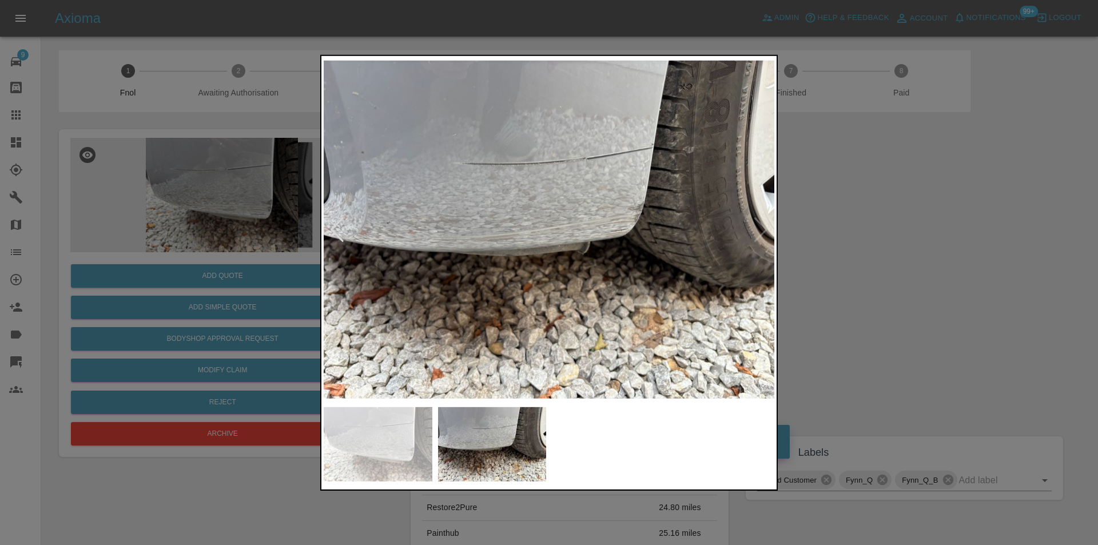
click at [757, 230] on img at bounding box center [549, 229] width 451 height 343
click at [916, 260] on div at bounding box center [549, 272] width 1098 height 545
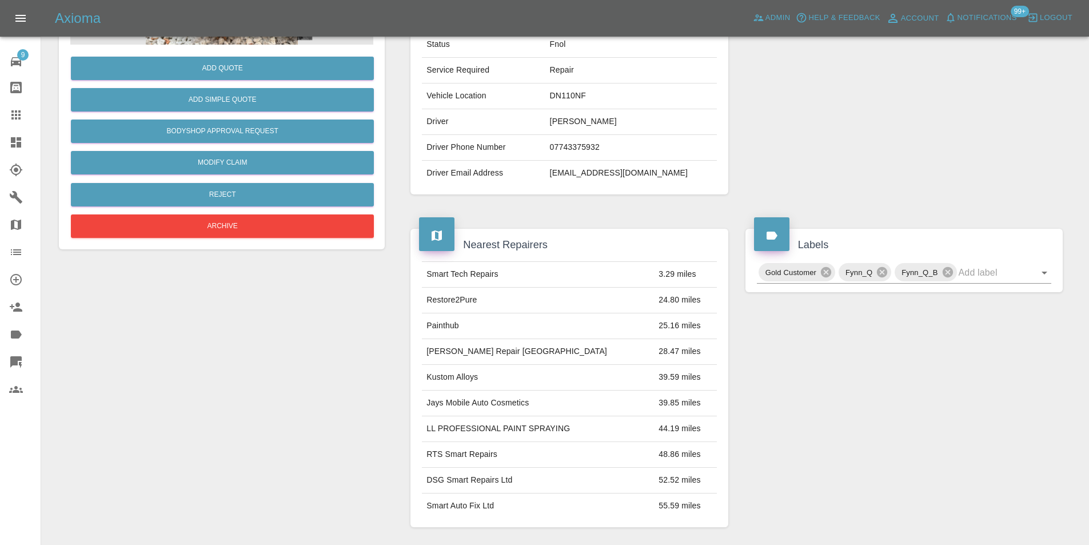
scroll to position [62, 0]
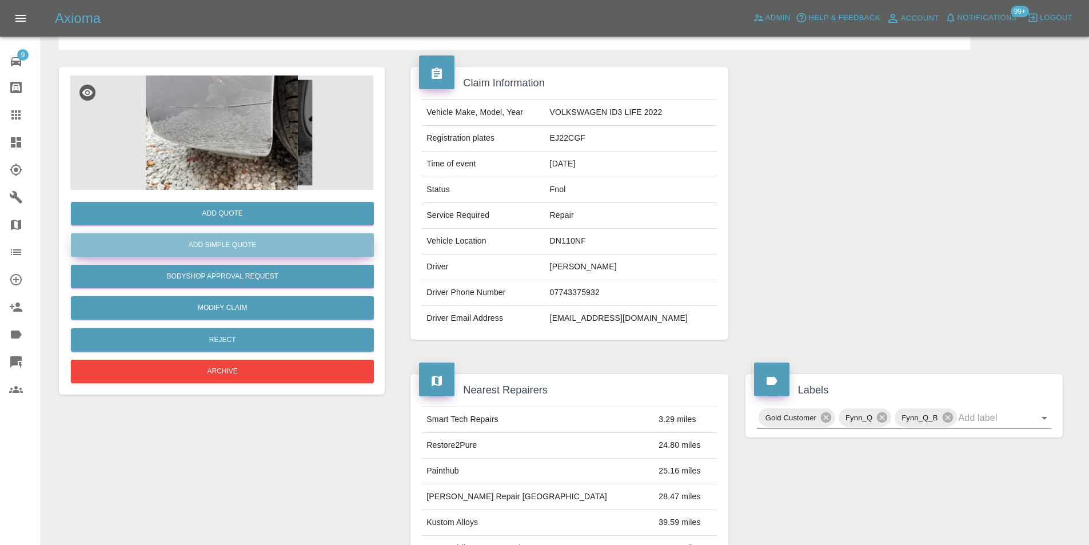
click at [238, 246] on button "Add Simple Quote" at bounding box center [222, 244] width 303 height 23
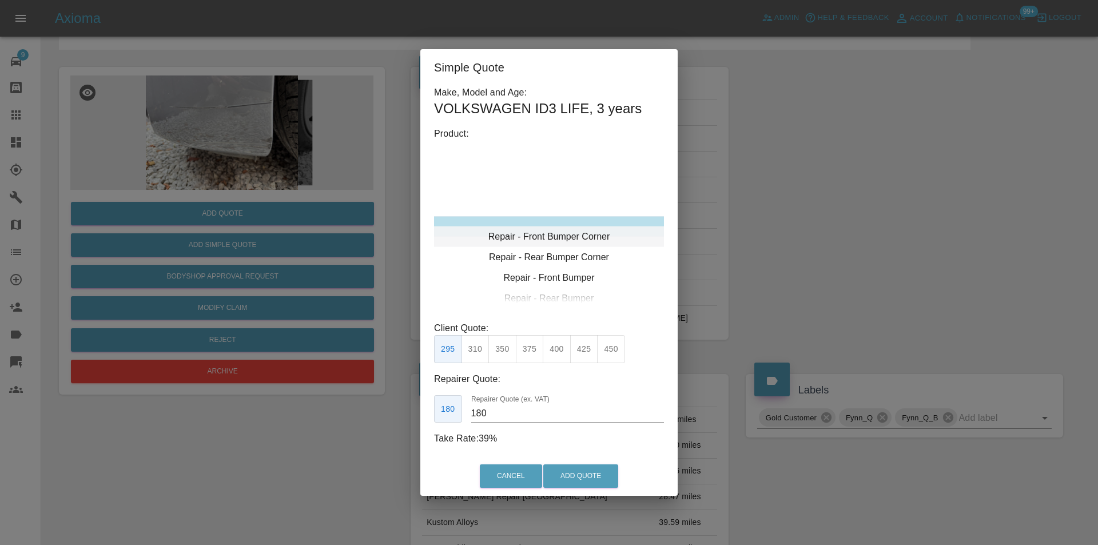
type input "120"
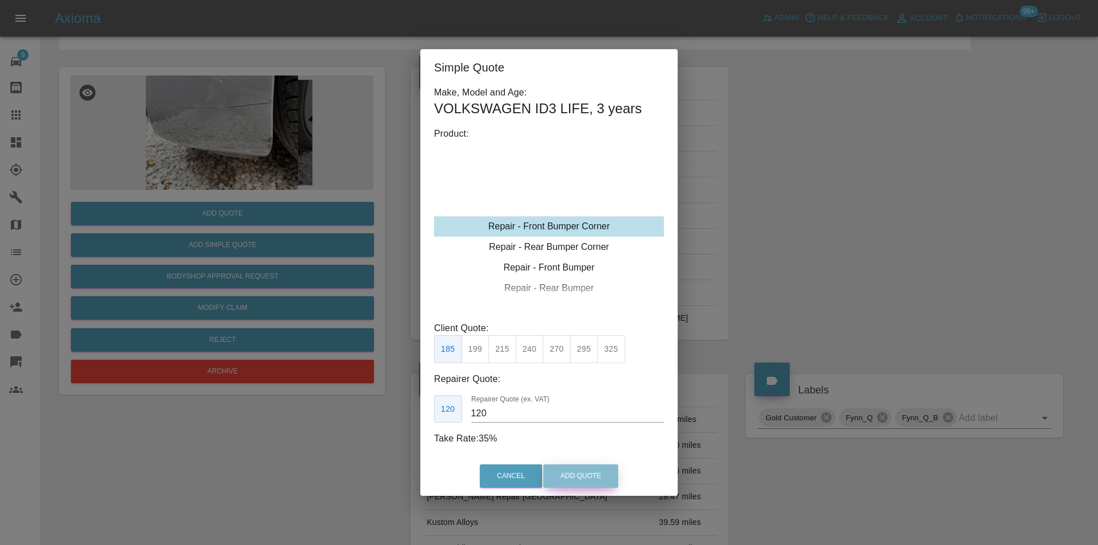
click at [558, 482] on button "Add Quote" at bounding box center [580, 475] width 75 height 23
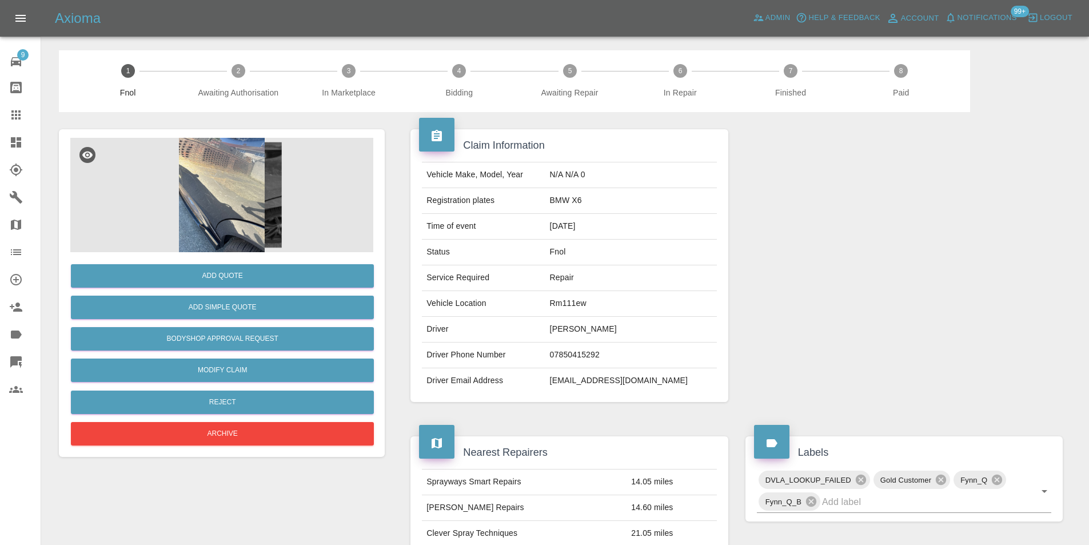
click at [242, 178] on img at bounding box center [221, 195] width 303 height 114
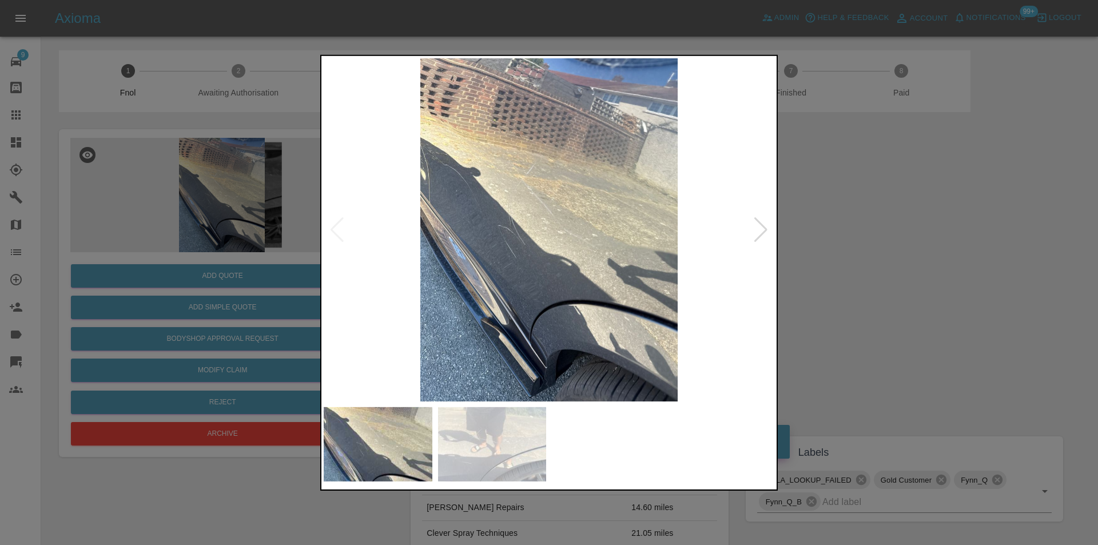
click at [762, 230] on div at bounding box center [760, 229] width 15 height 25
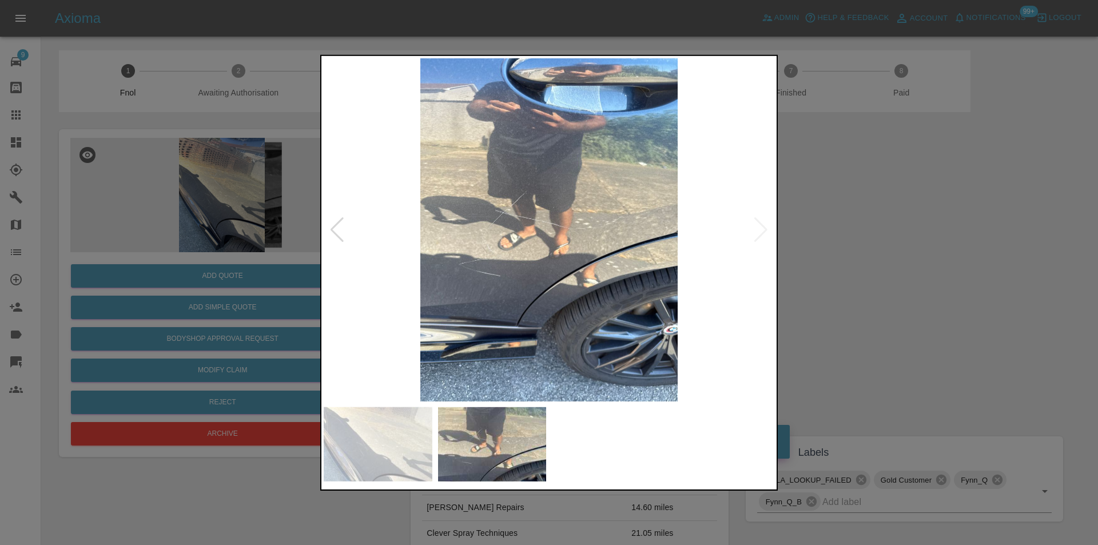
click at [762, 230] on img at bounding box center [549, 229] width 451 height 343
drag, startPoint x: 850, startPoint y: 250, endPoint x: 777, endPoint y: 248, distance: 72.7
click at [849, 250] on div at bounding box center [549, 272] width 1098 height 545
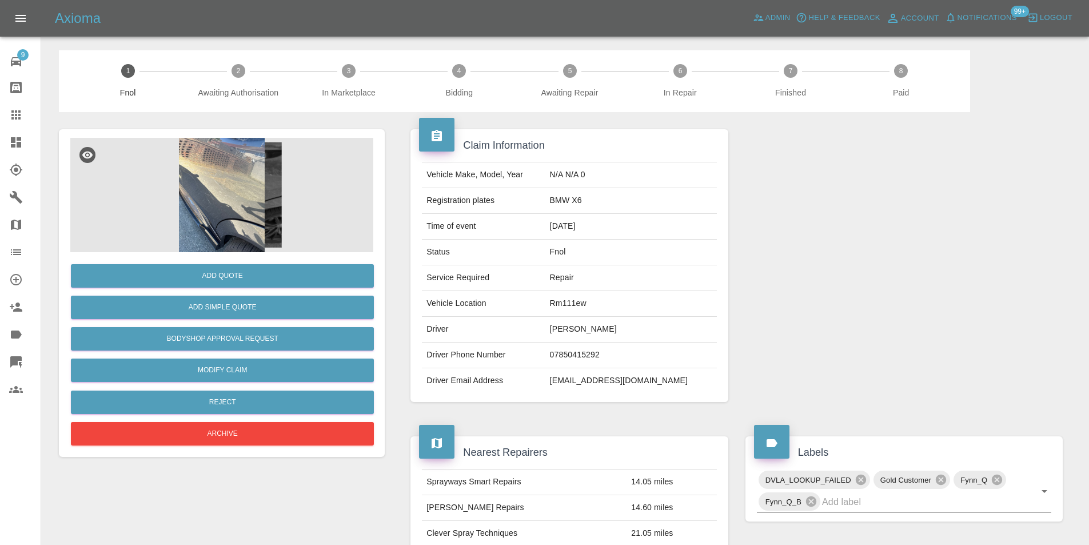
click at [201, 173] on img at bounding box center [221, 195] width 303 height 114
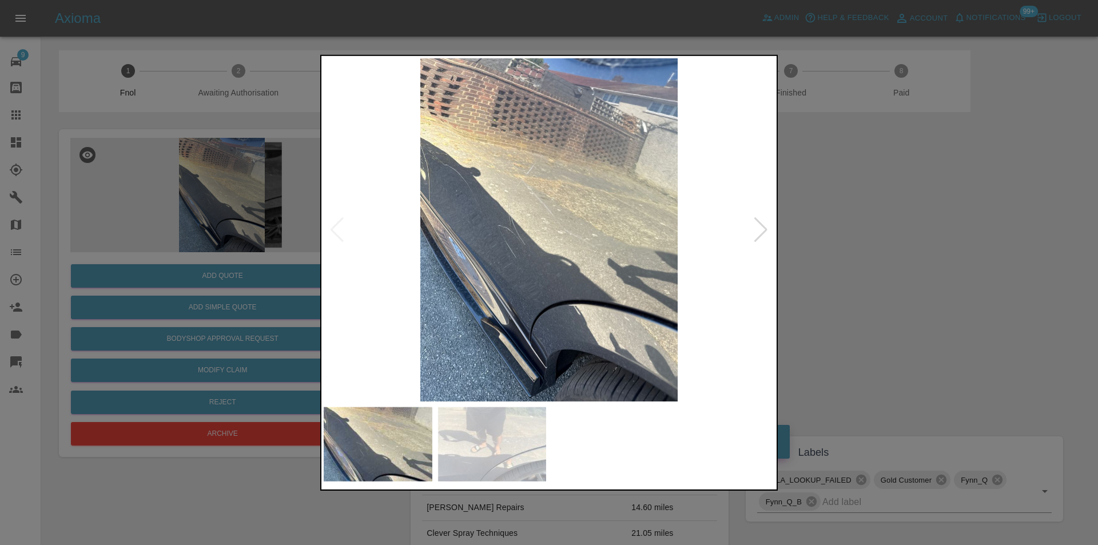
click at [761, 227] on div at bounding box center [760, 229] width 15 height 25
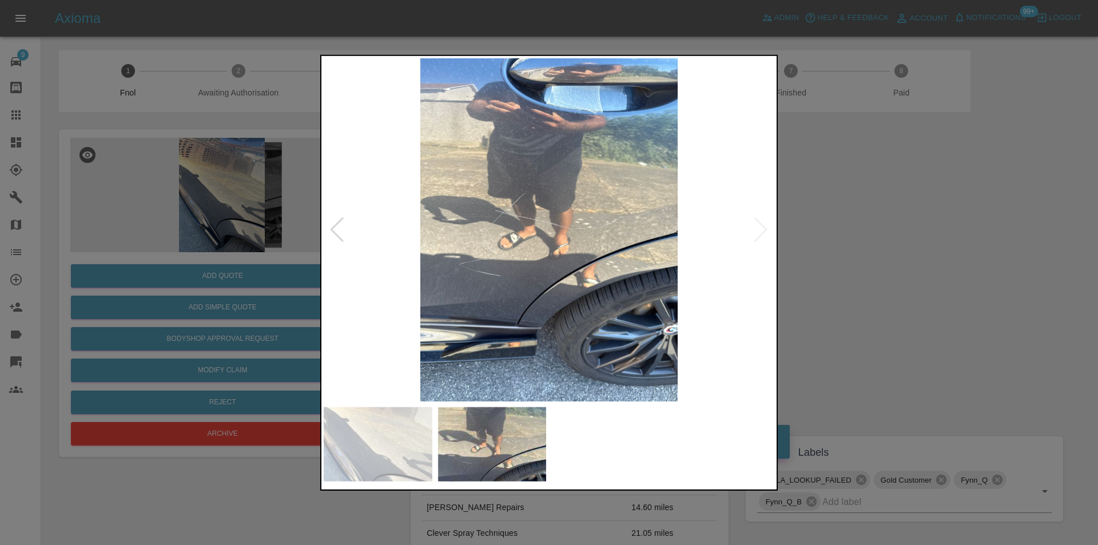
click at [761, 227] on img at bounding box center [549, 229] width 451 height 343
click at [329, 227] on div at bounding box center [336, 229] width 15 height 25
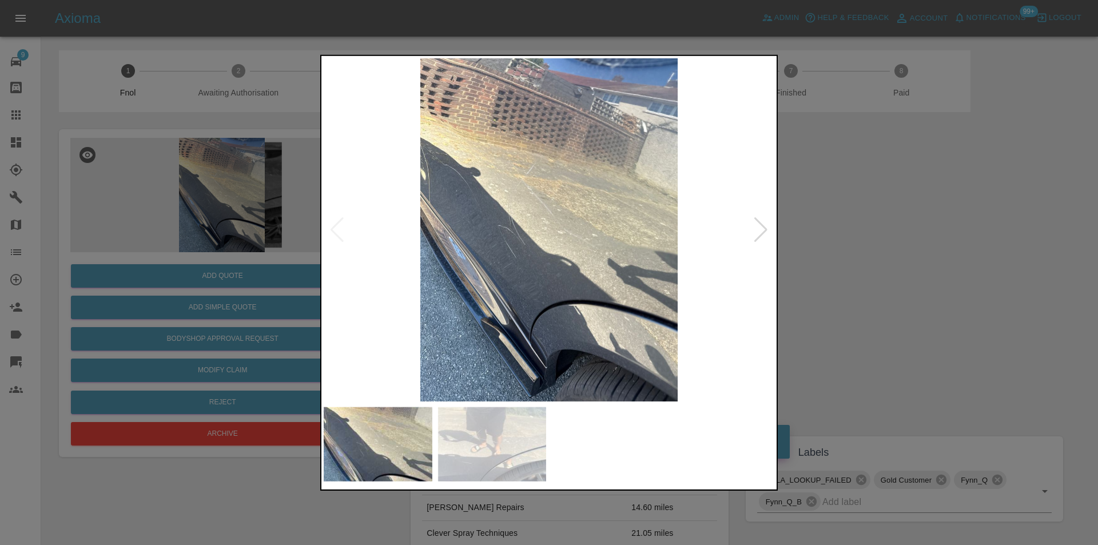
click at [934, 240] on div at bounding box center [549, 272] width 1098 height 545
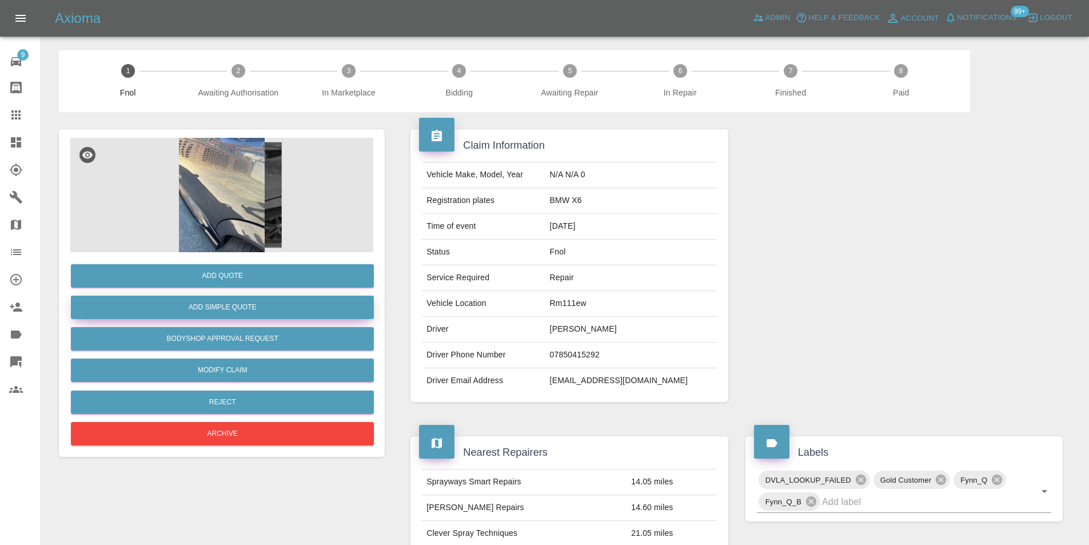
click at [262, 304] on button "Add Simple Quote" at bounding box center [222, 307] width 303 height 23
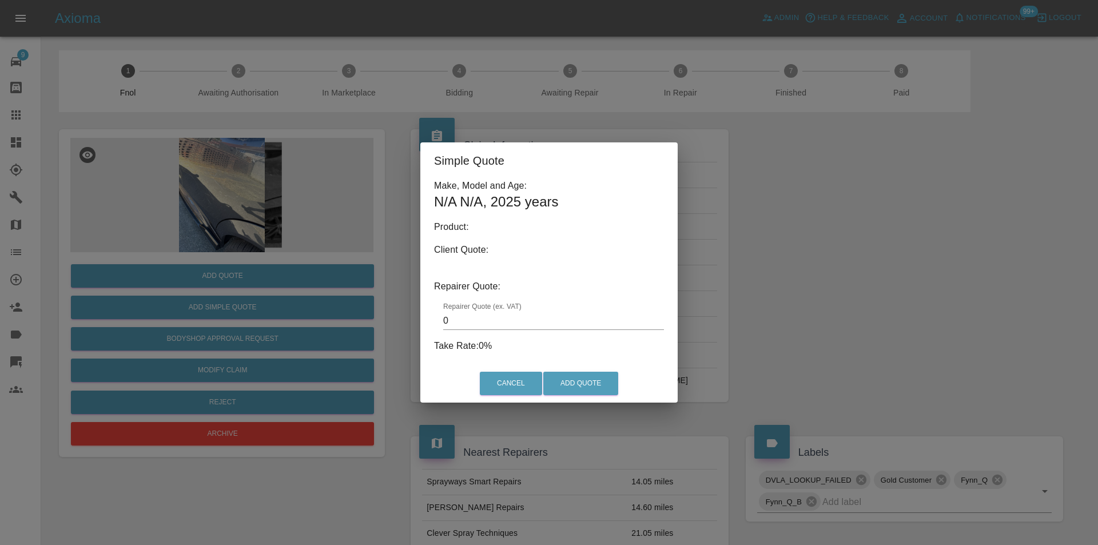
type input "140"
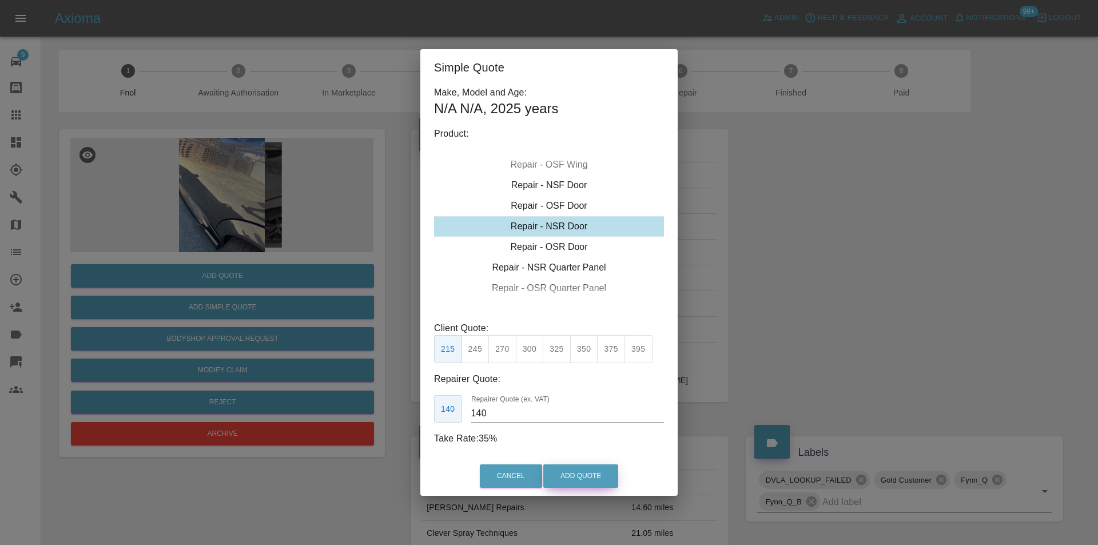
click at [580, 476] on button "Add Quote" at bounding box center [580, 475] width 75 height 23
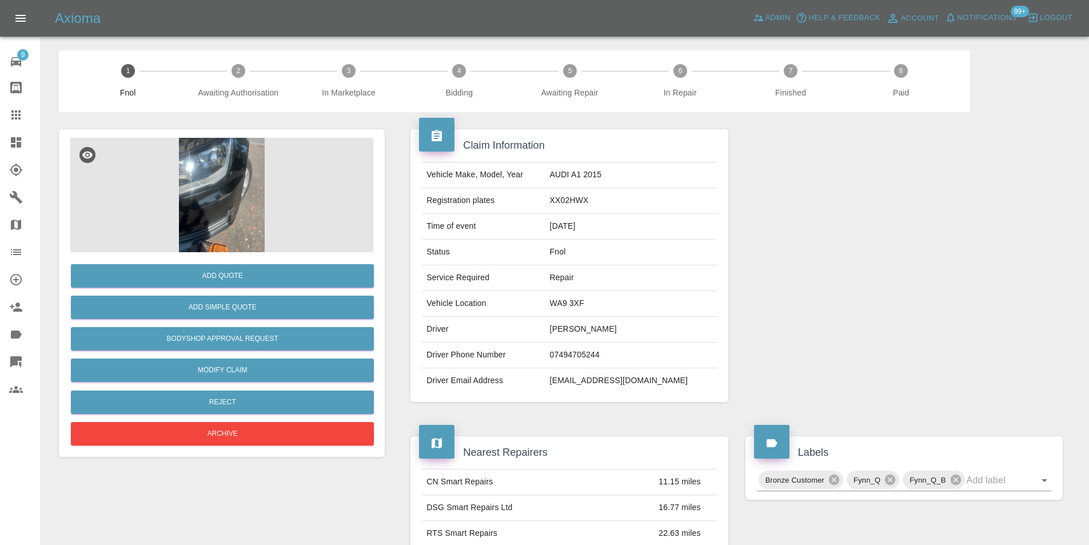
click at [230, 194] on img at bounding box center [221, 195] width 303 height 114
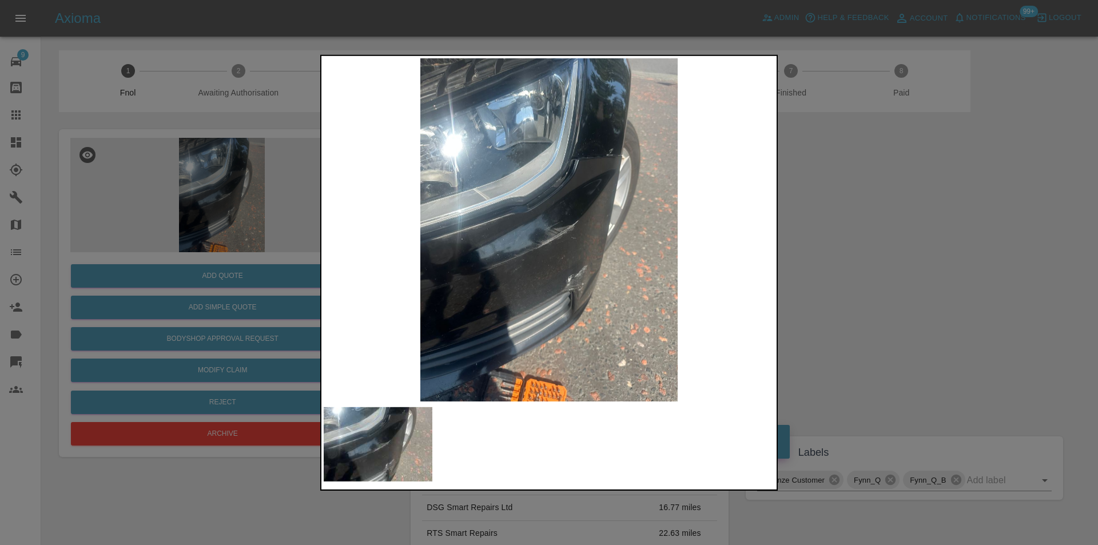
click at [562, 254] on img at bounding box center [549, 229] width 451 height 343
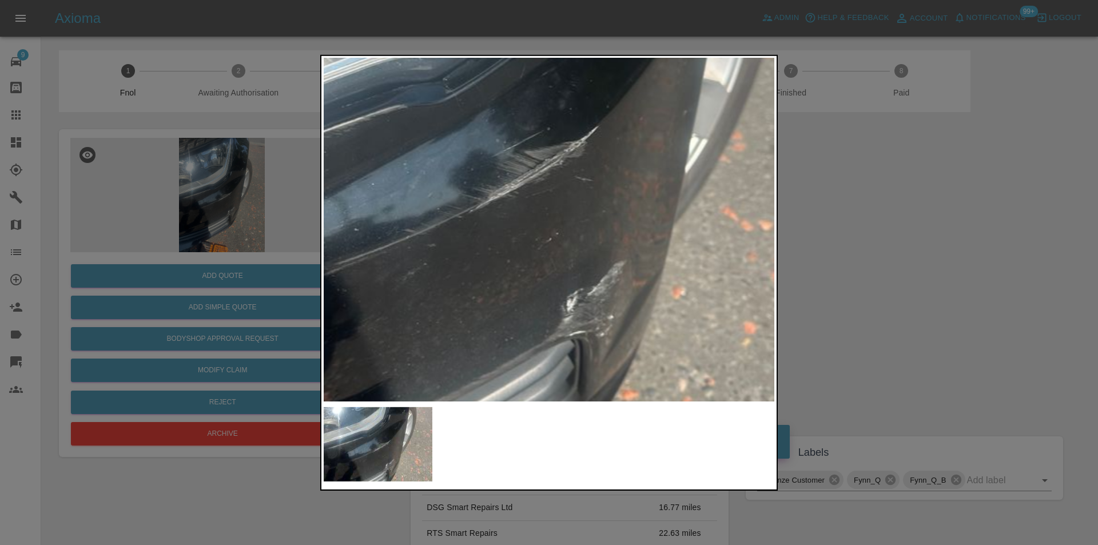
click at [562, 254] on img at bounding box center [510, 155] width 1352 height 1030
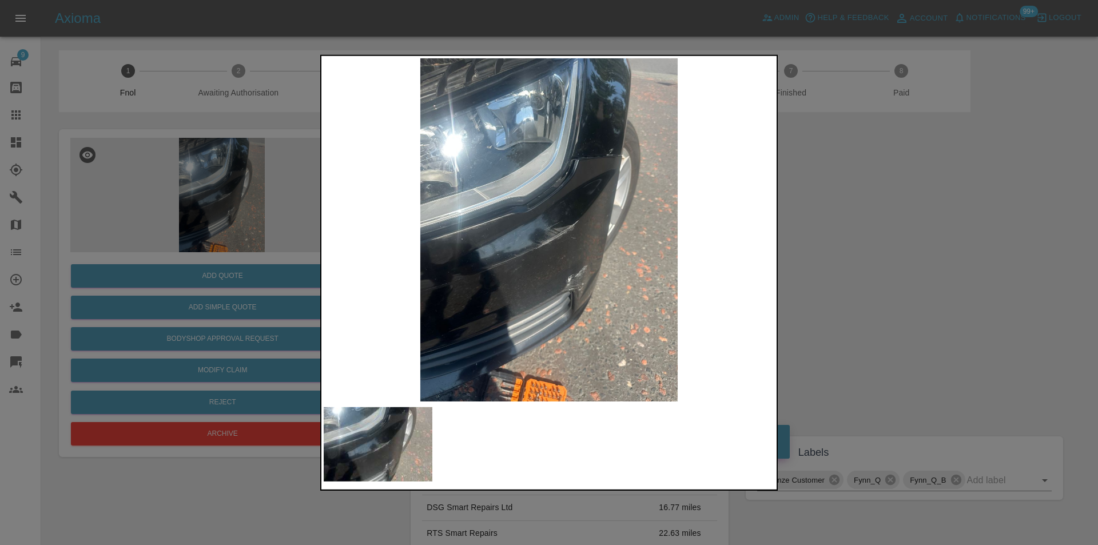
click at [854, 257] on div at bounding box center [549, 272] width 1098 height 545
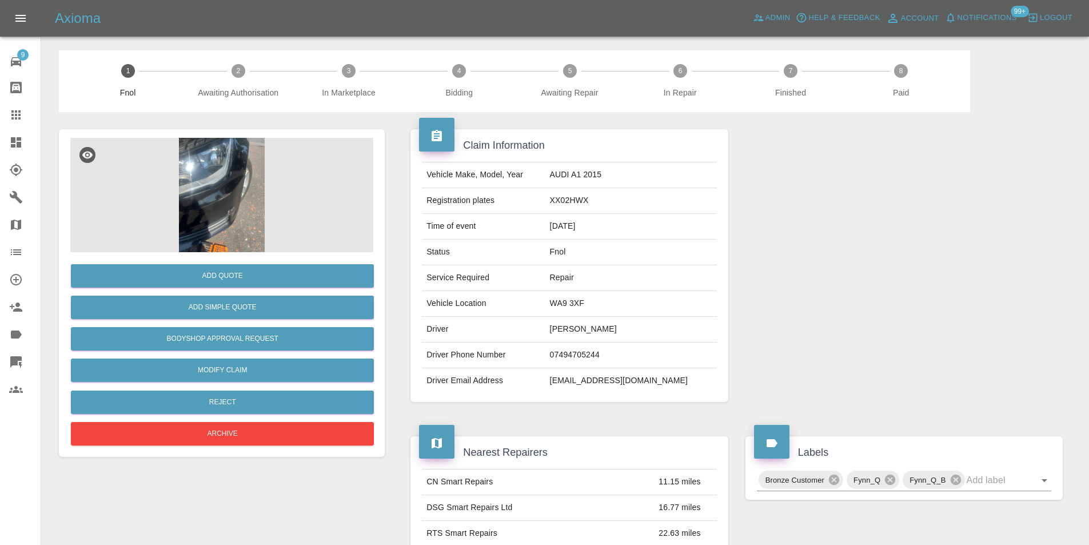
click at [229, 176] on img at bounding box center [221, 195] width 303 height 114
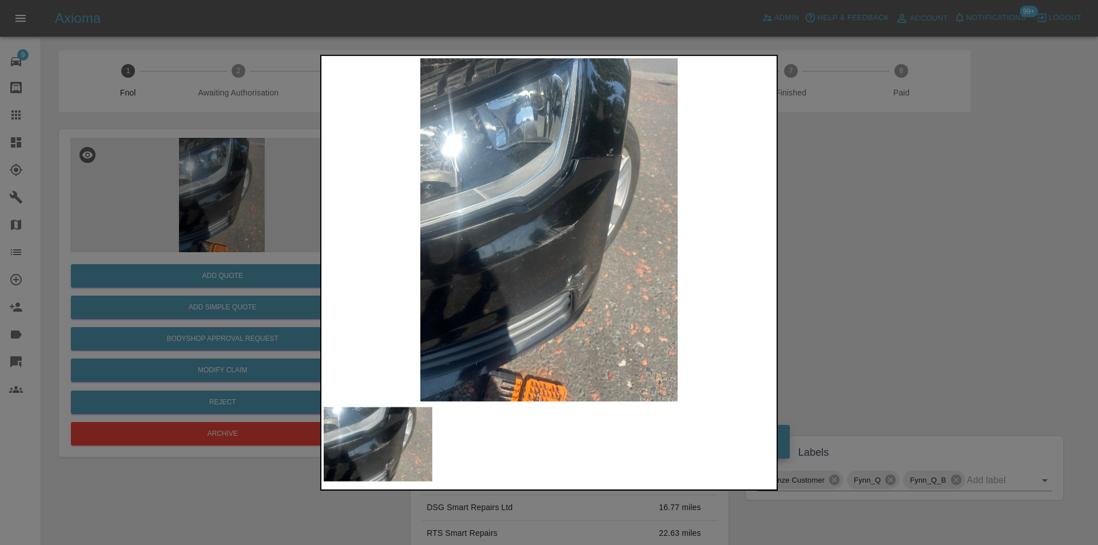
click at [595, 133] on img at bounding box center [549, 229] width 451 height 343
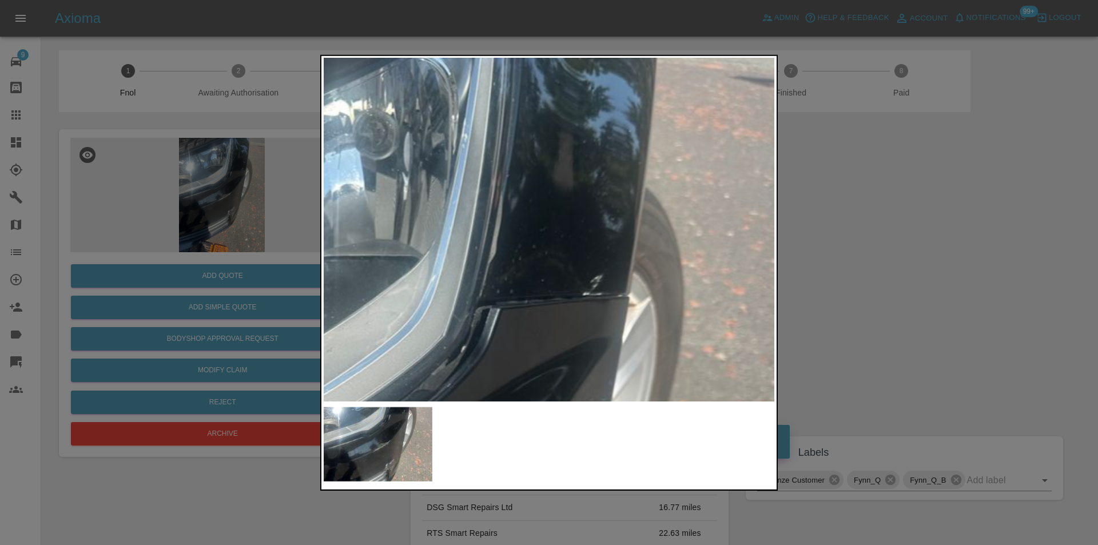
click at [595, 225] on img at bounding box center [410, 518] width 1352 height 1030
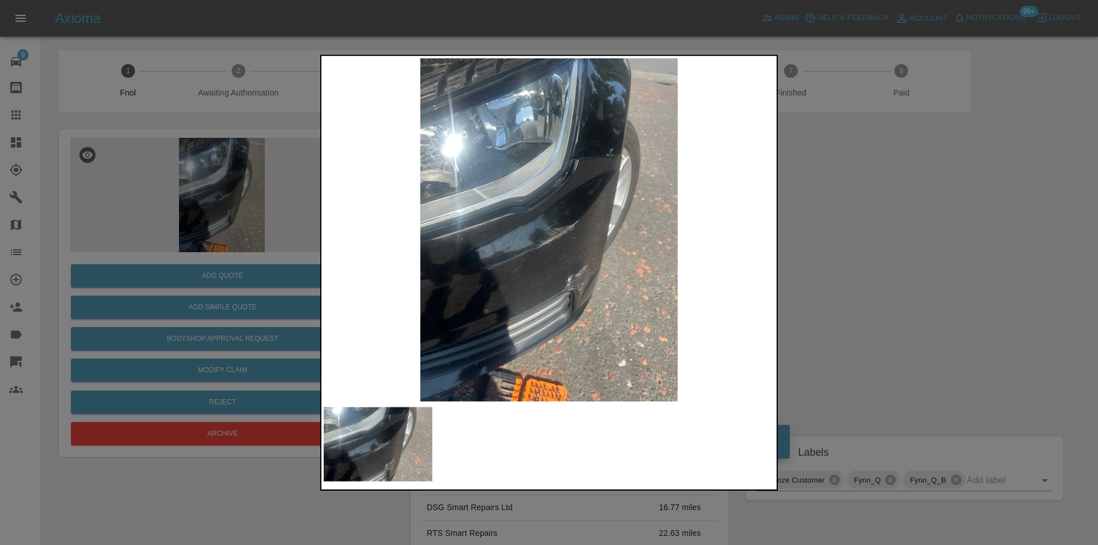
drag, startPoint x: 919, startPoint y: 228, endPoint x: 676, endPoint y: 295, distance: 252.2
click at [920, 228] on div at bounding box center [549, 272] width 1098 height 545
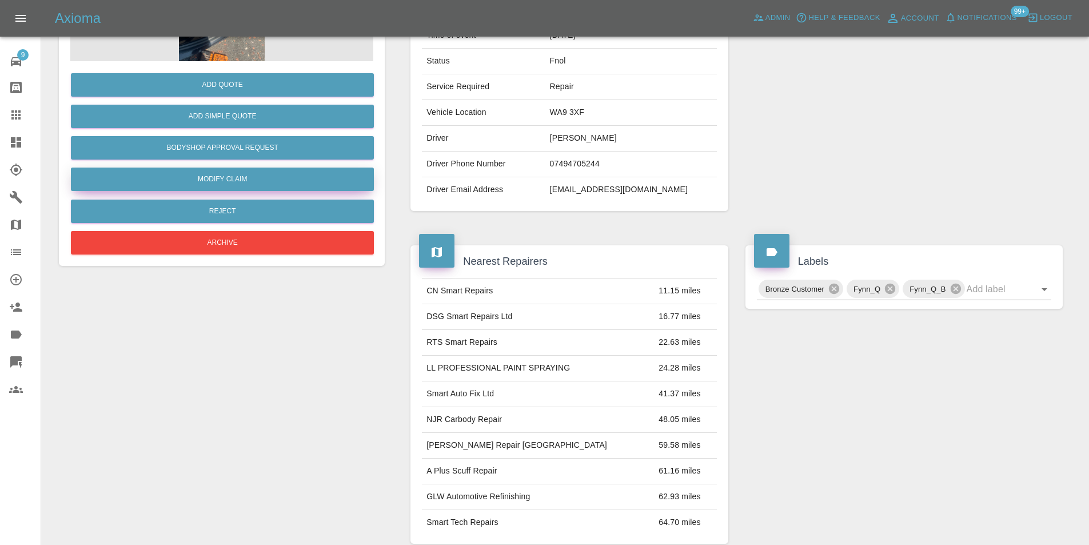
scroll to position [57, 0]
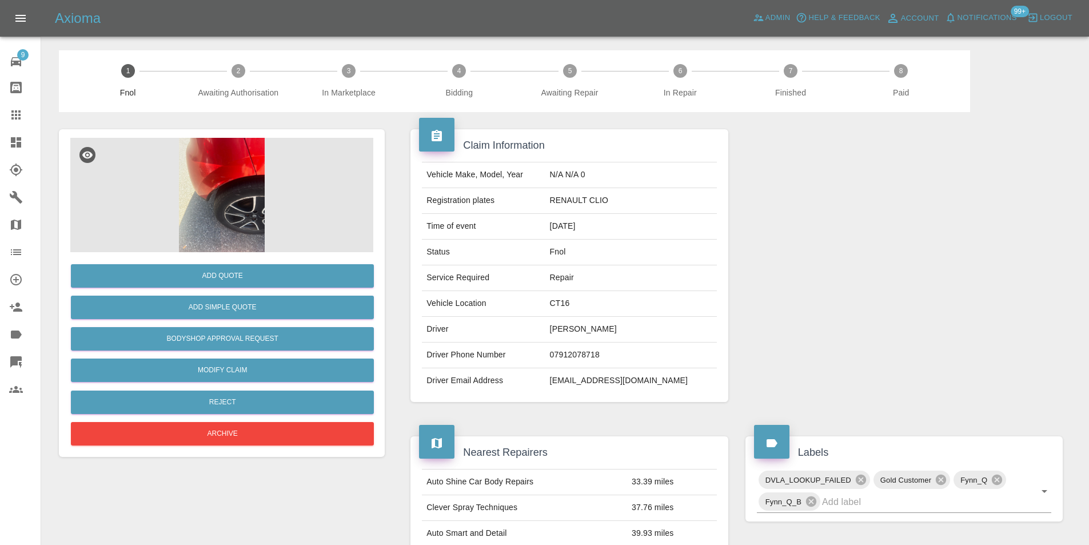
click at [218, 166] on img at bounding box center [221, 195] width 303 height 114
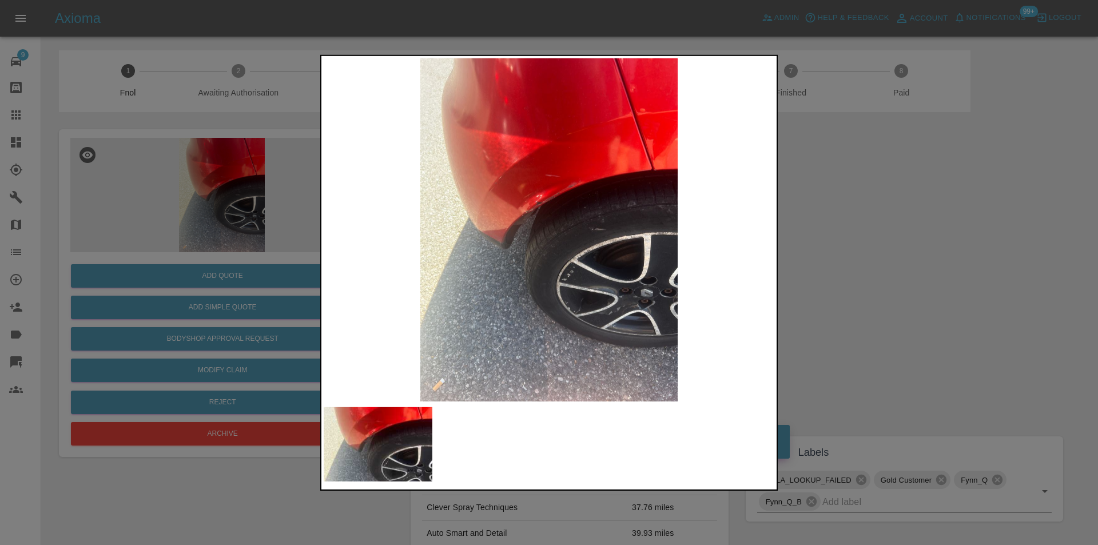
drag, startPoint x: 862, startPoint y: 262, endPoint x: 725, endPoint y: 275, distance: 137.3
click at [862, 261] on div at bounding box center [549, 272] width 1098 height 545
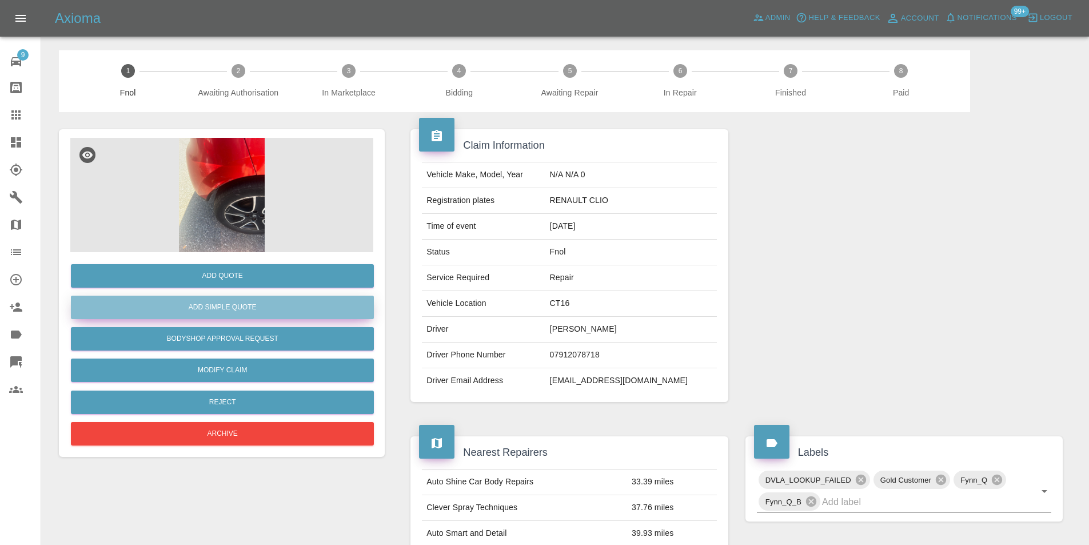
click at [246, 311] on button "Add Simple Quote" at bounding box center [222, 307] width 303 height 23
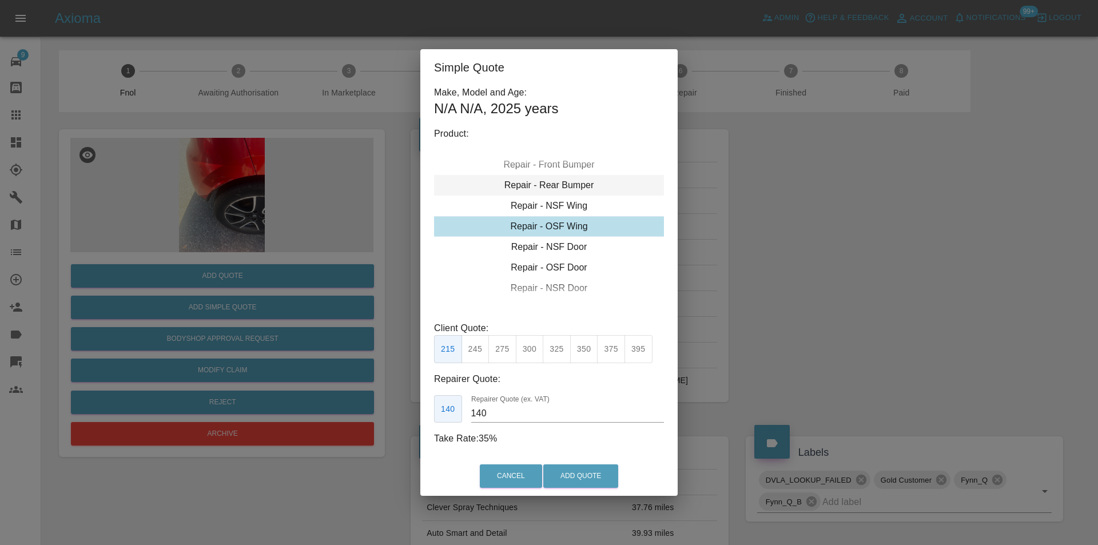
click at [579, 185] on div "Repair - Rear Bumper" at bounding box center [549, 185] width 230 height 21
click at [578, 187] on div "Repair - Rear Bumper Corner" at bounding box center [549, 185] width 230 height 21
type input "120"
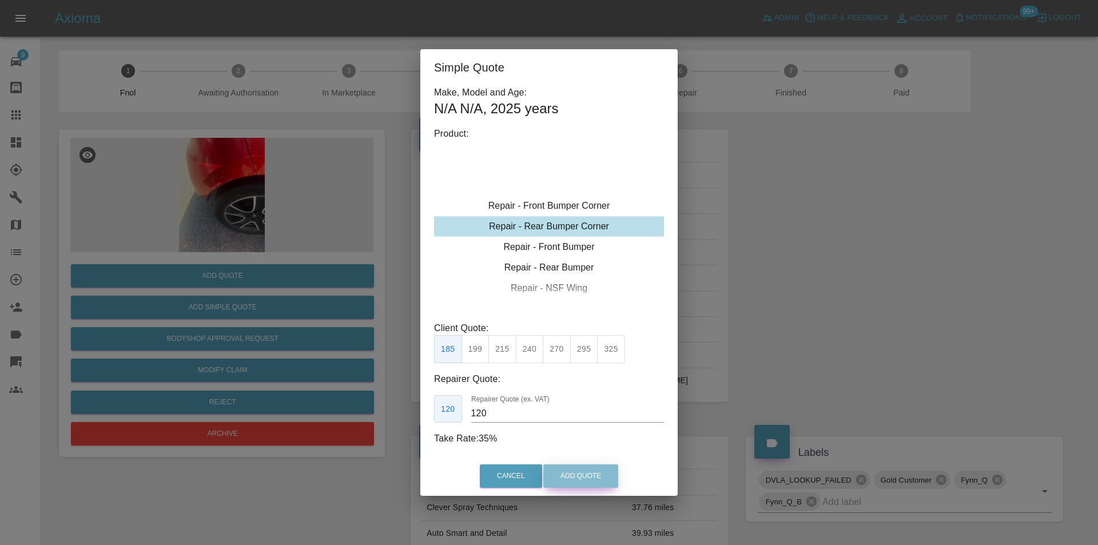
click at [561, 476] on button "Add Quote" at bounding box center [580, 475] width 75 height 23
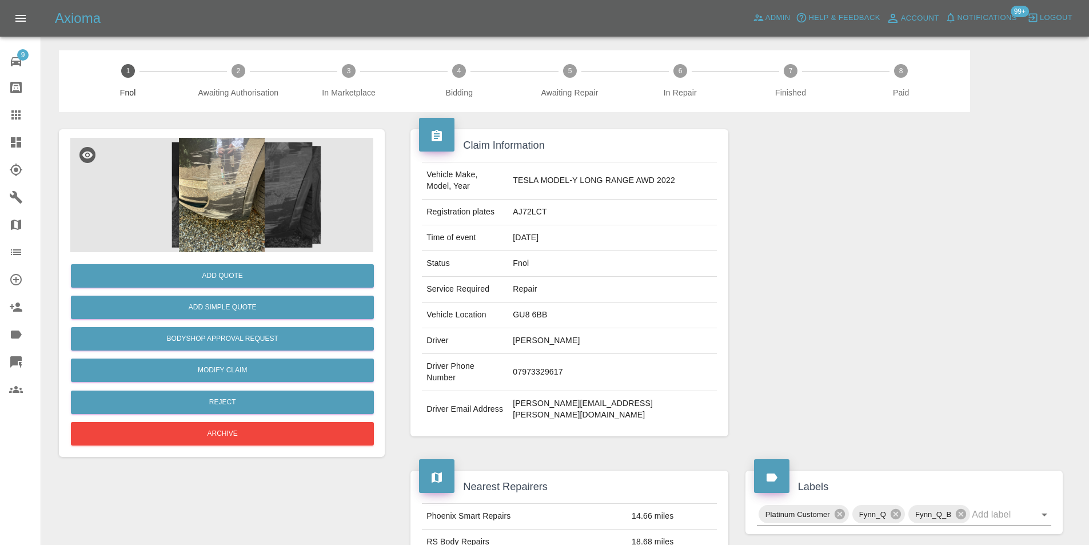
click at [227, 185] on img at bounding box center [221, 195] width 303 height 114
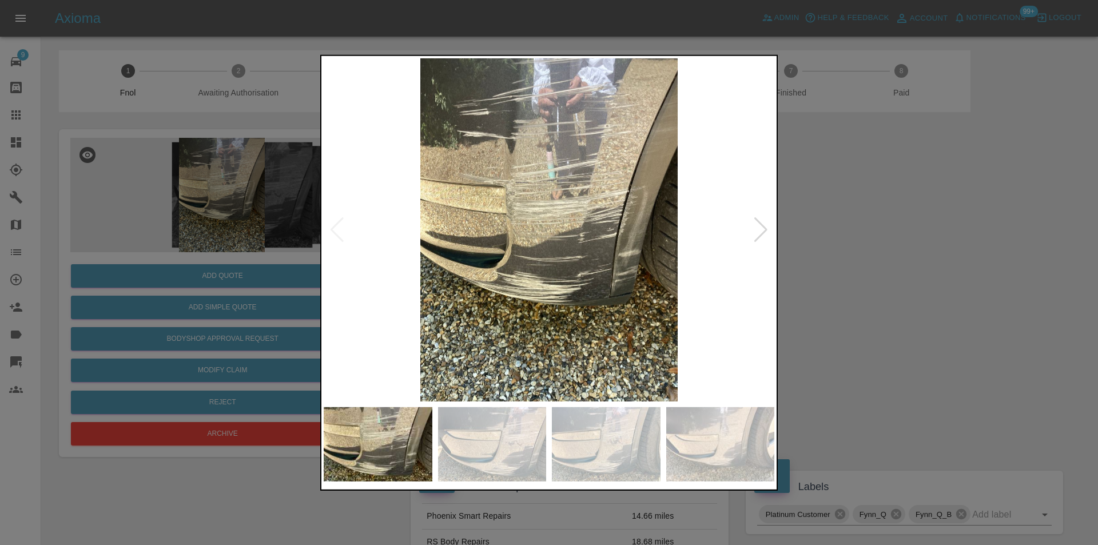
click at [759, 231] on div at bounding box center [760, 229] width 15 height 25
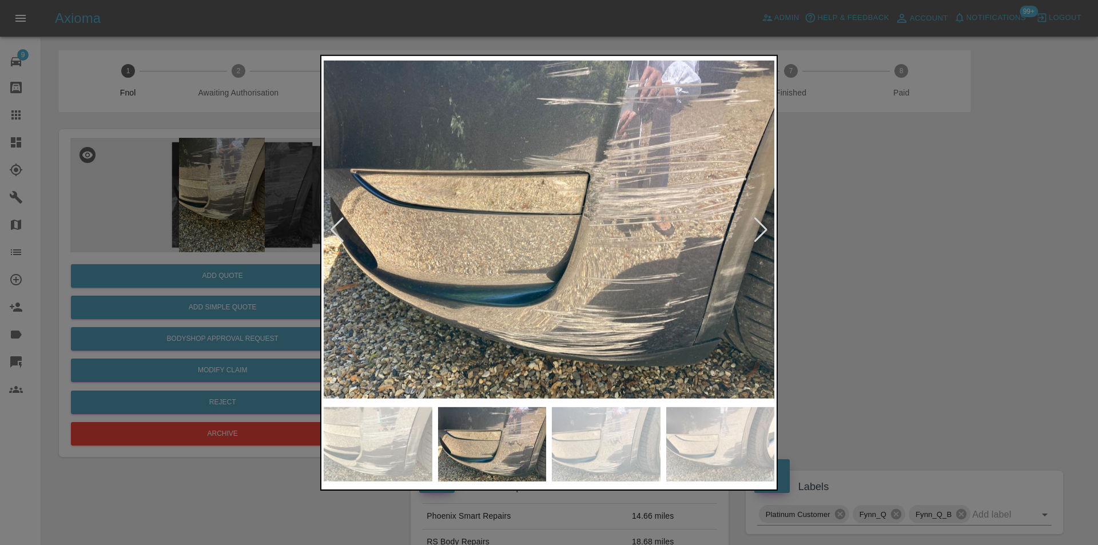
click at [759, 231] on div at bounding box center [760, 229] width 15 height 25
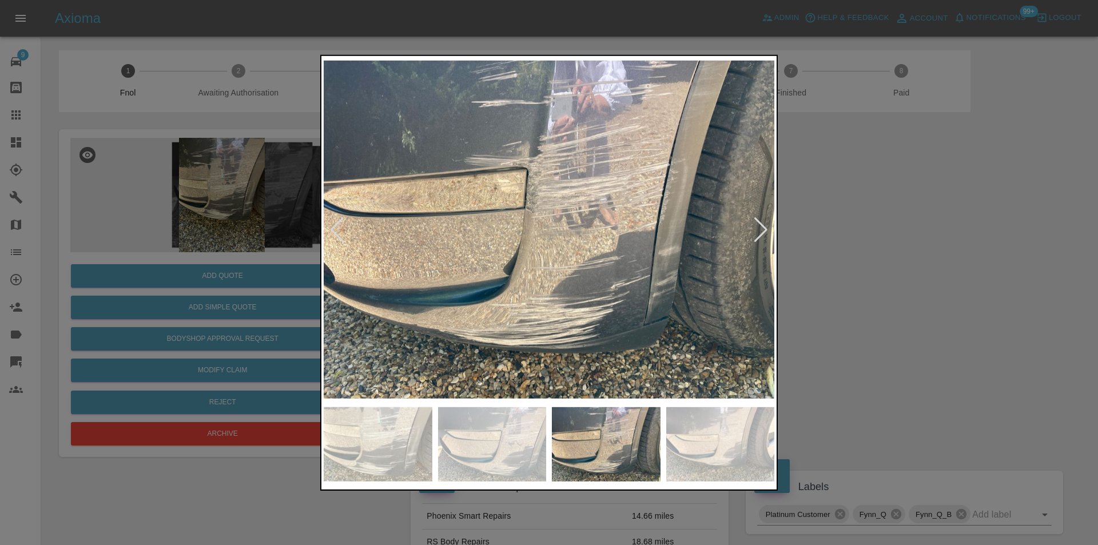
click at [759, 231] on div at bounding box center [760, 229] width 15 height 25
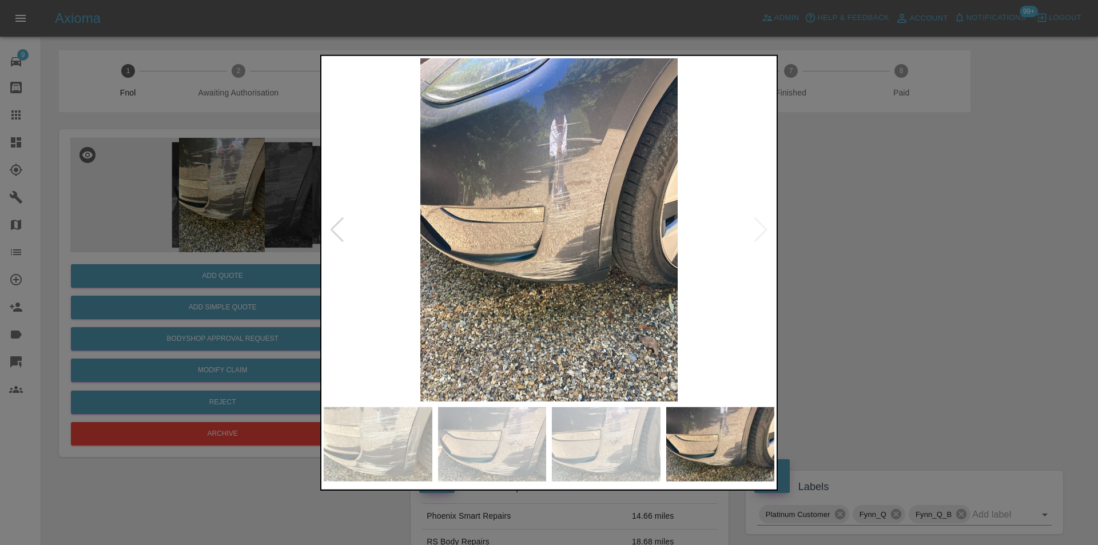
click at [763, 222] on img at bounding box center [549, 229] width 451 height 343
click at [900, 232] on div at bounding box center [549, 272] width 1098 height 545
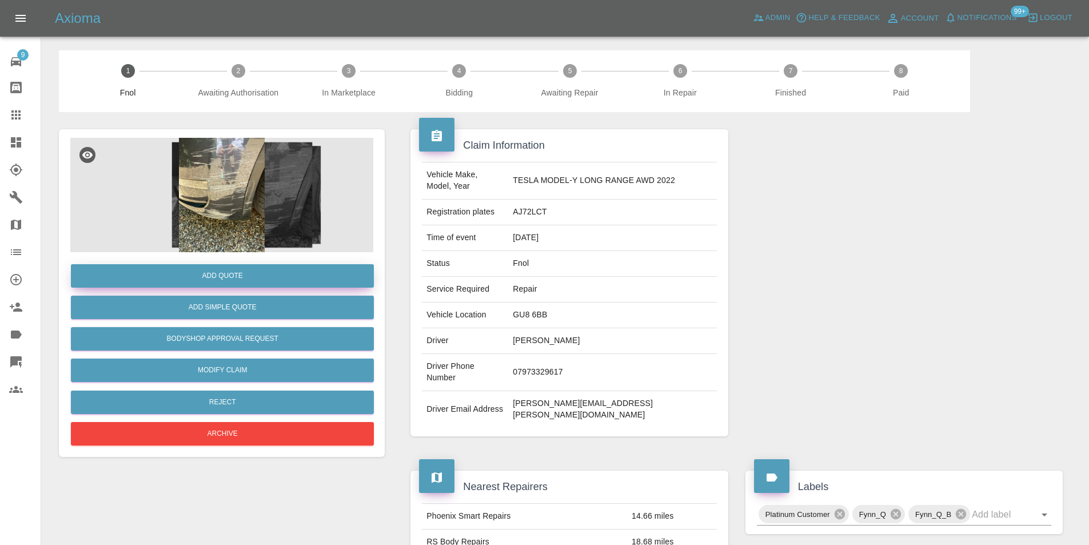
click at [244, 271] on button "Add Quote" at bounding box center [222, 275] width 303 height 23
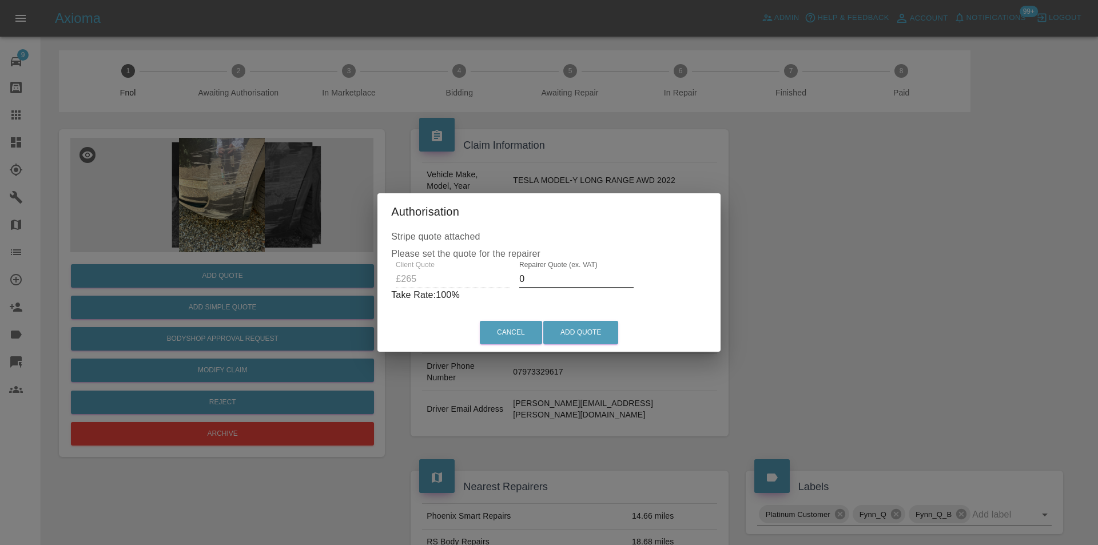
click at [544, 280] on input "0" at bounding box center [576, 279] width 114 height 18
type input "0170"
click at [567, 331] on button "Add Quote" at bounding box center [580, 332] width 75 height 23
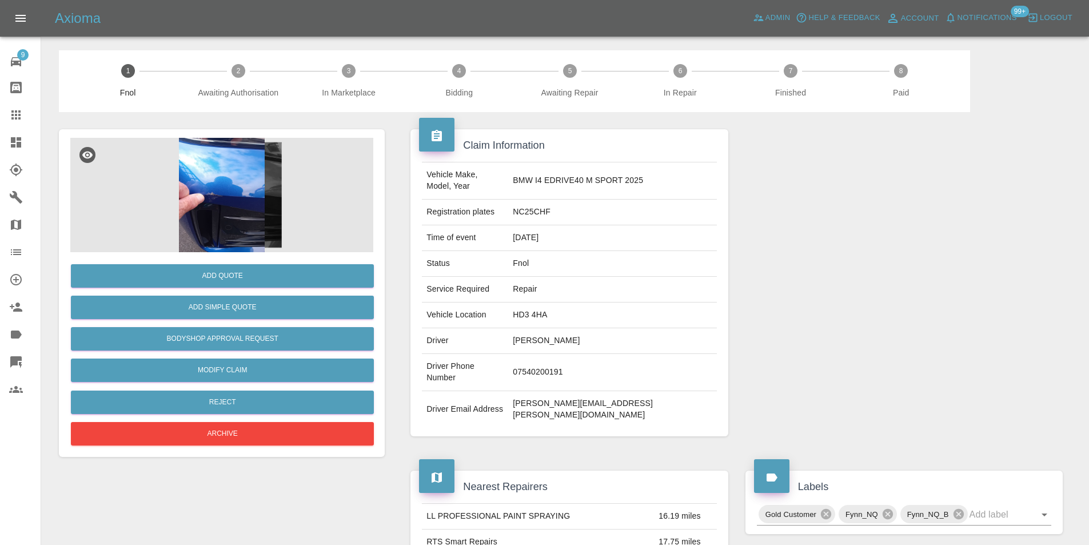
click at [235, 190] on img at bounding box center [221, 195] width 303 height 114
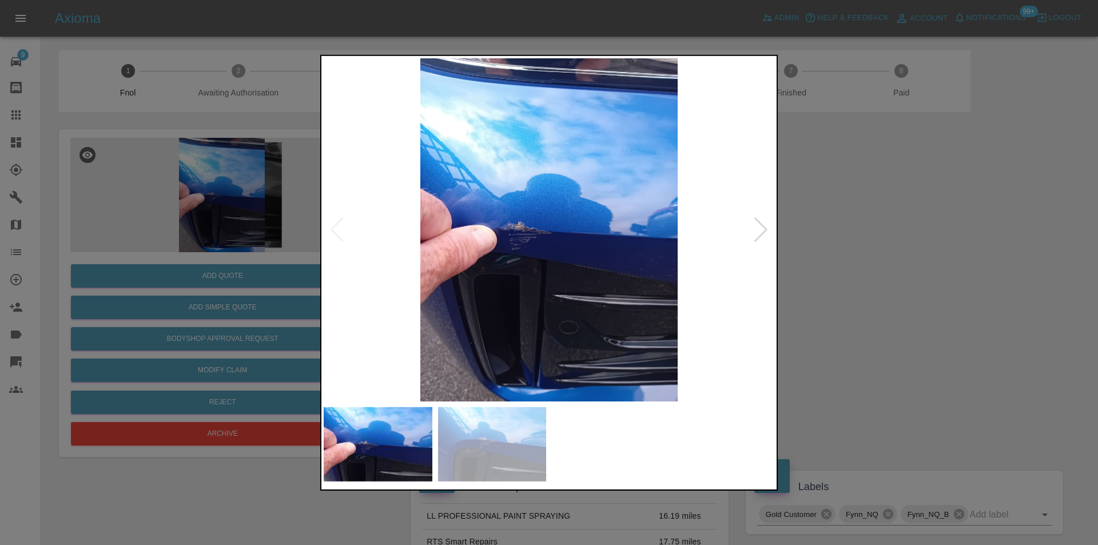
click at [760, 229] on div at bounding box center [760, 229] width 15 height 25
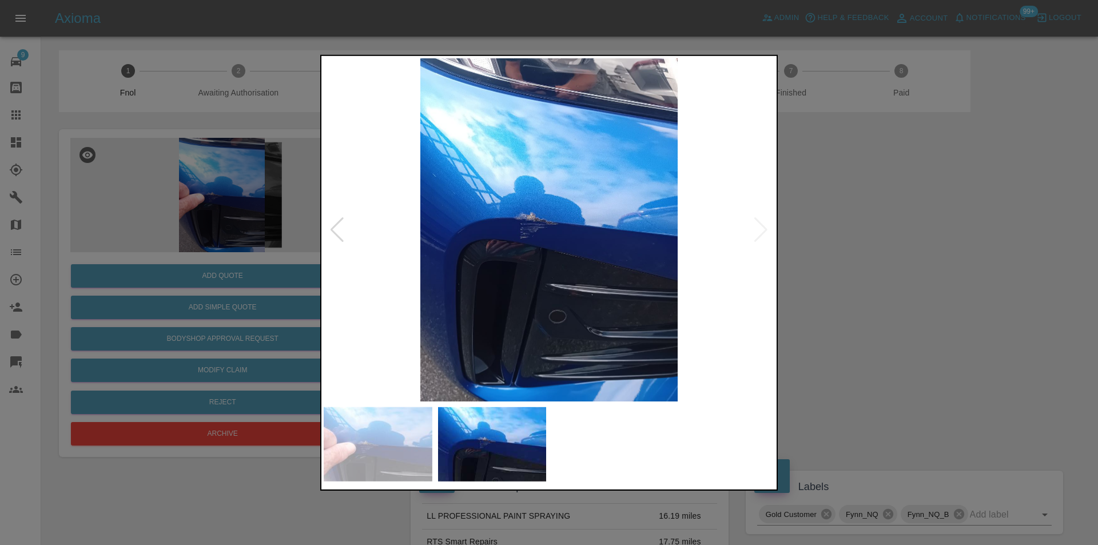
click at [760, 229] on img at bounding box center [549, 229] width 451 height 343
click at [867, 245] on div at bounding box center [549, 272] width 1098 height 545
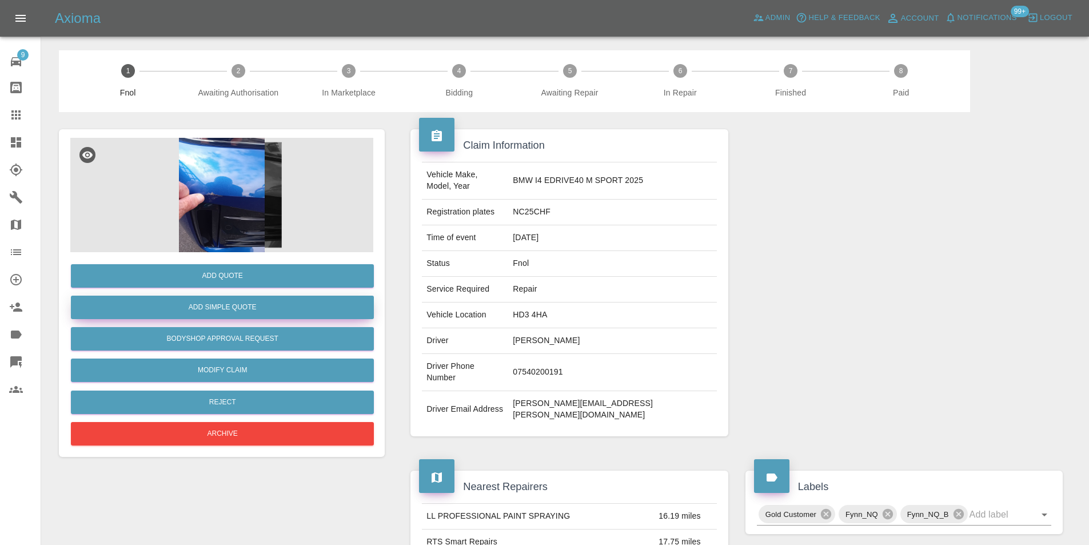
click at [224, 305] on button "Add Simple Quote" at bounding box center [222, 307] width 303 height 23
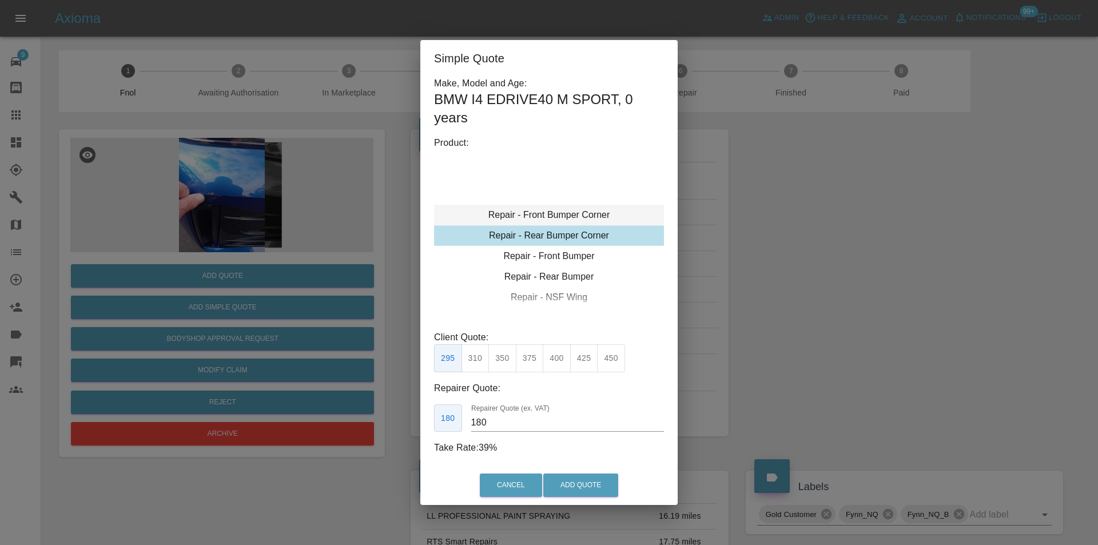
type input "120"
click at [583, 490] on button "Add Quote" at bounding box center [580, 484] width 75 height 23
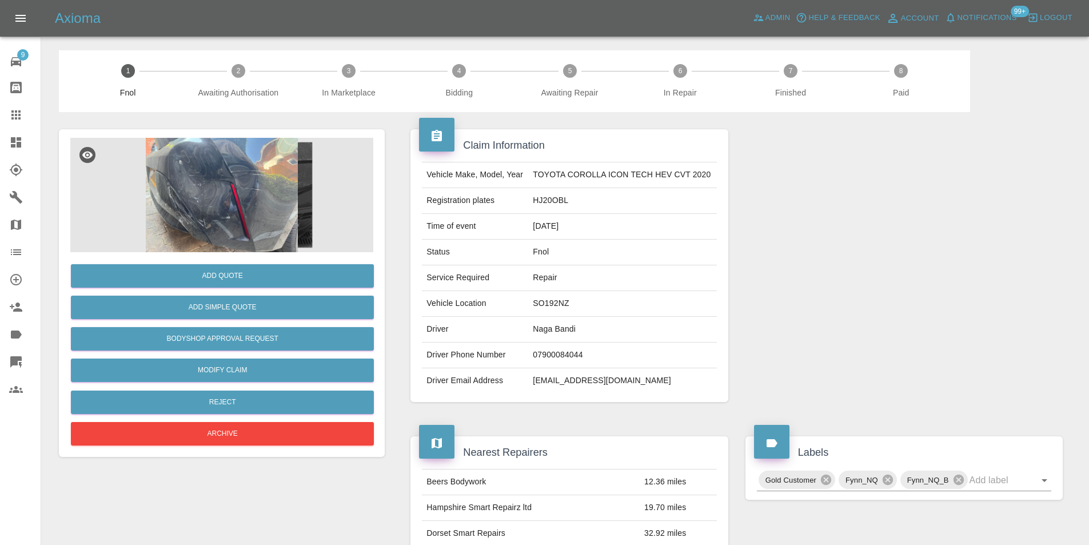
click at [213, 180] on img at bounding box center [221, 195] width 303 height 114
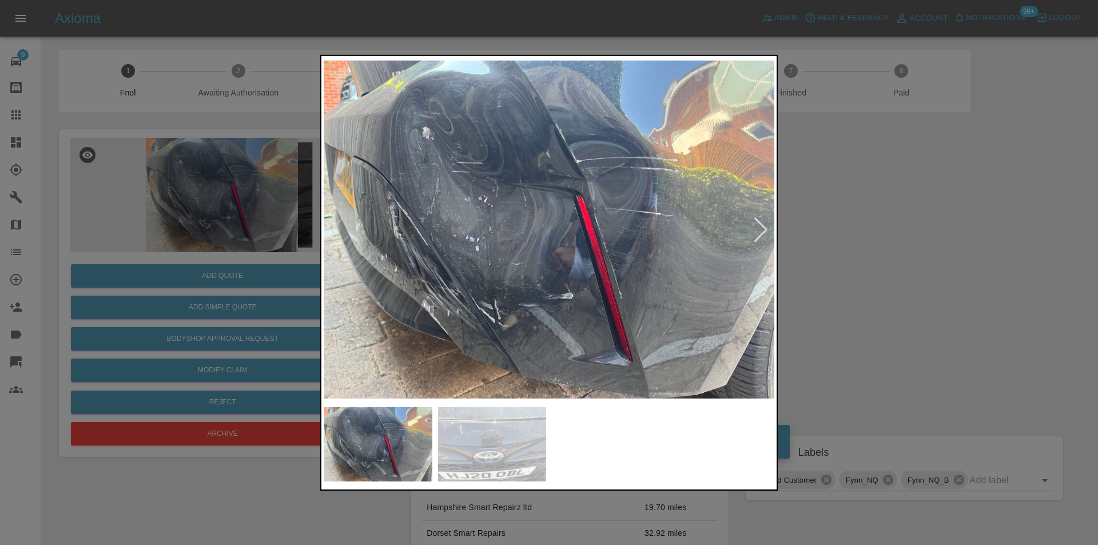
click at [762, 233] on div at bounding box center [760, 229] width 15 height 25
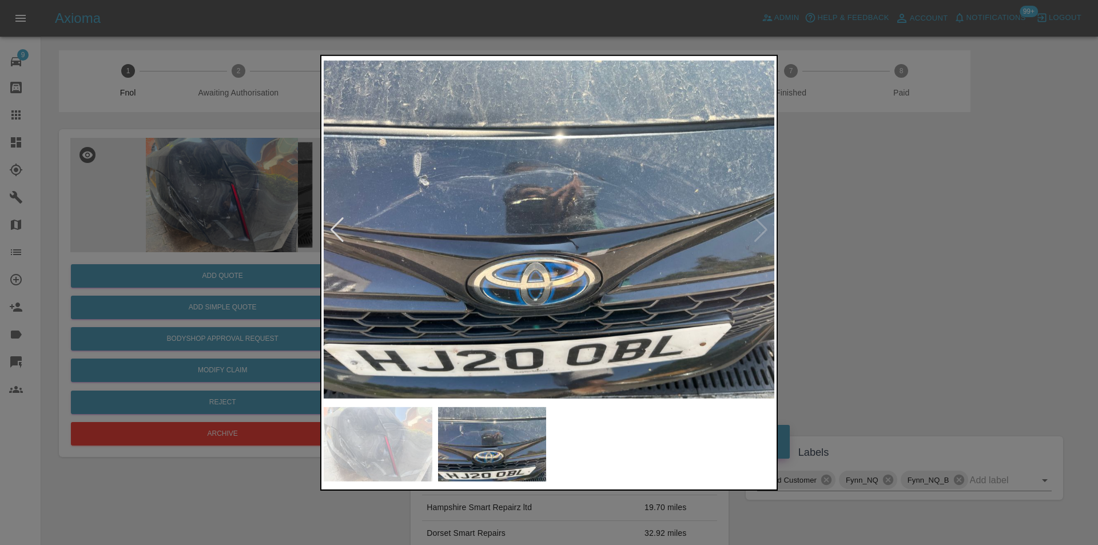
click at [762, 233] on img at bounding box center [549, 229] width 451 height 343
click at [933, 251] on div at bounding box center [549, 272] width 1098 height 545
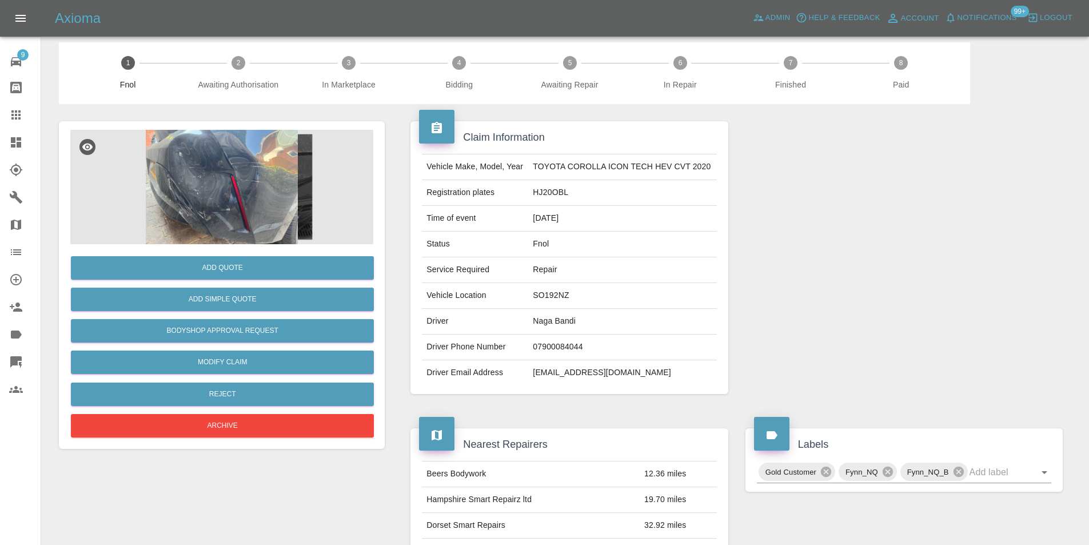
scroll to position [5, 0]
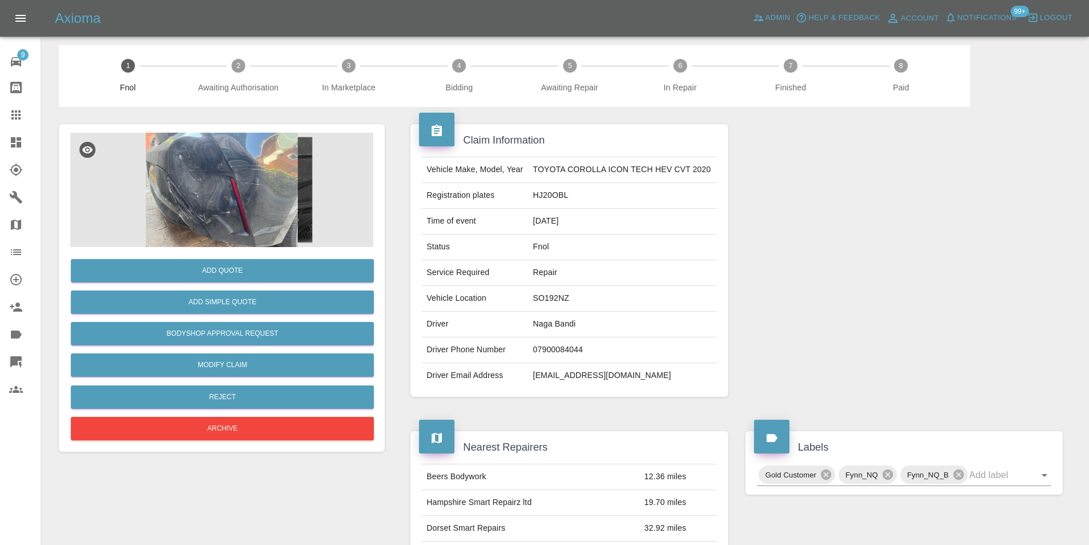
click at [179, 212] on img at bounding box center [221, 190] width 303 height 114
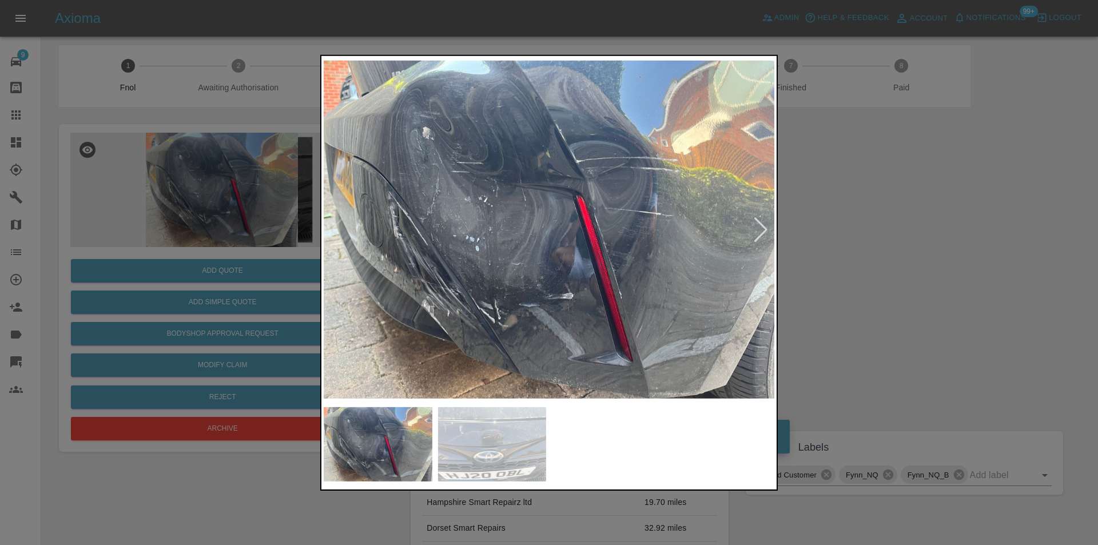
click at [412, 266] on img at bounding box center [549, 229] width 451 height 343
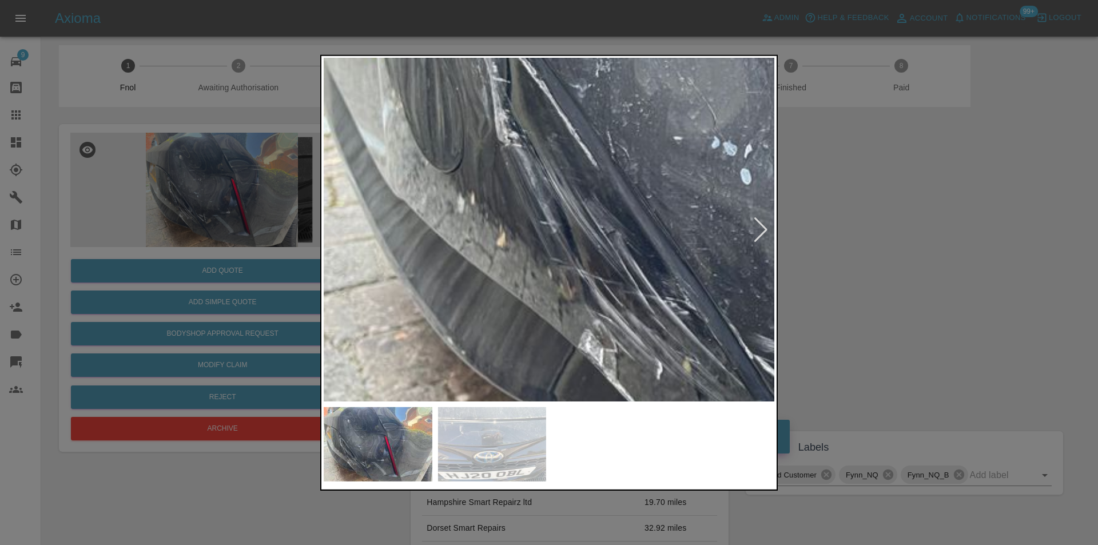
click at [478, 261] on img at bounding box center [961, 119] width 1352 height 1030
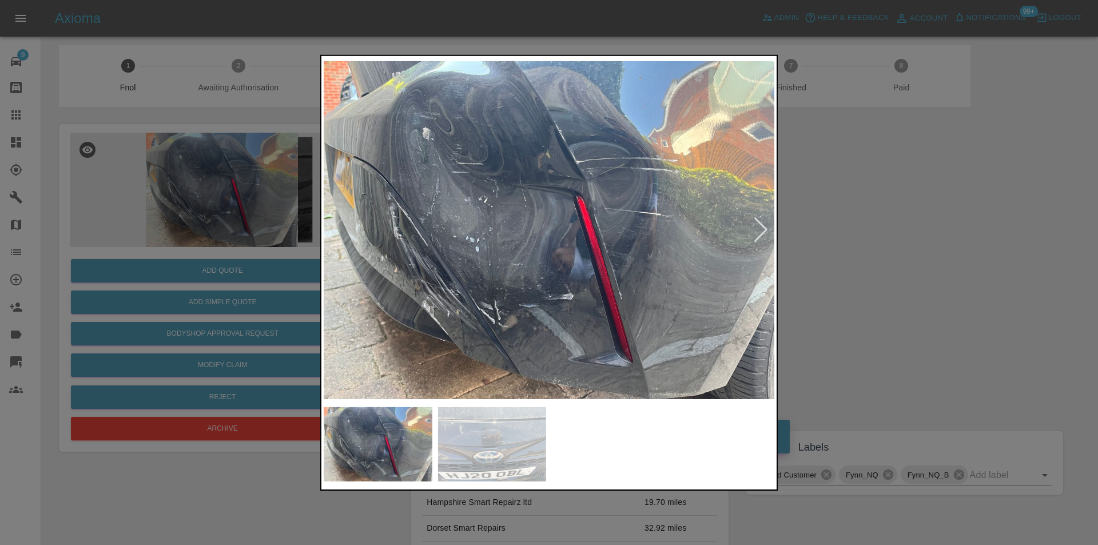
click at [852, 261] on div at bounding box center [549, 272] width 1098 height 545
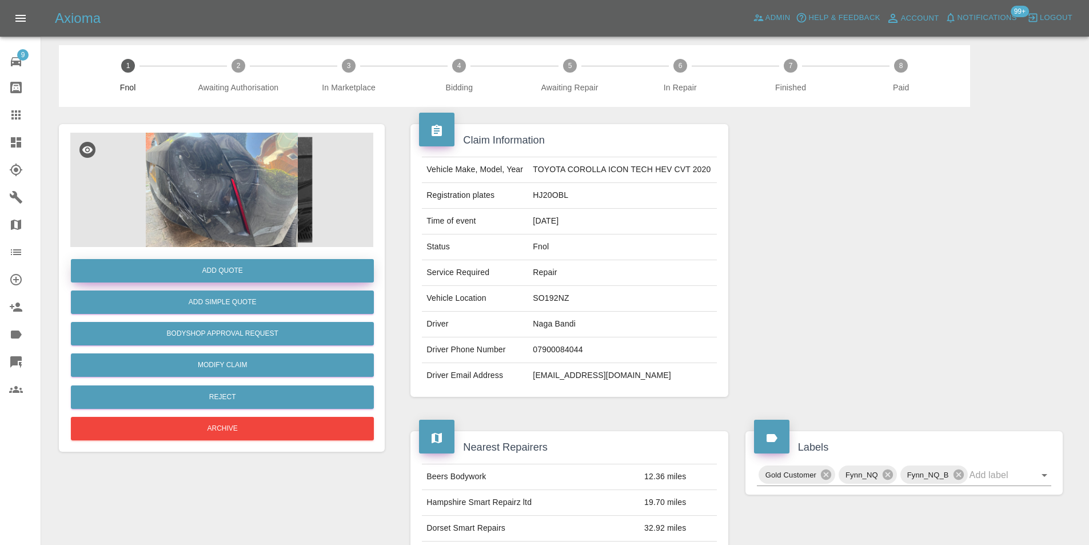
click at [220, 272] on button "Add Quote" at bounding box center [222, 270] width 303 height 23
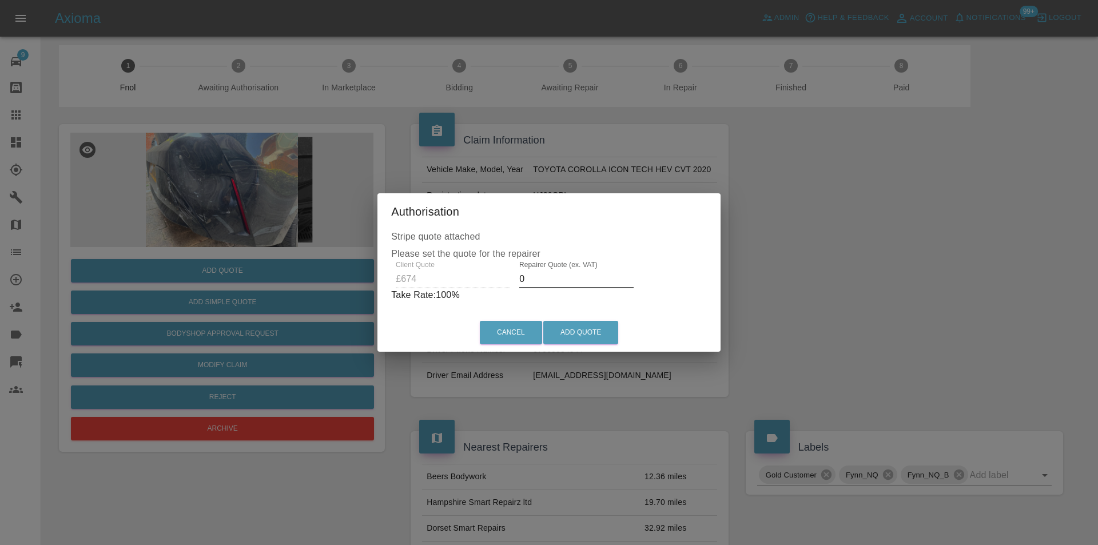
drag, startPoint x: 546, startPoint y: 277, endPoint x: 536, endPoint y: 283, distance: 11.3
click at [546, 277] on input "0" at bounding box center [576, 279] width 114 height 18
click at [540, 281] on input "0" at bounding box center [576, 279] width 114 height 18
type input "0420"
click at [587, 335] on button "Add Quote" at bounding box center [580, 332] width 75 height 23
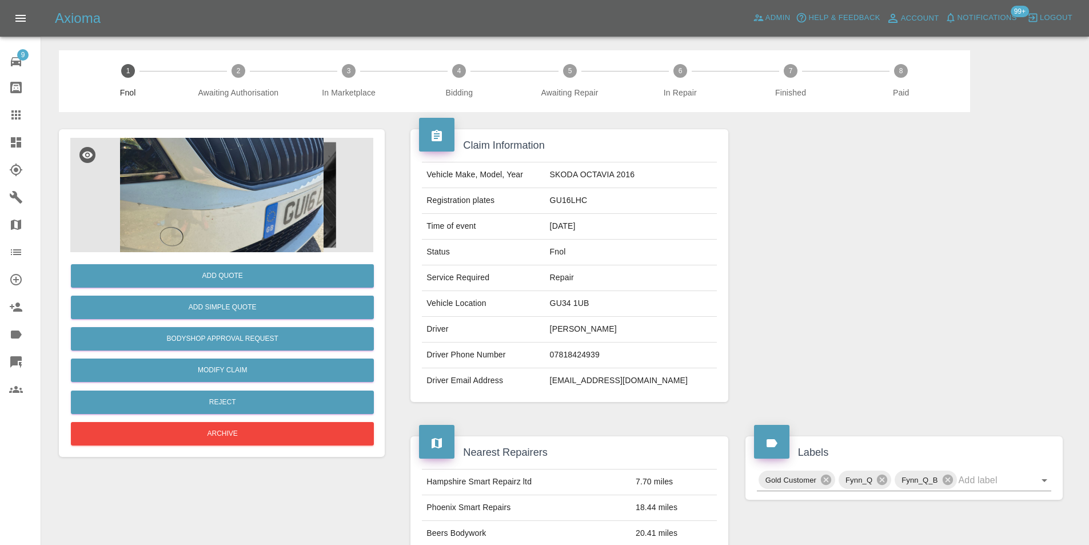
click at [256, 184] on img at bounding box center [221, 195] width 303 height 114
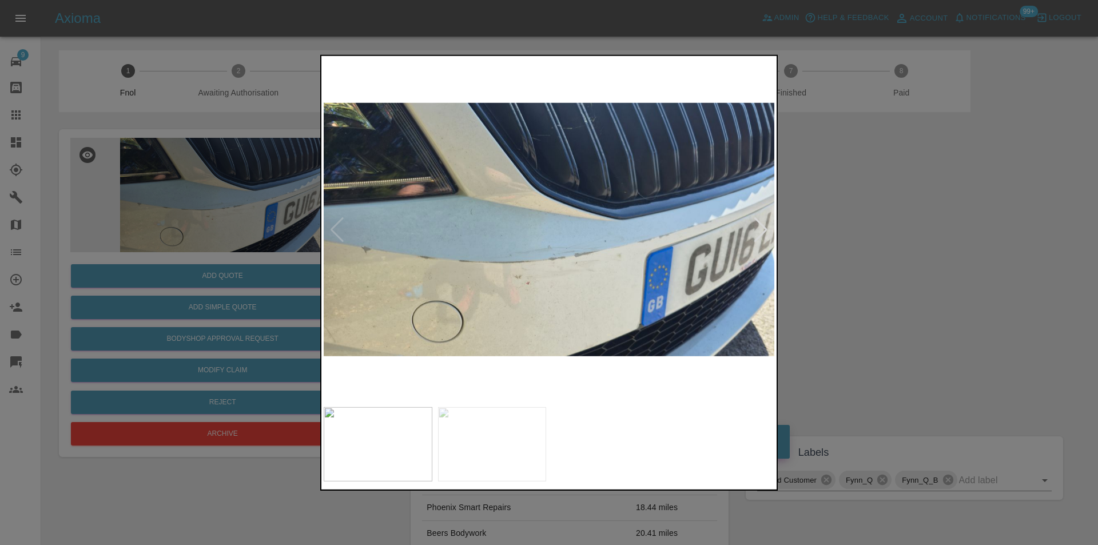
click at [761, 229] on div at bounding box center [760, 229] width 15 height 25
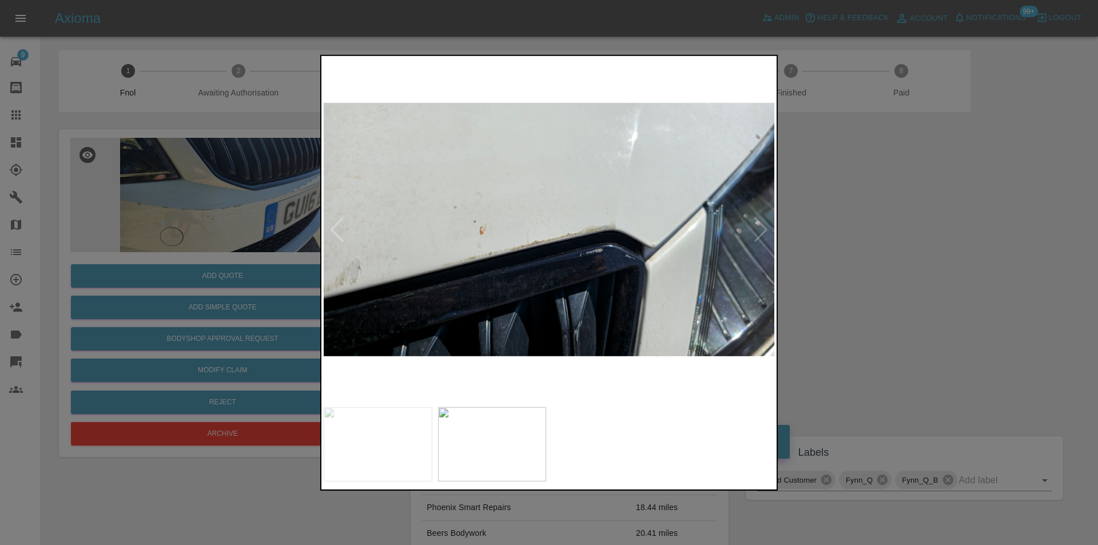
click at [761, 229] on img at bounding box center [549, 229] width 451 height 343
click at [879, 249] on div at bounding box center [549, 272] width 1098 height 545
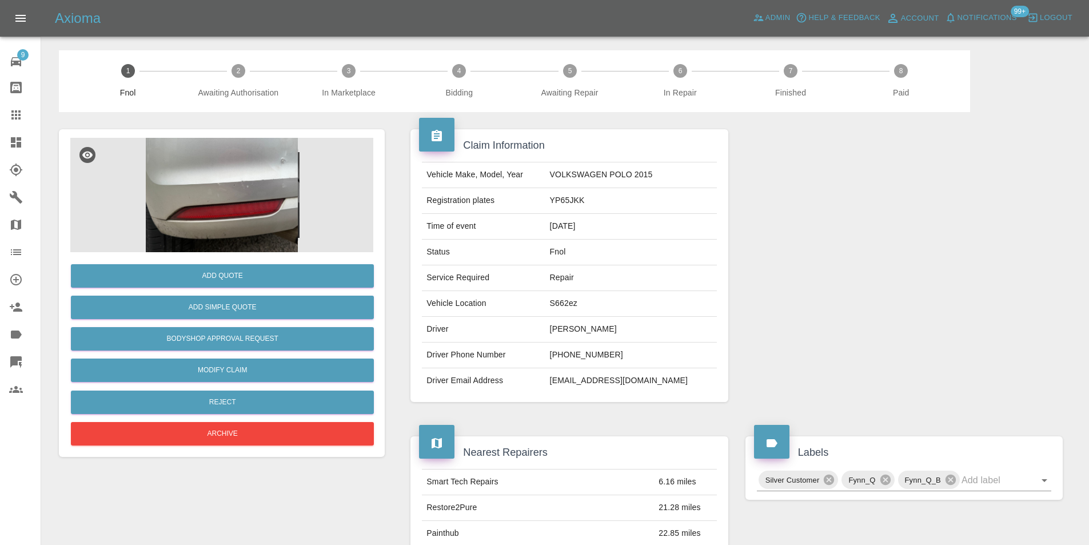
click at [254, 171] on img at bounding box center [221, 195] width 303 height 114
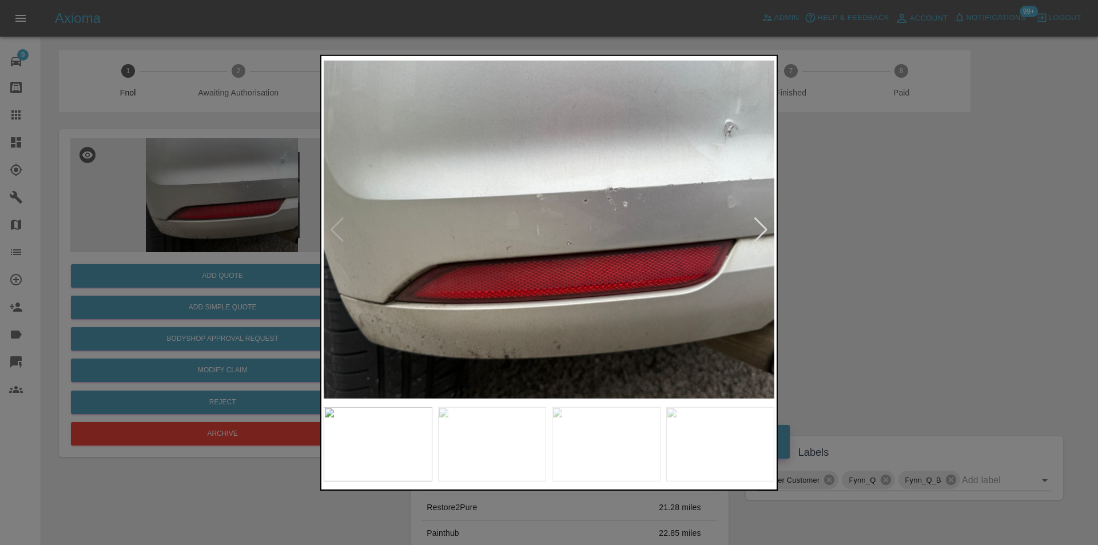
click at [764, 228] on div at bounding box center [760, 229] width 15 height 25
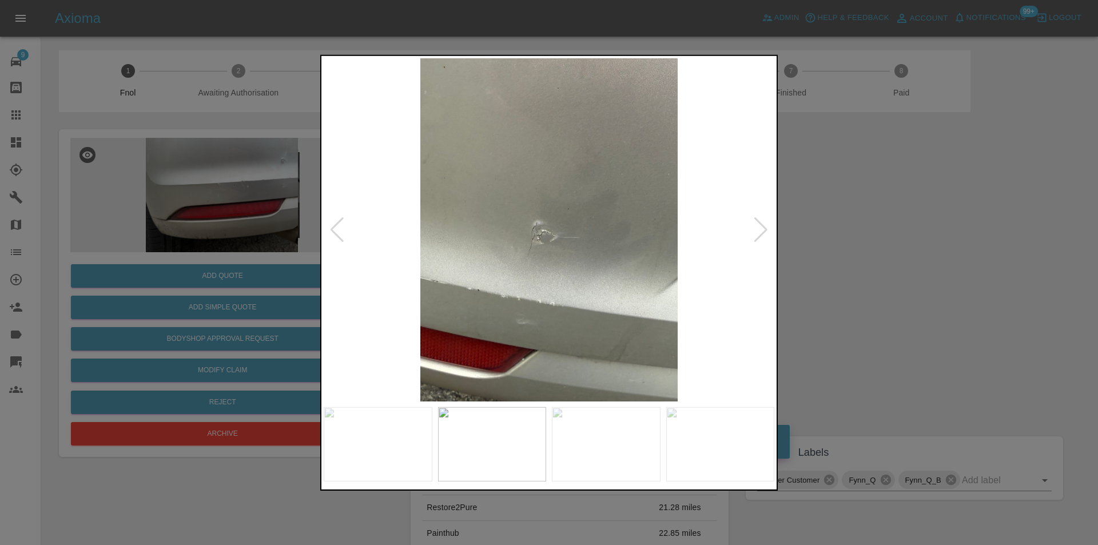
click at [763, 228] on div at bounding box center [760, 229] width 15 height 25
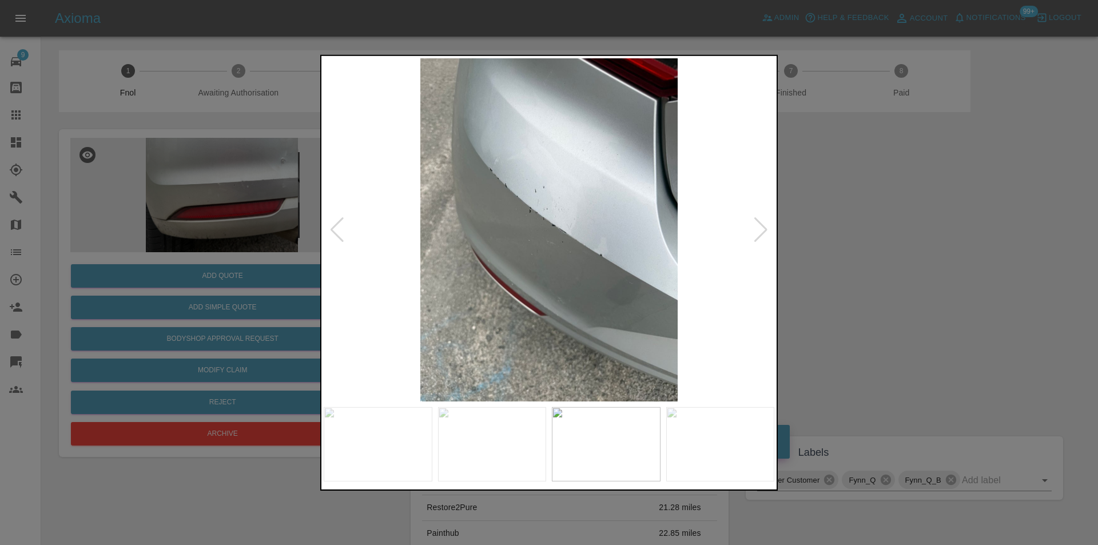
click at [763, 228] on div at bounding box center [760, 229] width 15 height 25
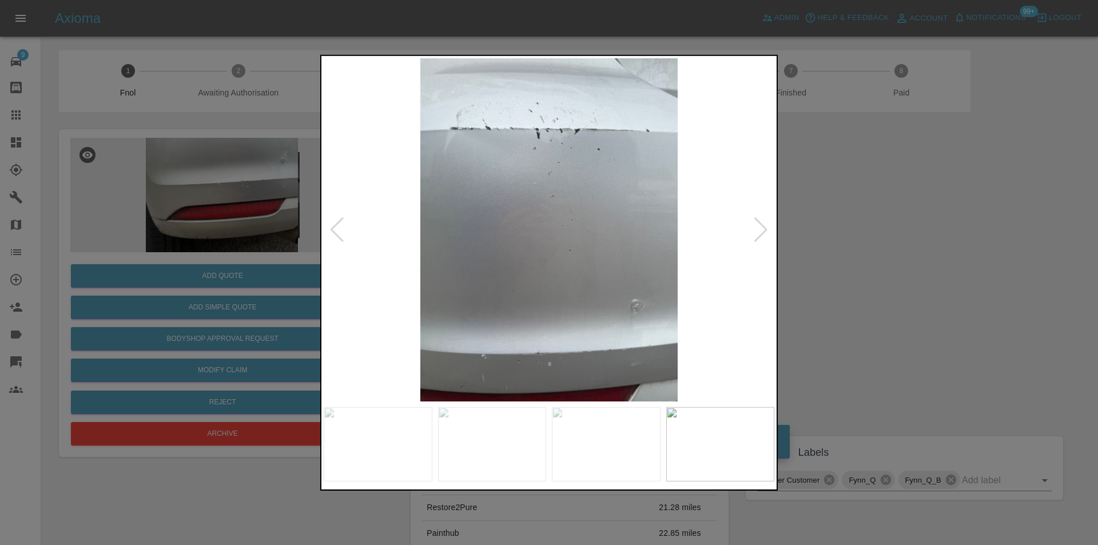
click at [763, 228] on div at bounding box center [760, 229] width 15 height 25
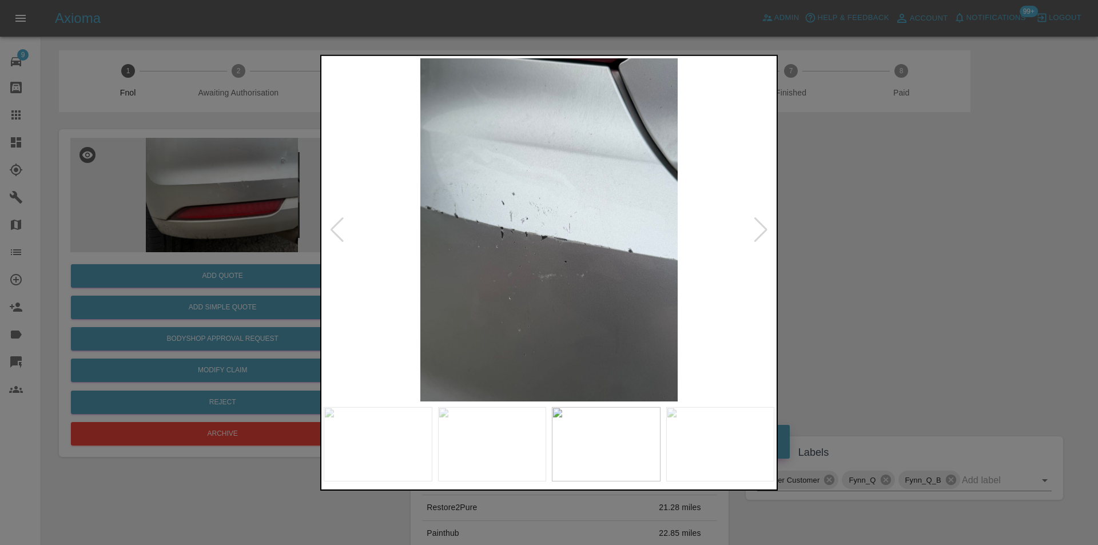
click at [763, 228] on div at bounding box center [760, 229] width 15 height 25
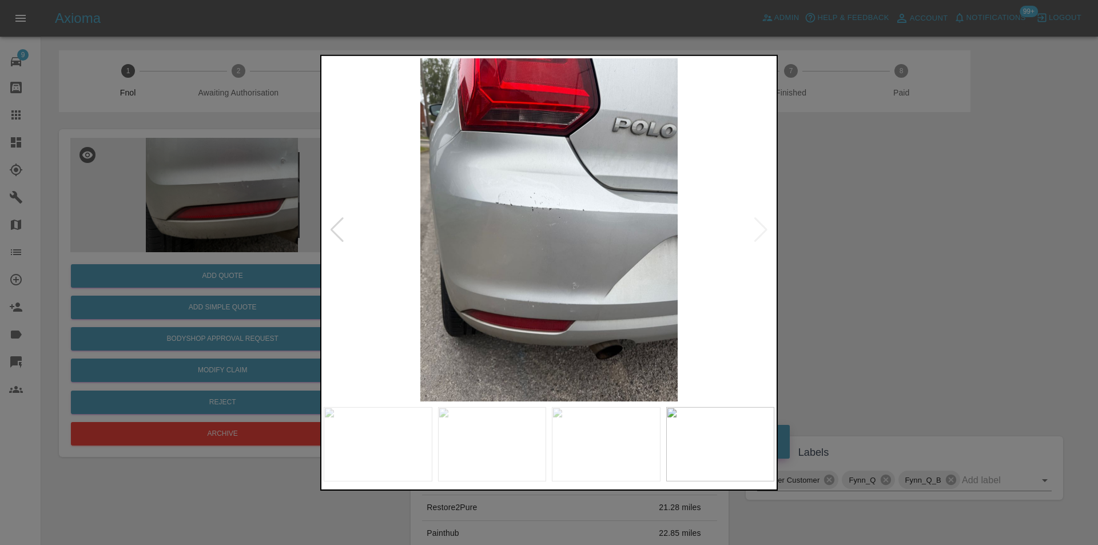
click at [763, 228] on img at bounding box center [549, 229] width 451 height 343
click at [847, 242] on div at bounding box center [549, 272] width 1098 height 545
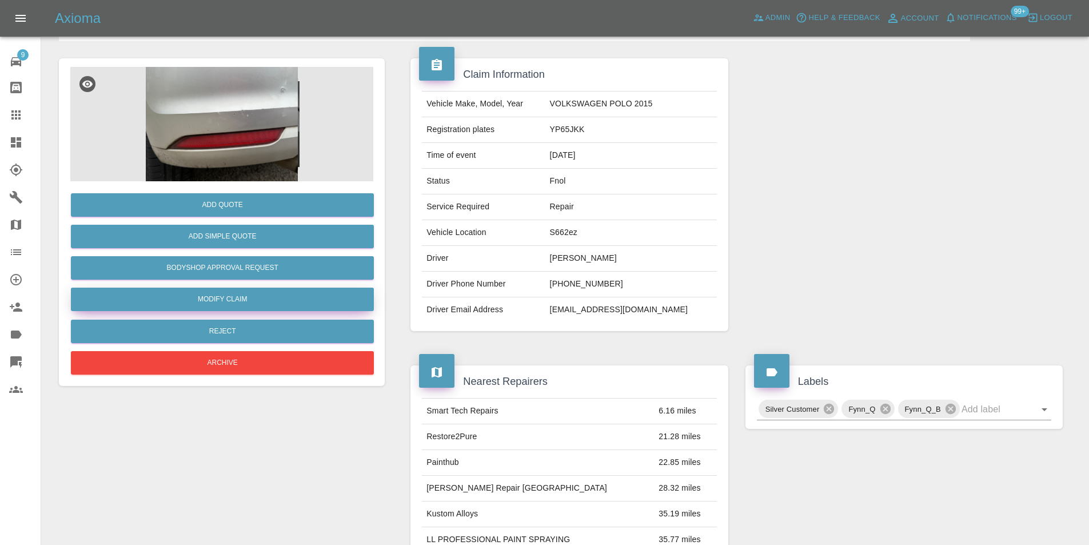
scroll to position [57, 0]
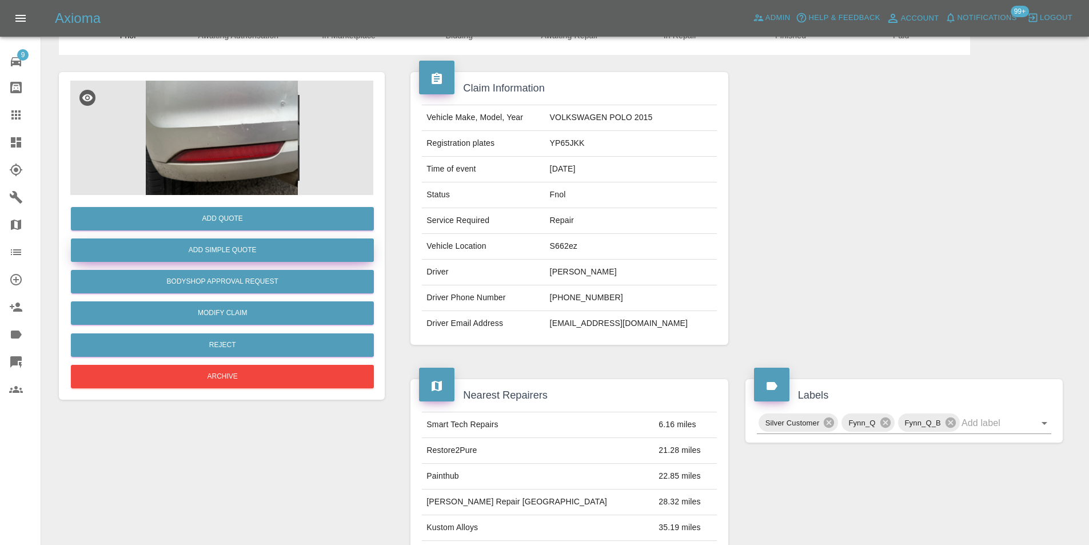
click at [249, 256] on button "Add Simple Quote" at bounding box center [222, 249] width 303 height 23
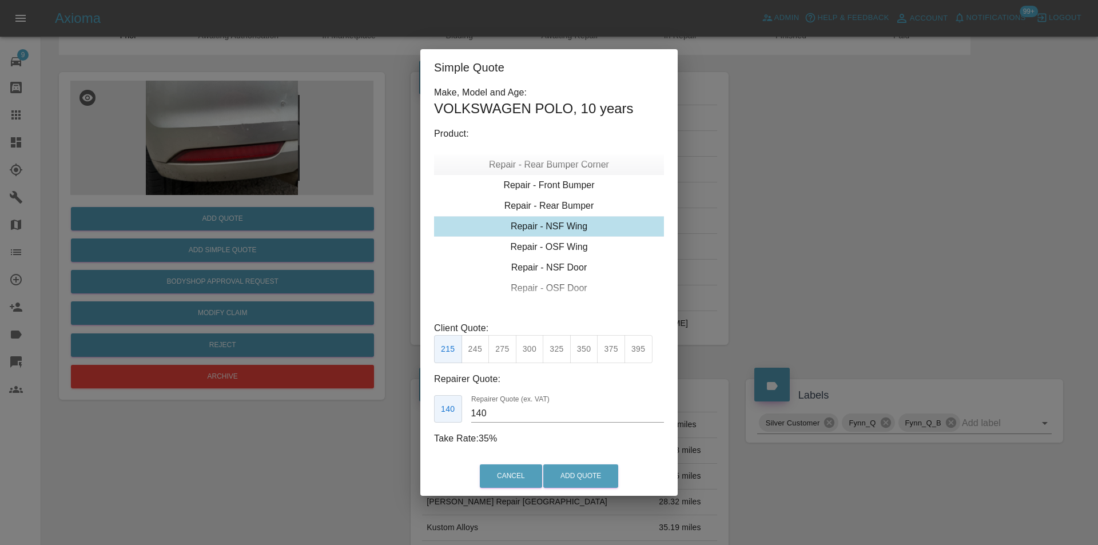
click at [579, 165] on div "Repair - Rear Bumper Corner" at bounding box center [549, 164] width 230 height 21
click at [500, 349] on button "215" at bounding box center [502, 349] width 28 height 28
type input "135"
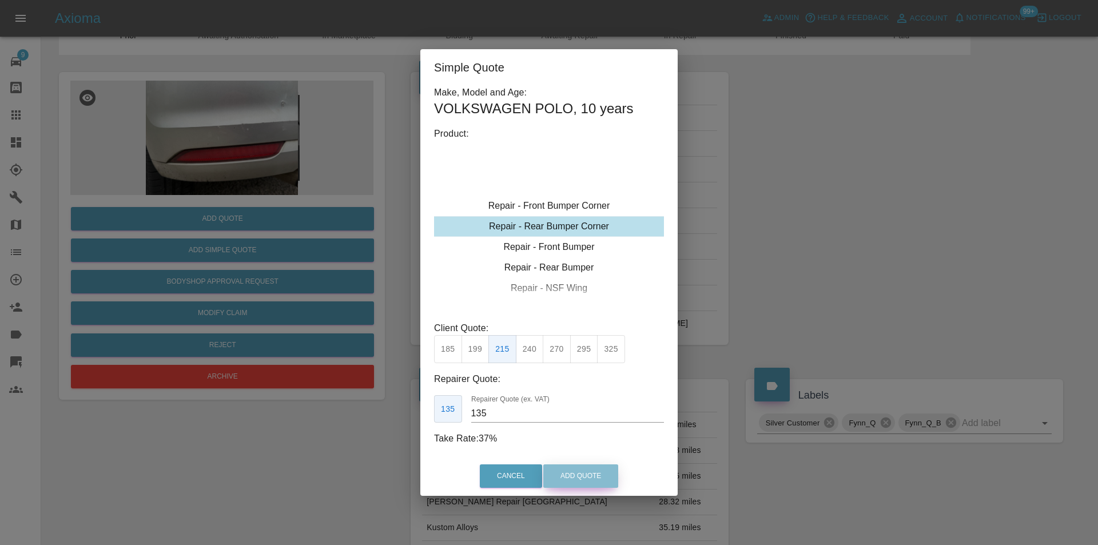
click at [592, 468] on button "Add Quote" at bounding box center [580, 475] width 75 height 23
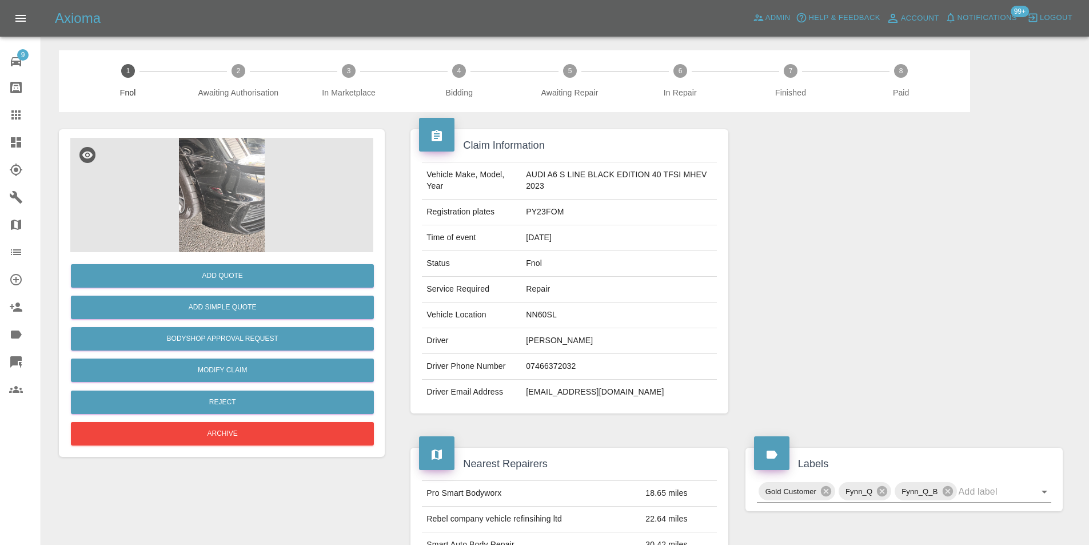
click at [222, 155] on img at bounding box center [221, 195] width 303 height 114
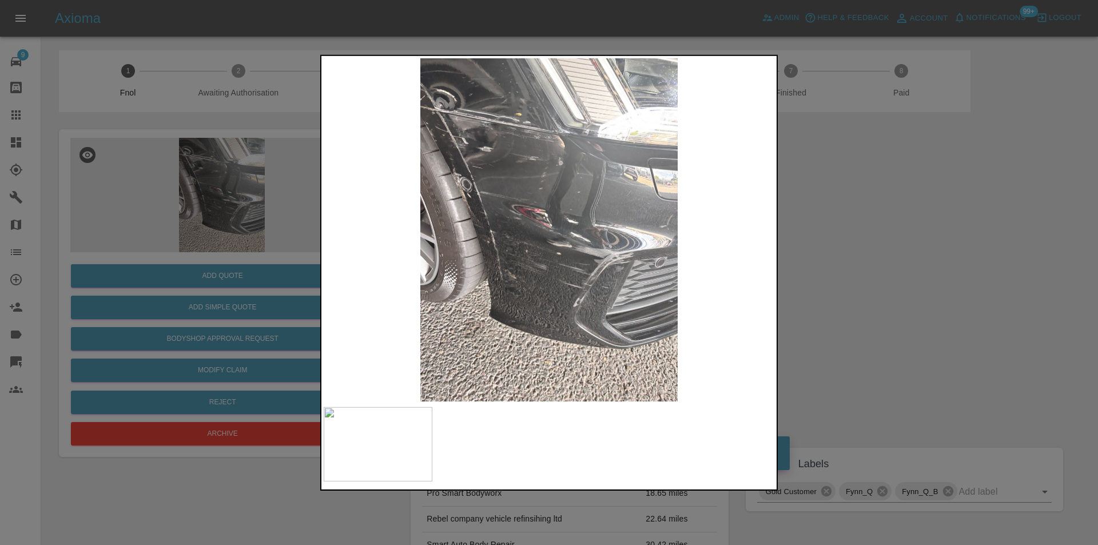
click at [838, 220] on div at bounding box center [549, 272] width 1098 height 545
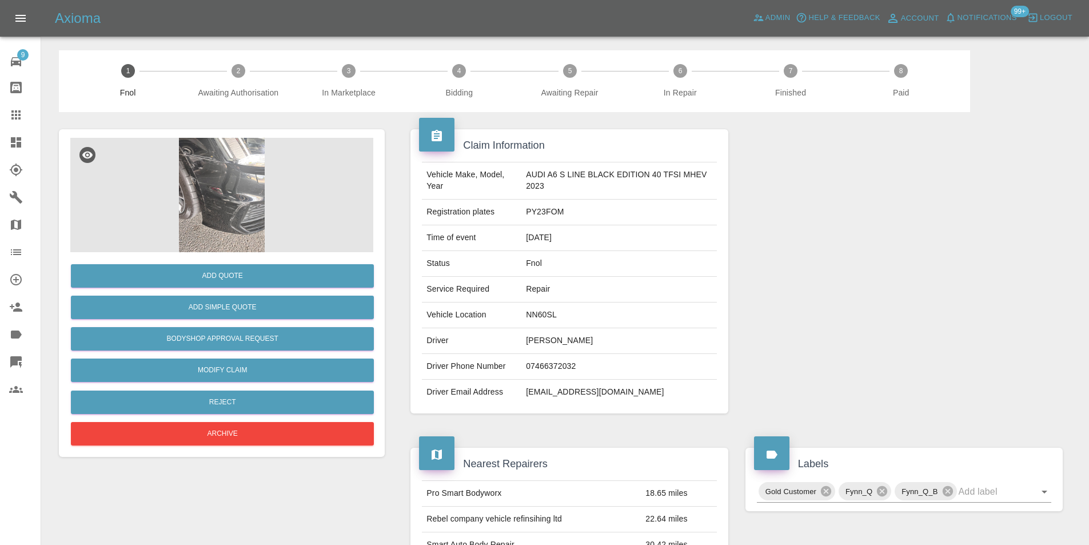
click at [210, 185] on img at bounding box center [221, 195] width 303 height 114
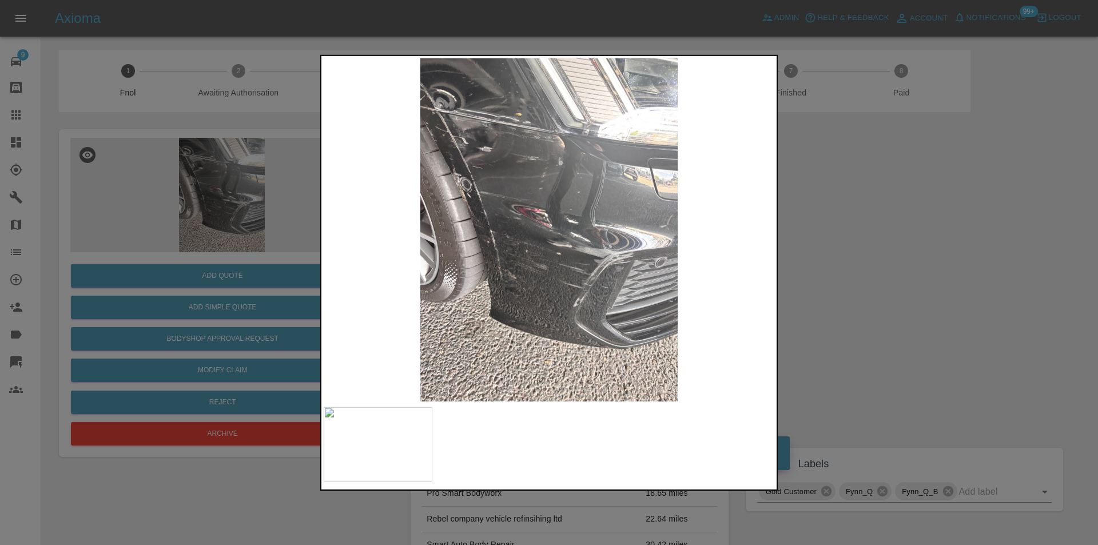
drag, startPoint x: 840, startPoint y: 240, endPoint x: 484, endPoint y: 268, distance: 356.7
click at [838, 240] on div at bounding box center [549, 272] width 1098 height 545
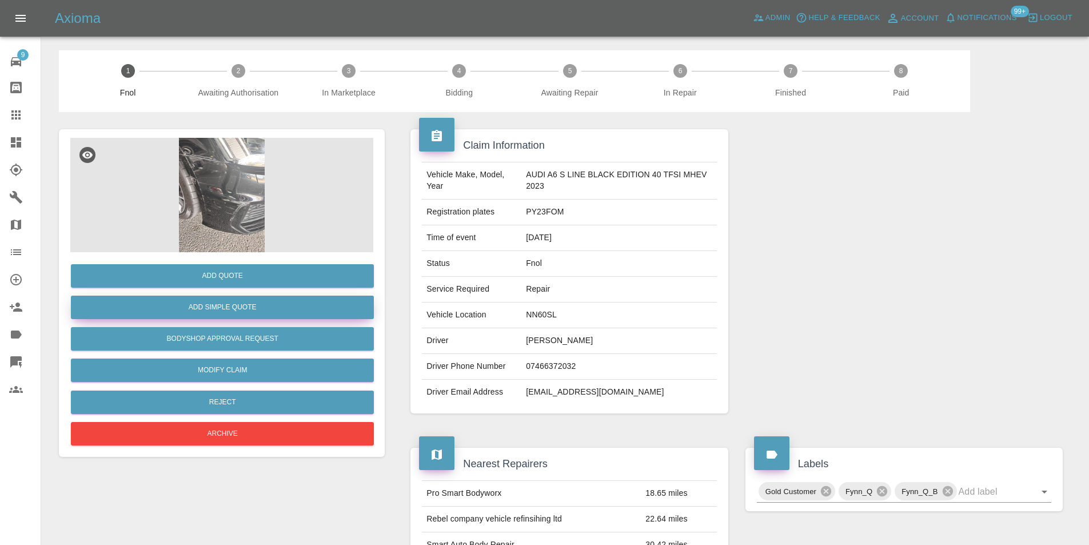
click at [221, 306] on button "Add Simple Quote" at bounding box center [222, 307] width 303 height 23
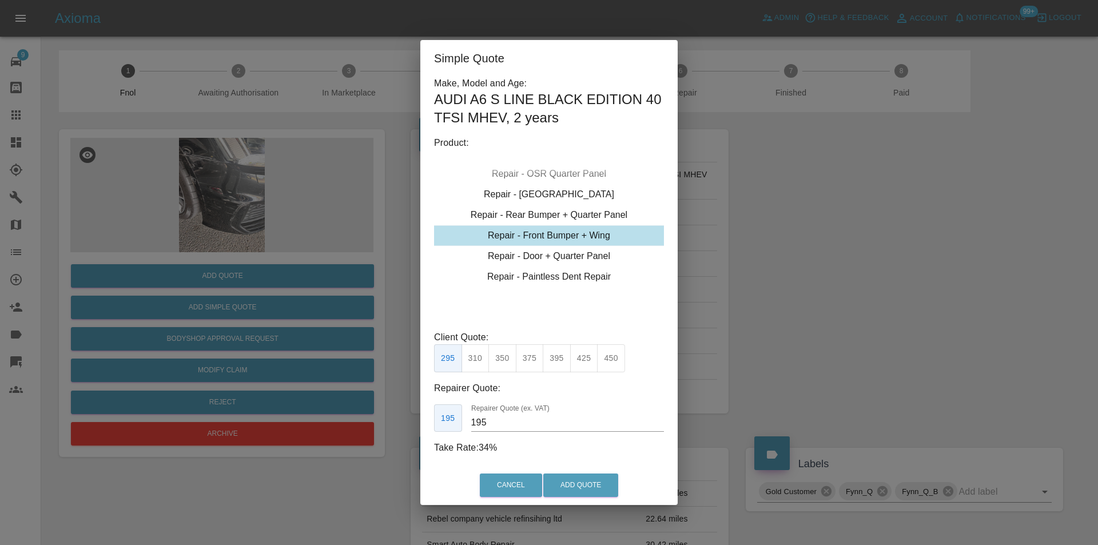
click at [506, 356] on button "350" at bounding box center [502, 358] width 28 height 28
type input "210"
click at [580, 483] on button "Add Quote" at bounding box center [580, 484] width 75 height 23
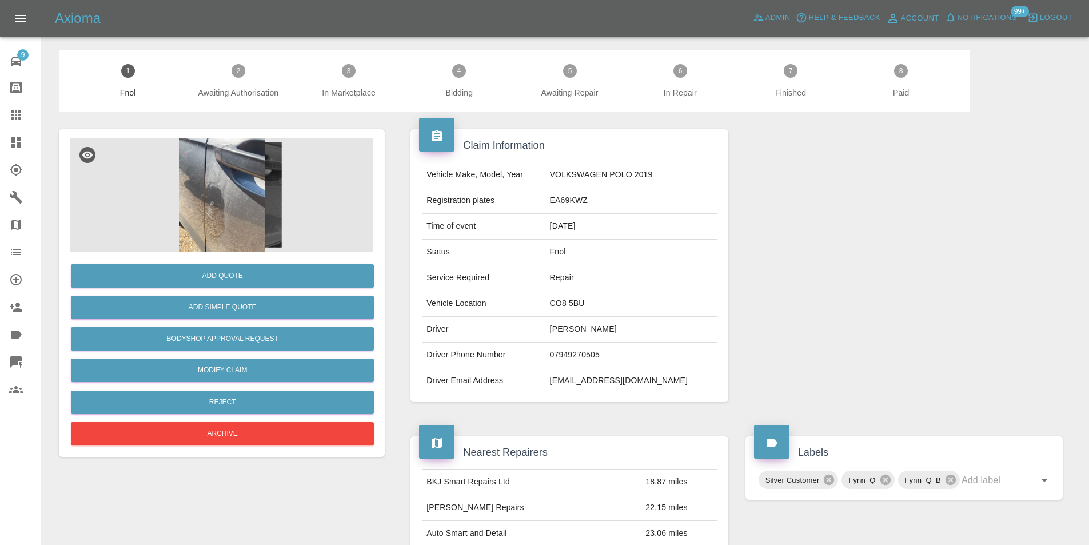
click at [214, 197] on img at bounding box center [221, 195] width 303 height 114
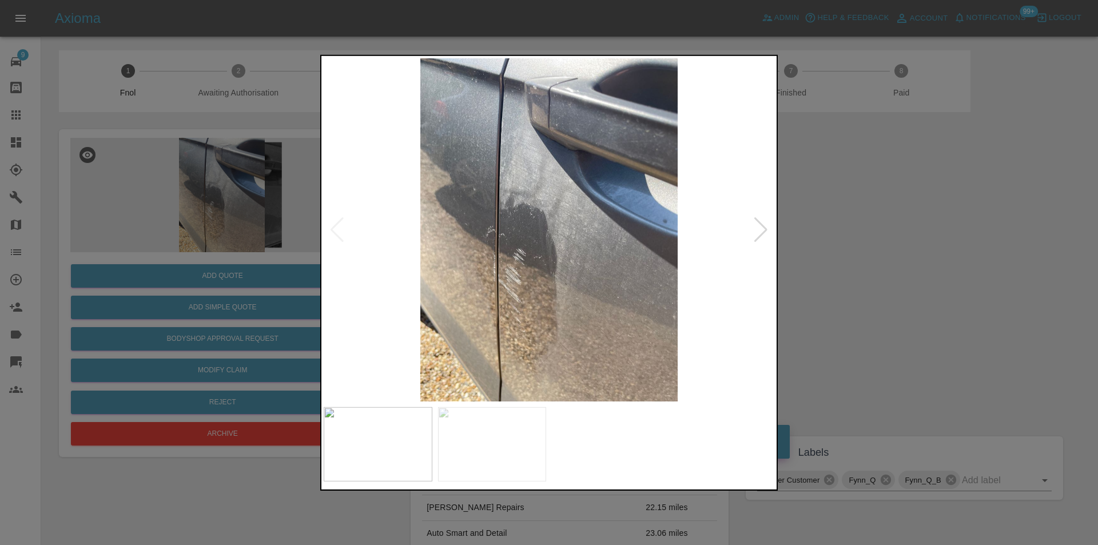
drag, startPoint x: 775, startPoint y: 229, endPoint x: 764, endPoint y: 231, distance: 11.0
click at [772, 231] on div at bounding box center [548, 272] width 457 height 436
click at [764, 231] on div at bounding box center [760, 229] width 15 height 25
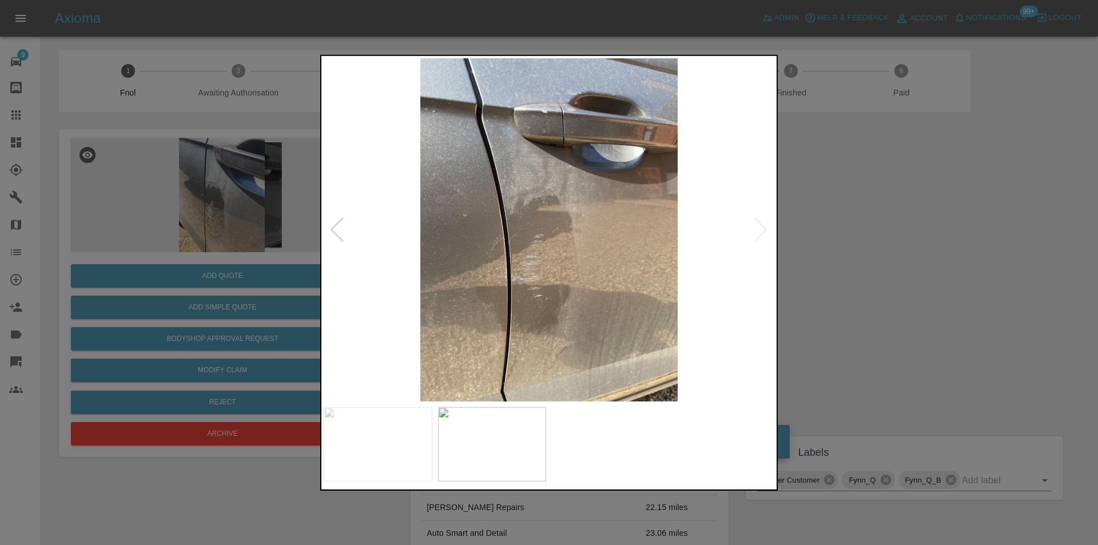
click at [764, 231] on img at bounding box center [549, 229] width 451 height 343
drag, startPoint x: 932, startPoint y: 256, endPoint x: 408, endPoint y: 412, distance: 547.1
click at [922, 258] on div at bounding box center [549, 272] width 1098 height 545
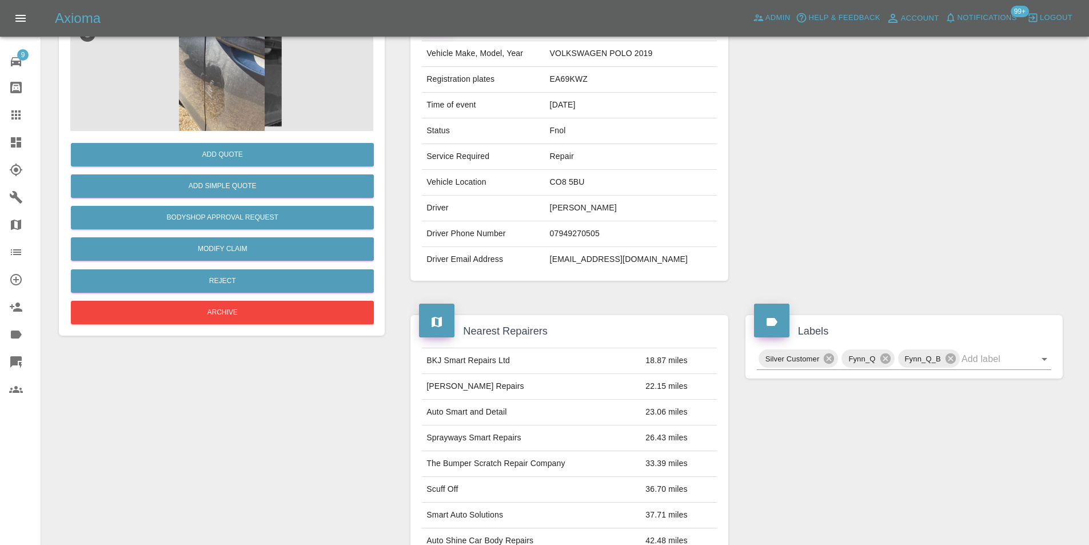
scroll to position [62, 0]
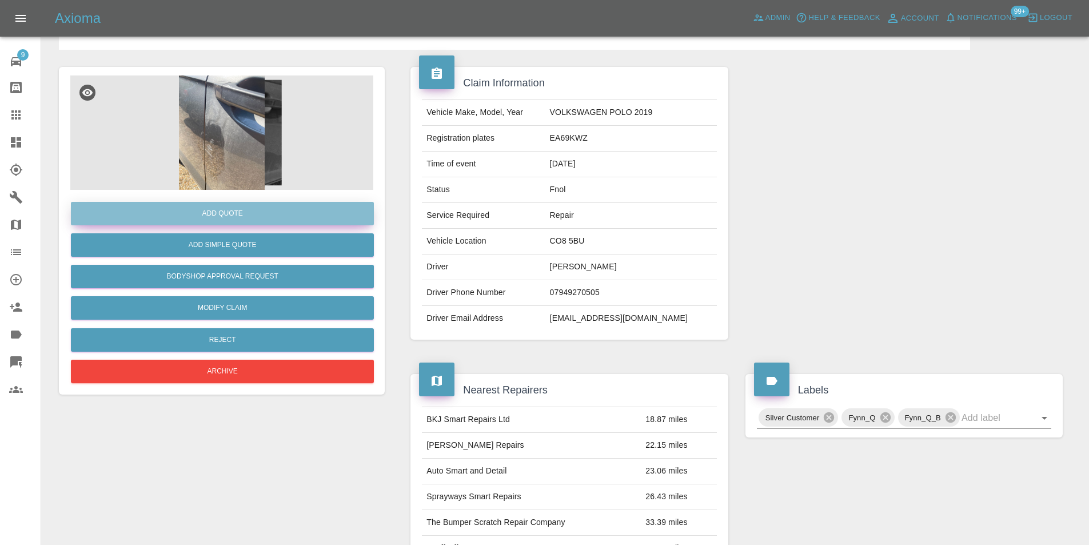
click at [232, 220] on button "Add Quote" at bounding box center [222, 213] width 303 height 23
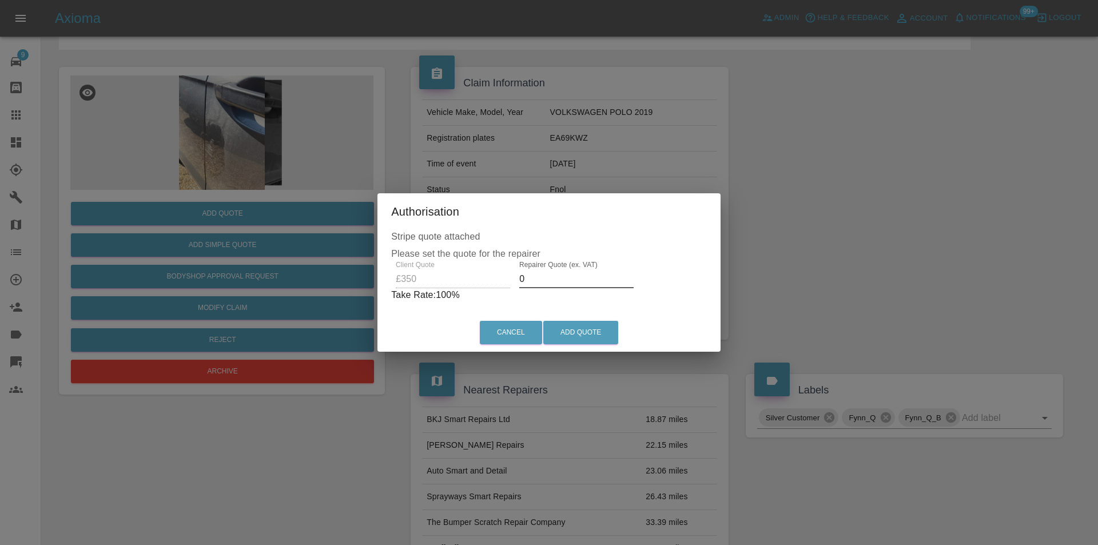
click at [549, 282] on input "0" at bounding box center [576, 279] width 114 height 18
type input "0220"
click at [567, 328] on button "Add Quote" at bounding box center [580, 332] width 75 height 23
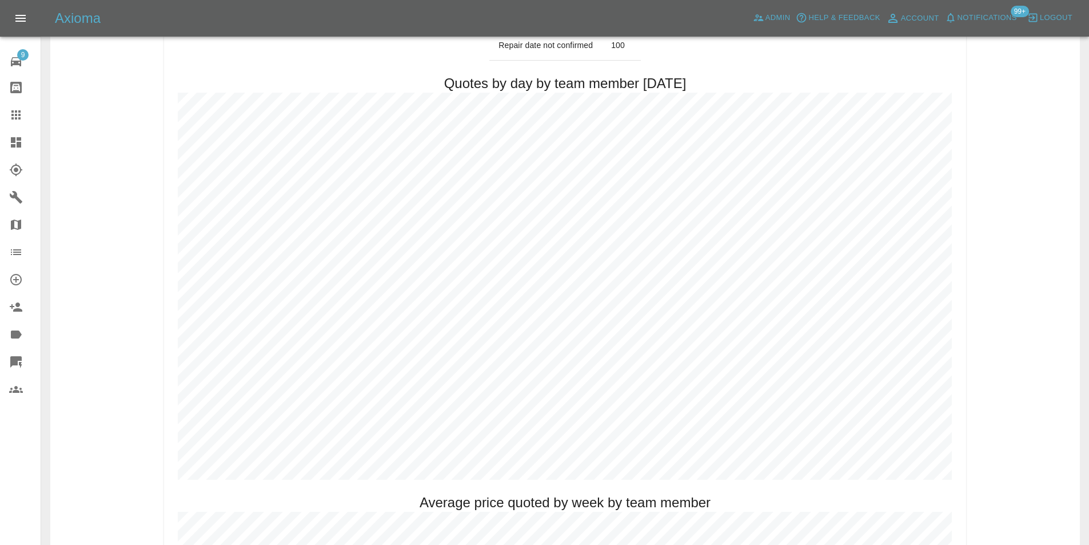
scroll to position [515, 0]
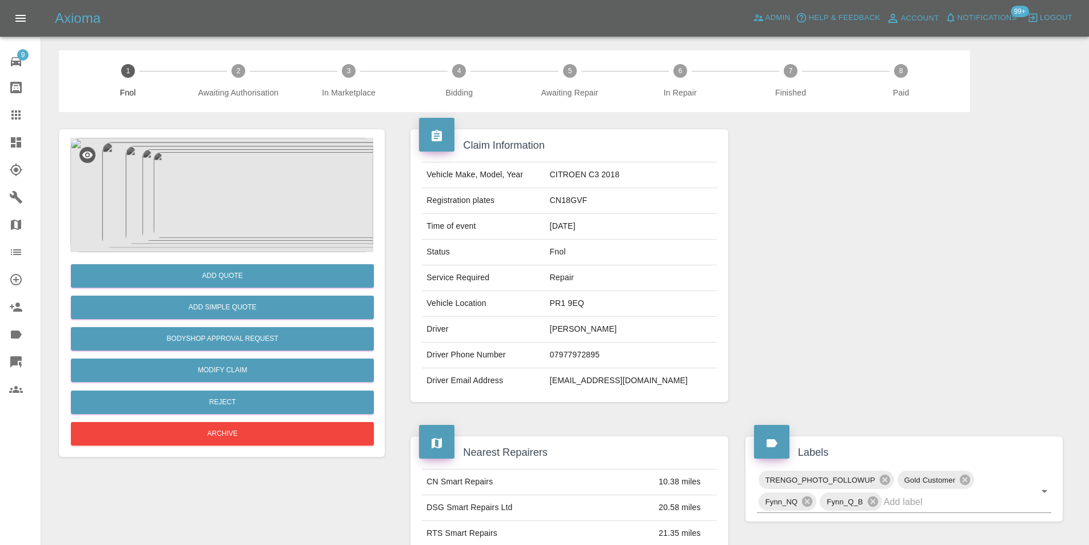
click at [234, 195] on img at bounding box center [221, 195] width 303 height 114
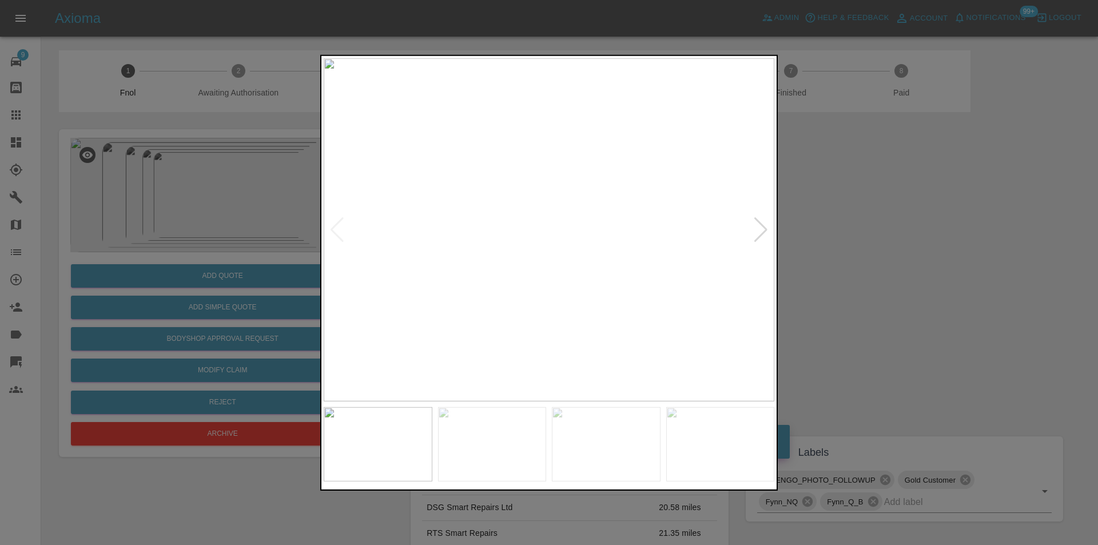
click at [761, 226] on div at bounding box center [760, 229] width 15 height 25
click at [918, 272] on div at bounding box center [549, 272] width 1098 height 545
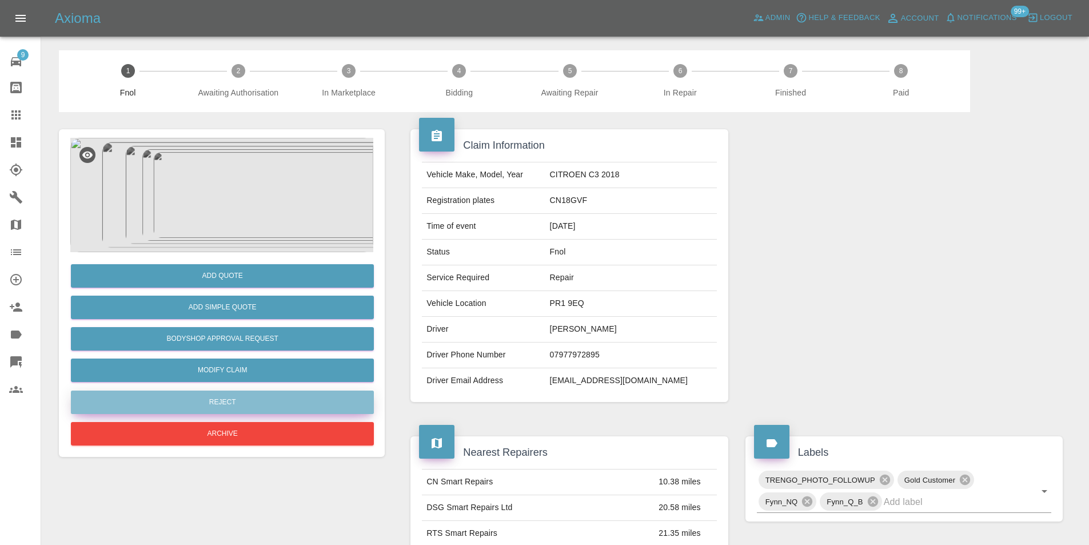
click at [216, 400] on button "Reject" at bounding box center [222, 402] width 303 height 23
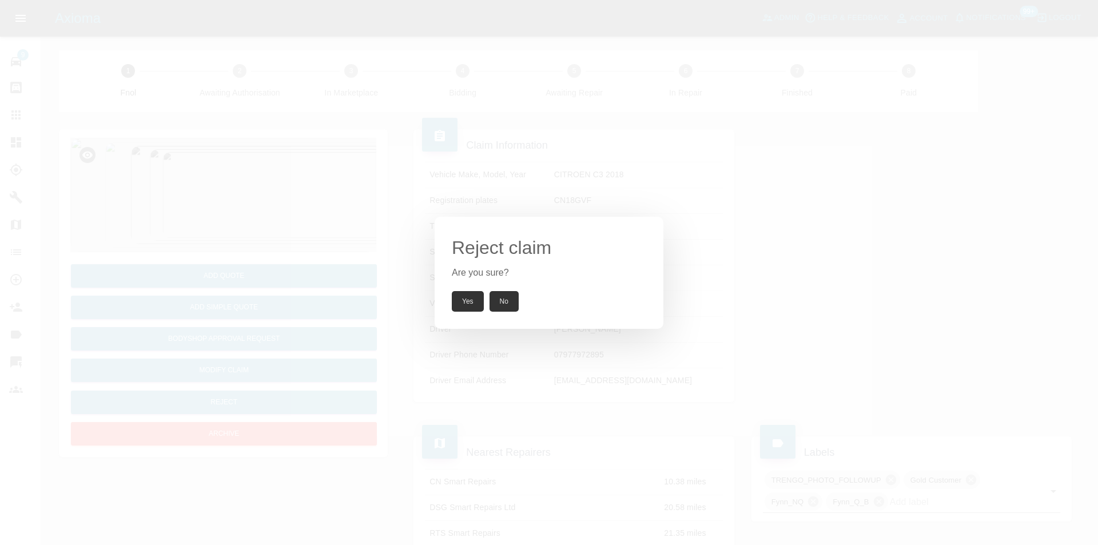
click at [473, 296] on button "Yes" at bounding box center [468, 301] width 32 height 21
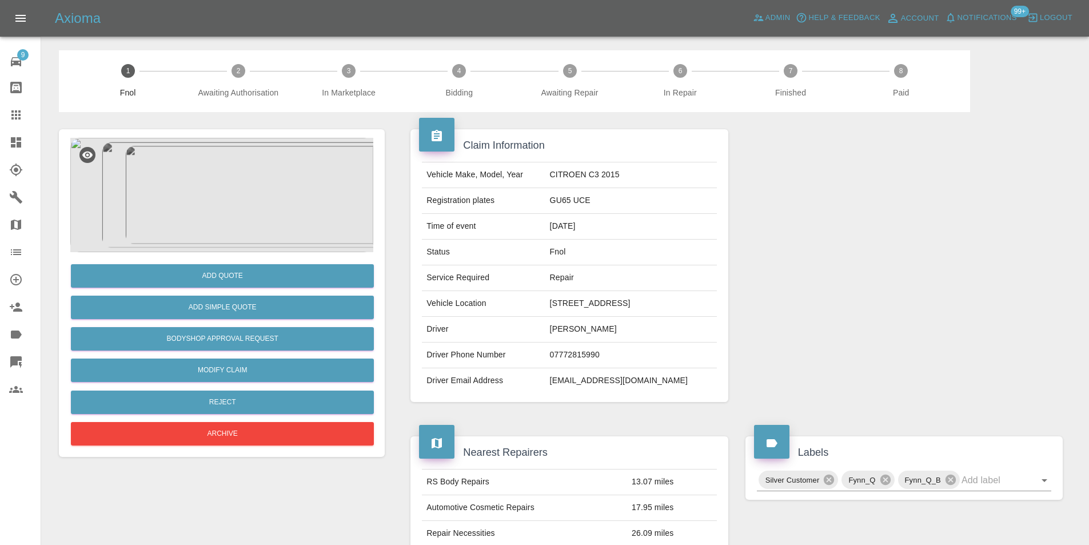
click at [260, 172] on img at bounding box center [221, 195] width 303 height 114
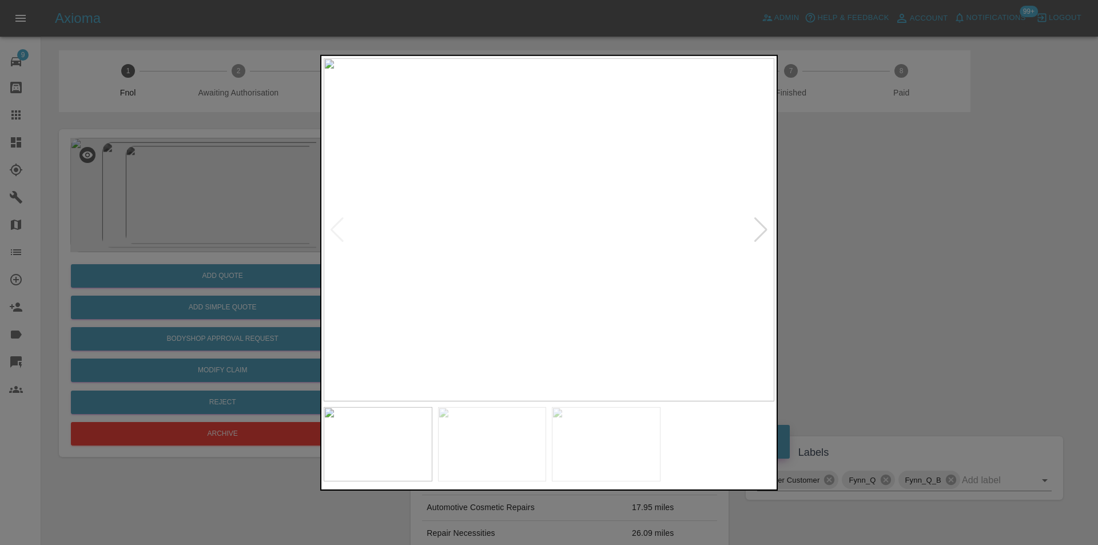
click at [765, 224] on div at bounding box center [760, 229] width 15 height 25
click at [898, 252] on div at bounding box center [549, 272] width 1098 height 545
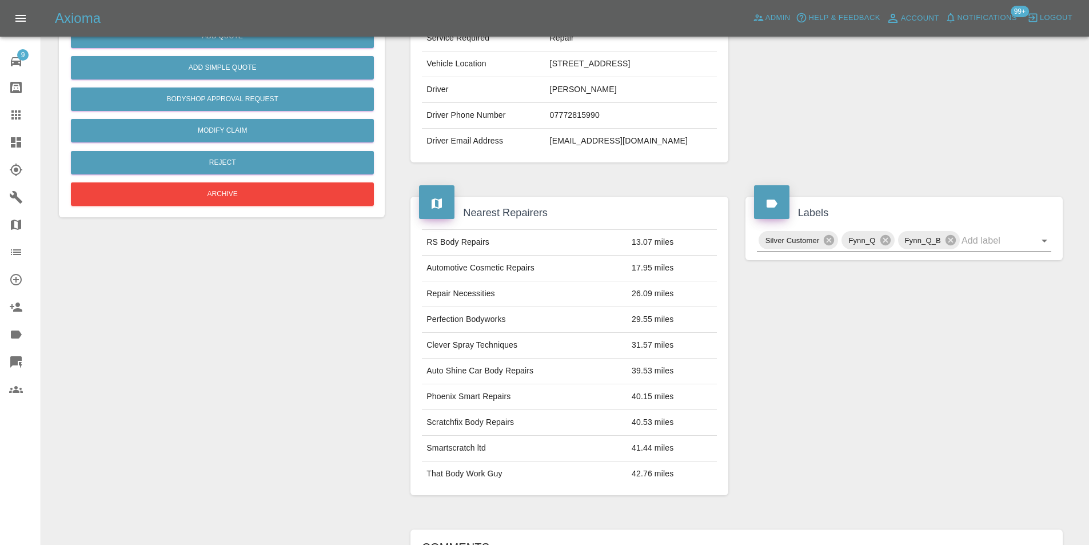
scroll to position [165, 0]
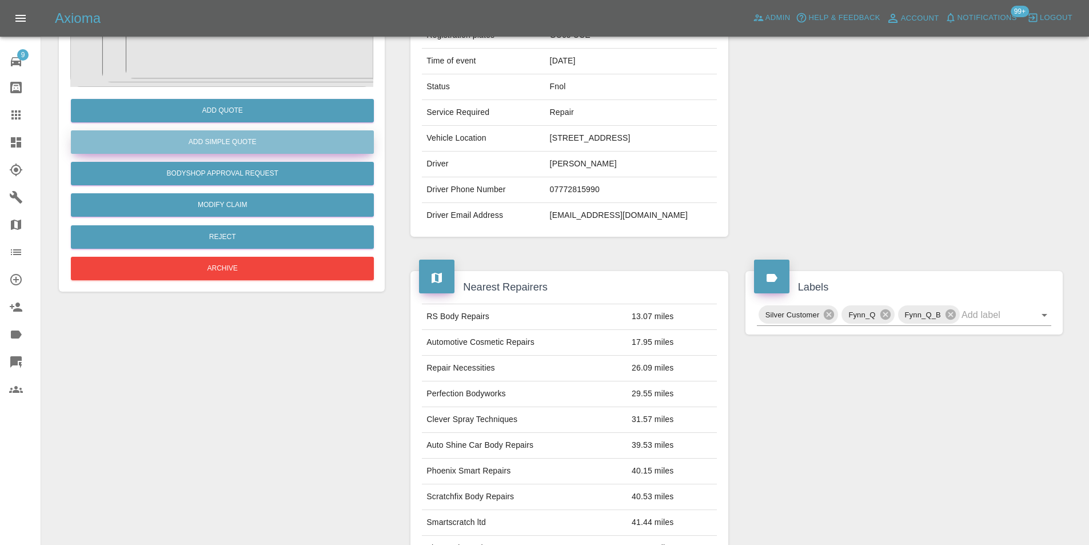
click at [234, 142] on button "Add Simple Quote" at bounding box center [222, 141] width 303 height 23
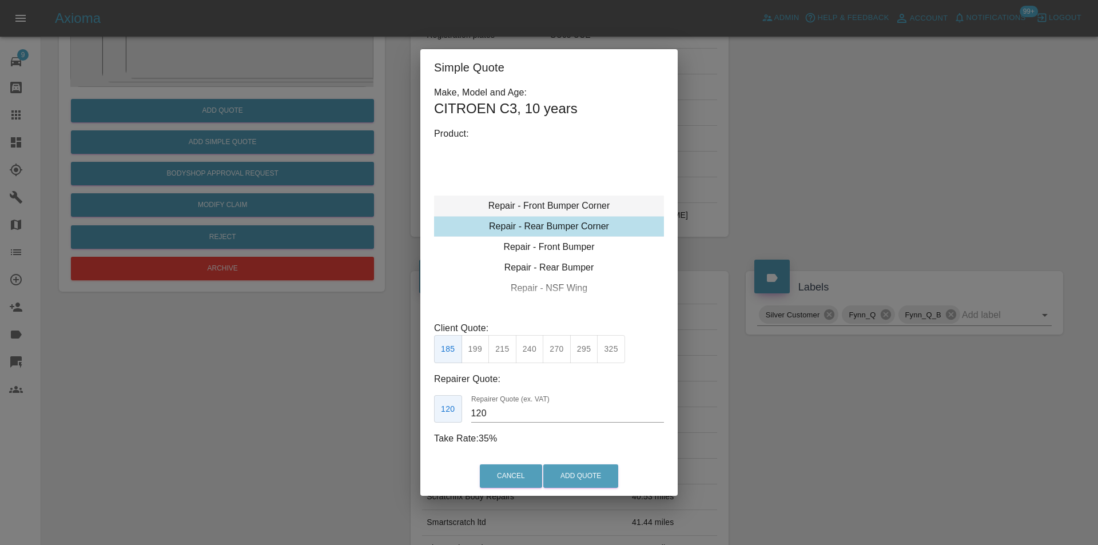
click at [574, 205] on div "Repair - Front Bumper Corner" at bounding box center [549, 206] width 230 height 21
click at [498, 348] on button "215" at bounding box center [502, 349] width 28 height 28
type input "135"
click at [558, 470] on button "Add Quote" at bounding box center [580, 475] width 75 height 23
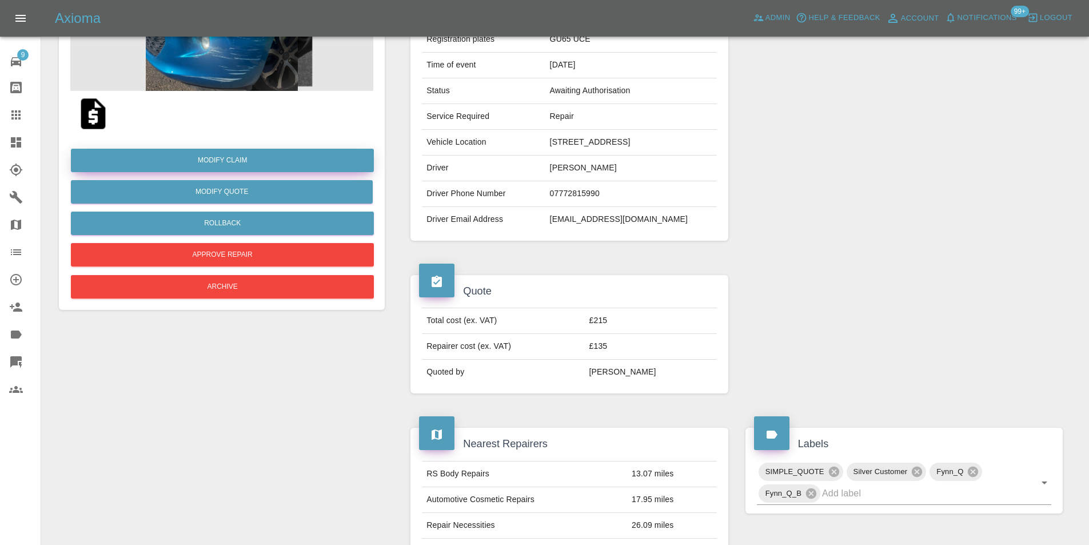
scroll to position [0, 0]
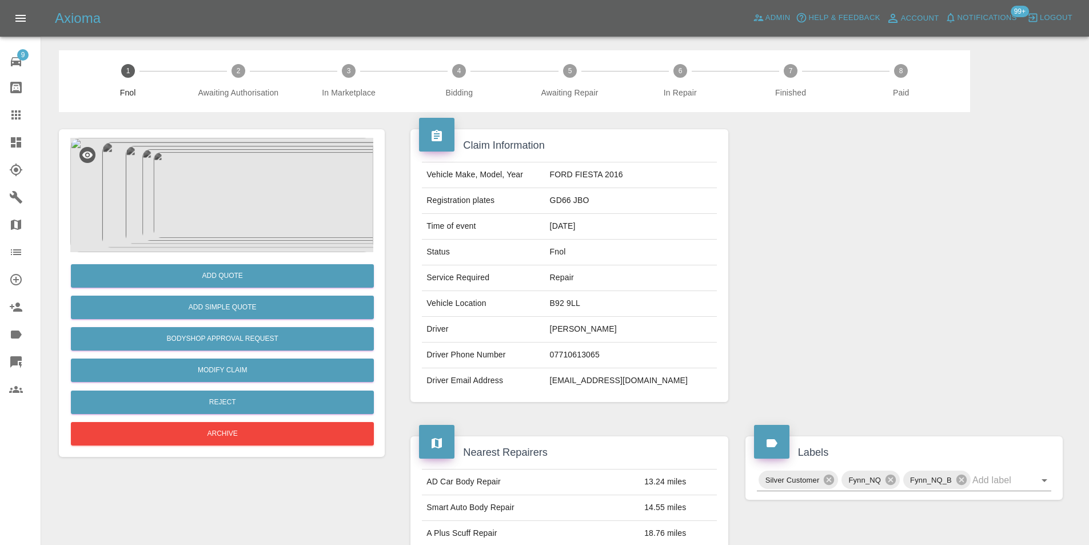
click at [232, 197] on img at bounding box center [221, 195] width 303 height 114
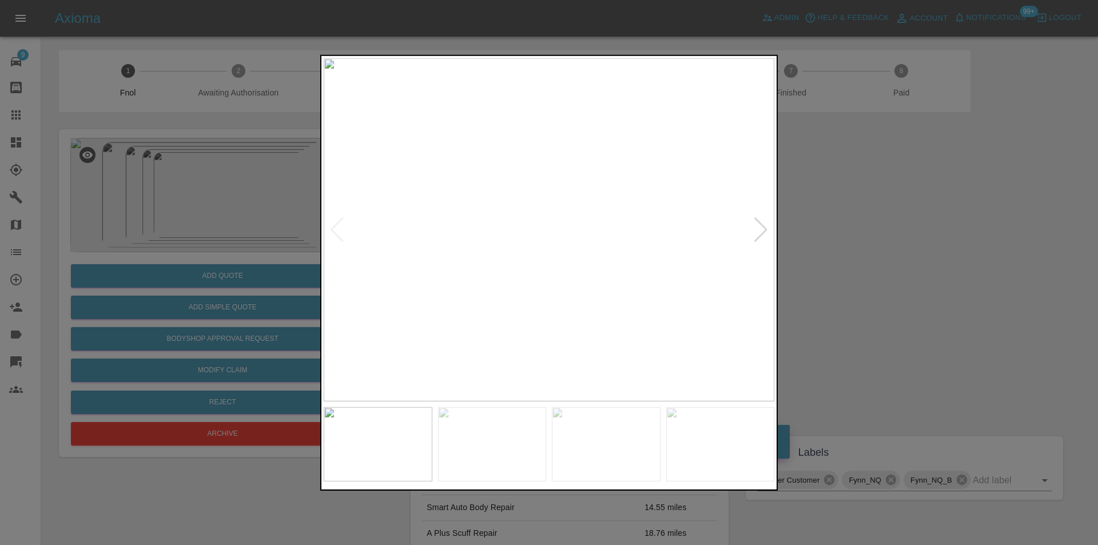
click at [759, 225] on div at bounding box center [760, 229] width 15 height 25
click at [758, 225] on div at bounding box center [760, 229] width 15 height 25
click at [758, 225] on img at bounding box center [549, 229] width 451 height 343
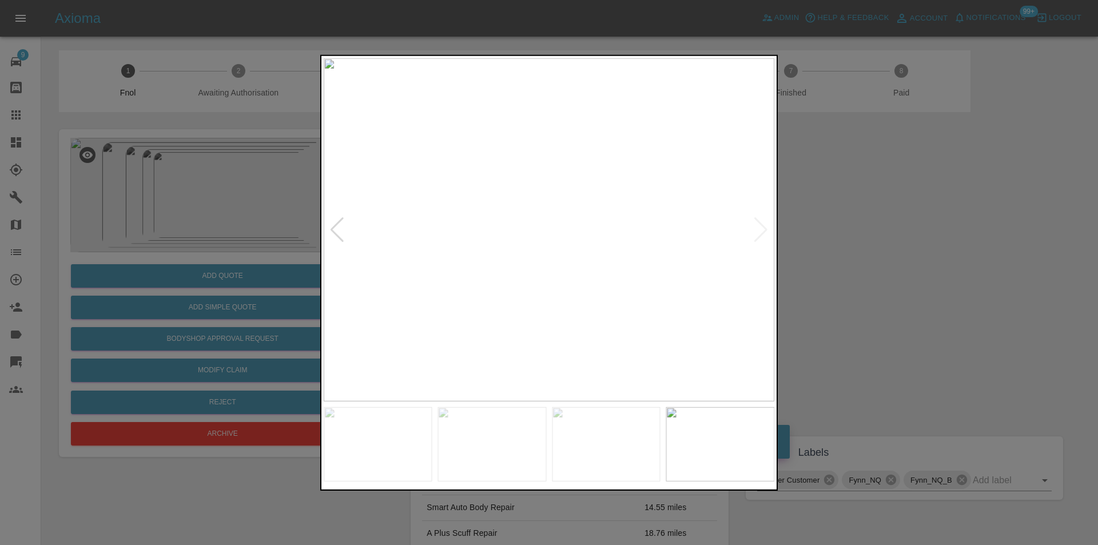
drag, startPoint x: 869, startPoint y: 249, endPoint x: 822, endPoint y: 226, distance: 52.4
click at [869, 249] on div at bounding box center [549, 272] width 1098 height 545
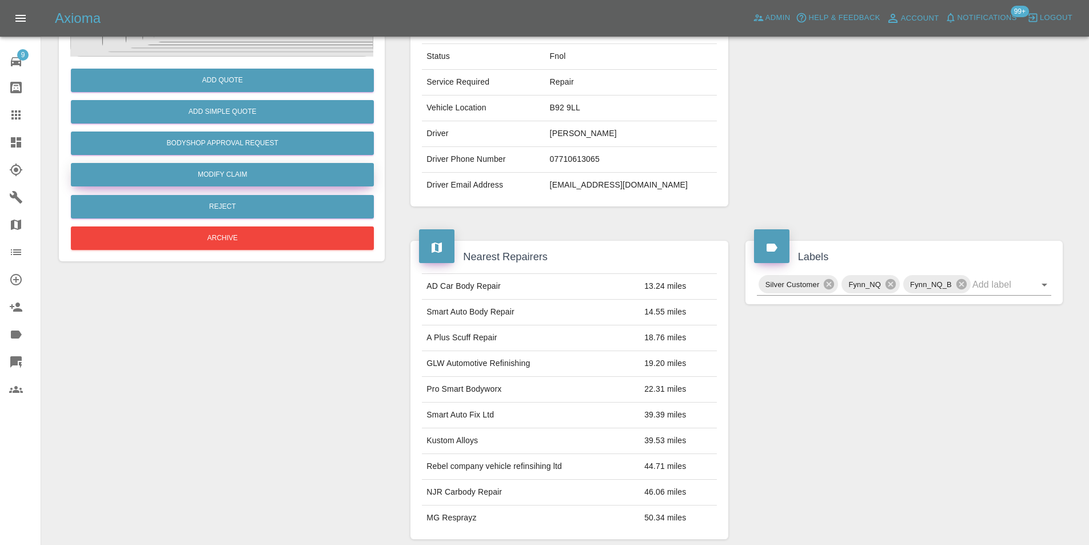
scroll to position [62, 0]
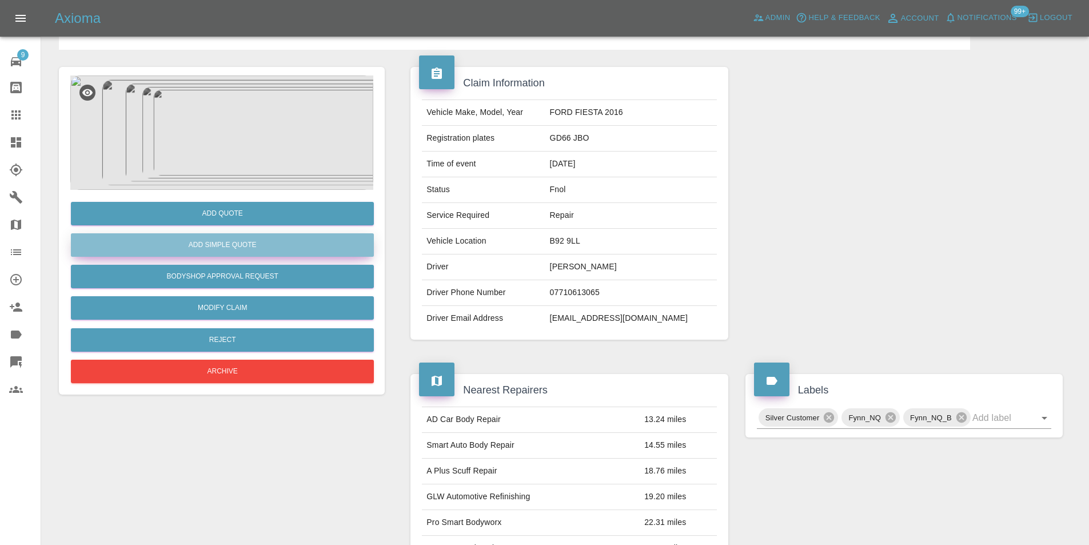
click at [241, 248] on button "Add Simple Quote" at bounding box center [222, 244] width 303 height 23
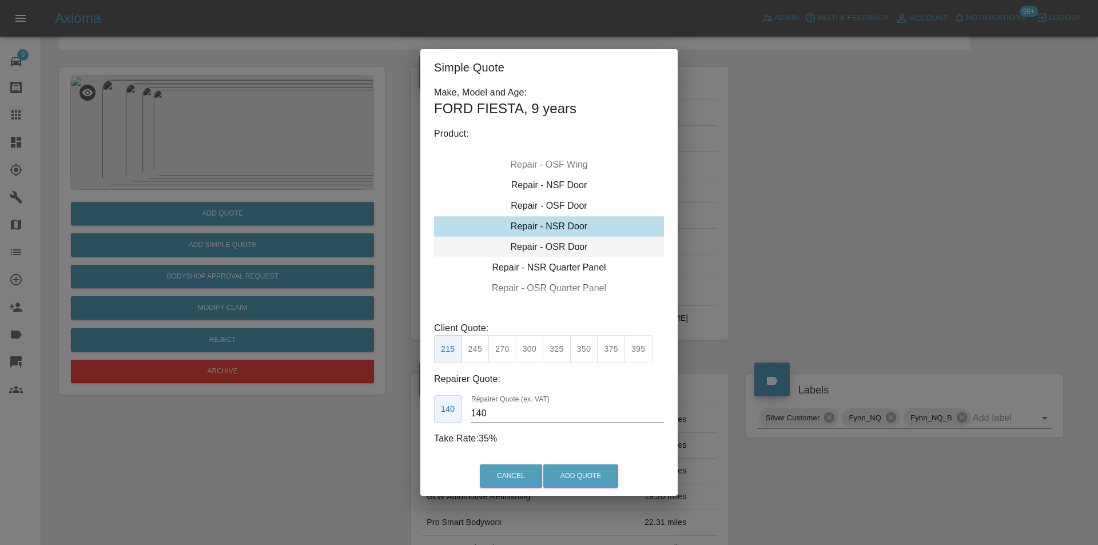
click at [567, 243] on div "Repair - OSR Door" at bounding box center [549, 247] width 230 height 21
drag, startPoint x: 530, startPoint y: 350, endPoint x: 536, endPoint y: 347, distance: 7.2
click at [532, 350] on button "300" at bounding box center [530, 349] width 28 height 28
type input "190"
click at [588, 471] on button "Add Quote" at bounding box center [580, 475] width 75 height 23
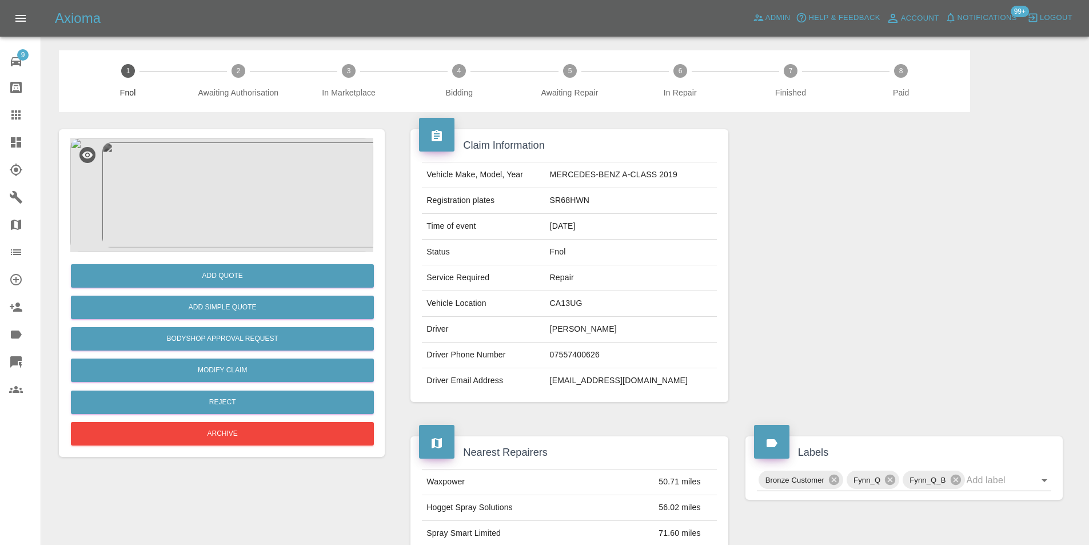
click at [214, 187] on img at bounding box center [221, 195] width 303 height 114
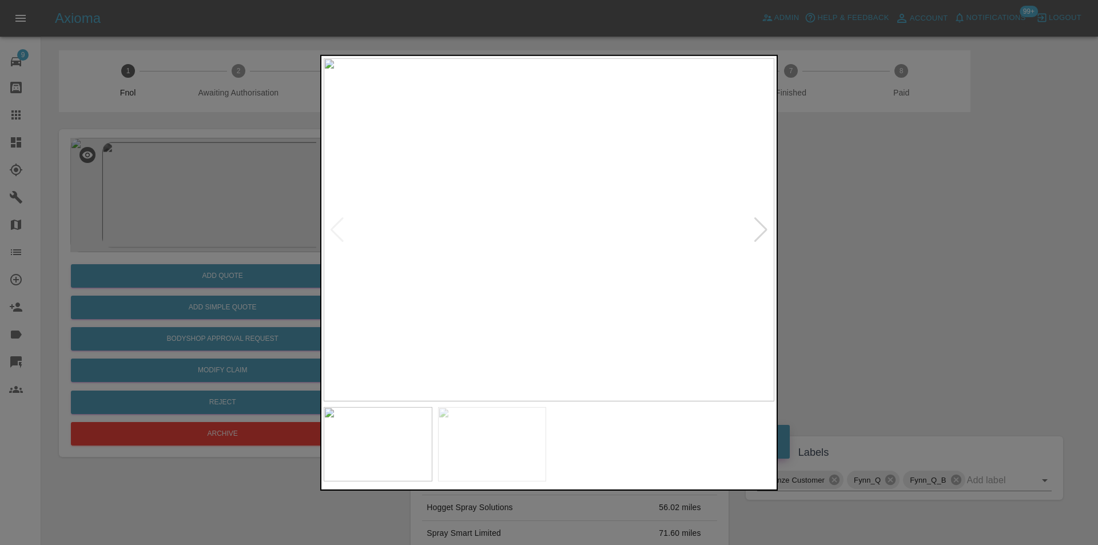
click at [758, 227] on div at bounding box center [760, 229] width 15 height 25
click at [758, 227] on img at bounding box center [549, 229] width 451 height 343
click at [926, 257] on div at bounding box center [549, 272] width 1098 height 545
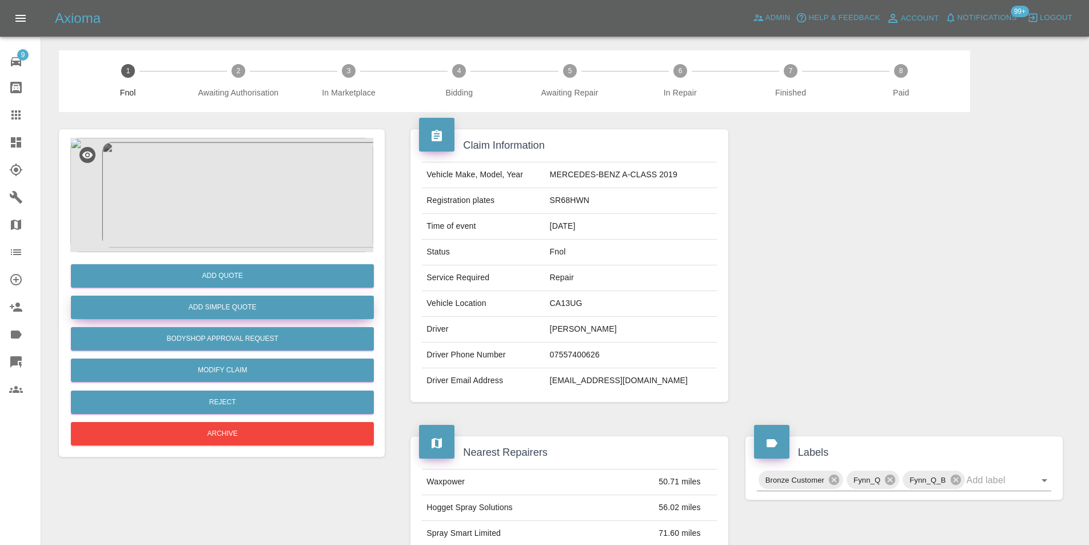
click at [247, 314] on button "Add Simple Quote" at bounding box center [222, 307] width 303 height 23
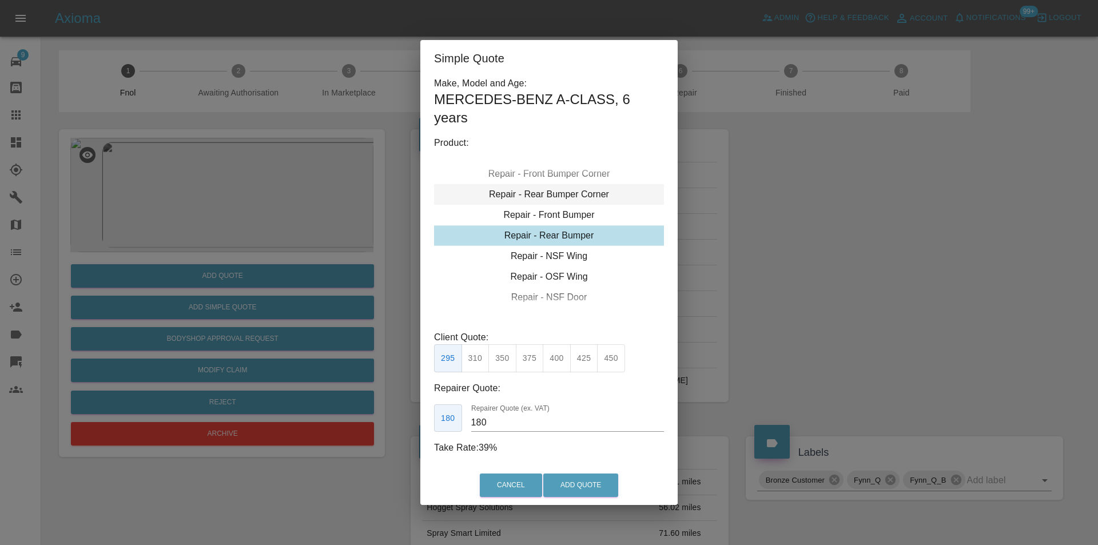
click at [572, 193] on div "Repair - Rear Bumper Corner" at bounding box center [549, 194] width 230 height 21
click at [554, 361] on button "270" at bounding box center [557, 358] width 28 height 28
type input "165"
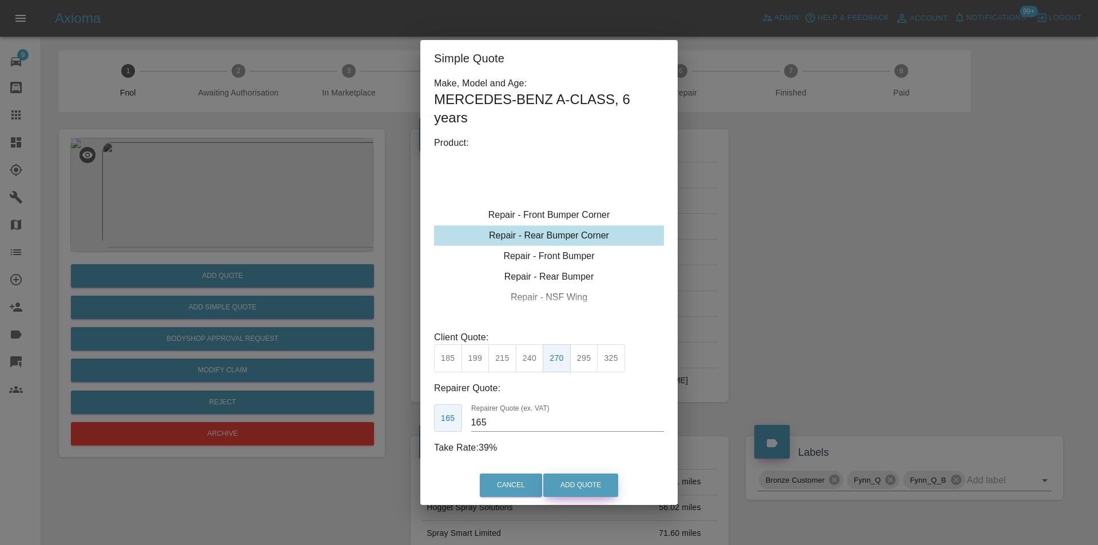
drag, startPoint x: 577, startPoint y: 480, endPoint x: 581, endPoint y: 474, distance: 7.0
click at [578, 480] on button "Add Quote" at bounding box center [580, 484] width 75 height 23
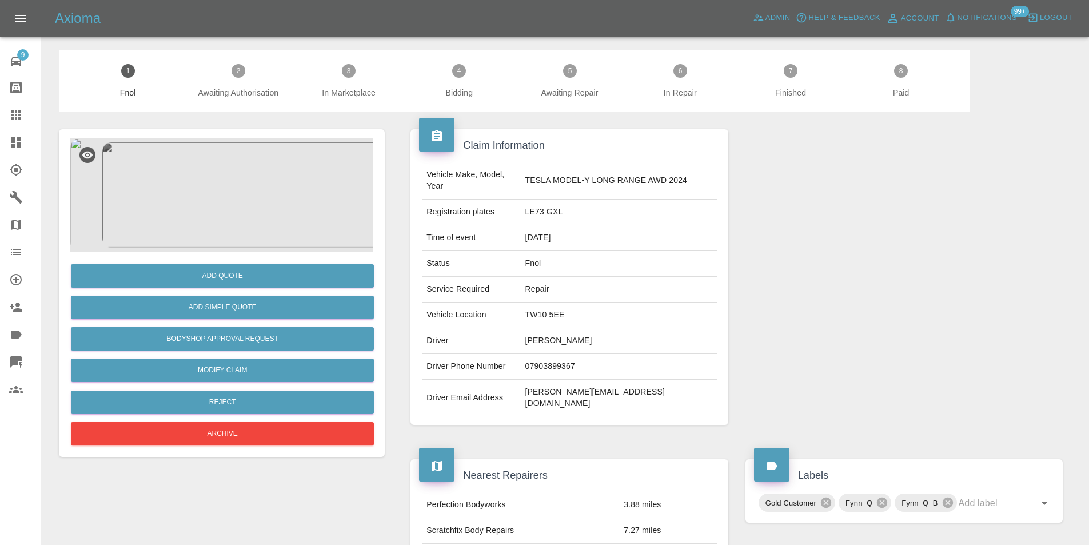
click at [196, 181] on img at bounding box center [221, 195] width 303 height 114
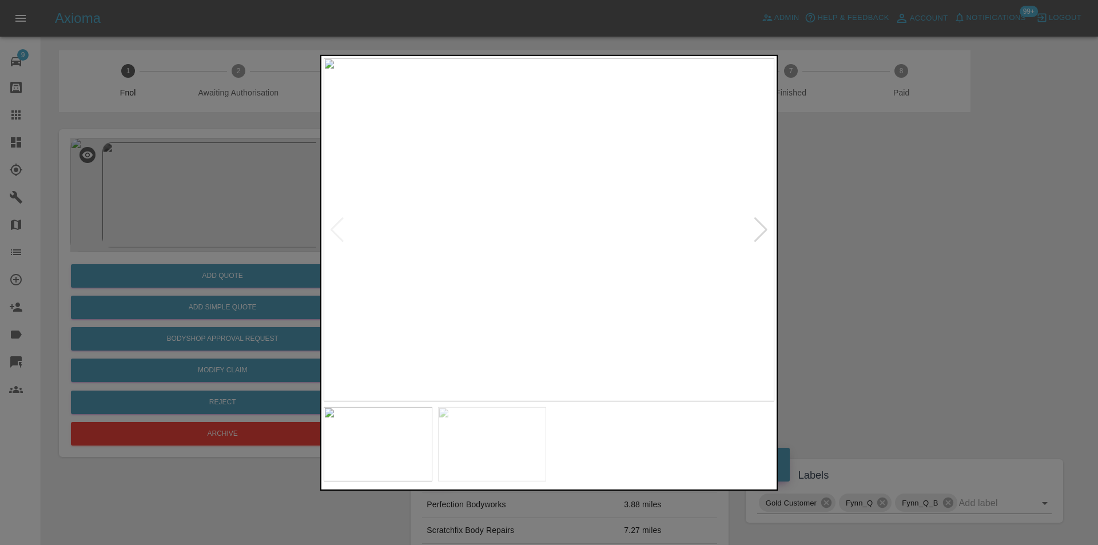
click at [763, 229] on div at bounding box center [760, 229] width 15 height 25
click at [763, 229] on img at bounding box center [549, 229] width 451 height 343
click at [328, 229] on img at bounding box center [549, 229] width 451 height 343
click at [332, 228] on div at bounding box center [336, 229] width 15 height 25
click at [828, 204] on div at bounding box center [549, 272] width 1098 height 545
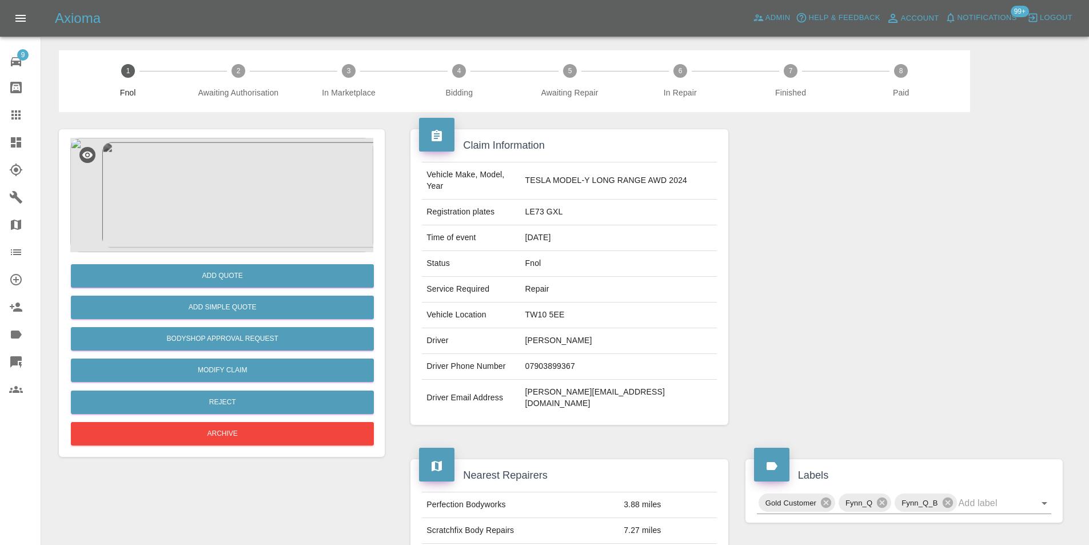
click at [224, 167] on img at bounding box center [221, 195] width 303 height 114
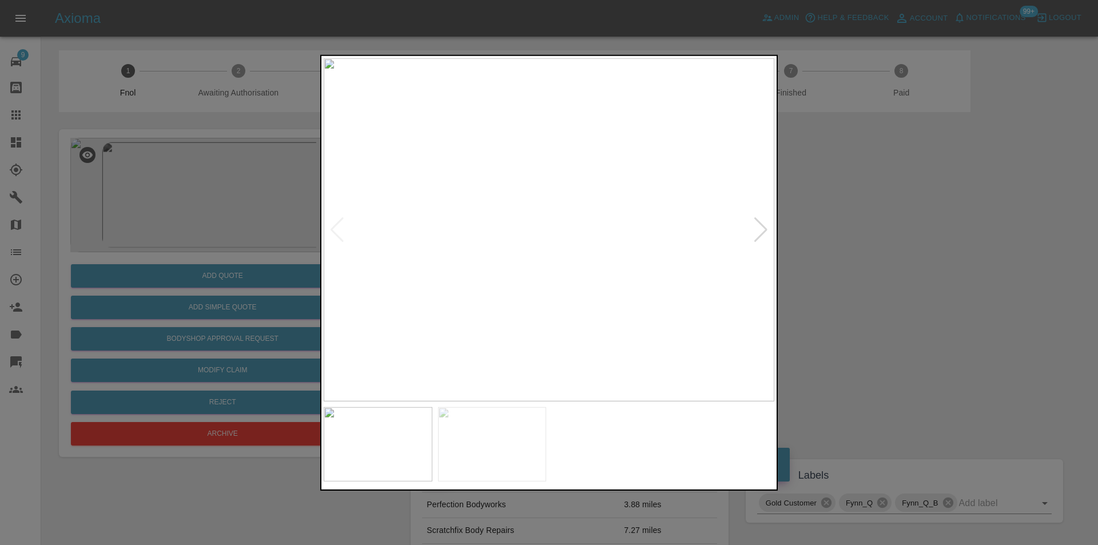
click at [758, 230] on div at bounding box center [760, 229] width 15 height 25
click at [758, 230] on img at bounding box center [549, 229] width 451 height 343
click at [337, 229] on div at bounding box center [336, 229] width 15 height 25
click at [903, 247] on div at bounding box center [549, 272] width 1098 height 545
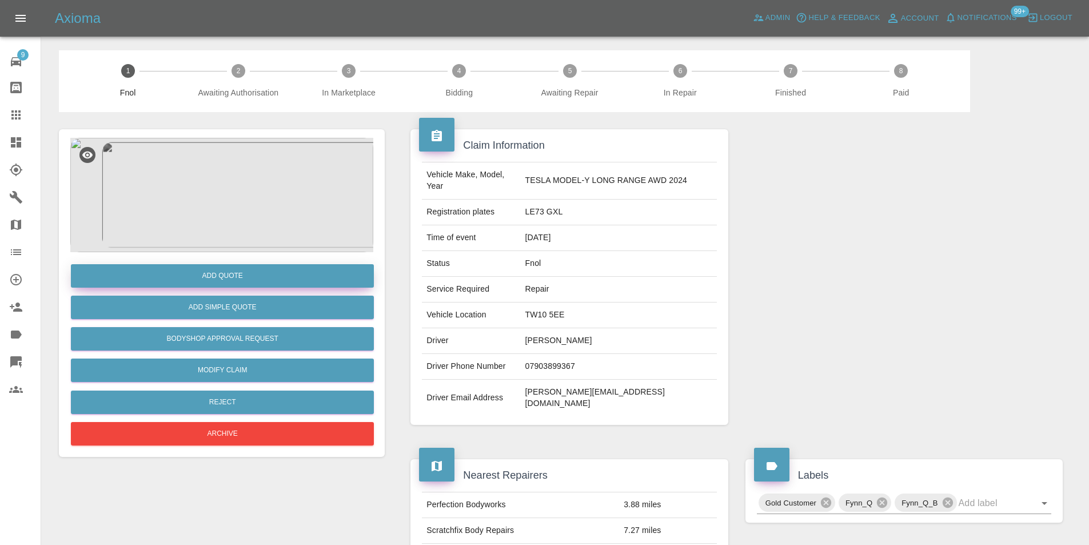
click at [246, 275] on button "Add Quote" at bounding box center [222, 275] width 303 height 23
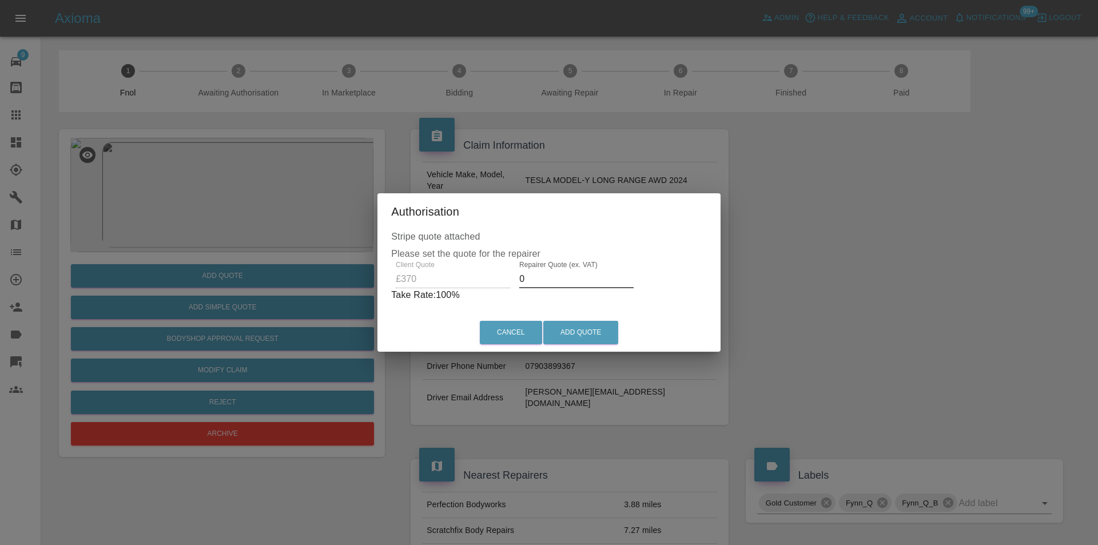
click at [542, 281] on input "0" at bounding box center [576, 279] width 114 height 18
type input "0235"
click at [571, 328] on button "Add Quote" at bounding box center [580, 332] width 75 height 23
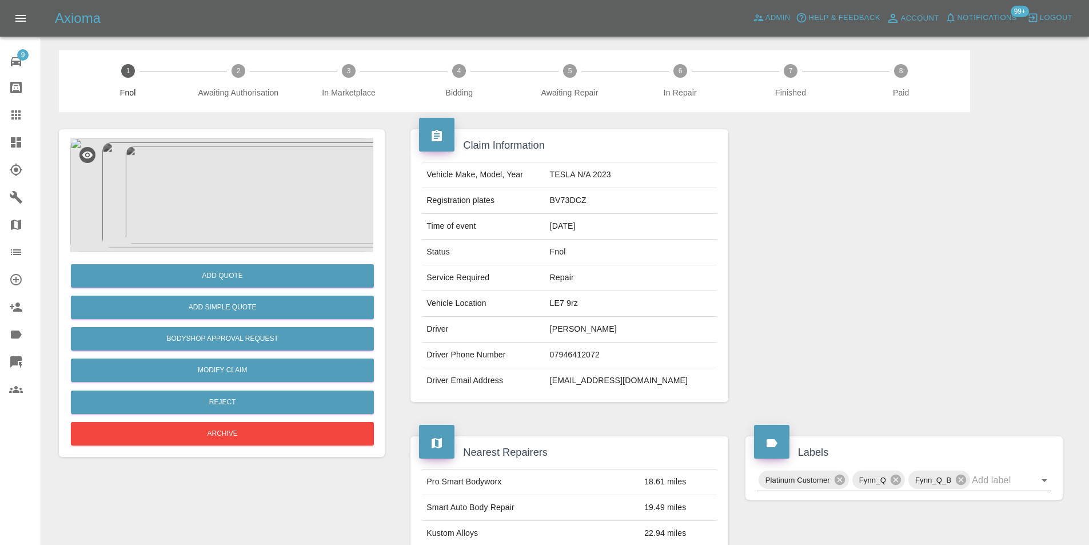
click at [252, 149] on img at bounding box center [221, 195] width 303 height 114
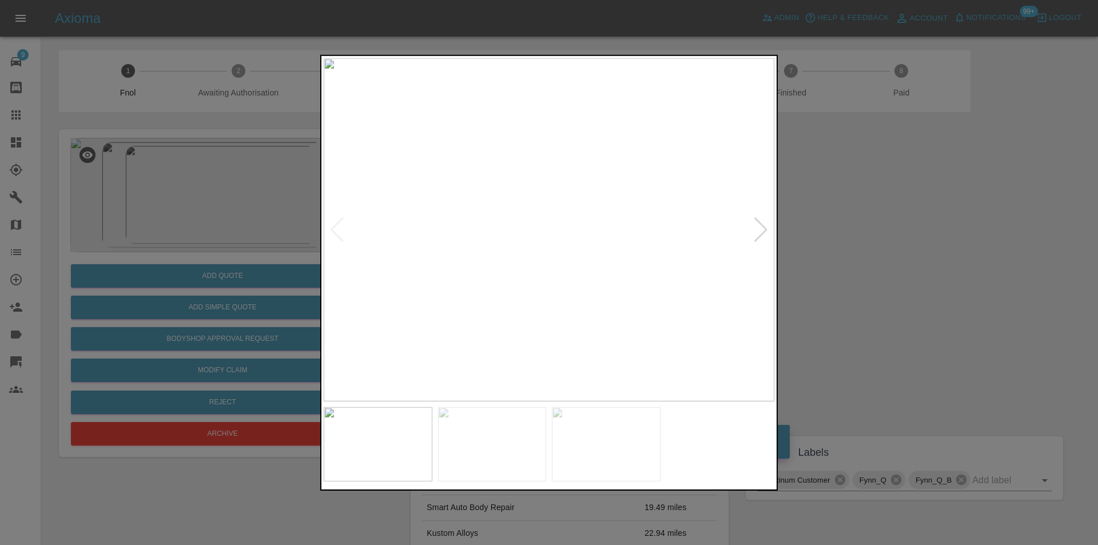
click at [763, 224] on div at bounding box center [760, 229] width 15 height 25
click at [762, 225] on div at bounding box center [760, 229] width 15 height 25
click at [762, 225] on img at bounding box center [549, 229] width 451 height 343
click at [891, 223] on div at bounding box center [549, 272] width 1098 height 545
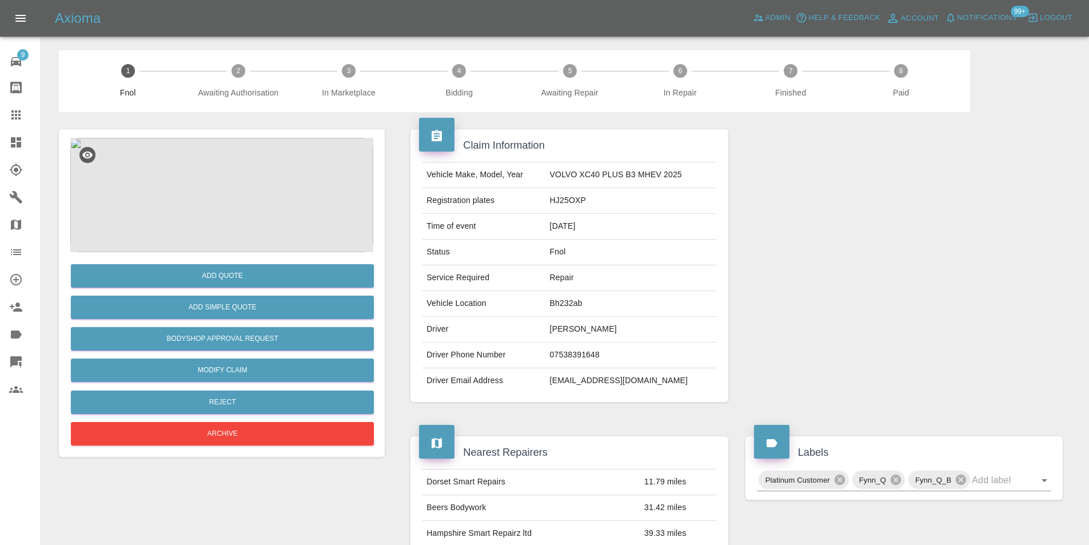
click at [248, 183] on img at bounding box center [221, 195] width 303 height 114
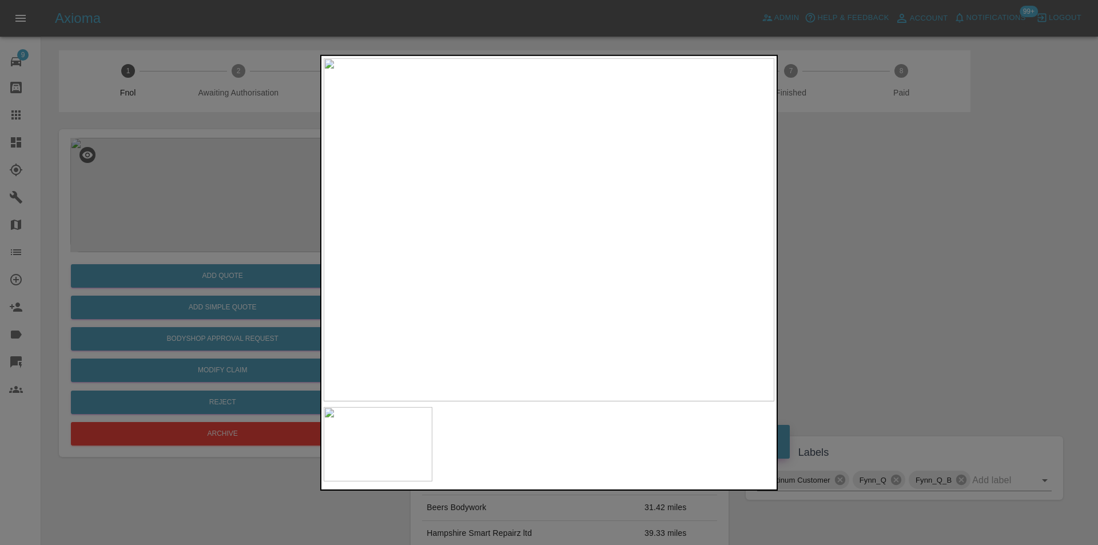
click at [872, 237] on div at bounding box center [549, 272] width 1098 height 545
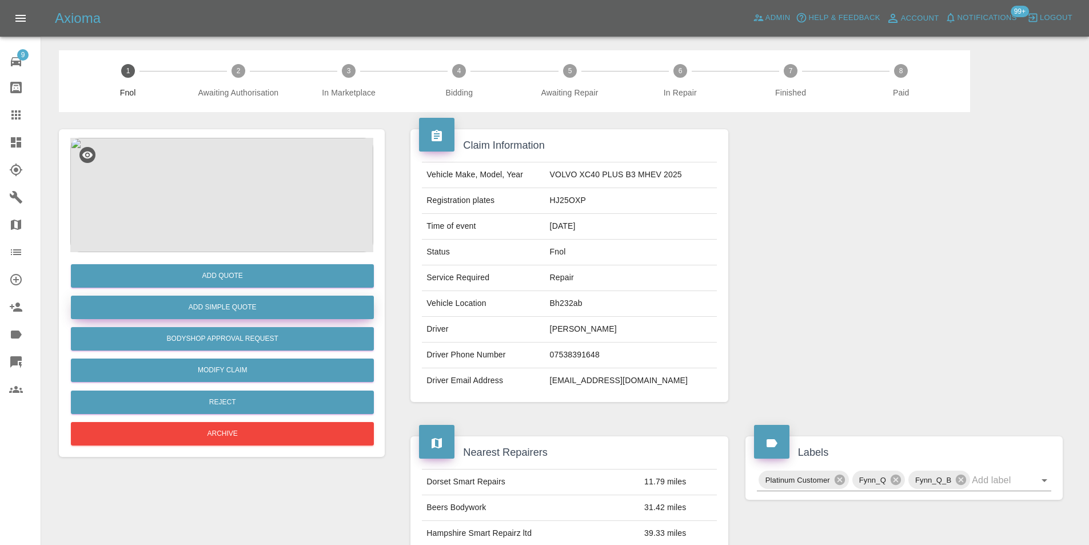
click at [264, 313] on button "Add Simple Quote" at bounding box center [222, 307] width 303 height 23
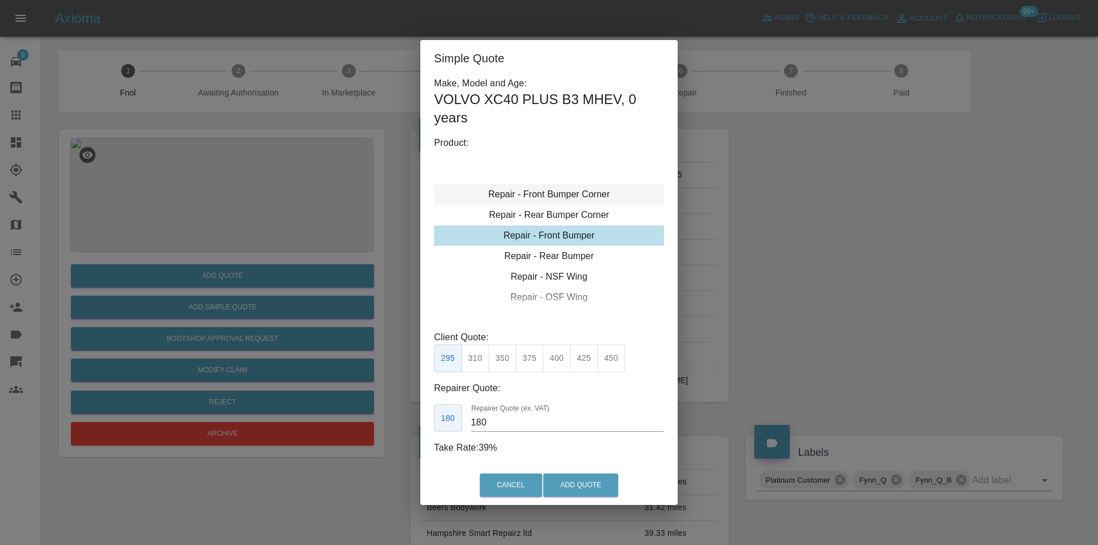
click at [572, 190] on div "Repair - Front Bumper Corner" at bounding box center [549, 194] width 230 height 21
type input "120"
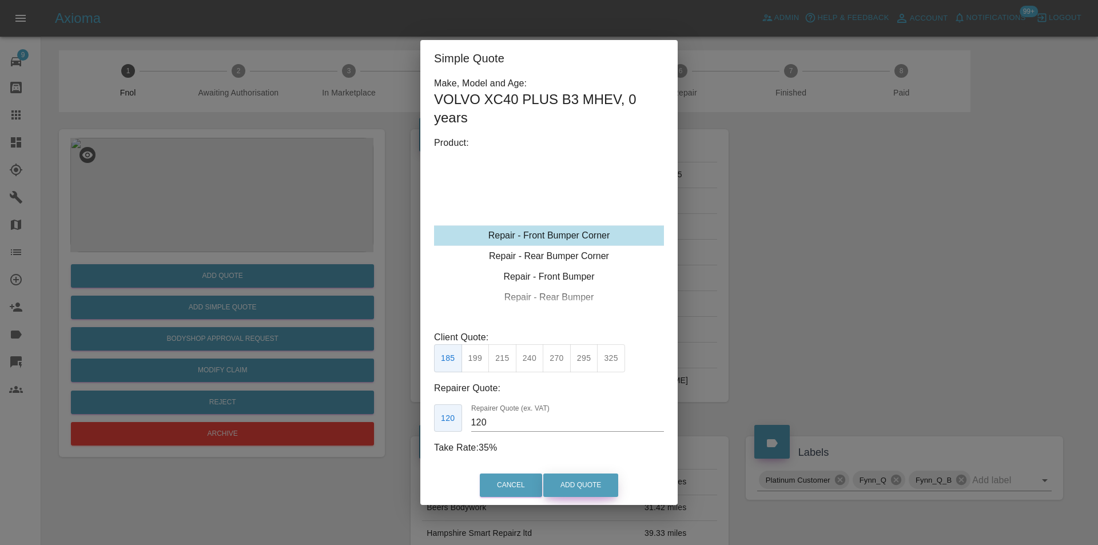
click at [574, 483] on button "Add Quote" at bounding box center [580, 484] width 75 height 23
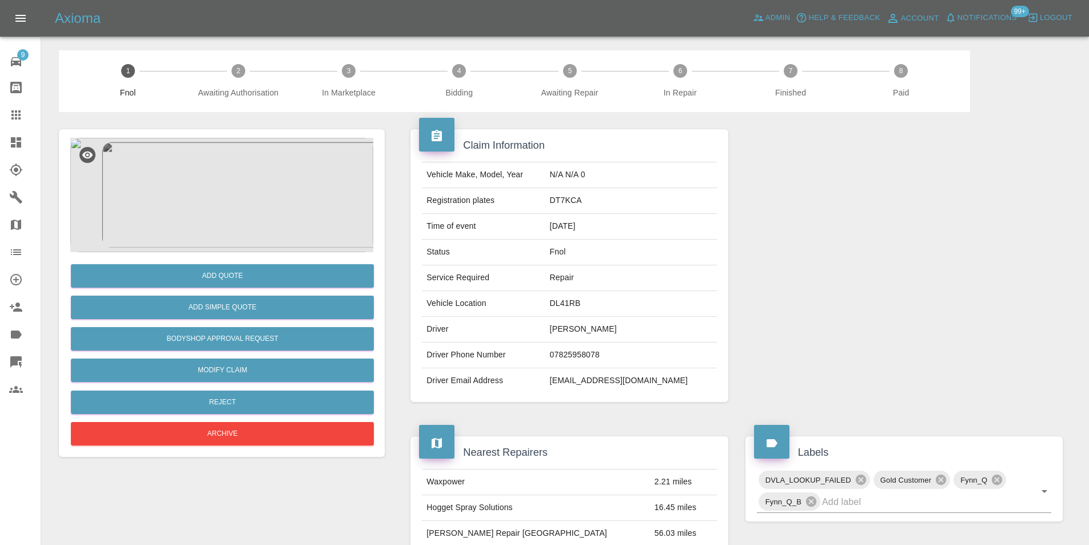
click at [217, 191] on img at bounding box center [221, 195] width 303 height 114
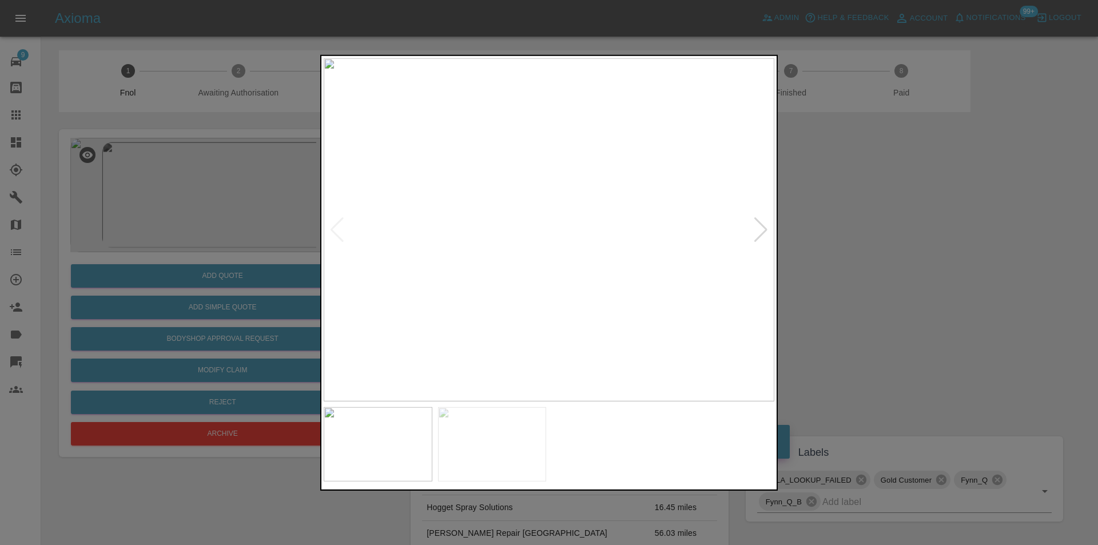
click at [759, 228] on div at bounding box center [760, 229] width 15 height 25
click at [759, 228] on img at bounding box center [549, 229] width 451 height 343
click at [893, 229] on div at bounding box center [549, 272] width 1098 height 545
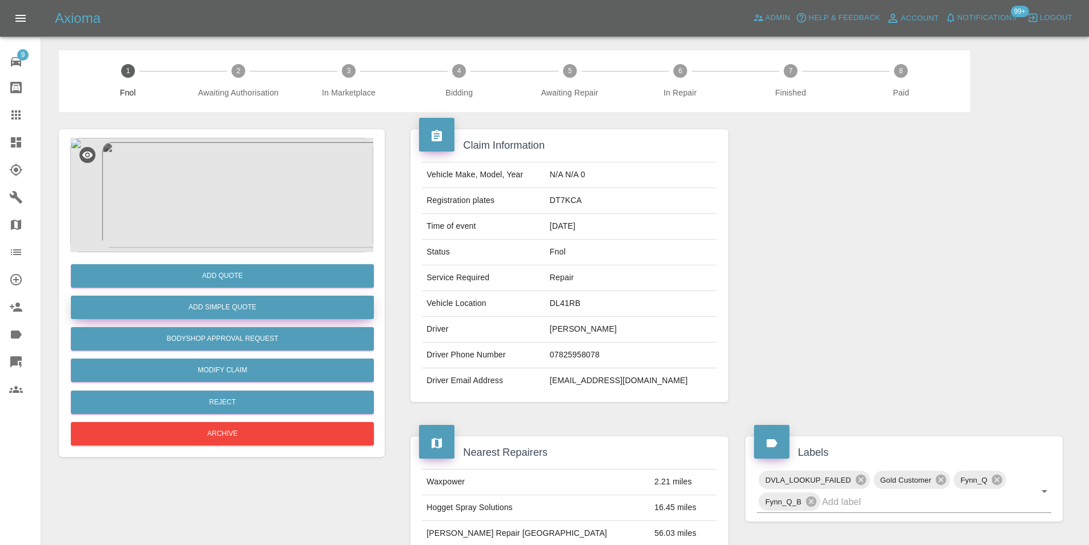
click at [258, 302] on button "Add Simple Quote" at bounding box center [222, 307] width 303 height 23
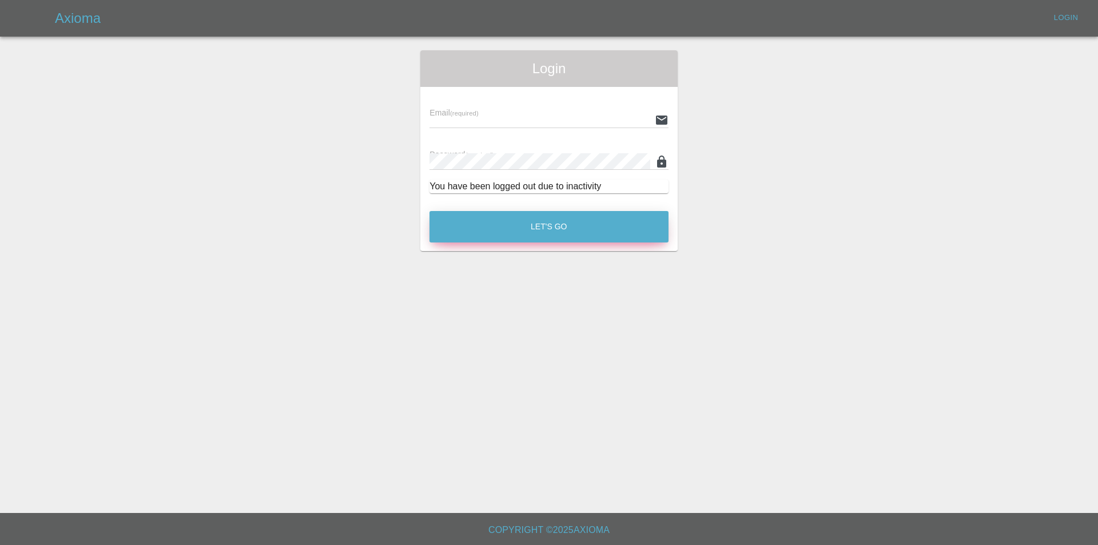
type input "[PERSON_NAME][EMAIL_ADDRESS][DOMAIN_NAME]"
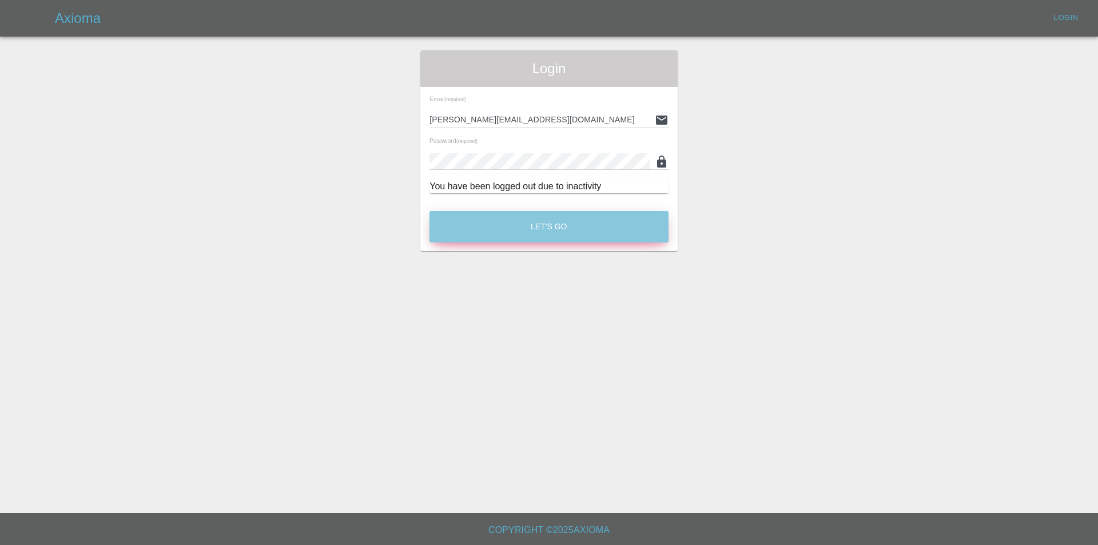
click at [549, 230] on button "Let's Go" at bounding box center [548, 226] width 239 height 31
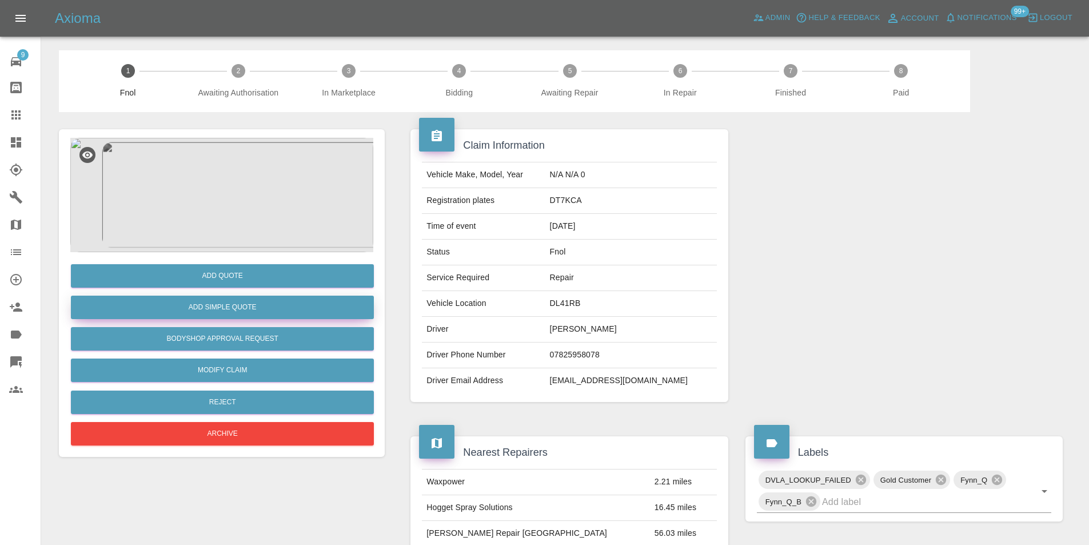
click at [252, 305] on button "Add Simple Quote" at bounding box center [222, 307] width 303 height 23
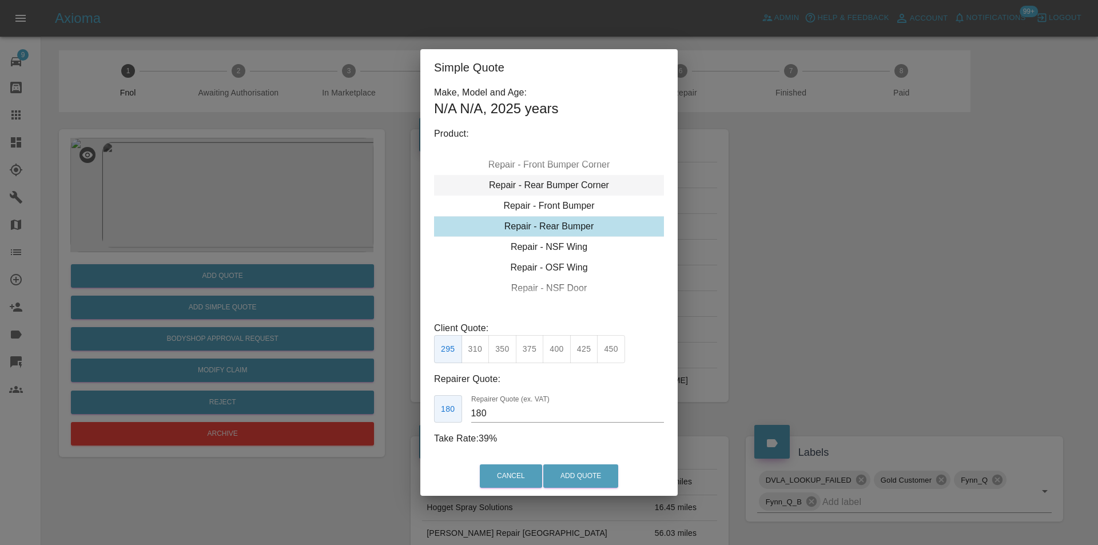
click at [568, 186] on div "Repair - Rear Bumper Corner" at bounding box center [549, 185] width 230 height 21
type input "120"
click at [567, 471] on button "Add Quote" at bounding box center [580, 475] width 75 height 23
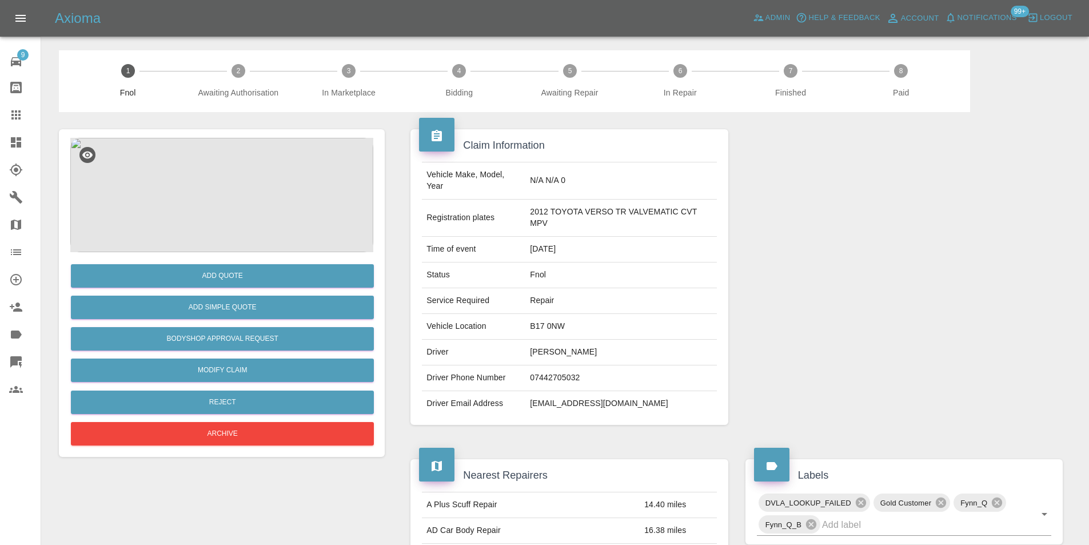
click at [224, 160] on img at bounding box center [221, 195] width 303 height 114
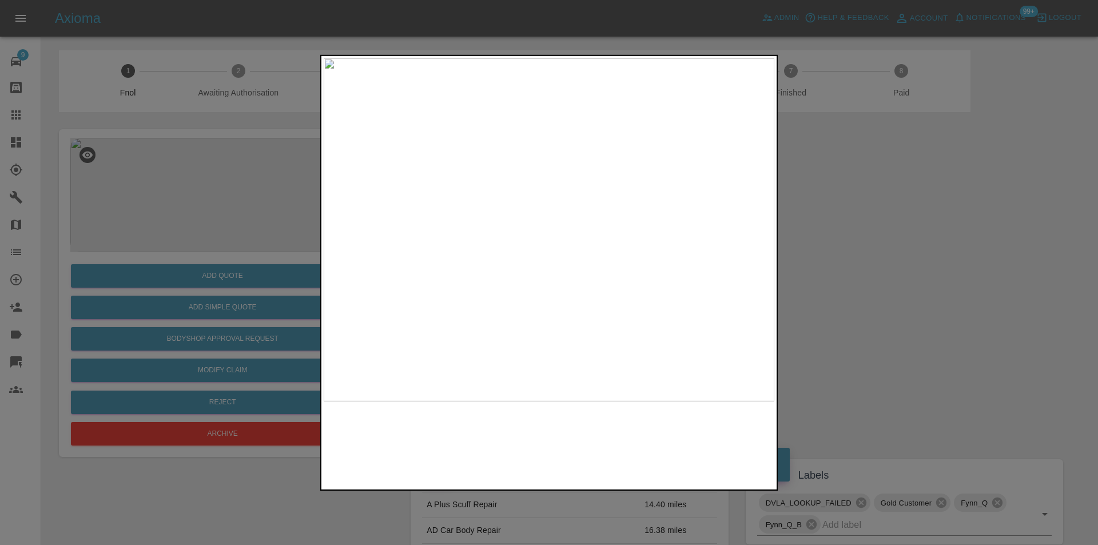
click at [461, 208] on img at bounding box center [549, 229] width 451 height 343
click at [845, 213] on div at bounding box center [549, 272] width 1098 height 545
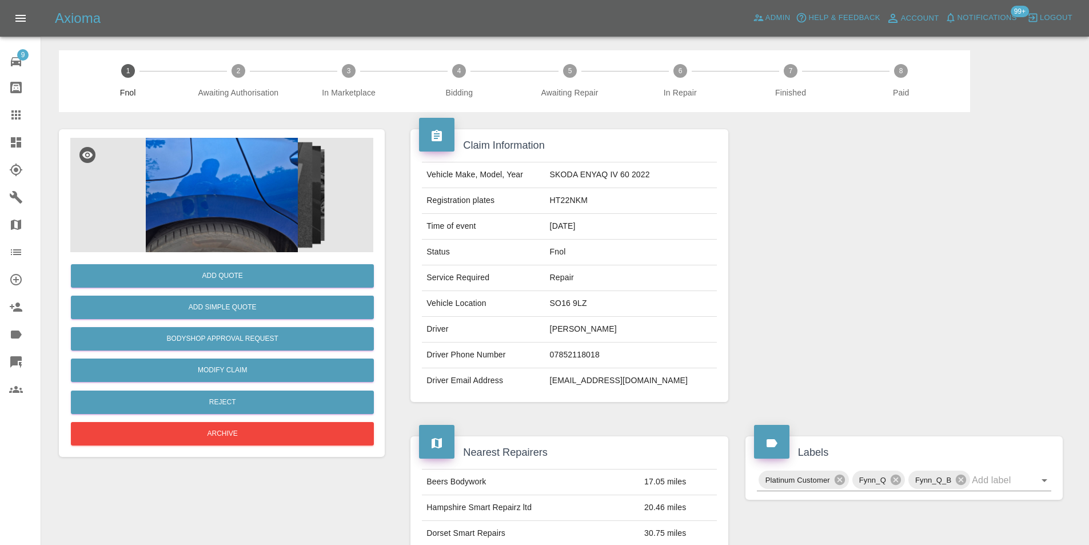
click at [241, 184] on img at bounding box center [221, 195] width 303 height 114
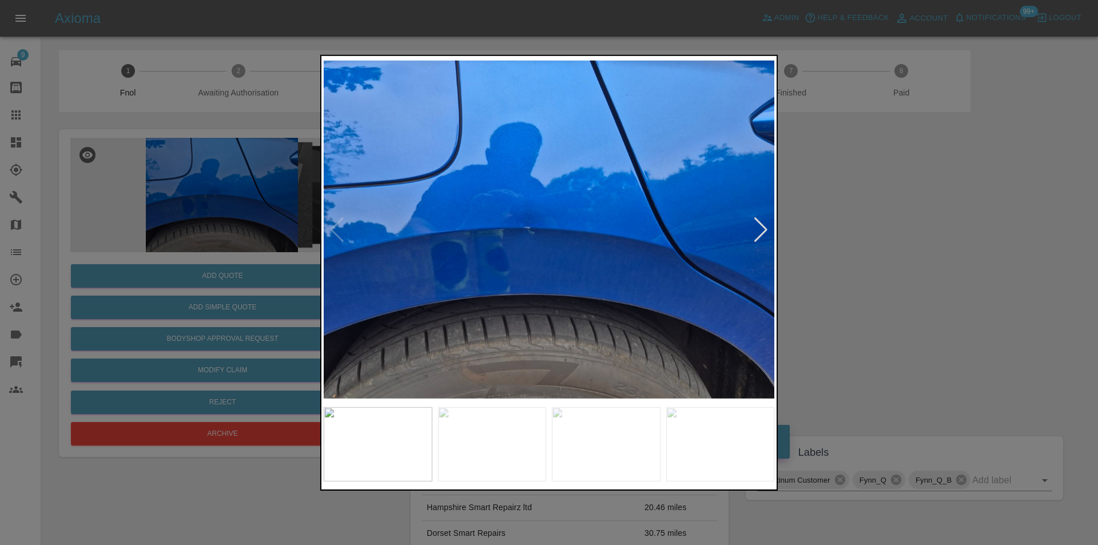
click at [765, 226] on div at bounding box center [760, 229] width 15 height 25
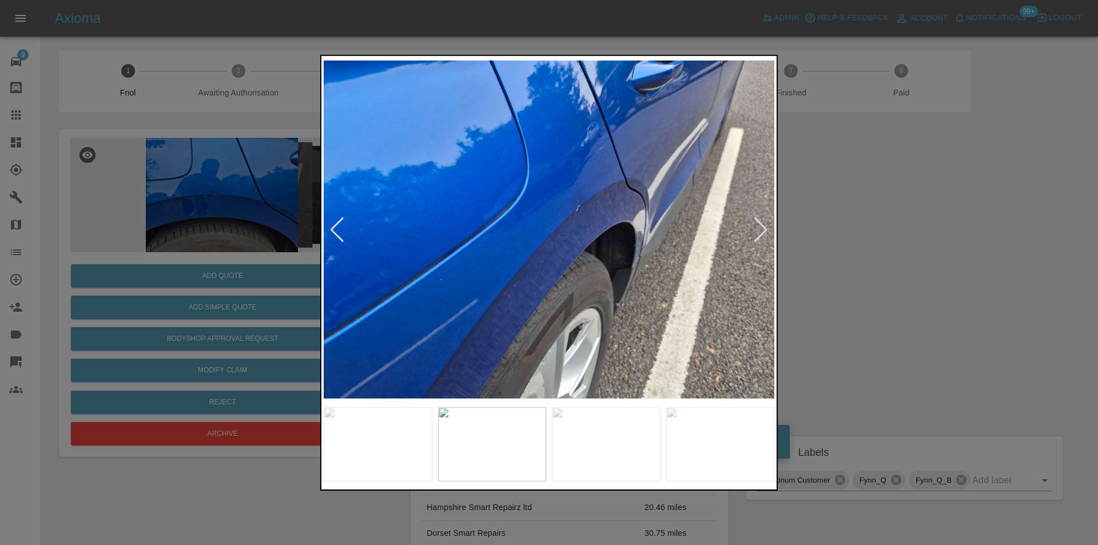
click at [765, 226] on div at bounding box center [760, 229] width 15 height 25
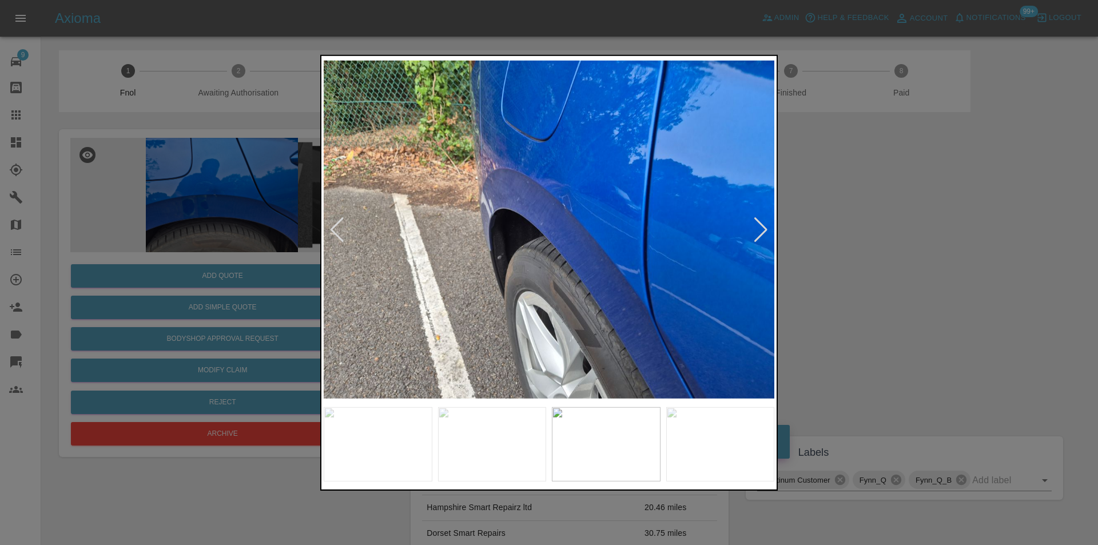
click at [765, 226] on div at bounding box center [760, 229] width 15 height 25
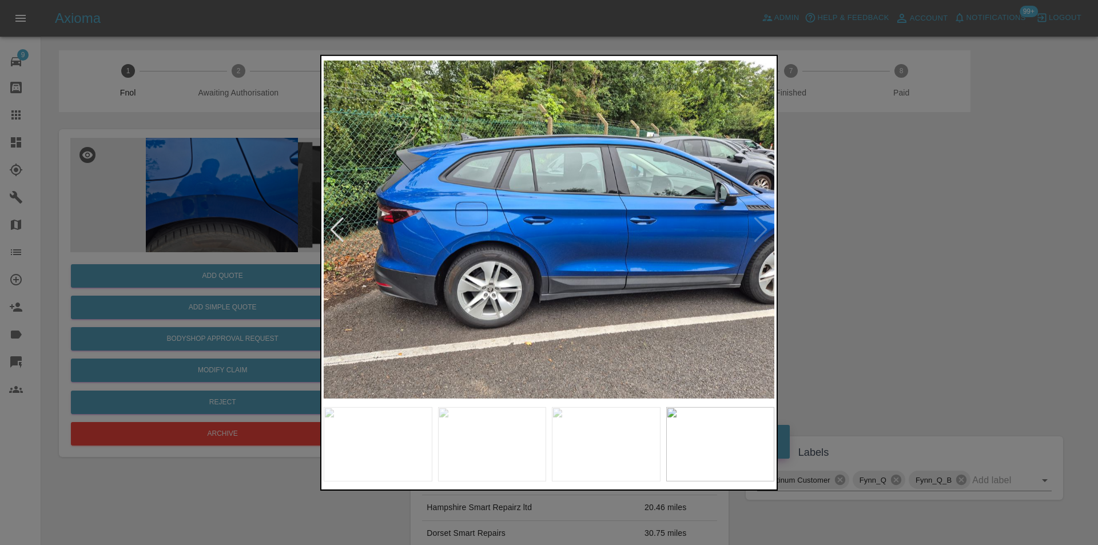
click at [765, 226] on img at bounding box center [549, 229] width 451 height 343
drag, startPoint x: 886, startPoint y: 245, endPoint x: 787, endPoint y: 244, distance: 99.5
click at [886, 245] on div at bounding box center [549, 272] width 1098 height 545
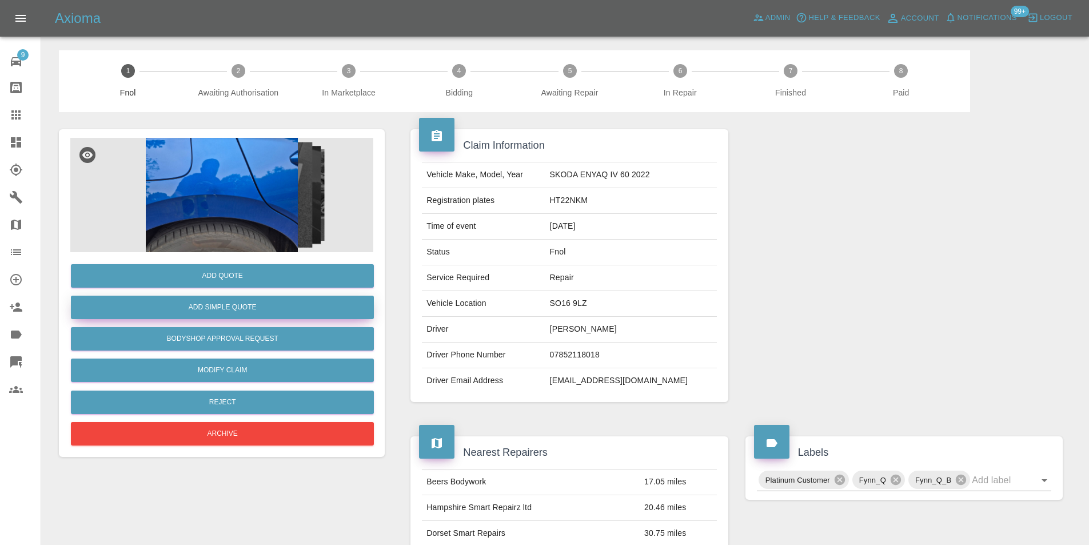
click at [245, 312] on button "Add Simple Quote" at bounding box center [222, 307] width 303 height 23
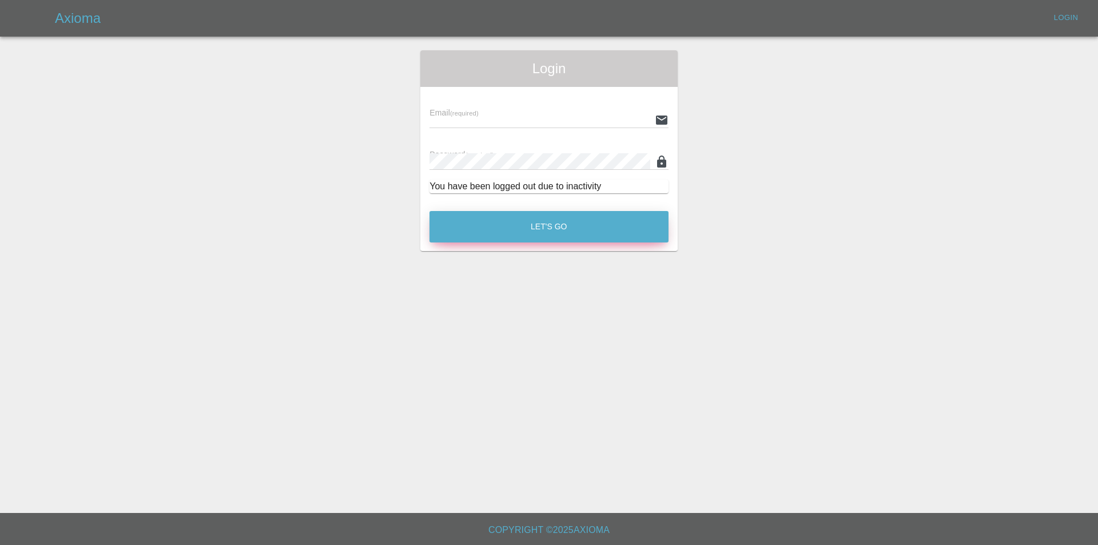
type input "eric.ordano@gmail.com"
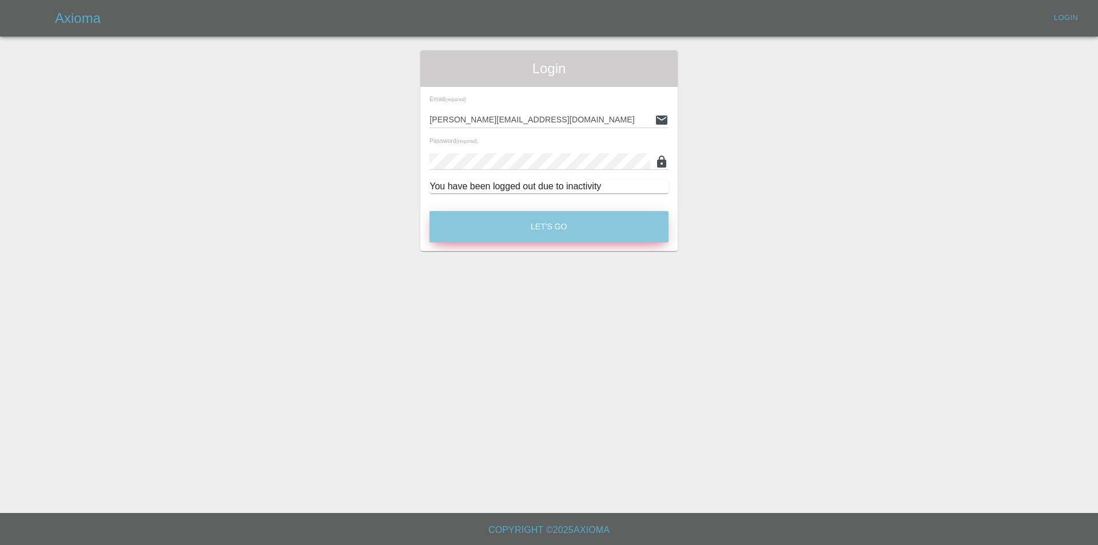
click at [548, 230] on button "Let's Go" at bounding box center [548, 226] width 239 height 31
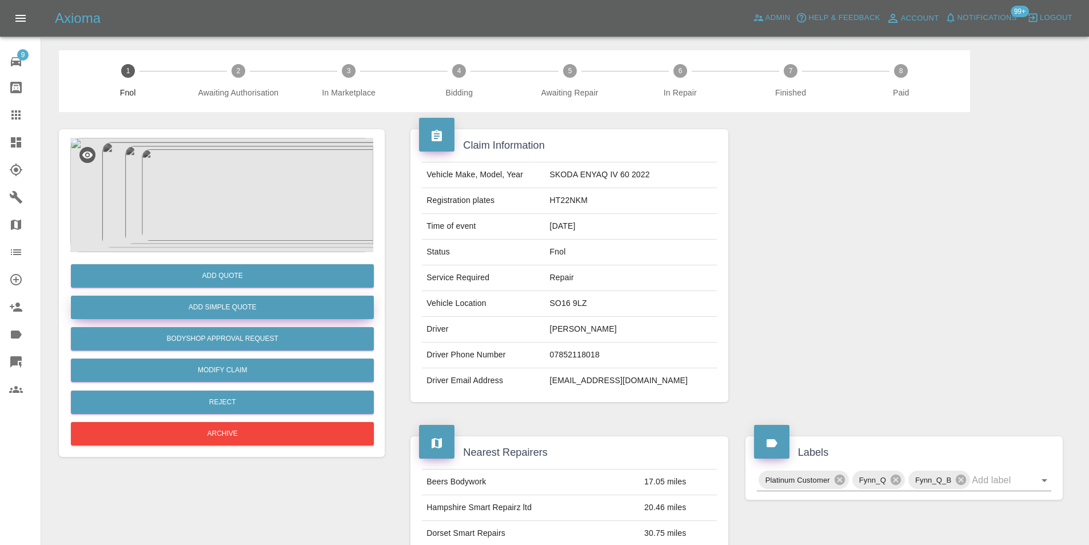
click at [249, 307] on button "Add Simple Quote" at bounding box center [222, 307] width 303 height 23
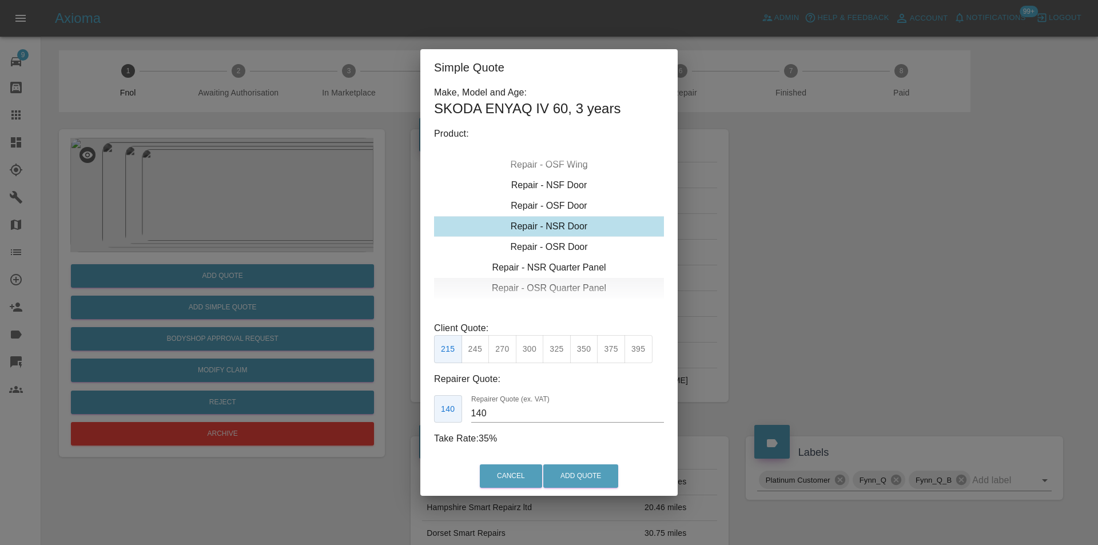
click at [558, 284] on div "Repair - OSR Quarter Panel" at bounding box center [549, 288] width 230 height 21
click at [510, 351] on button "275" at bounding box center [502, 349] width 28 height 28
type input "180"
click at [570, 474] on button "Add Quote" at bounding box center [580, 475] width 75 height 23
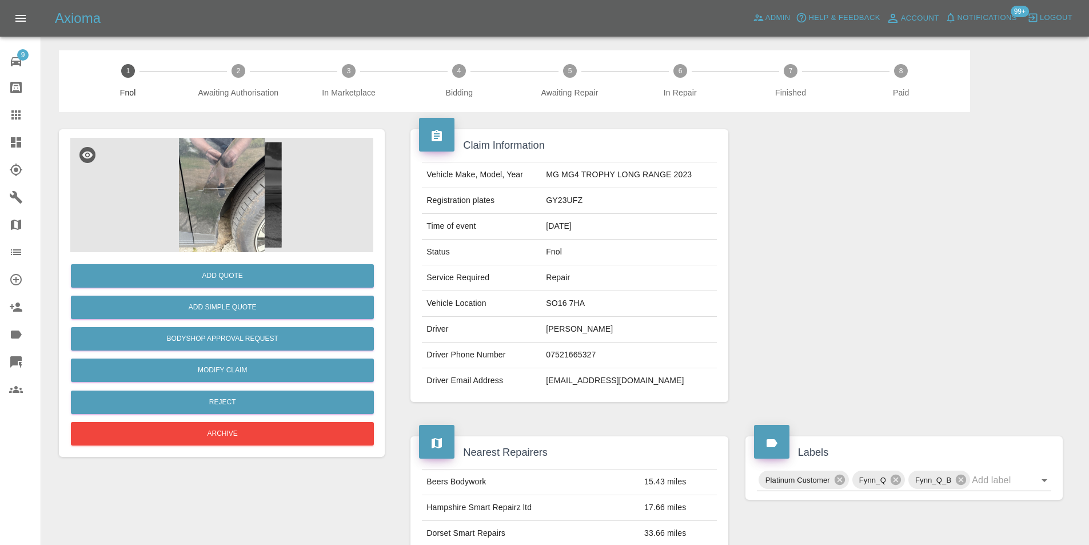
click at [245, 193] on img at bounding box center [221, 195] width 303 height 114
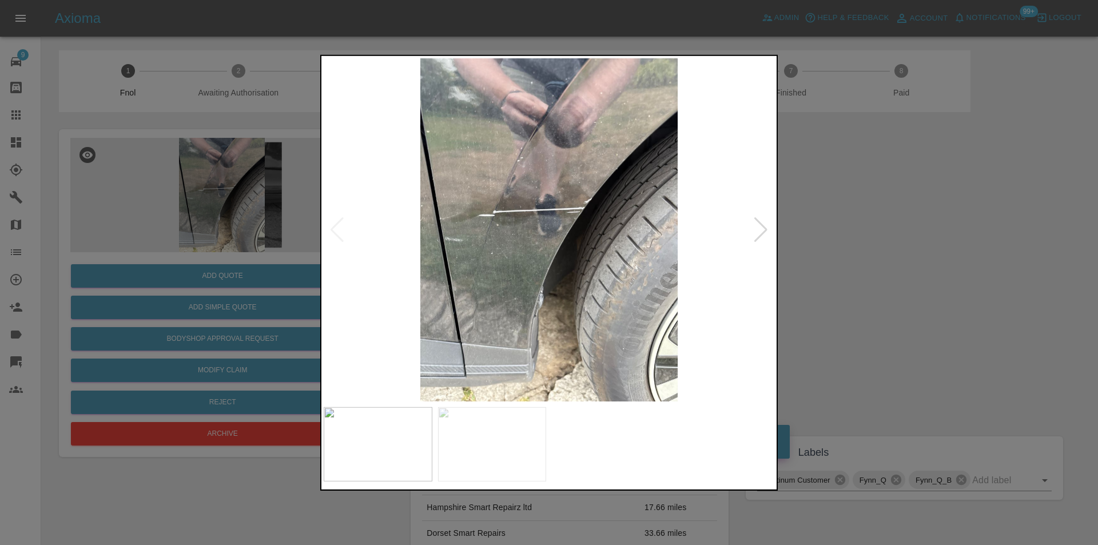
click at [758, 230] on div at bounding box center [760, 229] width 15 height 25
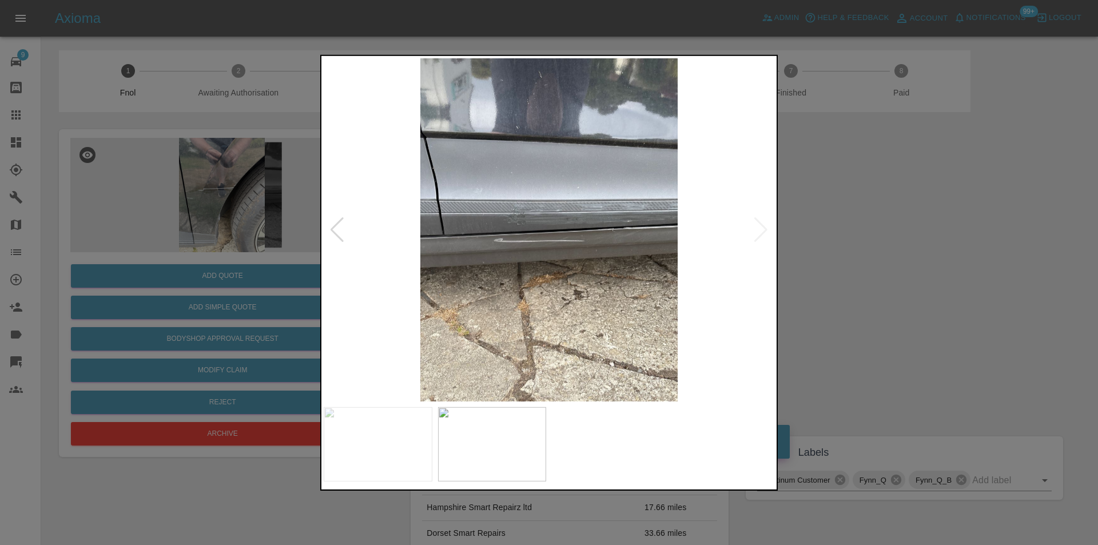
click at [758, 230] on img at bounding box center [549, 229] width 451 height 343
click at [868, 228] on div at bounding box center [549, 272] width 1098 height 545
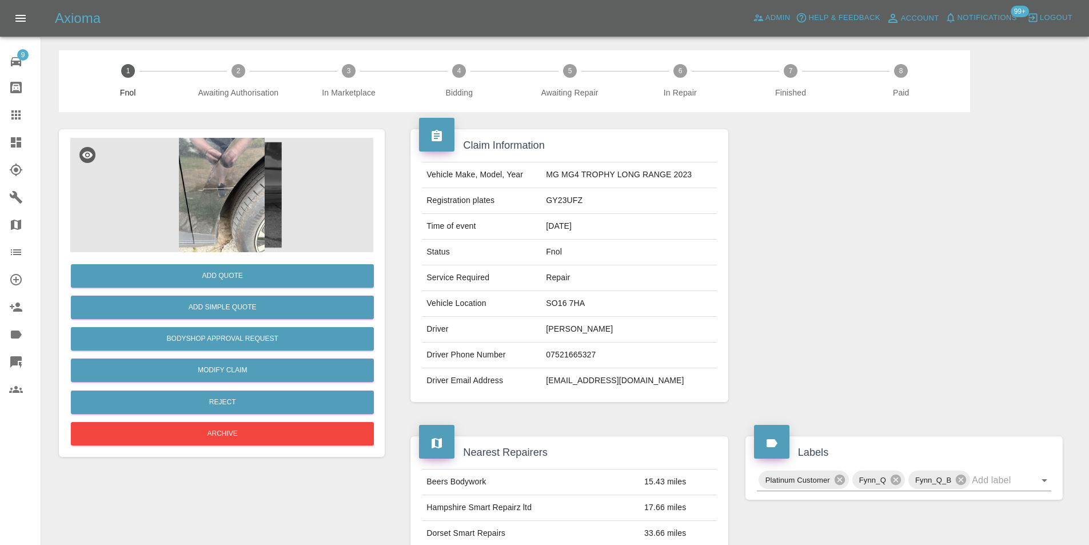
click at [225, 179] on img at bounding box center [221, 195] width 303 height 114
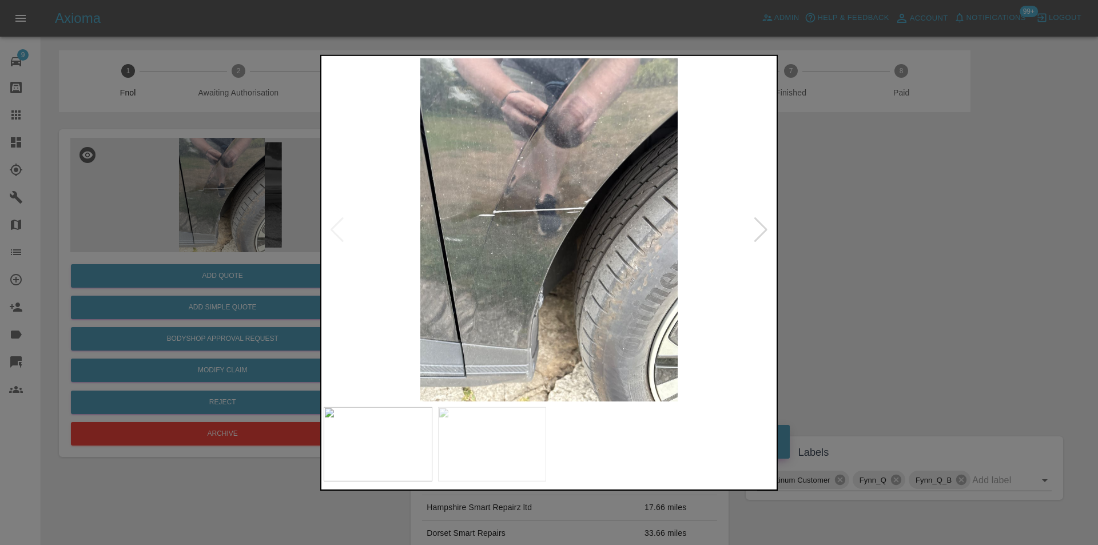
click at [758, 232] on div at bounding box center [760, 229] width 15 height 25
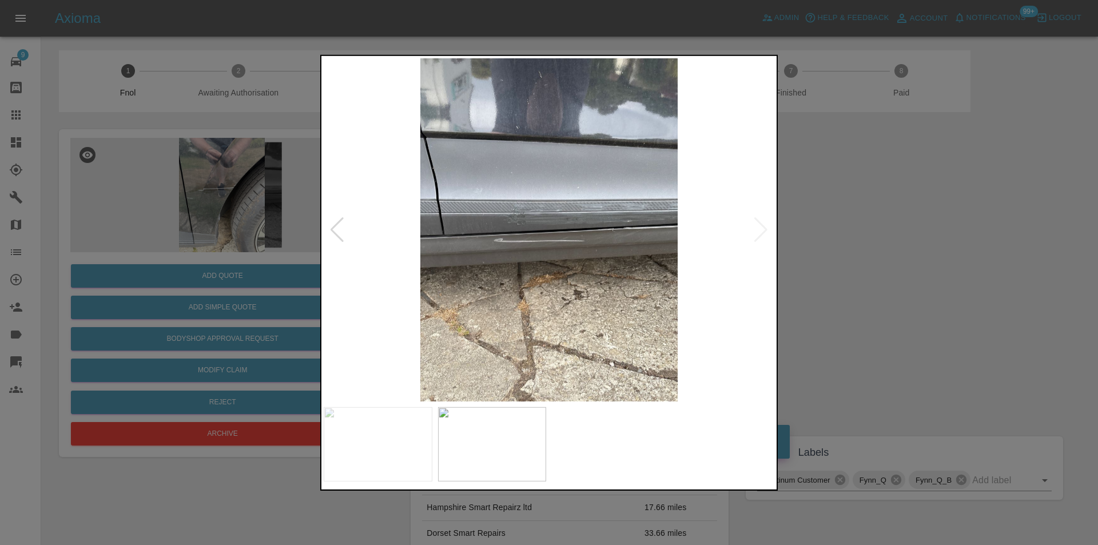
click at [595, 197] on img at bounding box center [549, 229] width 451 height 343
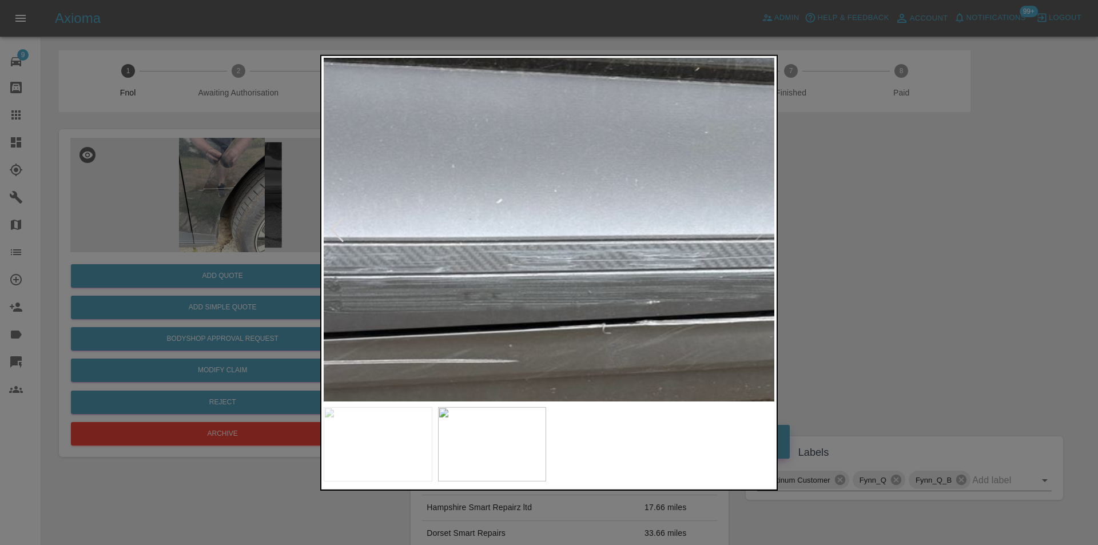
click at [857, 222] on div at bounding box center [549, 272] width 1098 height 545
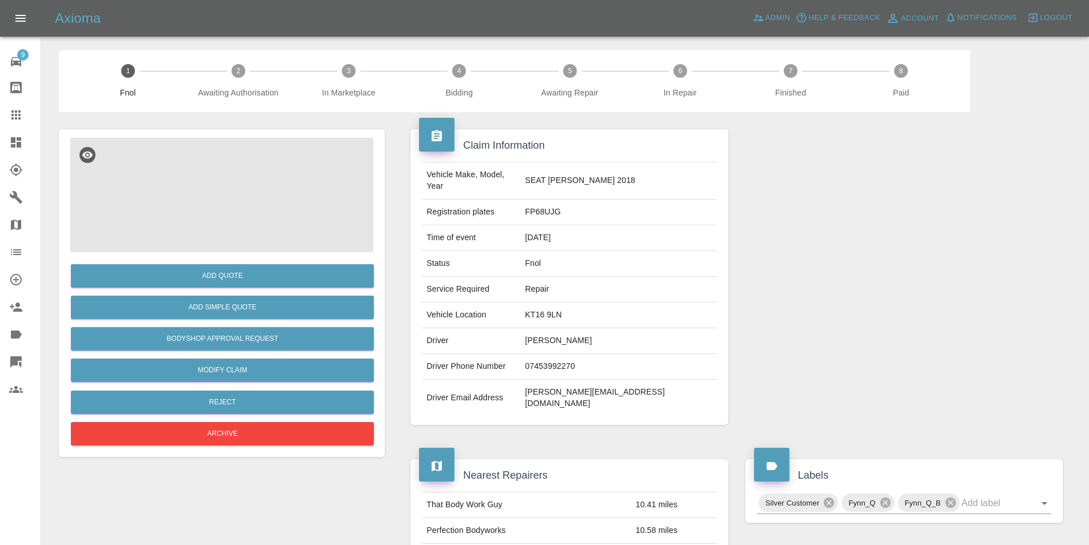
click at [189, 172] on img at bounding box center [221, 195] width 303 height 114
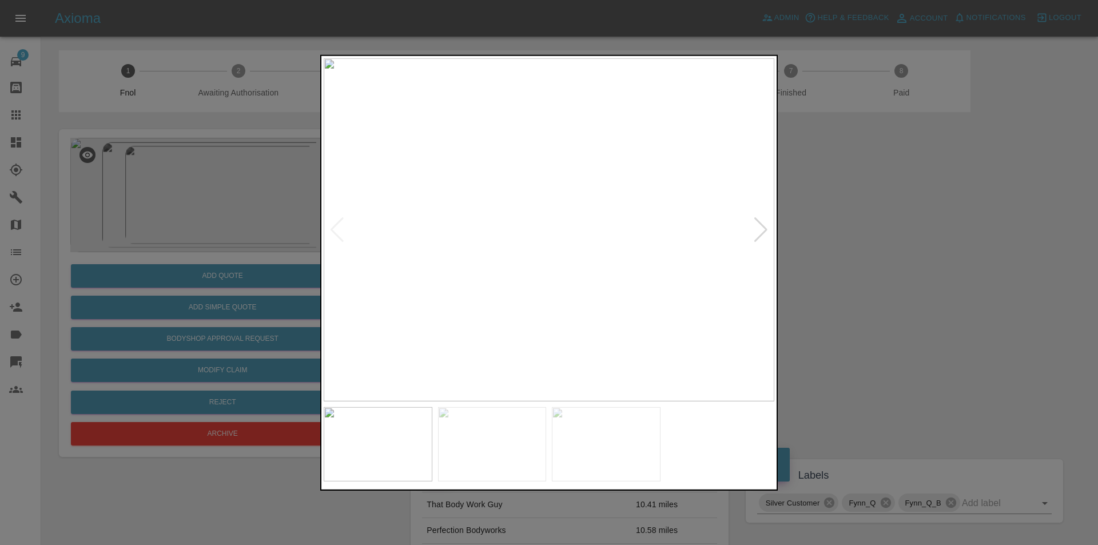
click at [762, 223] on div at bounding box center [760, 229] width 15 height 25
click at [858, 224] on div at bounding box center [549, 272] width 1098 height 545
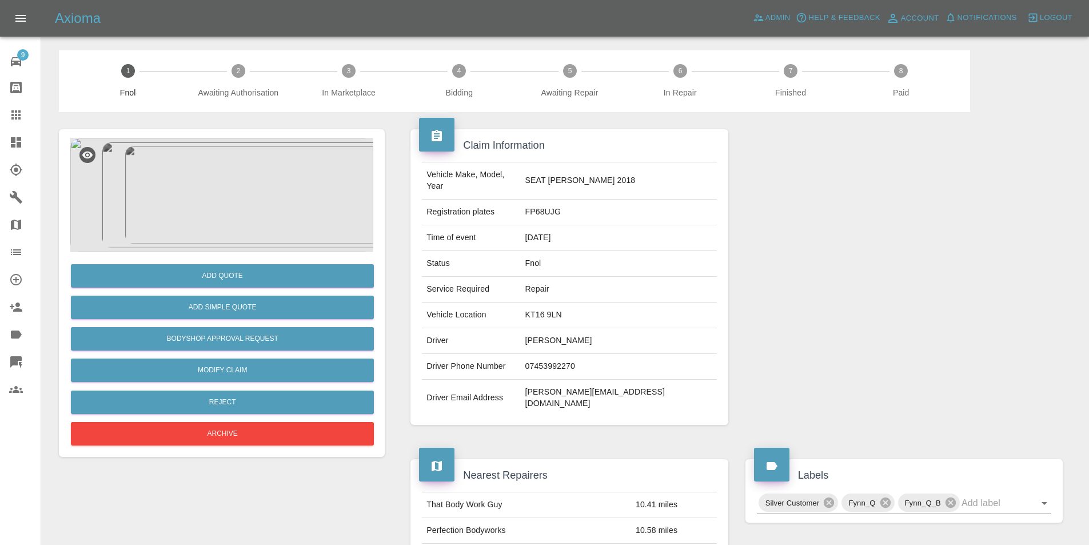
click at [184, 197] on img at bounding box center [221, 195] width 303 height 114
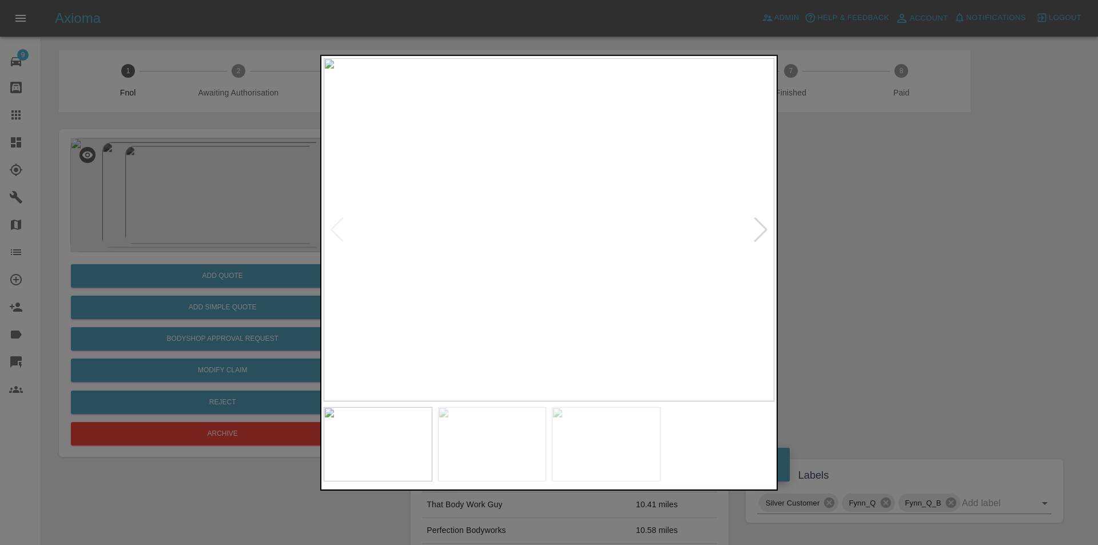
click at [949, 277] on div at bounding box center [549, 272] width 1098 height 545
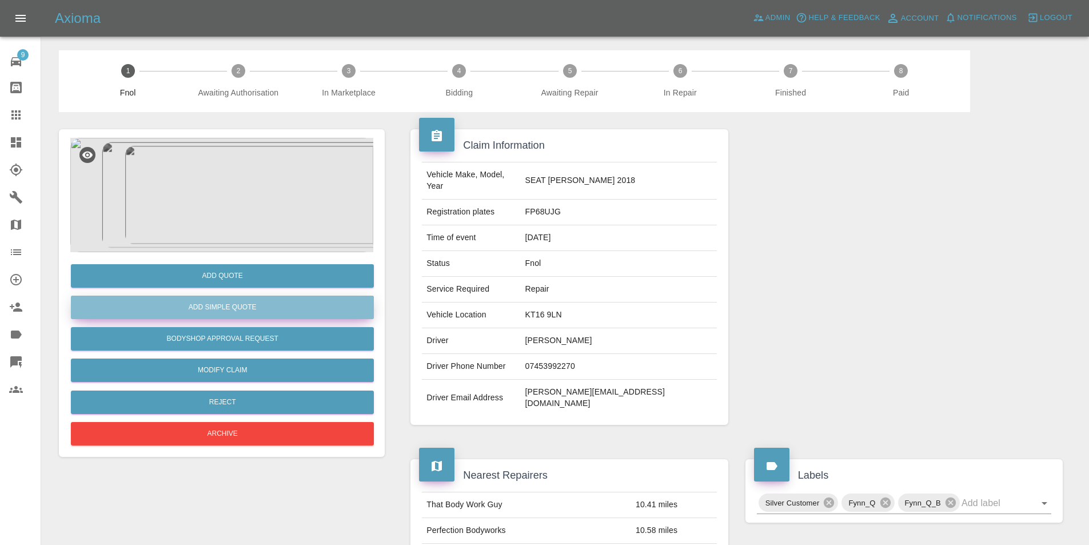
click at [265, 314] on button "Add Simple Quote" at bounding box center [222, 307] width 303 height 23
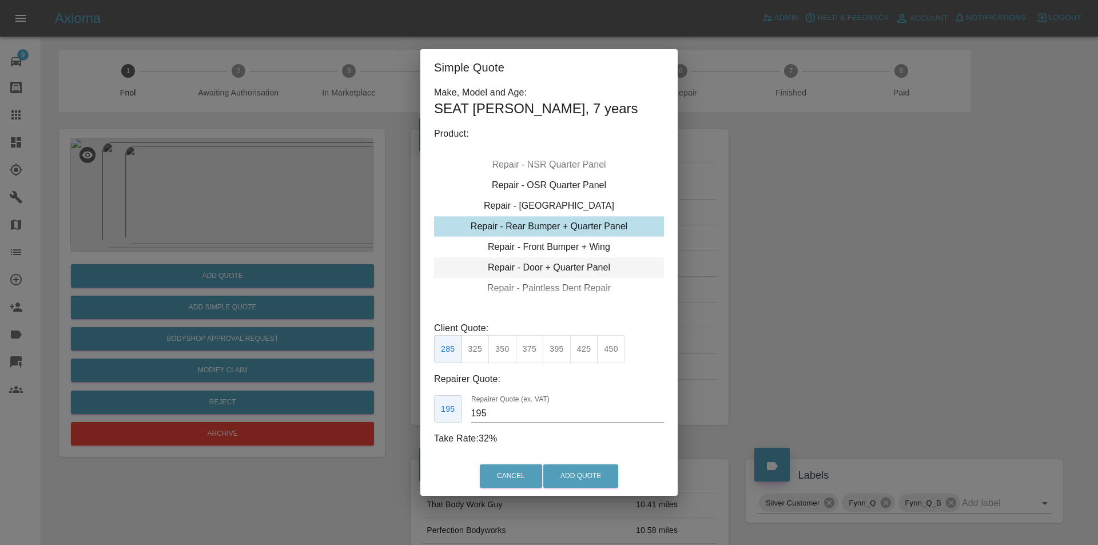
click at [567, 266] on div "Repair - Door + Quarter Panel" at bounding box center [549, 267] width 230 height 21
click at [479, 351] on button "350" at bounding box center [475, 349] width 28 height 28
type input "210"
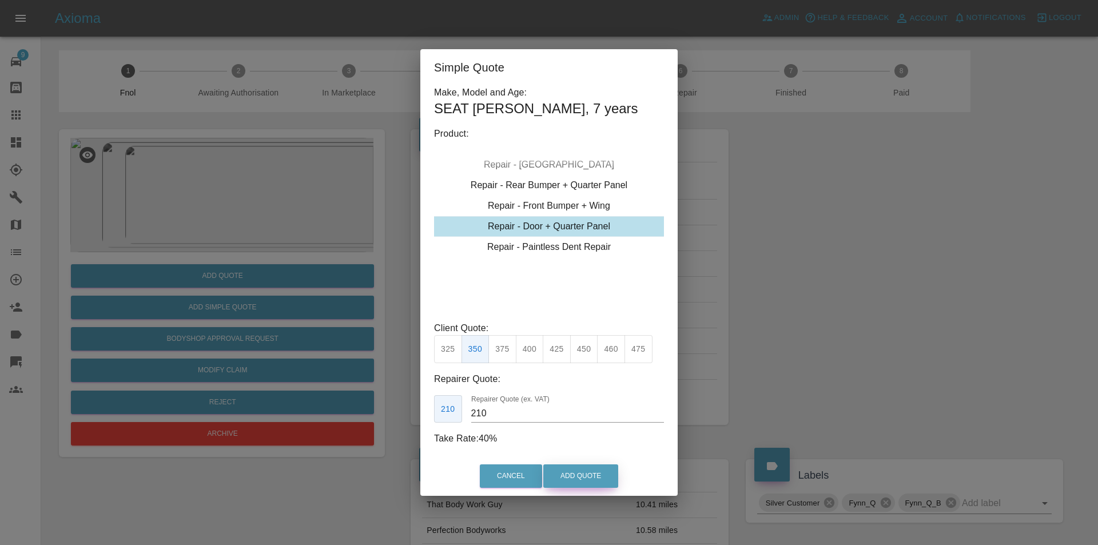
click at [583, 469] on button "Add Quote" at bounding box center [580, 475] width 75 height 23
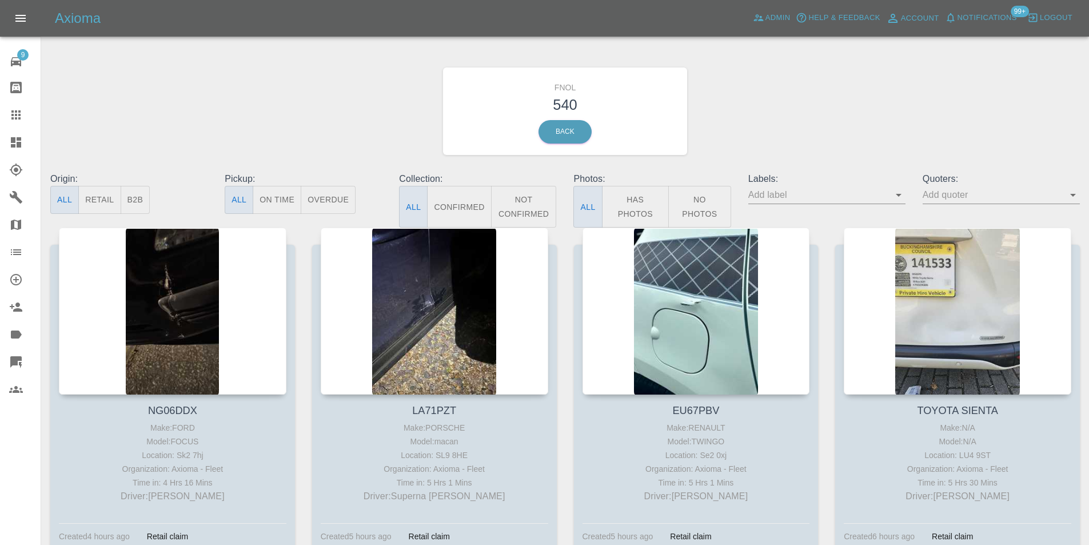
scroll to position [476, 0]
